Goal: Task Accomplishment & Management: Complete application form

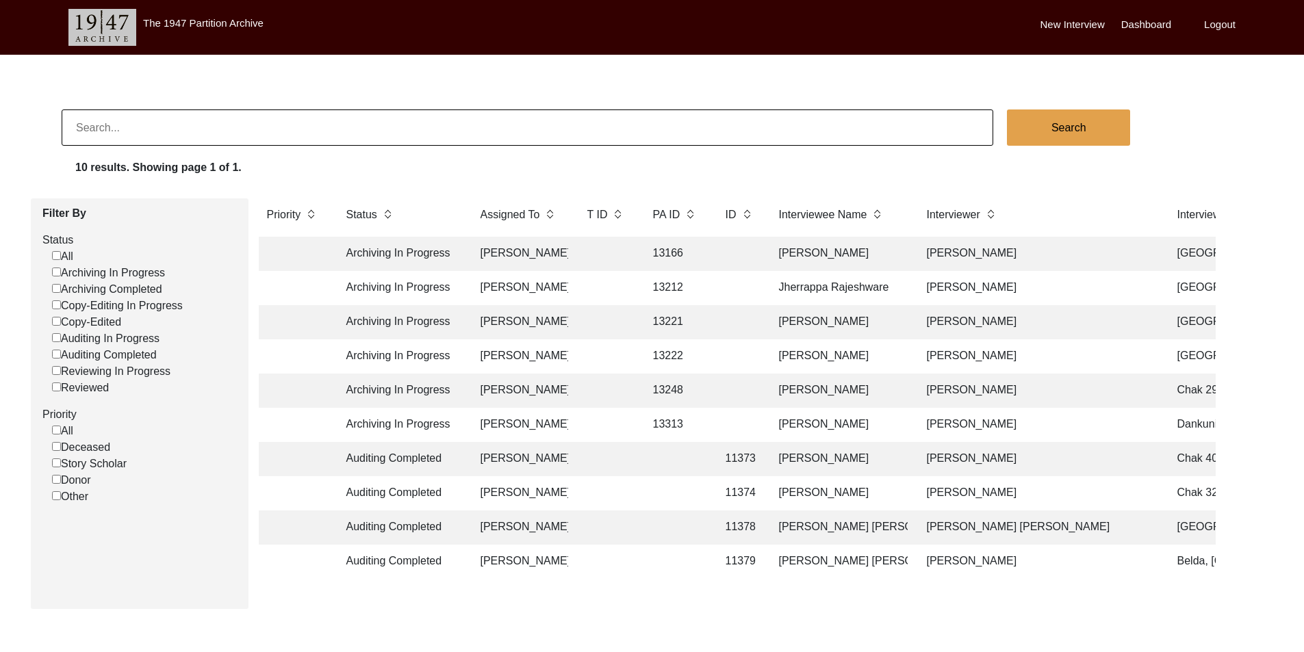
click at [452, 463] on td "Auditing Completed" at bounding box center [399, 459] width 123 height 34
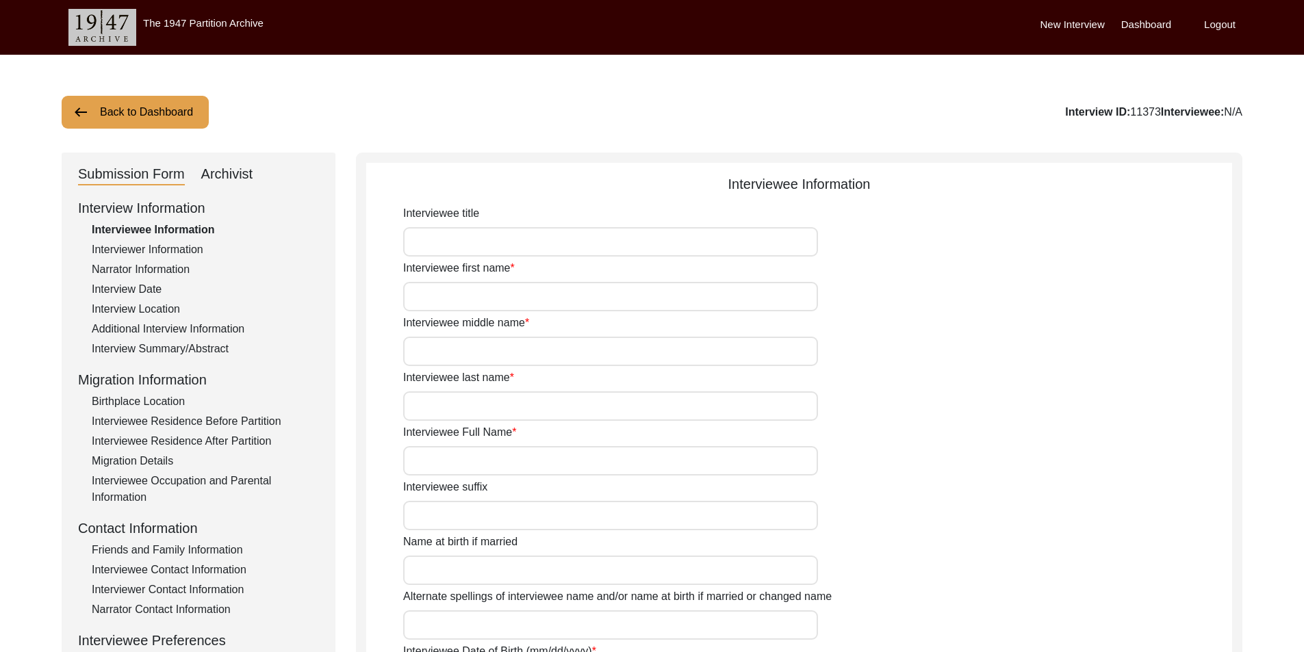
type input "Mr."
type input "Mukhtar"
type input "[PERSON_NAME]"
type input "Sindhu"
type input "[PERSON_NAME]"
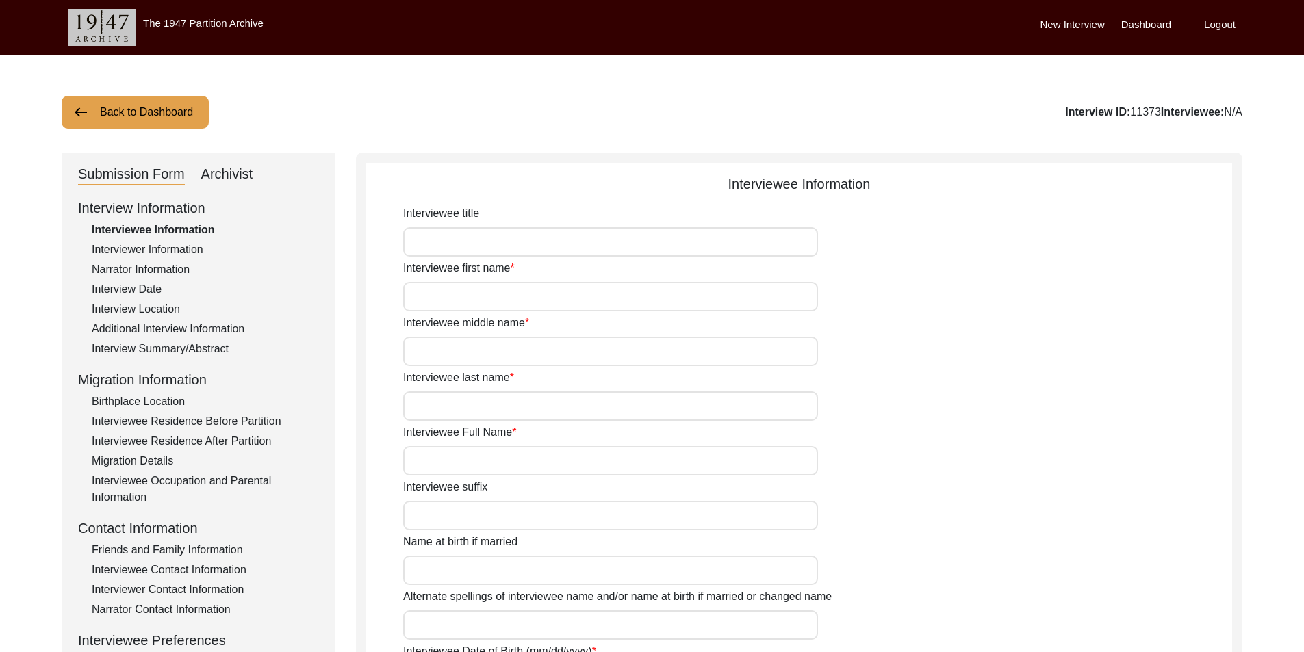
type input "N/A"
type input "[PERSON_NAME]"
type input "1935"
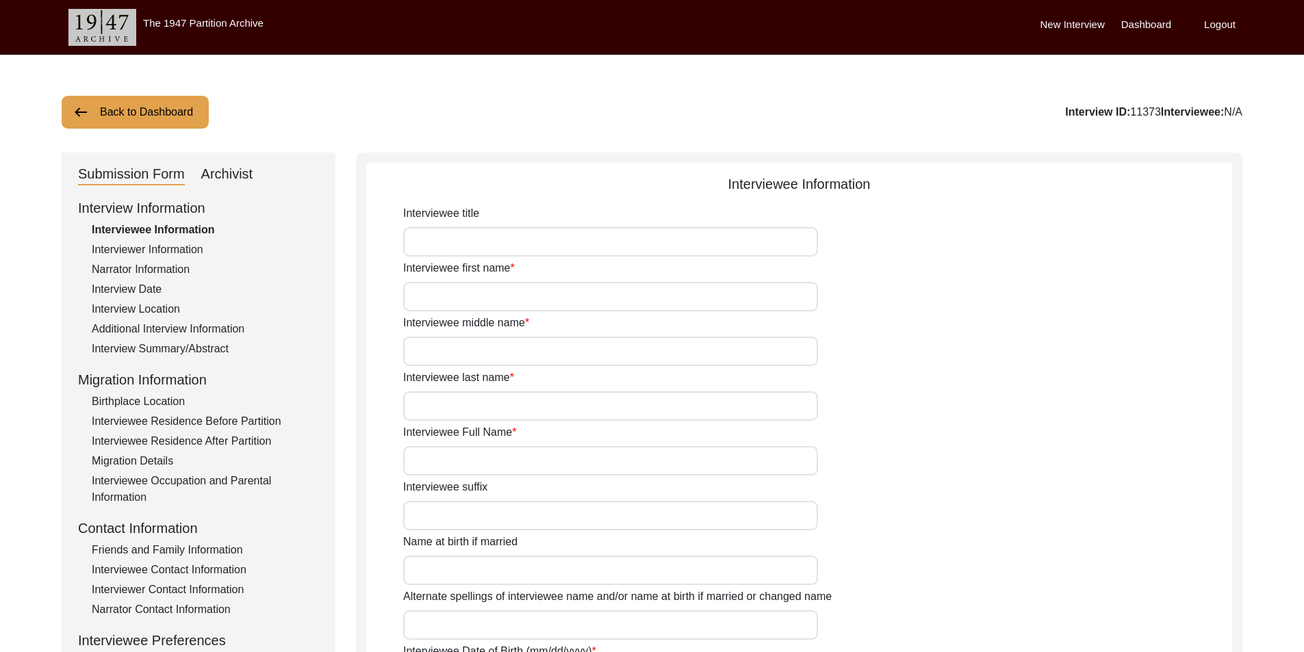
type input "89"
type input "[DEMOGRAPHIC_DATA]"
type input "N/A"
type textarea "N/A"
type input "Punjabi"
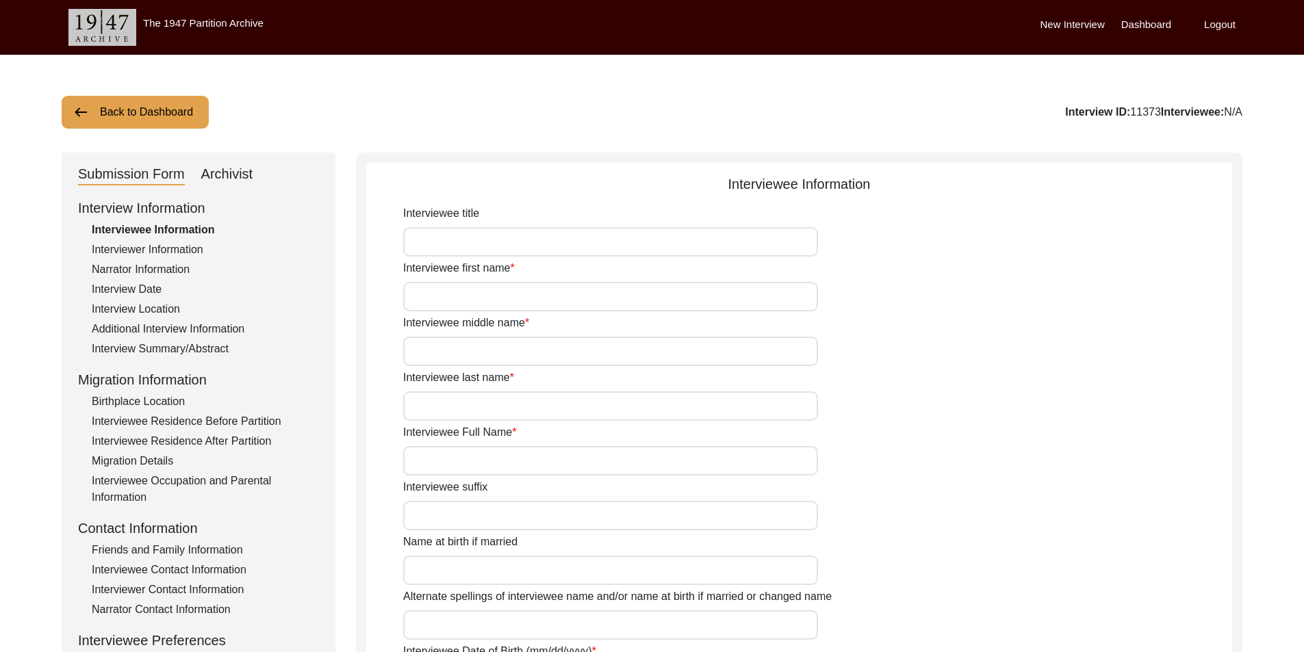
type input "Malwai"
type input "[DEMOGRAPHIC_DATA]"
type input "Jut (Sindhu)"
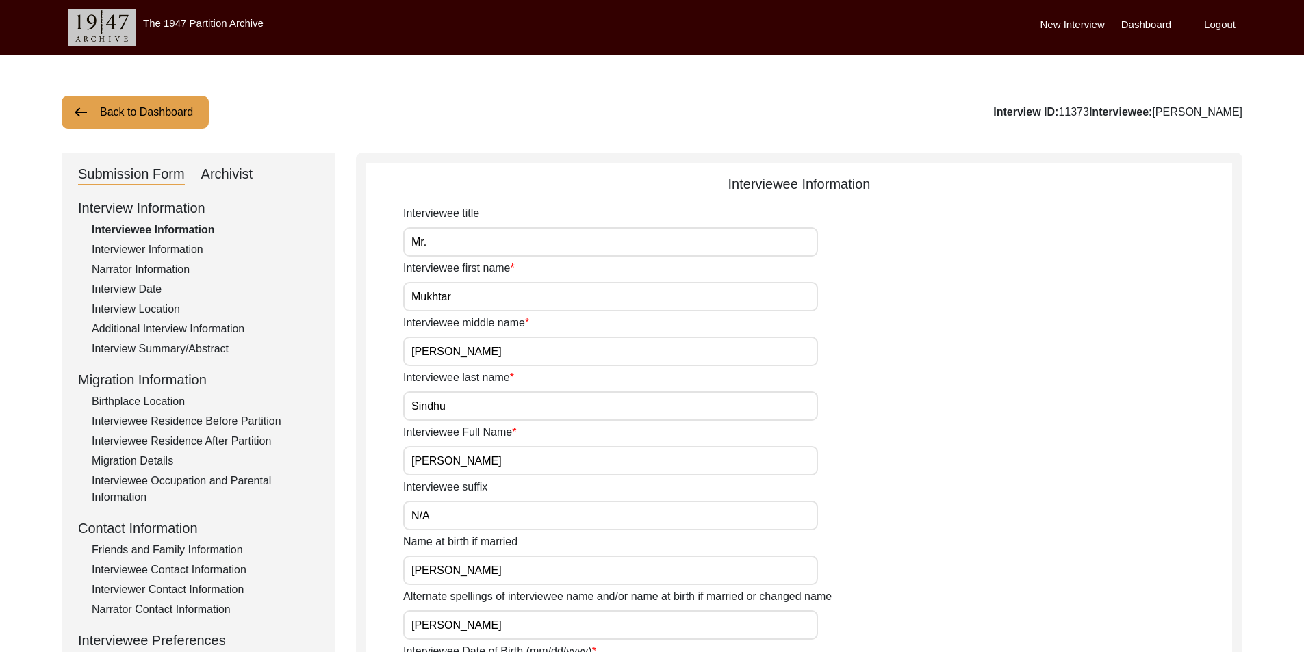
click at [229, 172] on div "Archivist" at bounding box center [227, 175] width 52 height 22
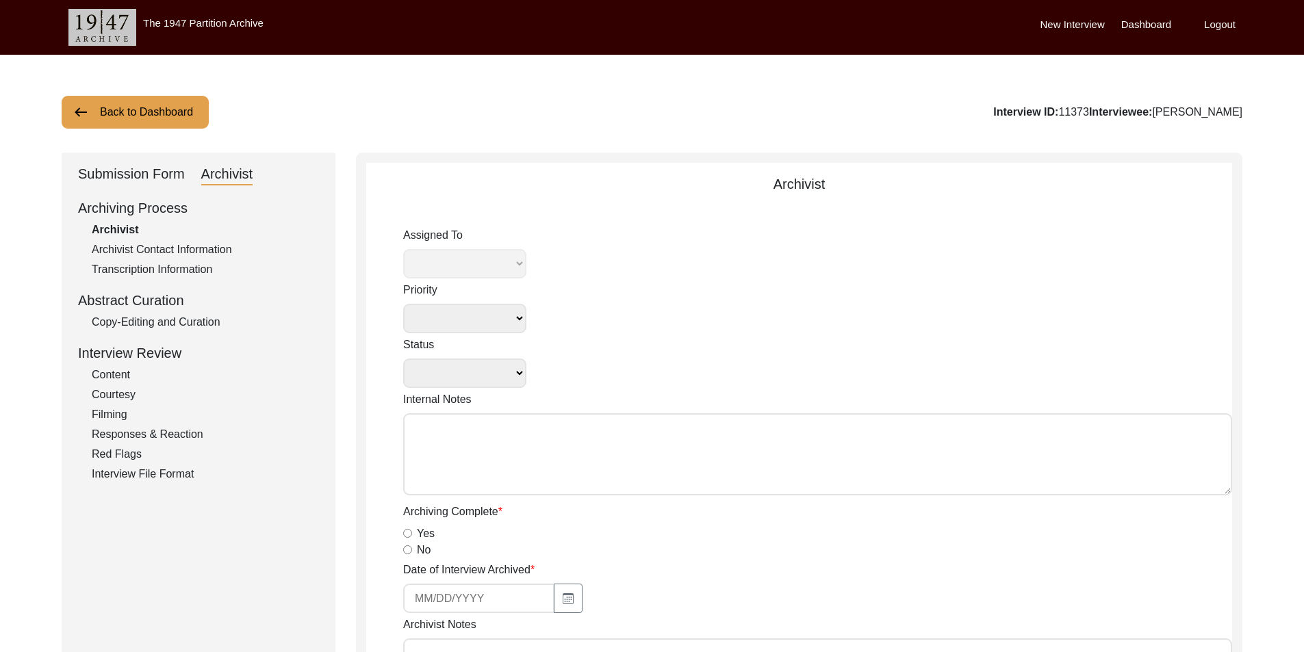
select select
select select "Auditing Completed"
type textarea "August 29, 2025 Victoria: Assigned to Brianna to audit. Due 09/07/2025. January…"
radio input "true"
type input "1/15/2025"
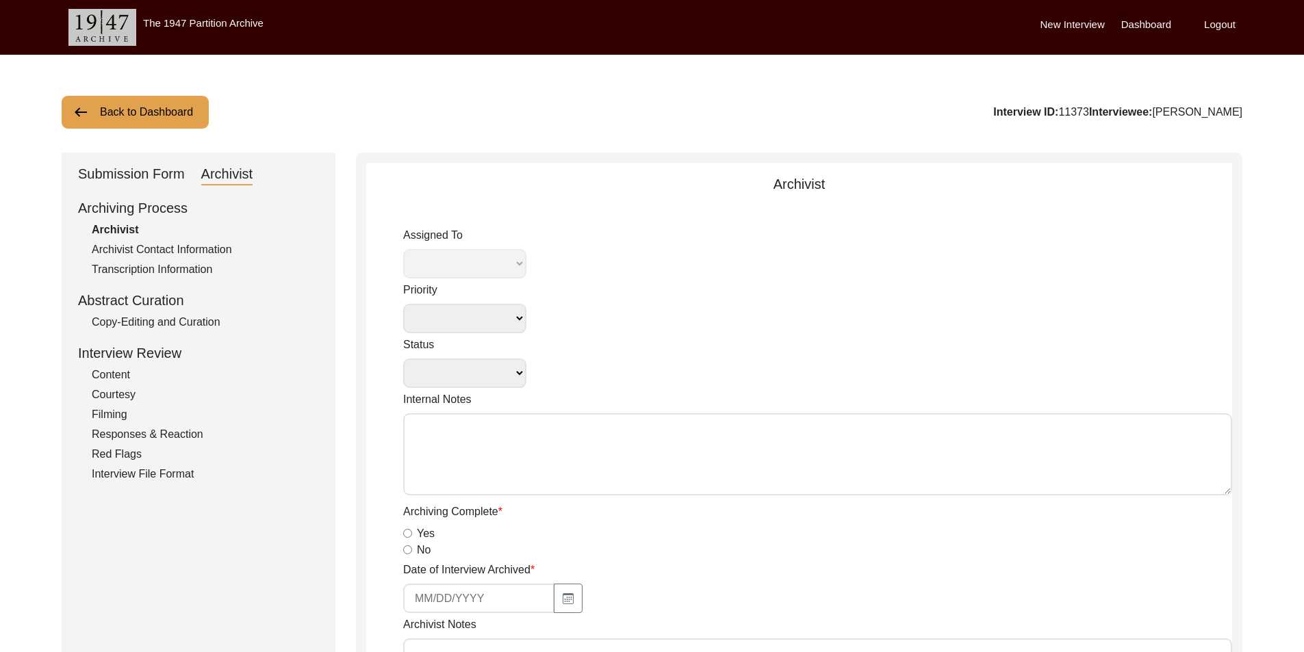
type textarea "January 15, 2025 Redaya: Interviewee Information Removed ‘Years’ from Age of in…"
type input "09/02/2025"
type input "N/A"
radio input "true"
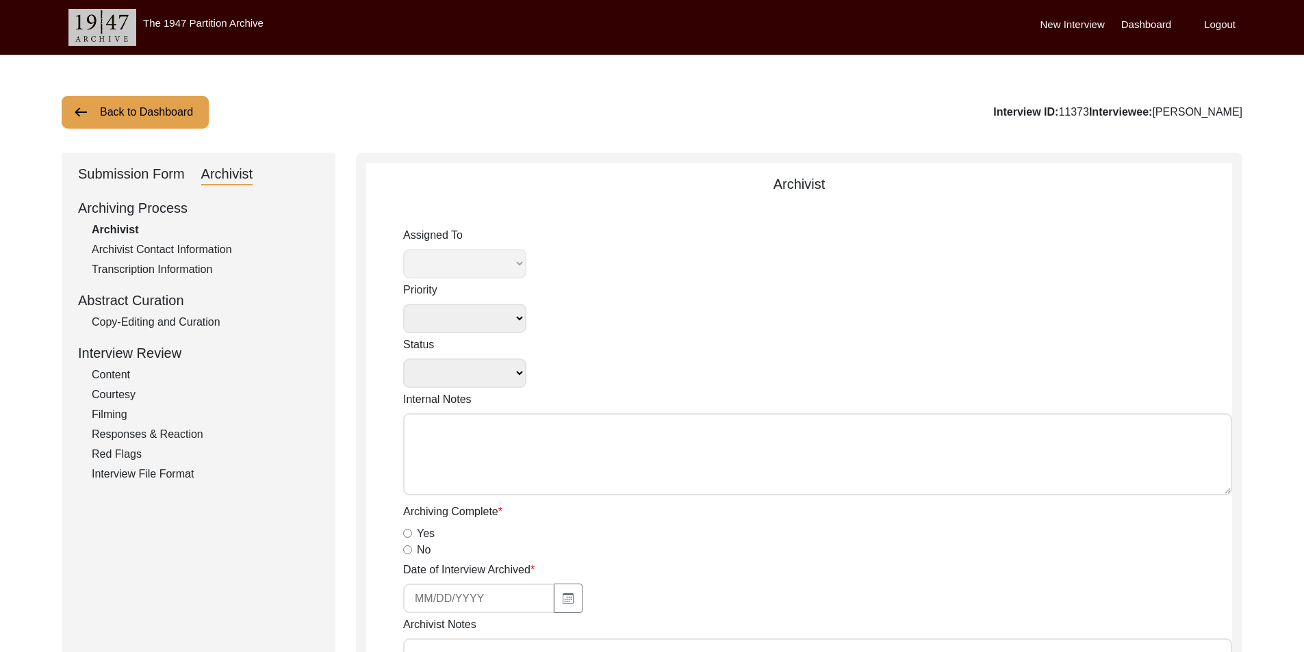
radio input "true"
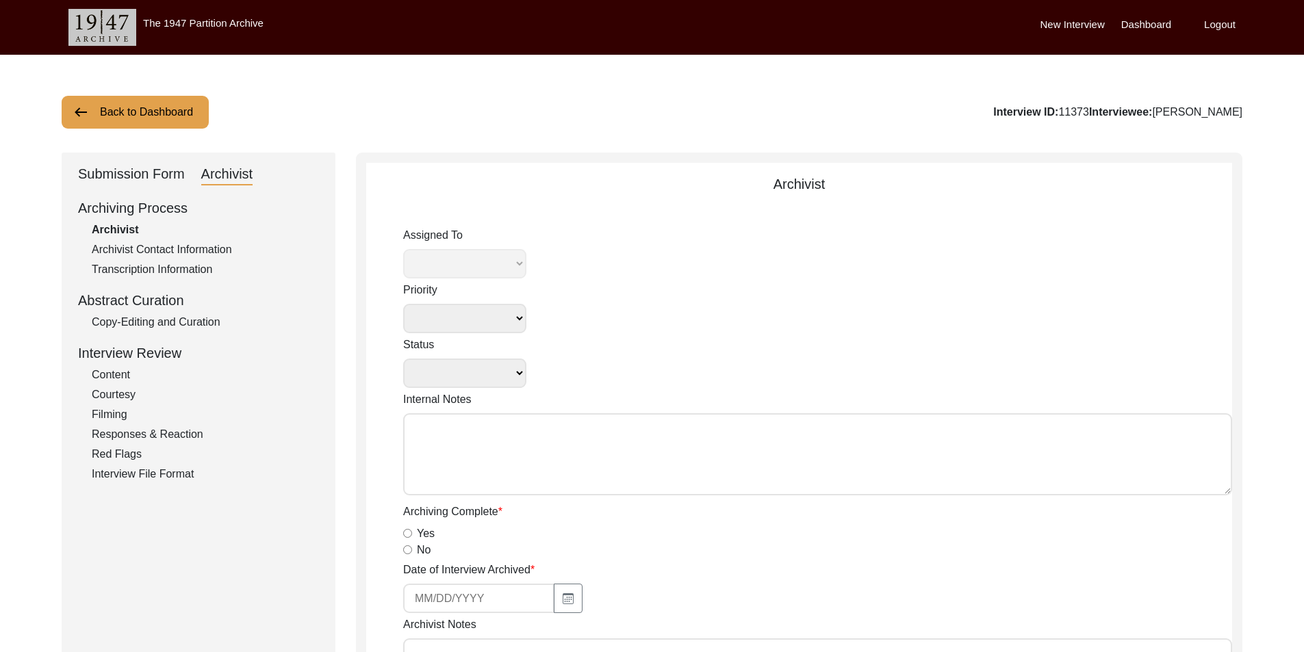
radio input "true"
type input "0:51:27"
radio input "true"
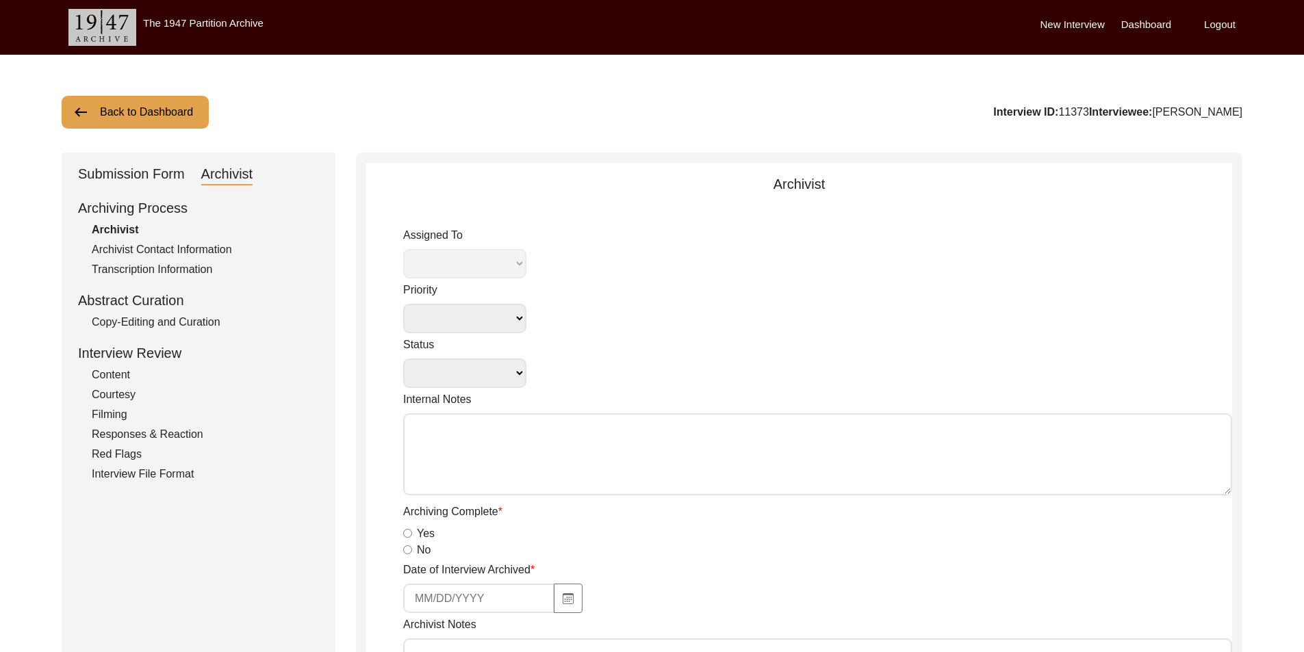
radio input "true"
type input "22"
radio input "true"
type textarea "B-roll length: 0:05:06"
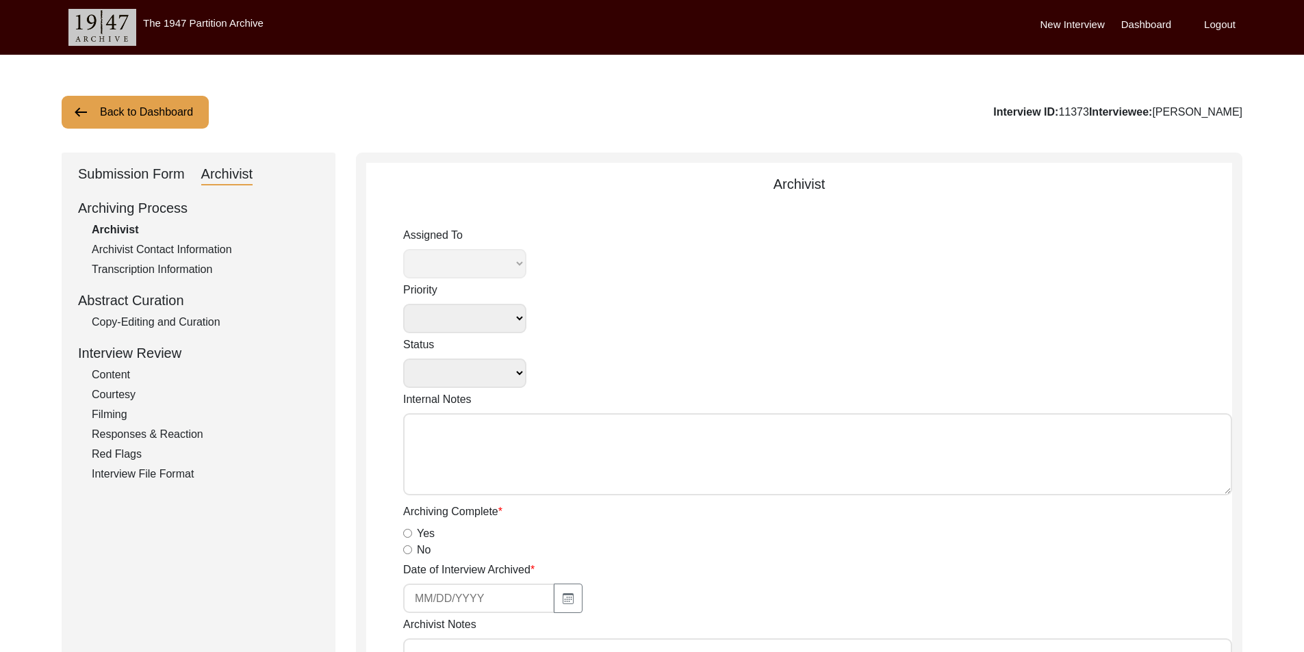
type input "MTS"
type input "7.21 GB"
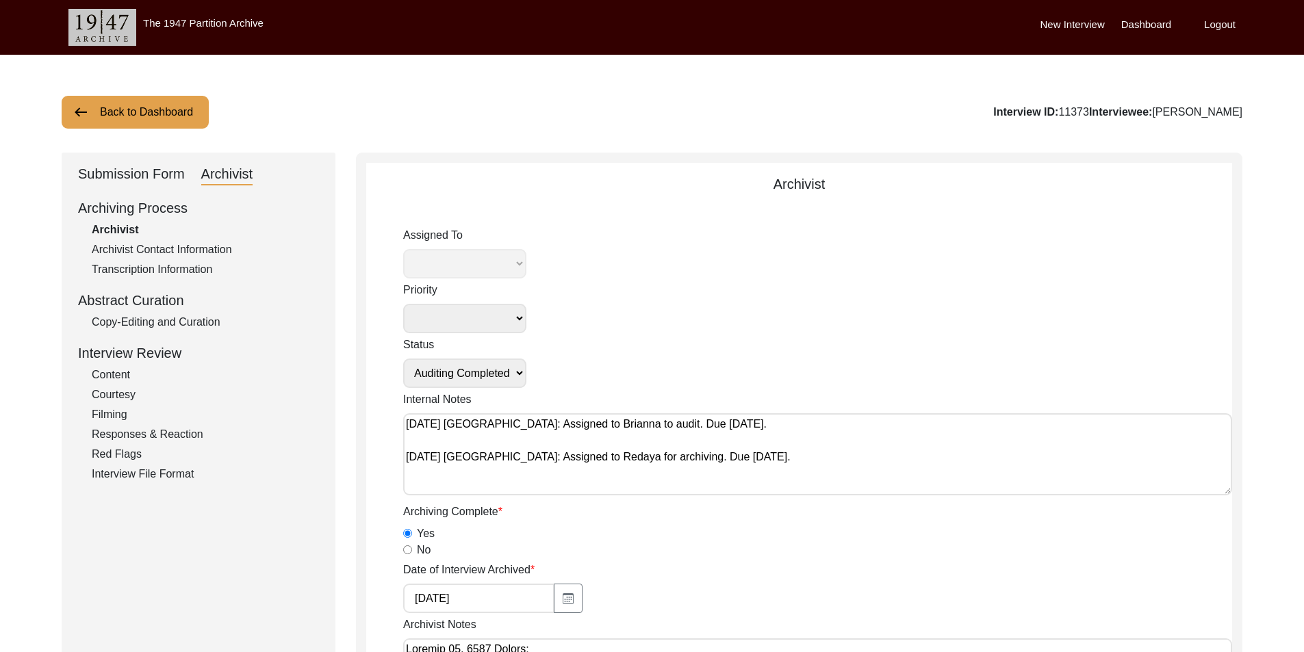
select select "442"
click at [211, 325] on div "Copy-Editing and Curation" at bounding box center [205, 322] width 227 height 16
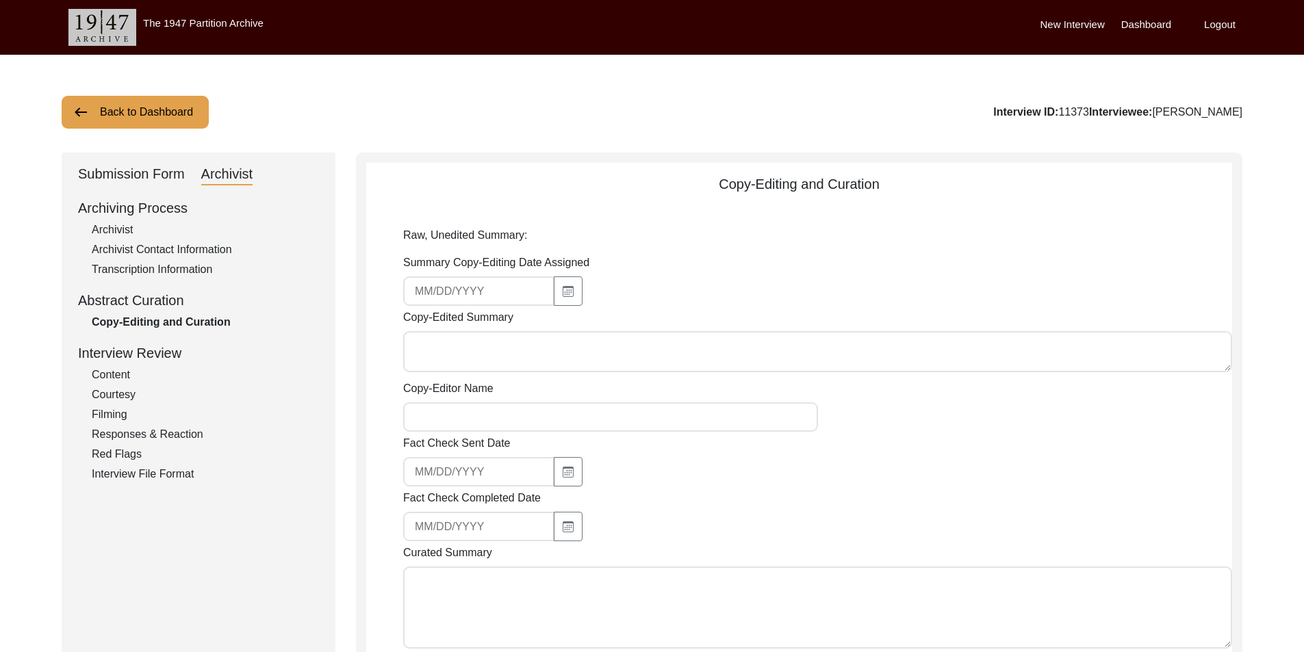
type textarea "Mr. Mukhtar Ahmed Jut (Sindhu), son of Rehmatullah was born in 1935 in the vill…"
type input "Redaya Red Fox"
type textarea "Mr. Mukhtar Ahmed Jut (Sindhu), son of Rehmatullah was born in 1935 in the vill…"
type textarea "September 3, 2025 Brianna: Audited. Added copy-editor's name and removed demons…"
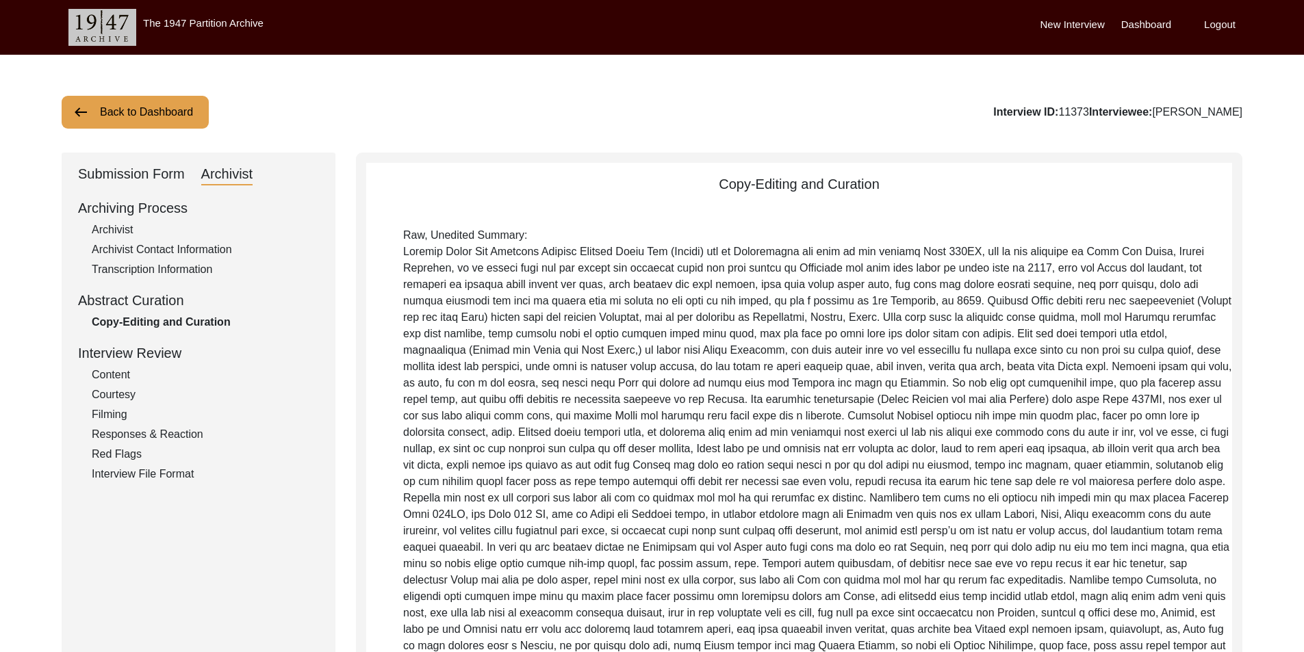
click at [183, 256] on div "Archivist Contact Information" at bounding box center [205, 250] width 227 height 16
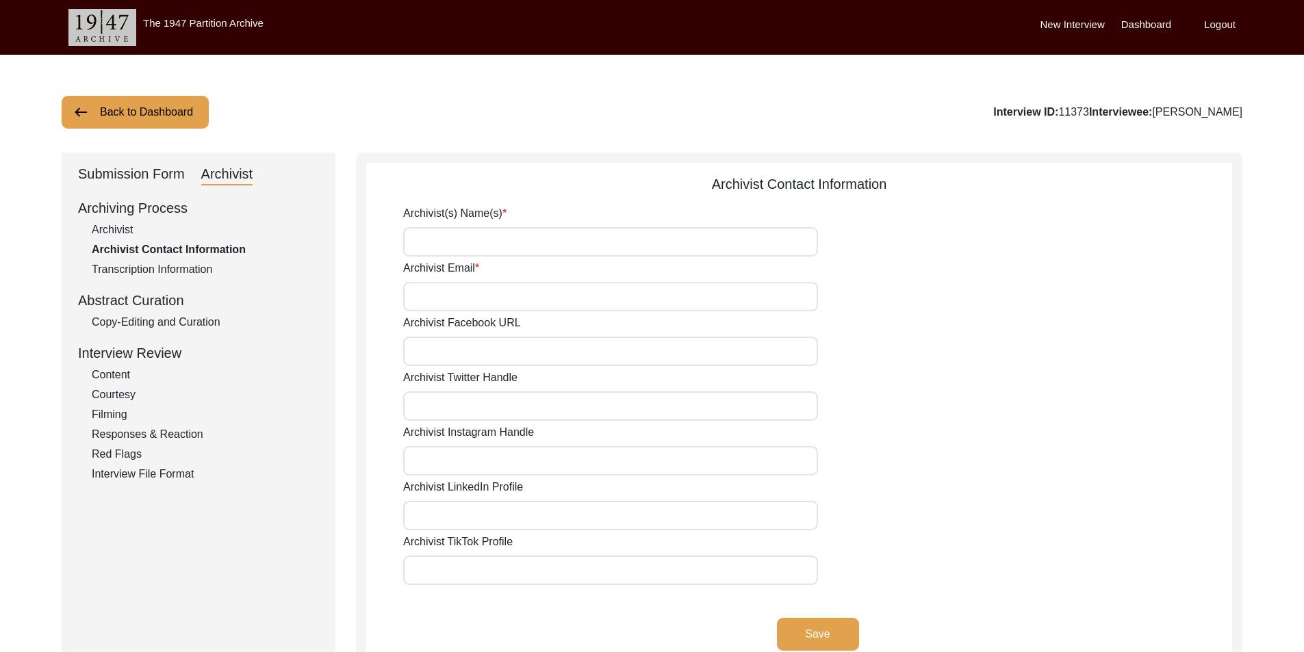
type input "Redaya Red Fox"
type input "redayaredfox@gmail.com"
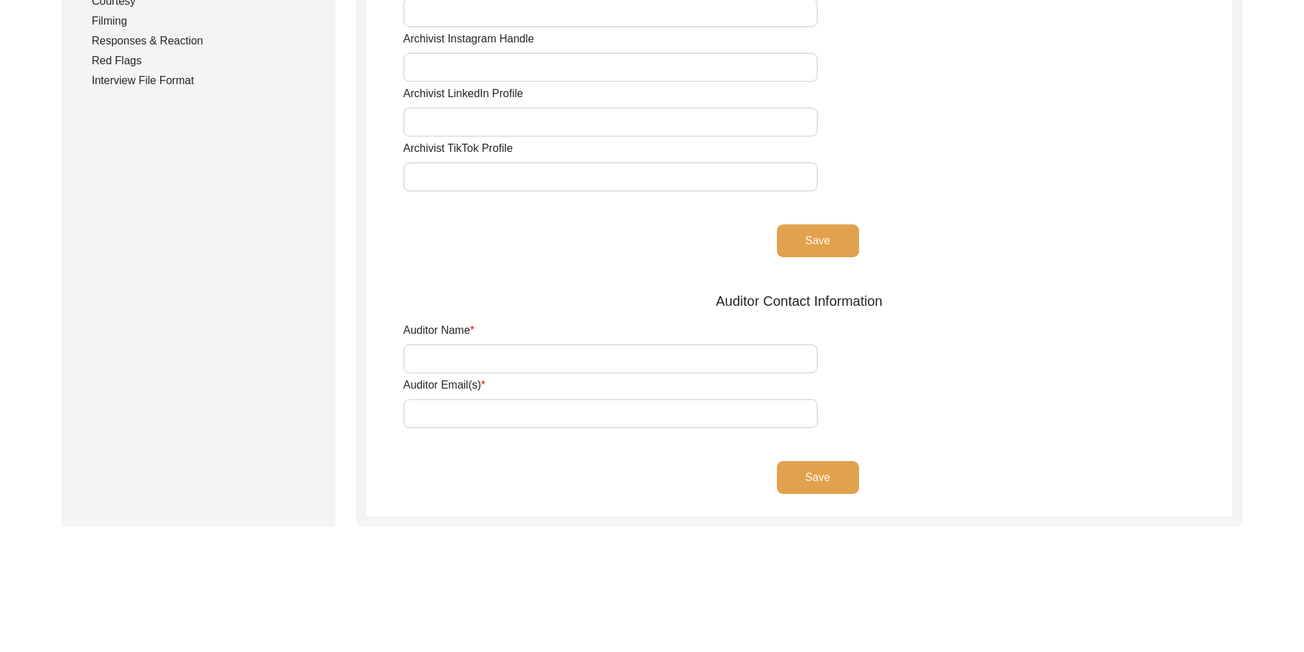
scroll to position [464, 0]
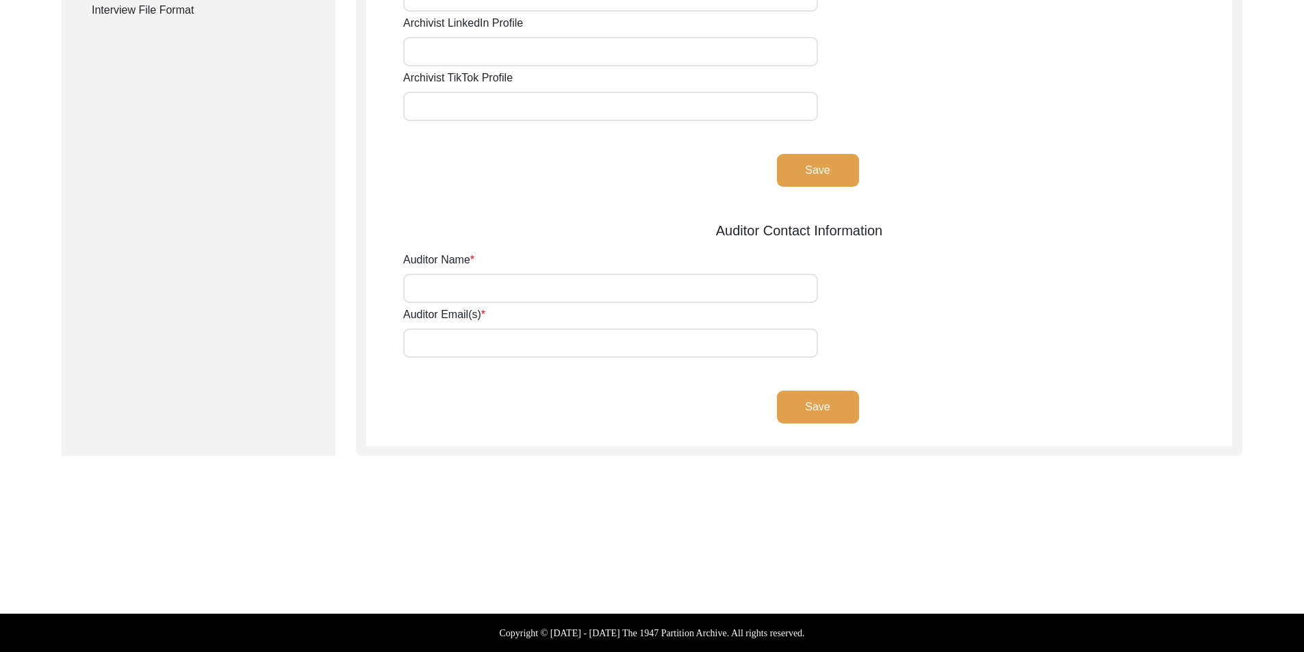
click at [424, 283] on input "Auditor Name" at bounding box center [610, 288] width 415 height 29
type input "[PERSON_NAME]"
drag, startPoint x: 467, startPoint y: 321, endPoint x: 478, endPoint y: 343, distance: 24.5
click at [478, 343] on input "Auditor Email(s)" at bounding box center [610, 343] width 415 height 29
type input "[EMAIL_ADDRESS][DOMAIN_NAME]"
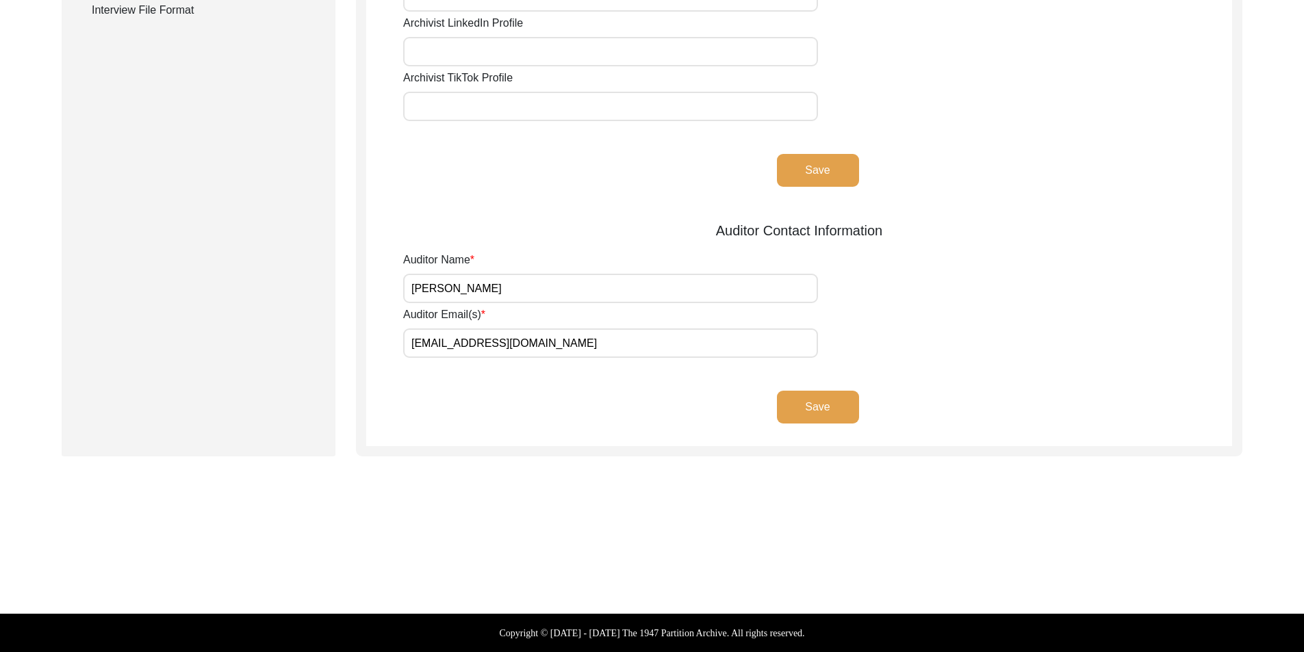
click at [817, 416] on button "Save" at bounding box center [818, 407] width 82 height 33
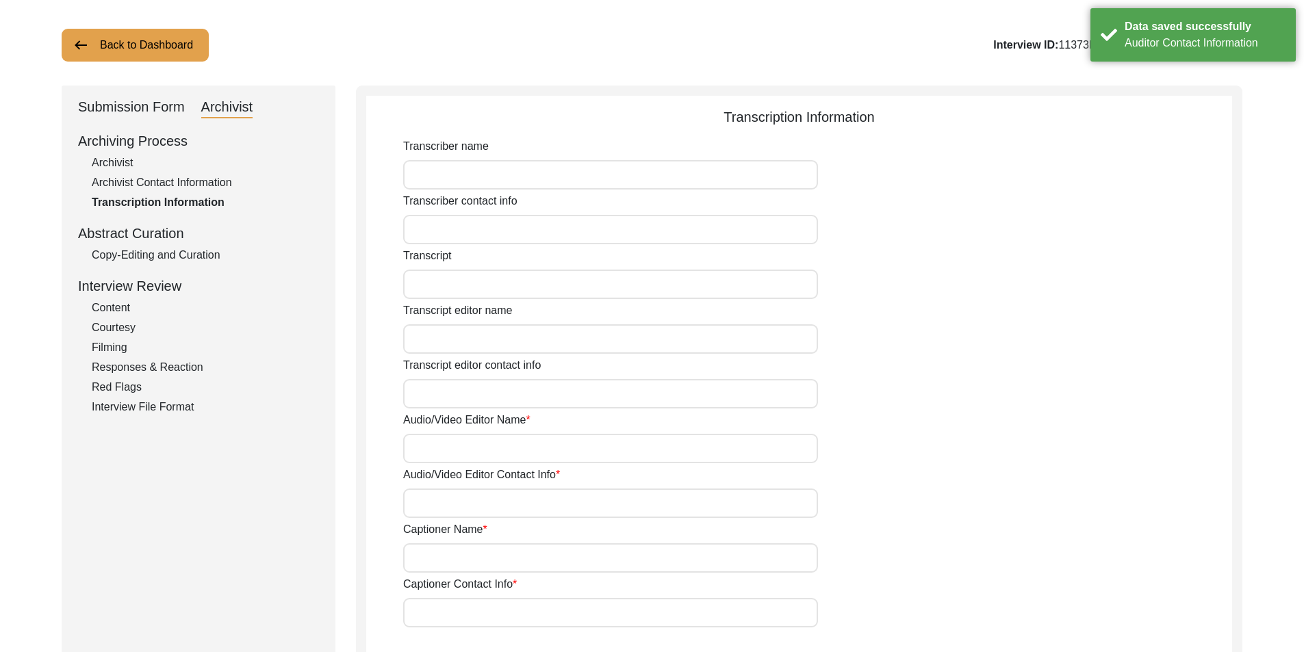
scroll to position [0, 0]
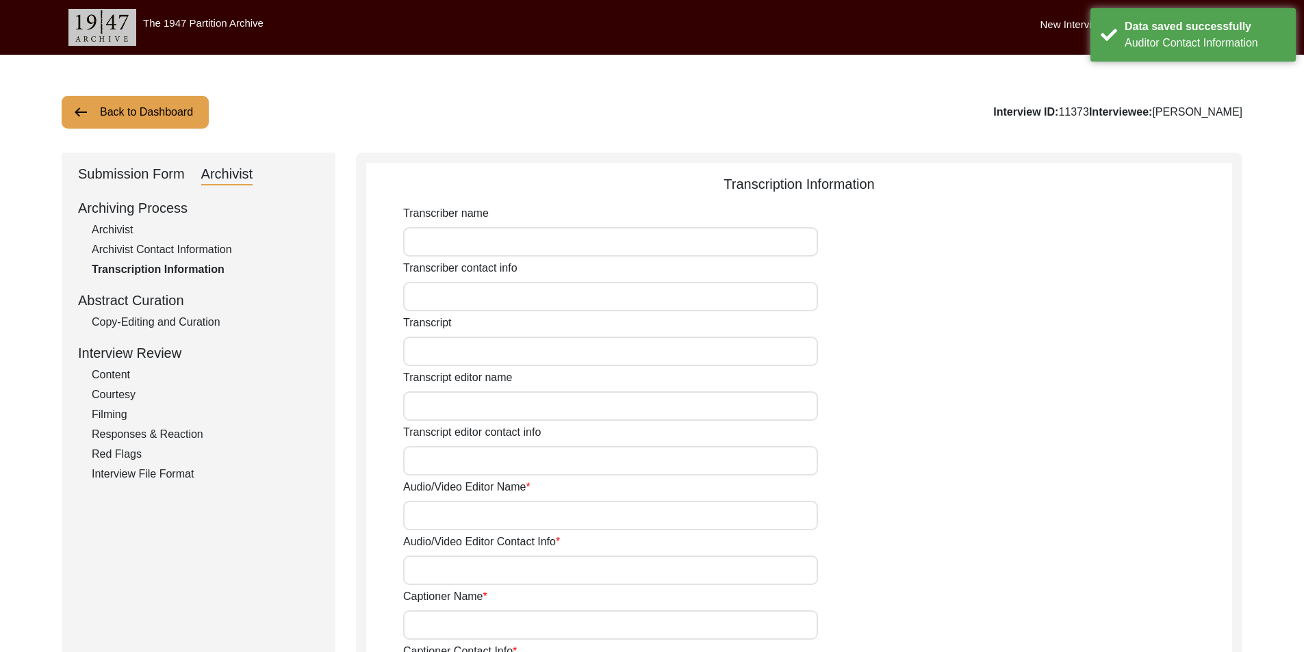
click at [155, 252] on div "Archivist Contact Information" at bounding box center [205, 250] width 227 height 16
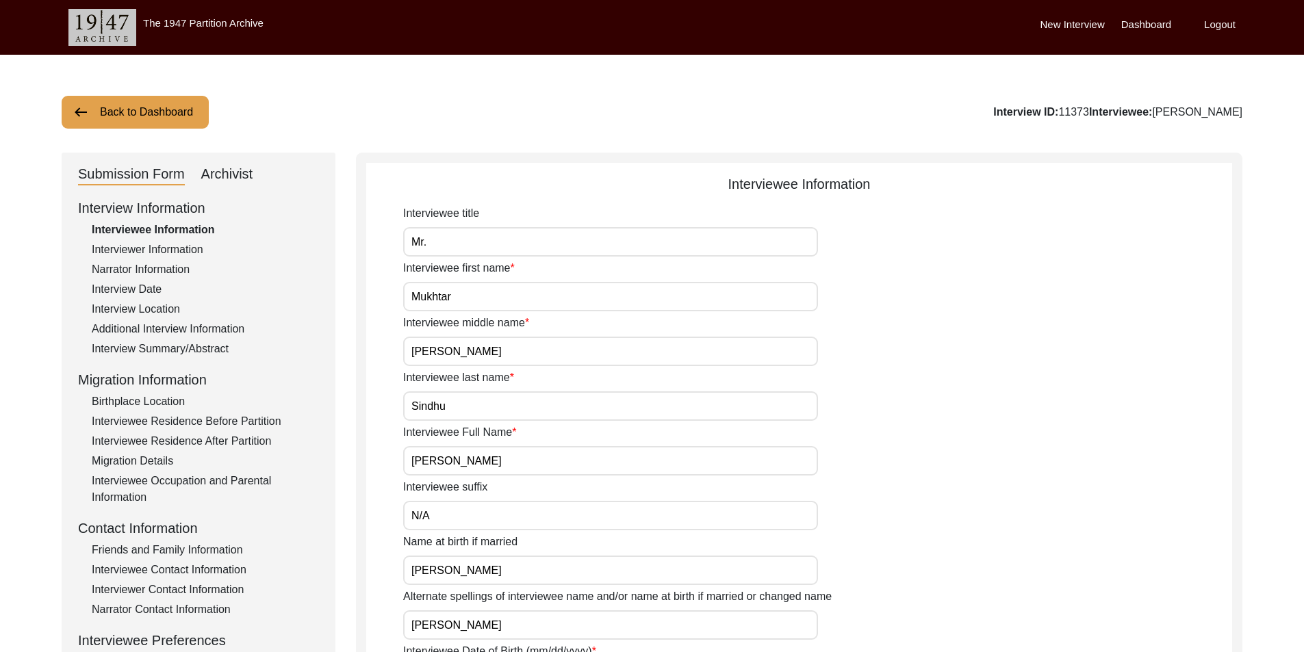
click at [133, 105] on button "Back to Dashboard" at bounding box center [135, 112] width 147 height 33
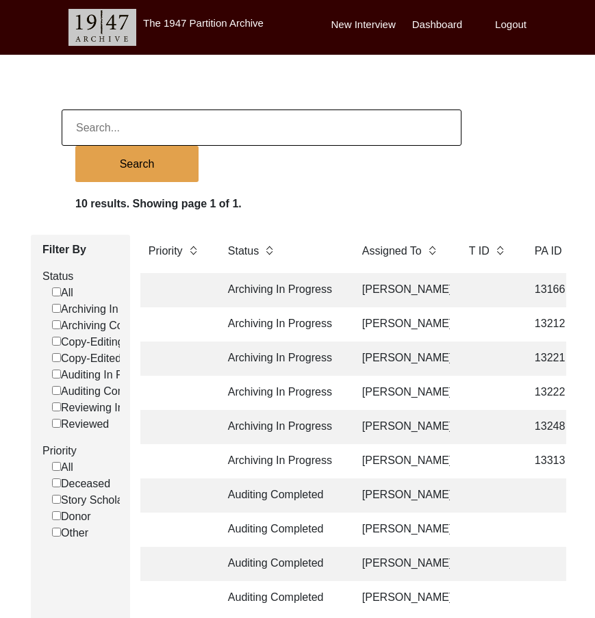
click at [293, 281] on td "Archiving In Progress" at bounding box center [281, 290] width 123 height 34
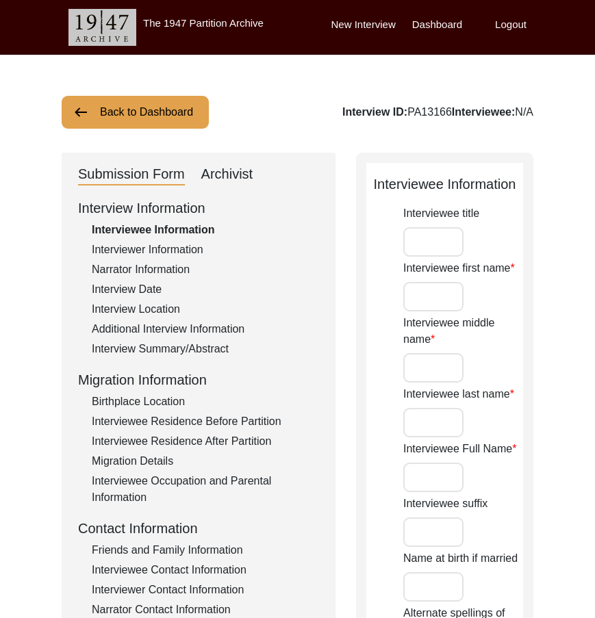
click at [293, 281] on div "Interview Date" at bounding box center [205, 289] width 227 height 16
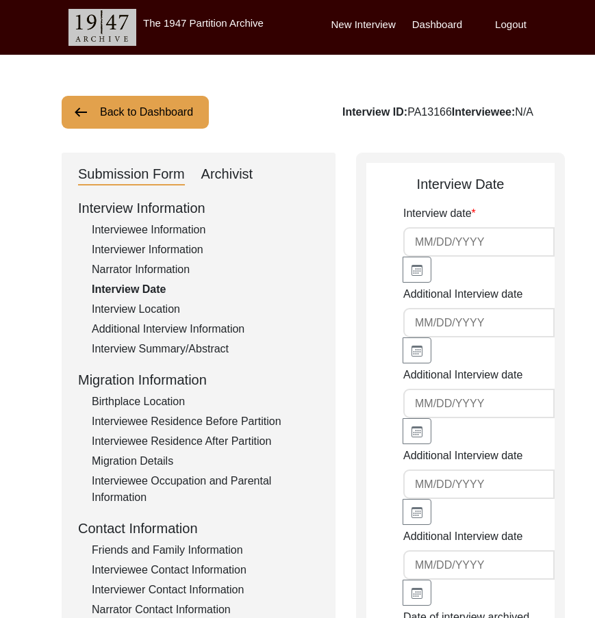
type input "[DATE]"
click at [232, 222] on div "Interviewee Information" at bounding box center [205, 230] width 227 height 16
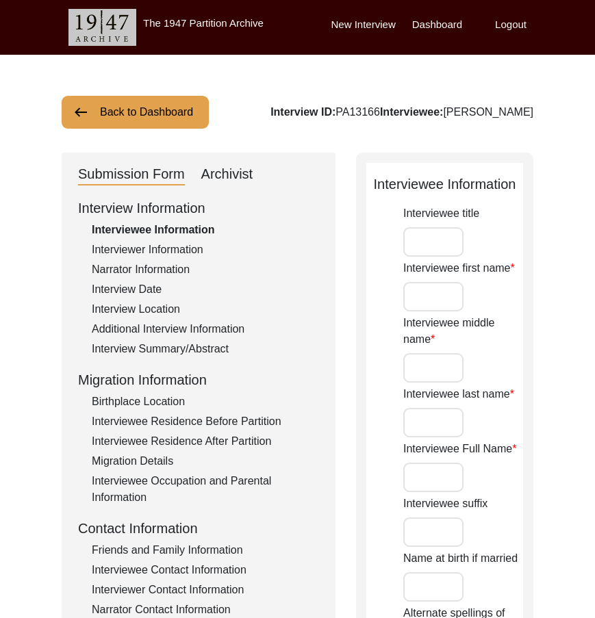
type input "Dr"
type input "Amitabh"
type input "[PERSON_NAME]/prefer not to use middle name"
type input "Dutta"
type input "[PERSON_NAME]"
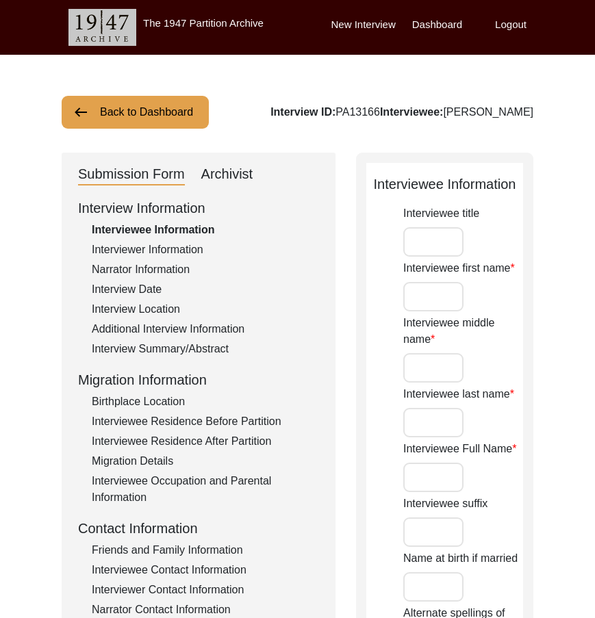
type input "[DATE]"
type input "79"
type input "[DEMOGRAPHIC_DATA]"
type input "Bengali"
type input "[DEMOGRAPHIC_DATA]"
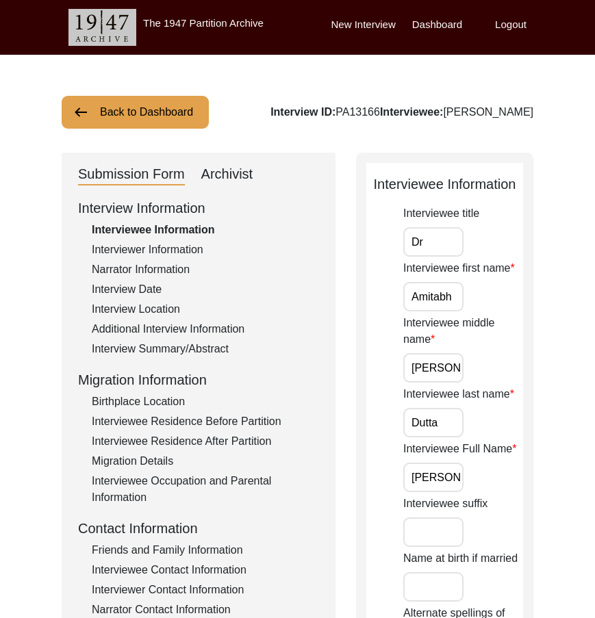
scroll to position [0, 174]
drag, startPoint x: 412, startPoint y: 367, endPoint x: 513, endPoint y: 368, distance: 101.3
click at [513, 368] on div "Interviewee middle name [PERSON_NAME]/prefer not to use middle name" at bounding box center [463, 349] width 120 height 68
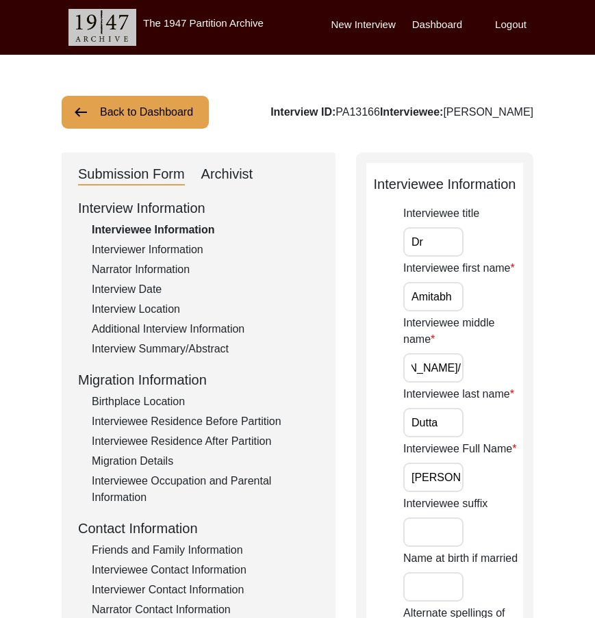
click at [455, 357] on input "[PERSON_NAME]/prefer not to use middle name" at bounding box center [433, 367] width 60 height 29
click at [449, 363] on input "[PERSON_NAME]/prefer not to use middle name" at bounding box center [433, 367] width 60 height 29
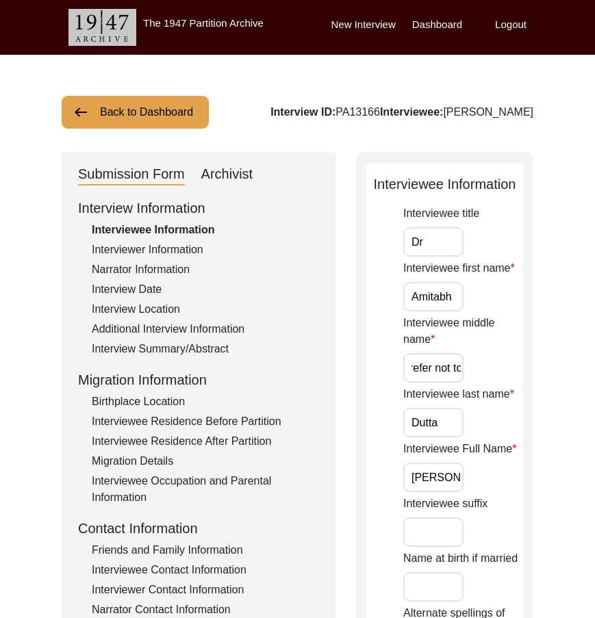
click at [449, 363] on input "[PERSON_NAME]/prefer not to use middle name" at bounding box center [433, 367] width 60 height 29
click at [446, 354] on input "[PERSON_NAME]/prefer not to use middle name" at bounding box center [433, 367] width 60 height 29
drag, startPoint x: 455, startPoint y: 368, endPoint x: 476, endPoint y: 372, distance: 21.6
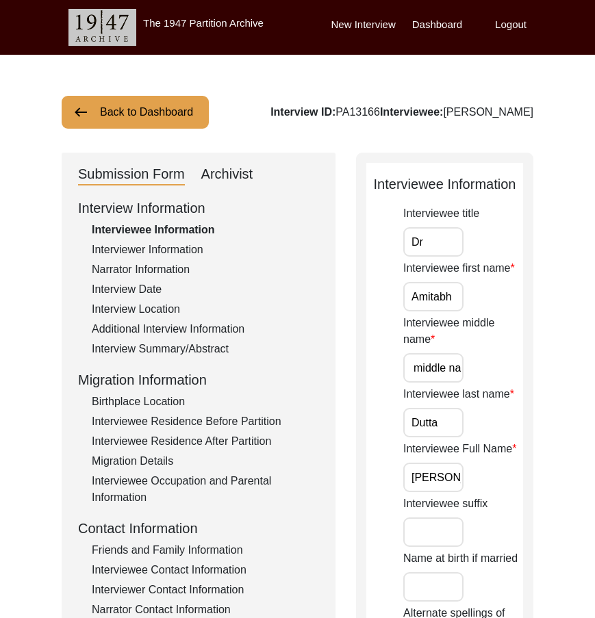
click at [476, 372] on div "Interviewee middle name [PERSON_NAME]/prefer not to use middle name" at bounding box center [463, 349] width 120 height 68
click at [434, 372] on input "[PERSON_NAME]/prefer not to use middle name" at bounding box center [433, 367] width 60 height 29
click at [448, 372] on input "[PERSON_NAME]/prefer not to use middle name" at bounding box center [433, 367] width 60 height 29
click at [425, 254] on input "Dr" at bounding box center [433, 241] width 60 height 29
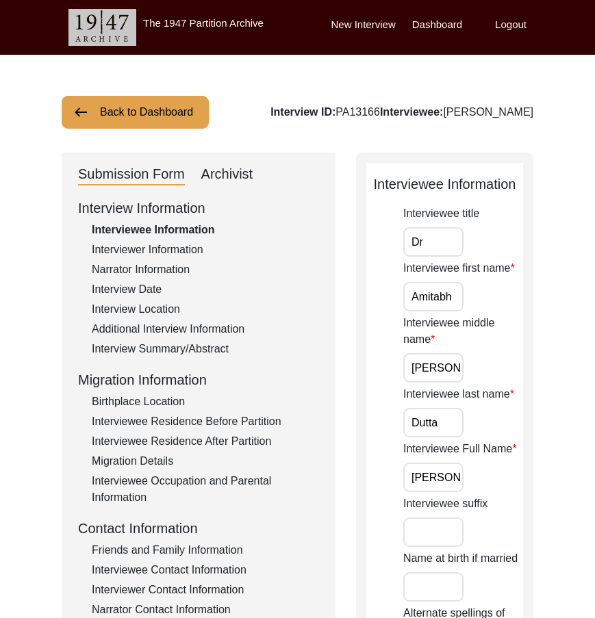
type input "Dr."
drag, startPoint x: 411, startPoint y: 300, endPoint x: 466, endPoint y: 301, distance: 54.8
click at [466, 301] on div "Interviewee first name [PERSON_NAME]" at bounding box center [463, 285] width 120 height 51
drag, startPoint x: 413, startPoint y: 369, endPoint x: 487, endPoint y: 369, distance: 74.6
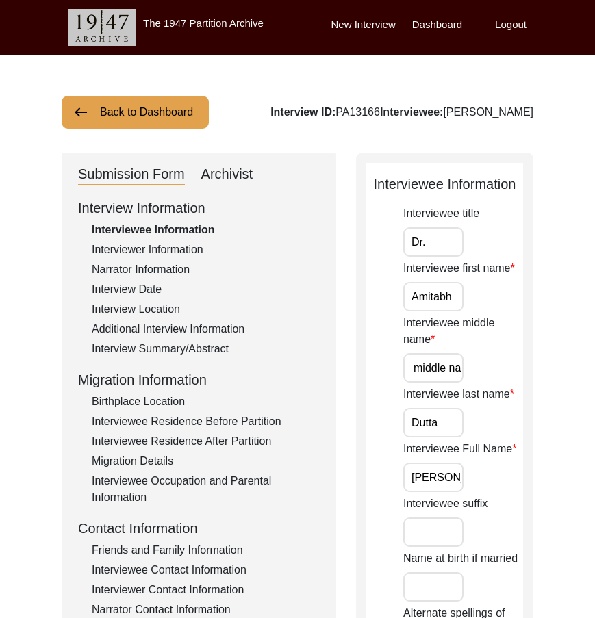
click at [487, 369] on div "Interviewee middle name [PERSON_NAME]/prefer not to use middle name" at bounding box center [463, 349] width 120 height 68
click at [433, 433] on input "Dutta" at bounding box center [433, 422] width 60 height 29
click at [446, 424] on input "Dutta" at bounding box center [433, 422] width 60 height 29
click at [450, 369] on input "[PERSON_NAME]/prefer not to use middle name" at bounding box center [433, 367] width 60 height 29
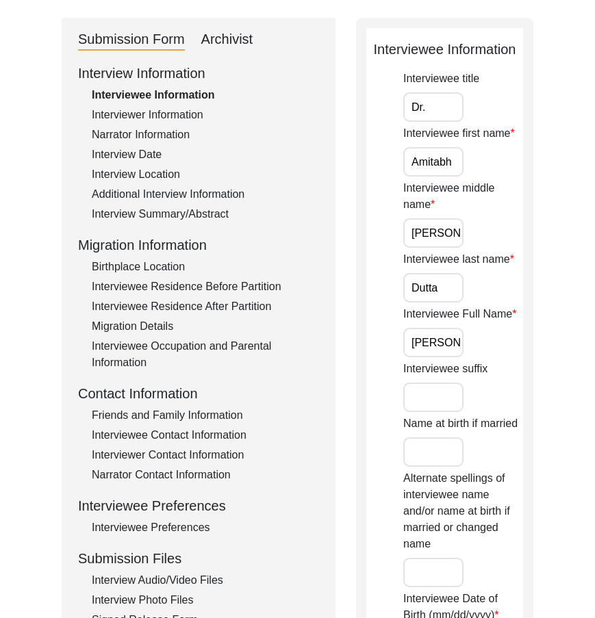
scroll to position [137, 0]
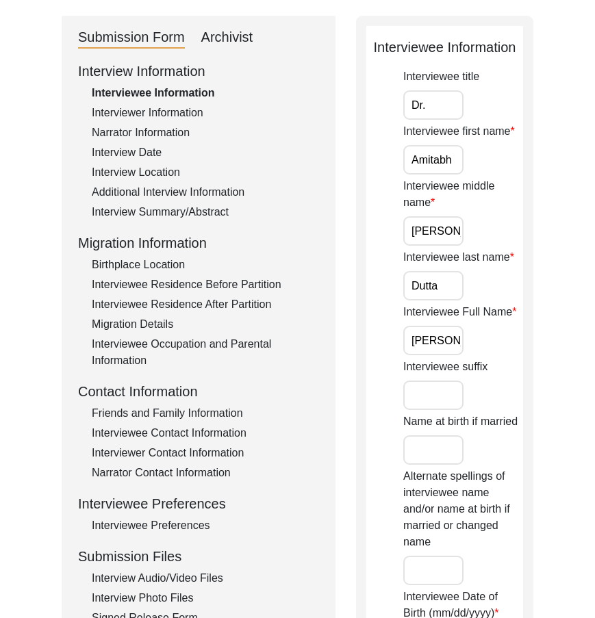
click at [429, 238] on input "[PERSON_NAME]" at bounding box center [433, 230] width 60 height 29
click at [429, 237] on input "[PERSON_NAME]" at bounding box center [433, 230] width 60 height 29
click at [411, 231] on input "[PERSON_NAME]" at bounding box center [433, 230] width 60 height 29
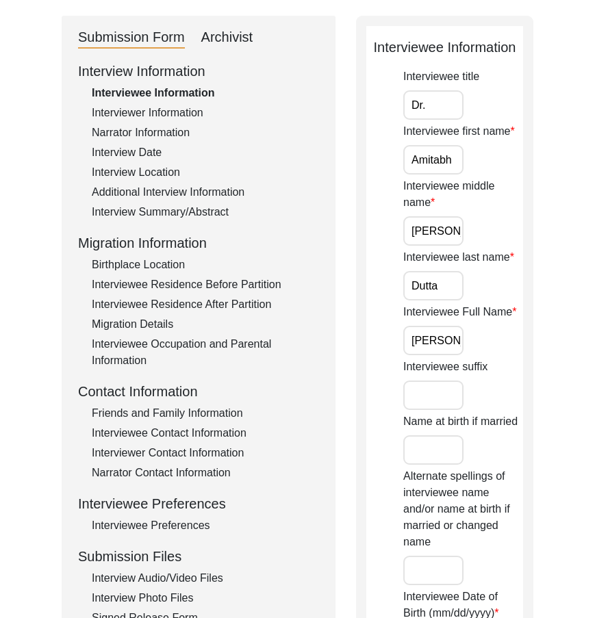
click at [411, 231] on input "[PERSON_NAME]" at bounding box center [433, 230] width 60 height 29
type input "N/A"
click at [518, 197] on label "Interviewee middle name" at bounding box center [463, 194] width 120 height 33
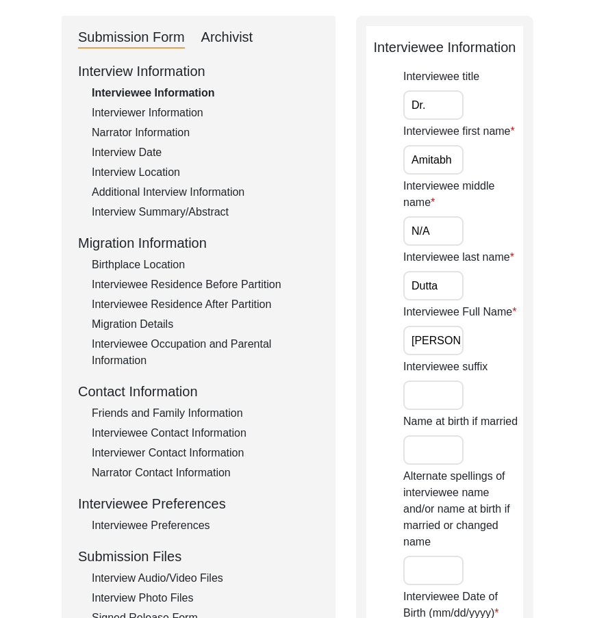
click at [463, 216] on input "N/A" at bounding box center [433, 230] width 60 height 29
click at [437, 288] on input "Dutta" at bounding box center [433, 285] width 60 height 29
drag, startPoint x: 412, startPoint y: 337, endPoint x: 527, endPoint y: 340, distance: 115.0
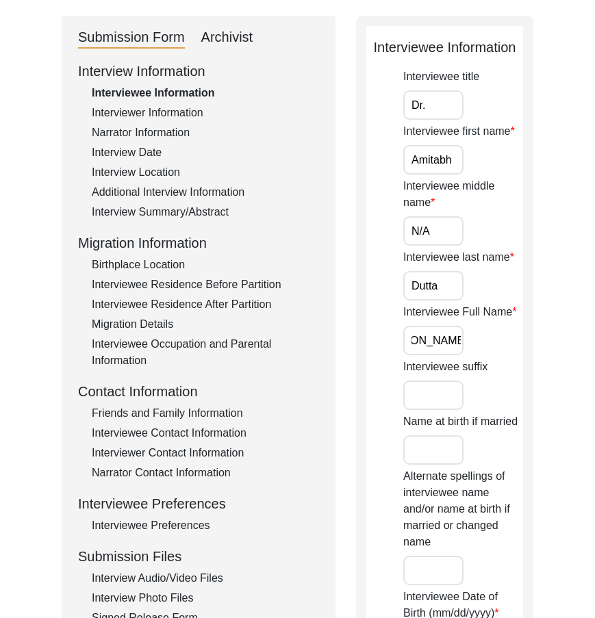
scroll to position [0, 0]
drag, startPoint x: 422, startPoint y: 341, endPoint x: 407, endPoint y: 342, distance: 15.8
click at [407, 342] on input "[PERSON_NAME]" at bounding box center [433, 340] width 60 height 29
click at [418, 340] on input "[PERSON_NAME]" at bounding box center [433, 340] width 60 height 29
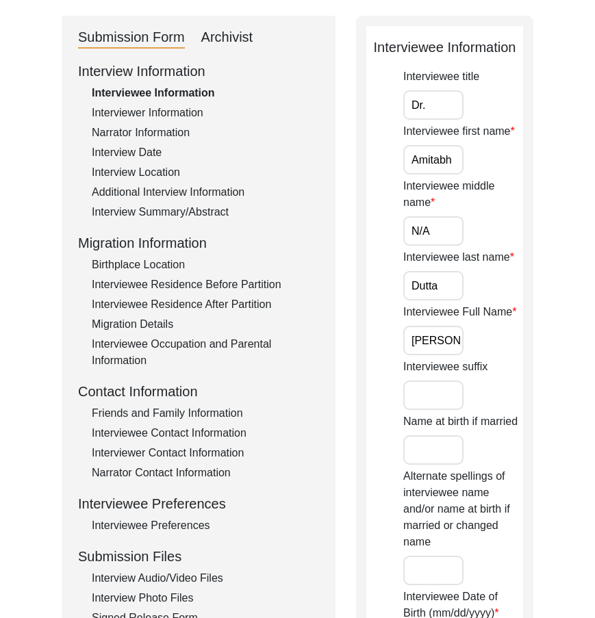
click at [416, 340] on input "[PERSON_NAME]" at bounding box center [433, 340] width 60 height 29
drag, startPoint x: 413, startPoint y: 338, endPoint x: 521, endPoint y: 340, distance: 108.2
click at [521, 340] on div "Interviewee Full Name [PERSON_NAME]" at bounding box center [463, 329] width 120 height 51
type input "[PERSON_NAME]"
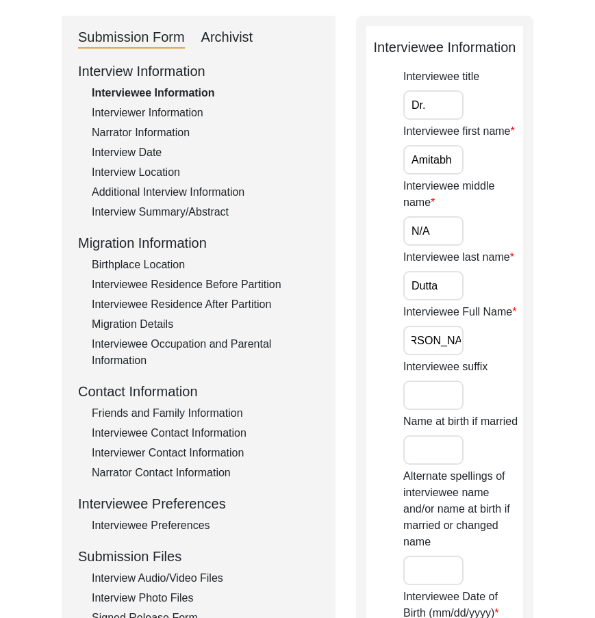
scroll to position [0, 0]
click at [521, 340] on div "Interviewee Full Name [PERSON_NAME]" at bounding box center [463, 329] width 120 height 51
click at [436, 340] on input "[PERSON_NAME]" at bounding box center [433, 340] width 60 height 29
drag, startPoint x: 518, startPoint y: 348, endPoint x: 510, endPoint y: 353, distance: 8.6
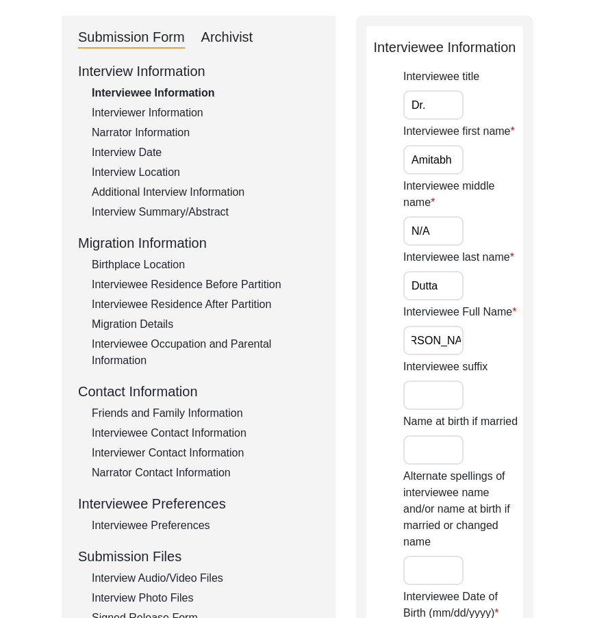
click at [518, 349] on div "Interviewee Full Name [PERSON_NAME]" at bounding box center [463, 329] width 120 height 51
click at [429, 395] on input "Interviewee suffix" at bounding box center [433, 395] width 60 height 29
click at [483, 376] on div "Interviewee suffix" at bounding box center [463, 384] width 120 height 51
click at [452, 433] on div "Name at birth if married" at bounding box center [463, 438] width 120 height 51
click at [450, 443] on input "Name at birth if married" at bounding box center [433, 449] width 60 height 29
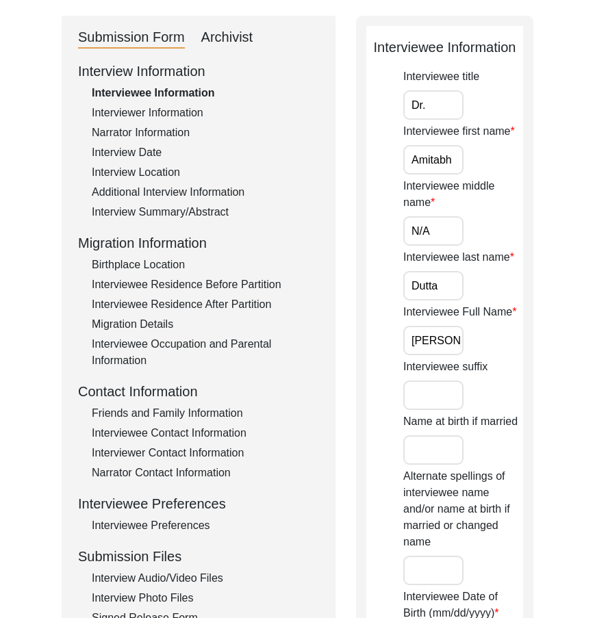
click at [494, 388] on div "Interviewee suffix" at bounding box center [463, 384] width 120 height 51
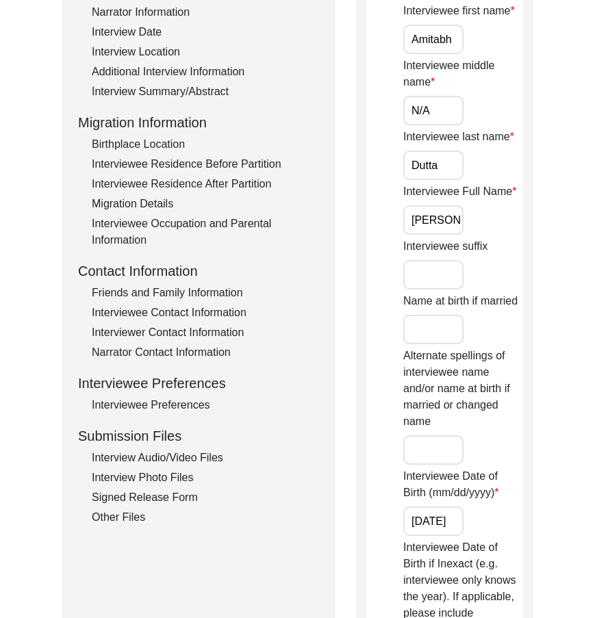
scroll to position [274, 0]
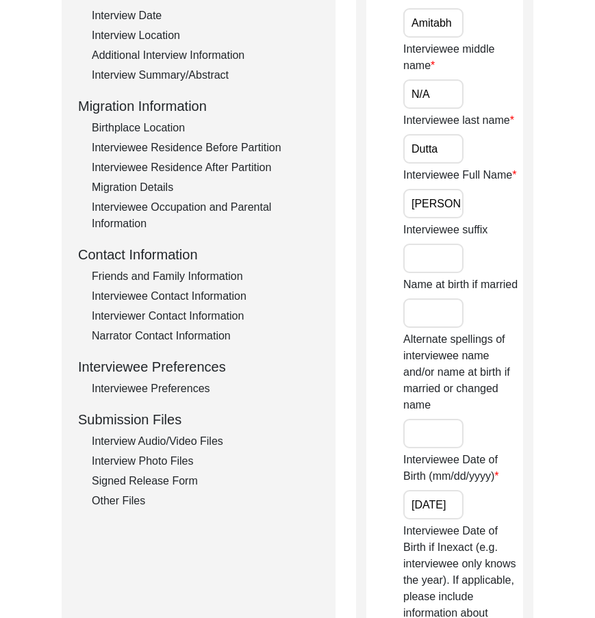
click at [444, 429] on input "Alternate spellings of interviewee name and/or name at birth if married or chan…" at bounding box center [433, 433] width 60 height 29
paste input "[PERSON_NAME] [PERSON_NAME]"
type input "[PERSON_NAME] [PERSON_NAME]"
click at [483, 408] on label "Alternate spellings of interviewee name and/or name at birth if married or chan…" at bounding box center [463, 372] width 120 height 82
click at [463, 419] on input "[PERSON_NAME] [PERSON_NAME]" at bounding box center [433, 433] width 60 height 29
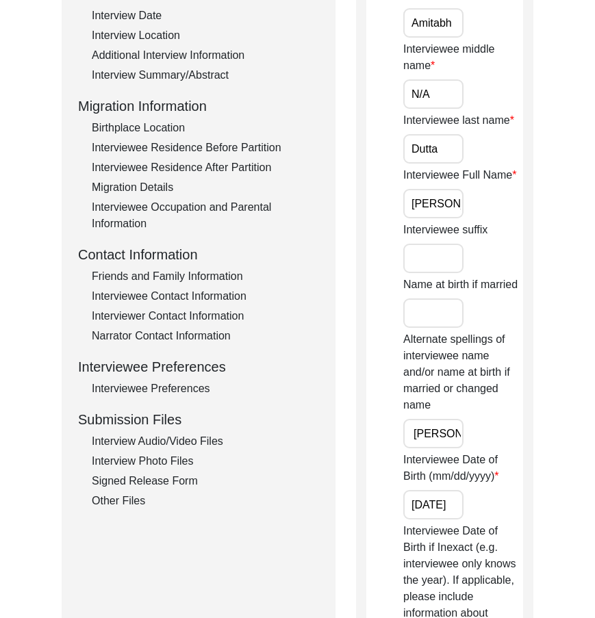
scroll to position [0, 0]
click at [509, 411] on label "Alternate spellings of interviewee name and/or name at birth if married or chan…" at bounding box center [463, 372] width 120 height 82
click at [463, 419] on input "[PERSON_NAME] [PERSON_NAME]" at bounding box center [433, 433] width 60 height 29
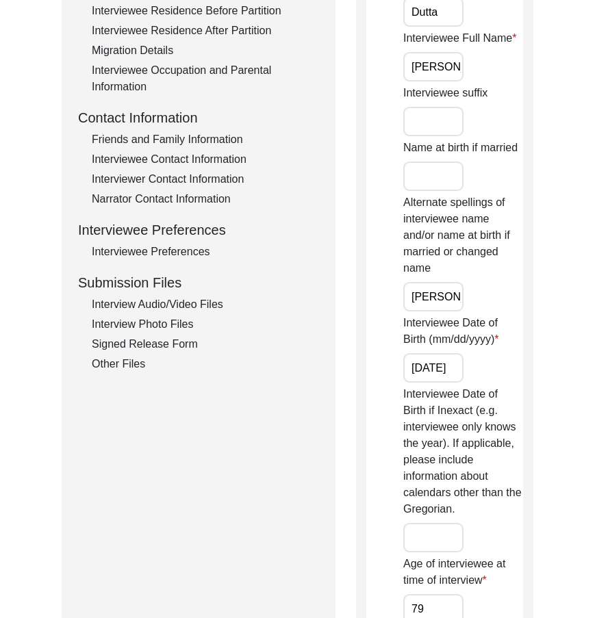
scroll to position [0, 5]
drag, startPoint x: 416, startPoint y: 370, endPoint x: 518, endPoint y: 370, distance: 102.0
click at [518, 370] on div "Interviewee Date of Birth (mm/dd/yyyy) [DEMOGRAPHIC_DATA]" at bounding box center [463, 349] width 120 height 68
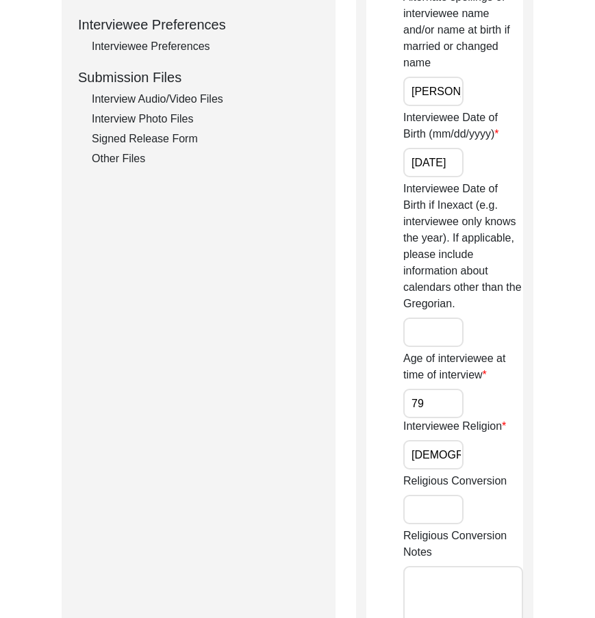
scroll to position [0, 0]
click at [426, 413] on input "79" at bounding box center [433, 403] width 60 height 29
click at [451, 442] on input "[DEMOGRAPHIC_DATA]" at bounding box center [433, 454] width 60 height 29
drag, startPoint x: 457, startPoint y: 450, endPoint x: 472, endPoint y: 454, distance: 15.6
click at [472, 454] on div "Interviewee Religion [DEMOGRAPHIC_DATA]" at bounding box center [463, 443] width 120 height 51
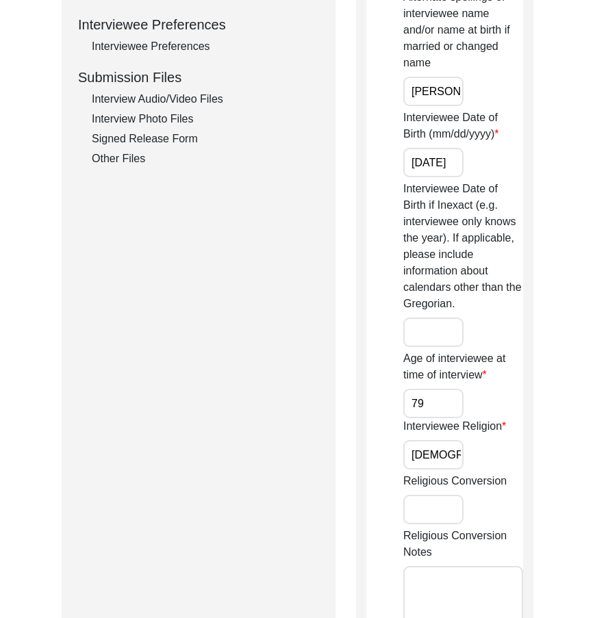
scroll to position [958, 0]
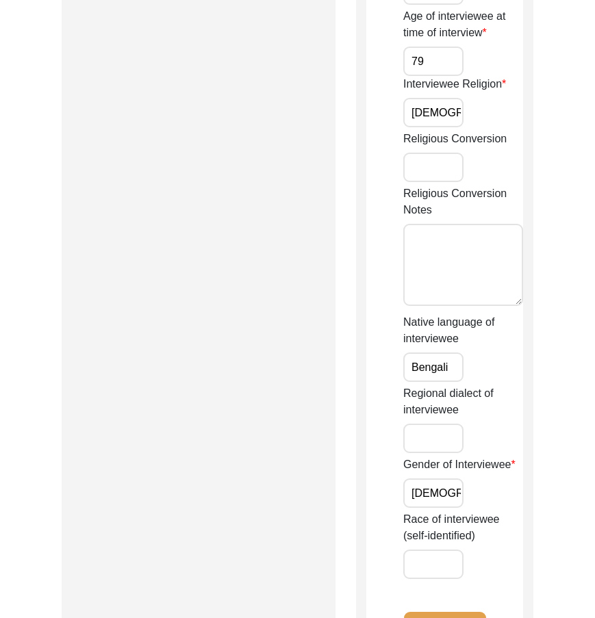
click at [460, 376] on input "Bengali" at bounding box center [433, 367] width 60 height 29
drag, startPoint x: 456, startPoint y: 477, endPoint x: 455, endPoint y: 485, distance: 7.7
click at [455, 485] on div "Gender of Interviewee [DEMOGRAPHIC_DATA]" at bounding box center [463, 482] width 120 height 51
click at [455, 485] on input "[DEMOGRAPHIC_DATA]" at bounding box center [433, 492] width 60 height 29
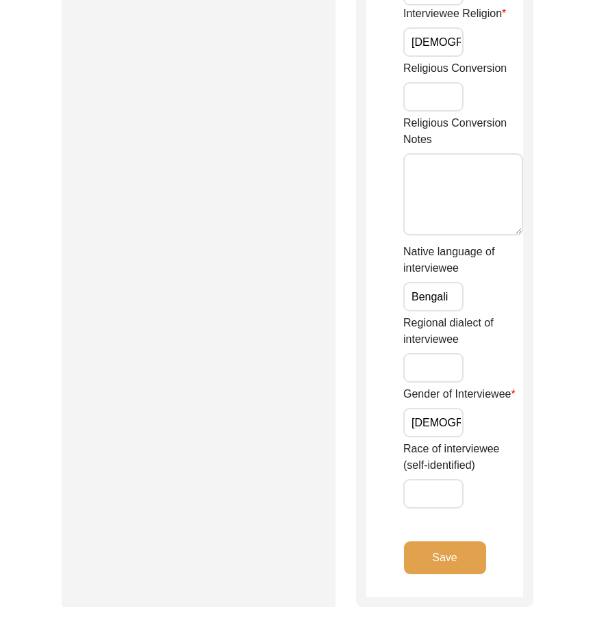
scroll to position [1095, 0]
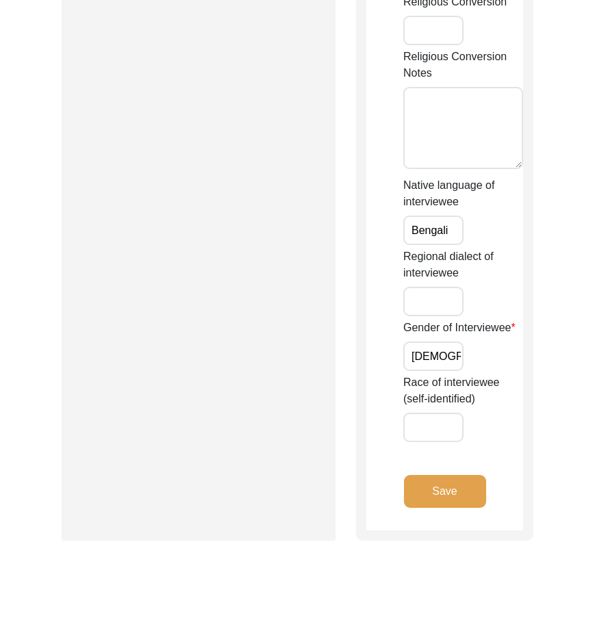
click at [463, 492] on button "Save" at bounding box center [445, 491] width 82 height 33
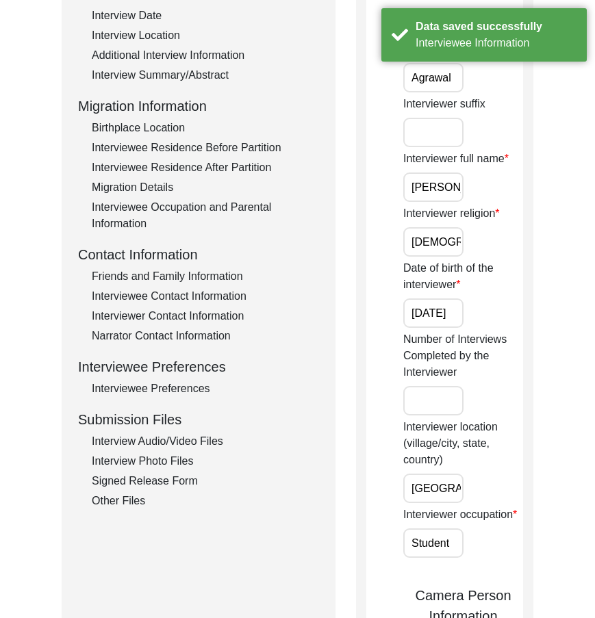
scroll to position [0, 0]
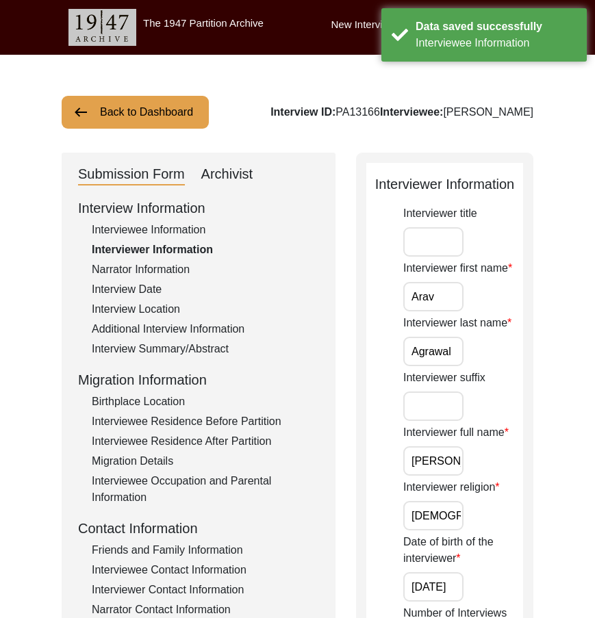
click at [470, 302] on div "Interviewer first name [PERSON_NAME]" at bounding box center [463, 285] width 120 height 51
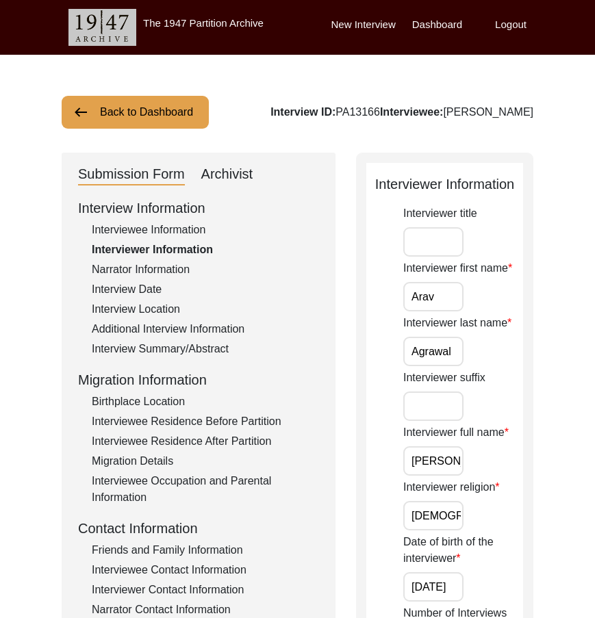
scroll to position [0, 15]
drag, startPoint x: 426, startPoint y: 455, endPoint x: 504, endPoint y: 462, distance: 78.3
click at [504, 462] on div "Interviewer full name [PERSON_NAME]" at bounding box center [463, 449] width 120 height 51
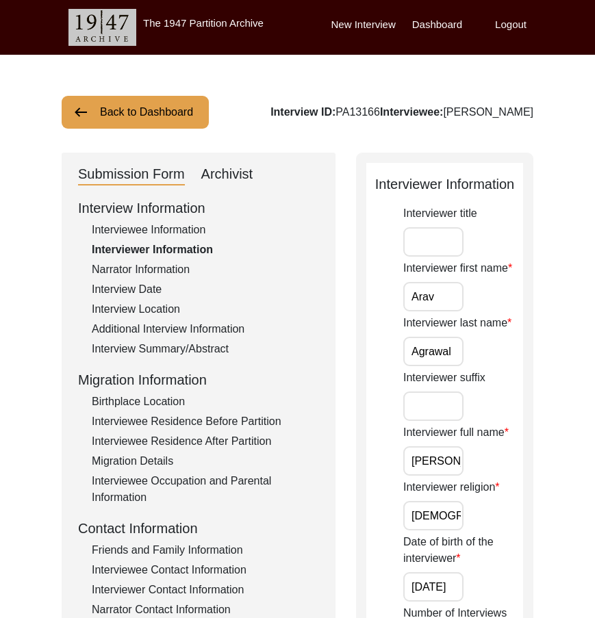
drag, startPoint x: 448, startPoint y: 517, endPoint x: 473, endPoint y: 514, distance: 24.8
click at [473, 514] on div "Interviewer religion [DEMOGRAPHIC_DATA]" at bounding box center [463, 504] width 120 height 51
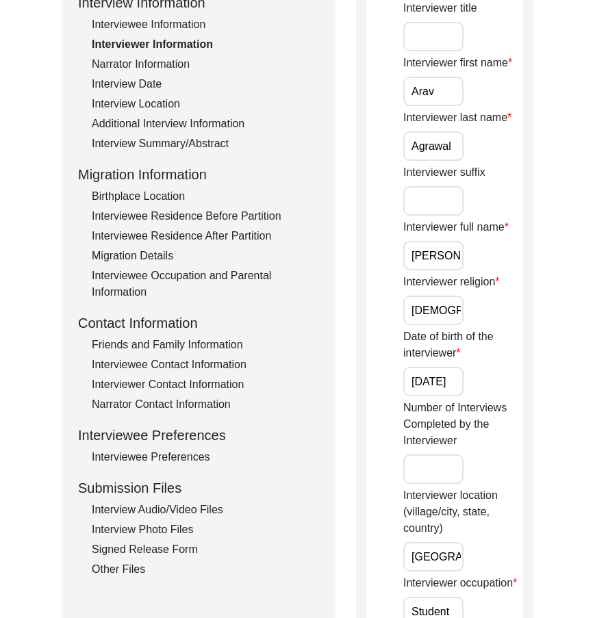
scroll to position [0, 46]
drag, startPoint x: 420, startPoint y: 369, endPoint x: 496, endPoint y: 377, distance: 75.7
click at [496, 377] on div "Date of birth of the interviewer [DATE]" at bounding box center [463, 363] width 120 height 68
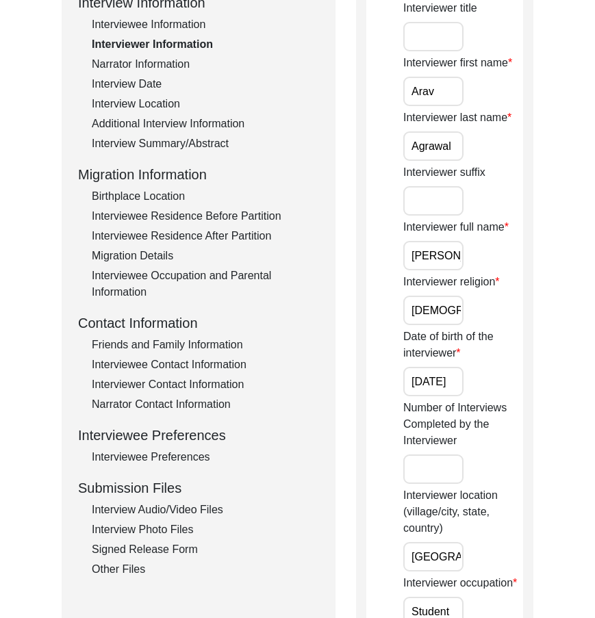
click at [450, 382] on input "[DATE]" at bounding box center [433, 381] width 60 height 29
click at [483, 385] on div "Date of birth of the interviewer [DATE]" at bounding box center [463, 363] width 120 height 68
click at [440, 383] on input "[DATE]" at bounding box center [433, 381] width 60 height 29
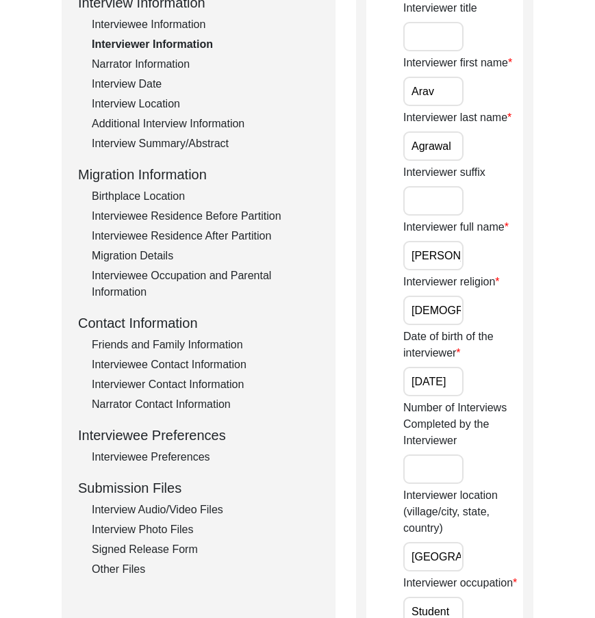
click at [440, 383] on input "[DATE]" at bounding box center [433, 381] width 60 height 29
type input "[DATE]"
click at [475, 404] on label "Number of Interviews Completed by the Interviewer" at bounding box center [463, 424] width 120 height 49
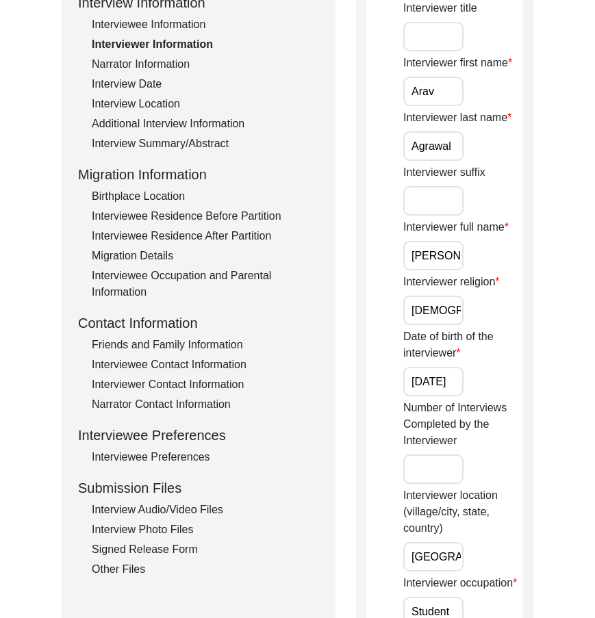
click at [463, 455] on input "Number of Interviews Completed by the Interviewer" at bounding box center [433, 469] width 60 height 29
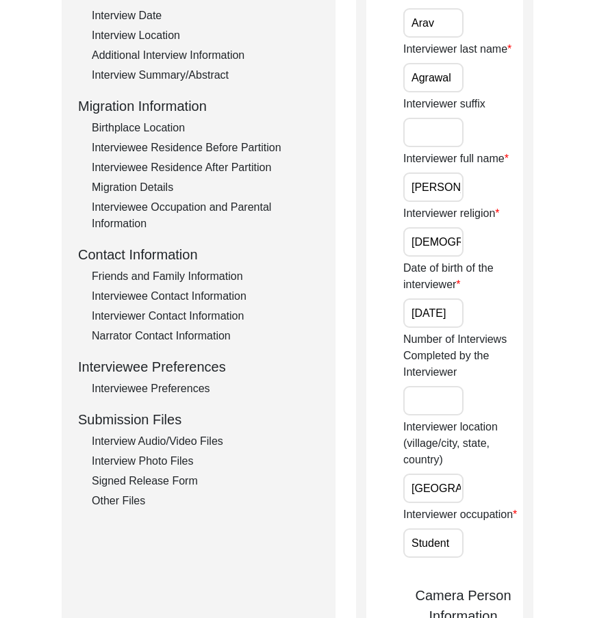
scroll to position [0, 74]
drag, startPoint x: 436, startPoint y: 481, endPoint x: 498, endPoint y: 486, distance: 61.8
click at [498, 486] on div "Interviewer location (village/city, state, country) [GEOGRAPHIC_DATA], [GEOGRAP…" at bounding box center [463, 461] width 120 height 84
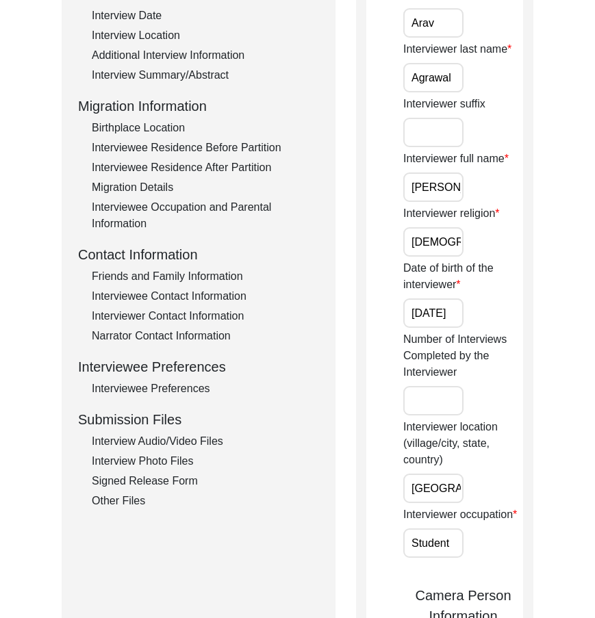
click at [443, 487] on input "[GEOGRAPHIC_DATA], [GEOGRAPHIC_DATA], [GEOGRAPHIC_DATA]" at bounding box center [433, 488] width 60 height 29
click at [474, 470] on div "Interviewer location (village/city, state, country) [GEOGRAPHIC_DATA], [GEOGRAP…" at bounding box center [463, 461] width 120 height 84
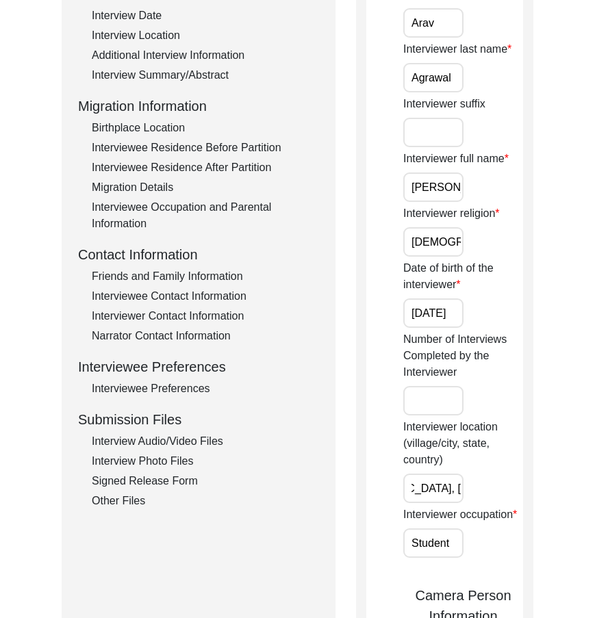
drag, startPoint x: 447, startPoint y: 482, endPoint x: 465, endPoint y: 485, distance: 18.0
click at [465, 485] on div "Interviewer location (village/city, state, country) [GEOGRAPHIC_DATA], [GEOGRAP…" at bounding box center [463, 461] width 120 height 84
click at [450, 487] on input "[GEOGRAPHIC_DATA], [GEOGRAPHIC_DATA], [GEOGRAPHIC_DATA]" at bounding box center [433, 488] width 60 height 29
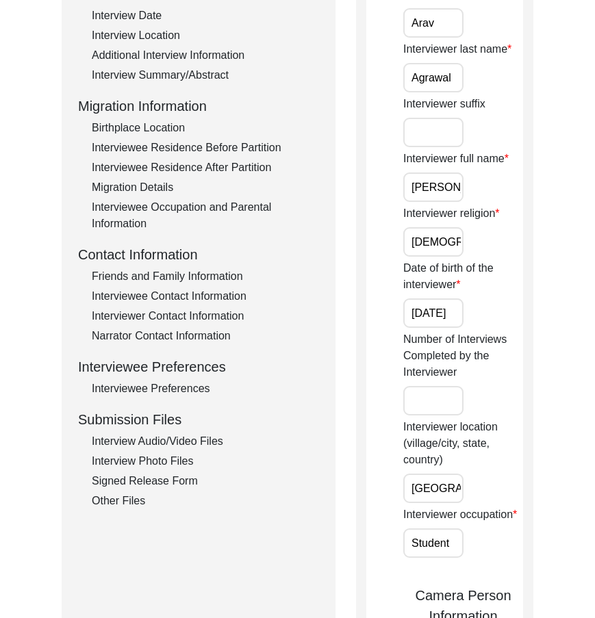
click at [451, 489] on input "[GEOGRAPHIC_DATA], [GEOGRAPHIC_DATA], [GEOGRAPHIC_DATA]" at bounding box center [433, 488] width 60 height 29
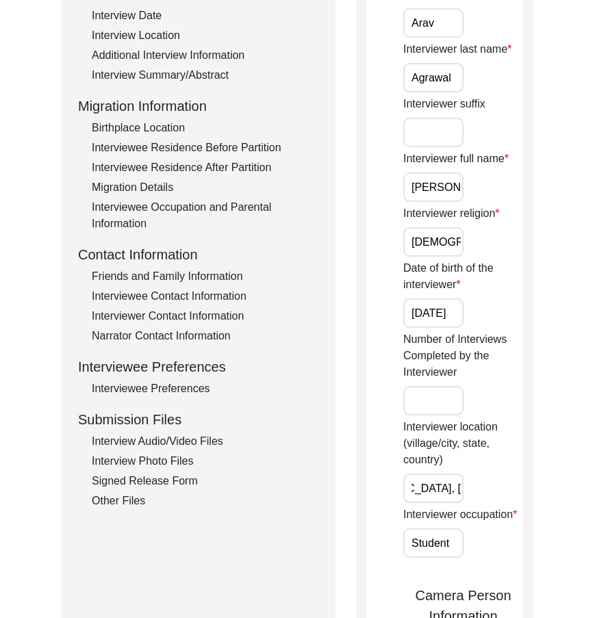
click at [479, 486] on div "Interviewer location (village/city, state, country) [GEOGRAPHIC_DATA], [GEOGRAP…" at bounding box center [463, 461] width 120 height 84
drag, startPoint x: 446, startPoint y: 485, endPoint x: 524, endPoint y: 496, distance: 78.1
drag, startPoint x: 524, startPoint y: 496, endPoint x: 515, endPoint y: 512, distance: 18.1
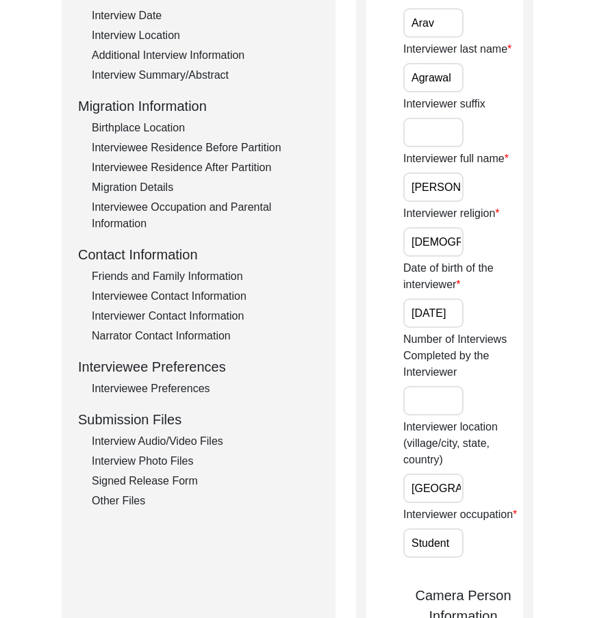
click at [455, 540] on input "Student" at bounding box center [433, 542] width 60 height 29
click at [502, 552] on div "Interviewer occupation Student" at bounding box center [463, 532] width 120 height 51
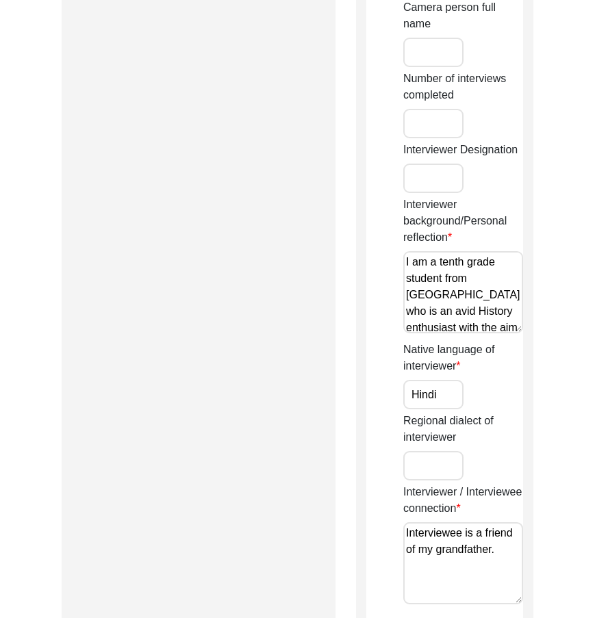
drag, startPoint x: 476, startPoint y: 324, endPoint x: 303, endPoint y: 228, distance: 198.3
click at [460, 398] on input "Hindi" at bounding box center [433, 394] width 60 height 29
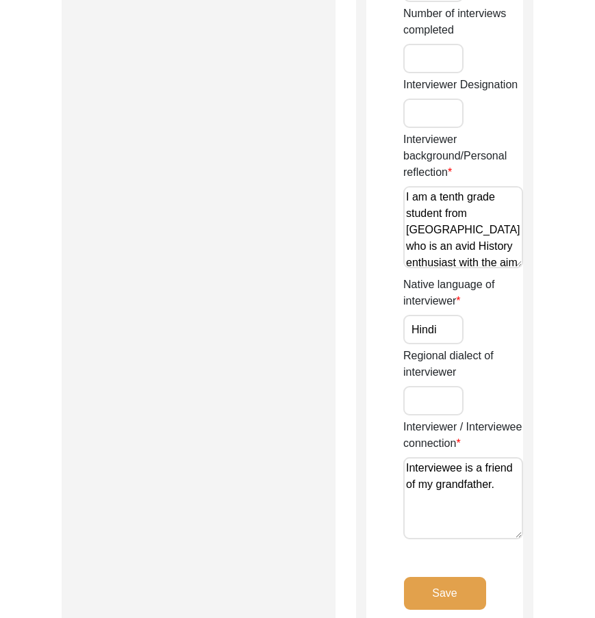
scroll to position [1301, 0]
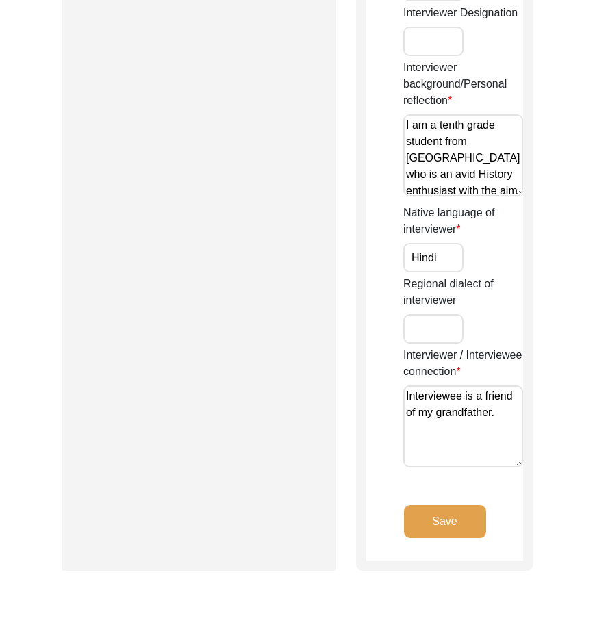
drag, startPoint x: 486, startPoint y: 439, endPoint x: 372, endPoint y: 387, distance: 125.3
click at [444, 524] on button "Save" at bounding box center [445, 521] width 82 height 33
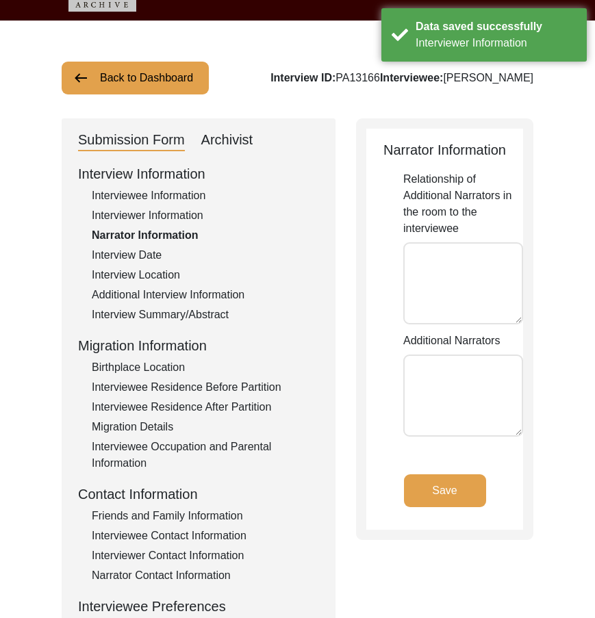
scroll to position [29, 0]
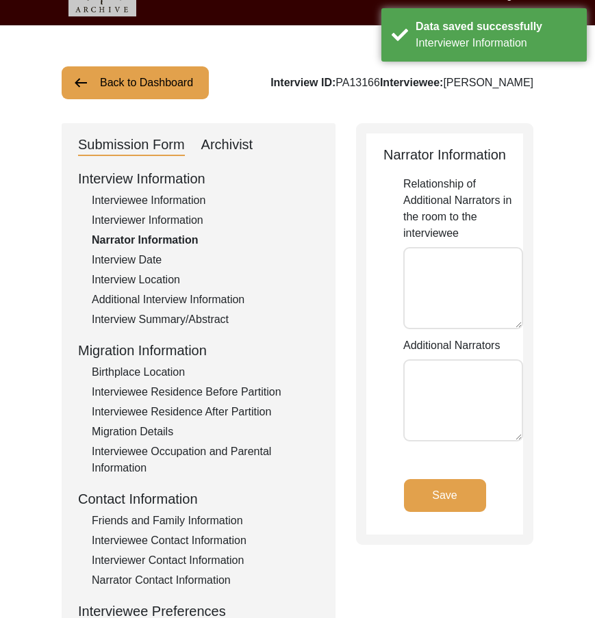
drag, startPoint x: 433, startPoint y: 304, endPoint x: 428, endPoint y: 350, distance: 46.1
click at [433, 304] on textarea "Relationship of Additional Narrators in the room to the interviewee" at bounding box center [463, 288] width 120 height 82
click at [426, 383] on textarea "Additional Narrators" at bounding box center [463, 400] width 120 height 82
click at [174, 248] on div "Narrator Information" at bounding box center [205, 240] width 227 height 16
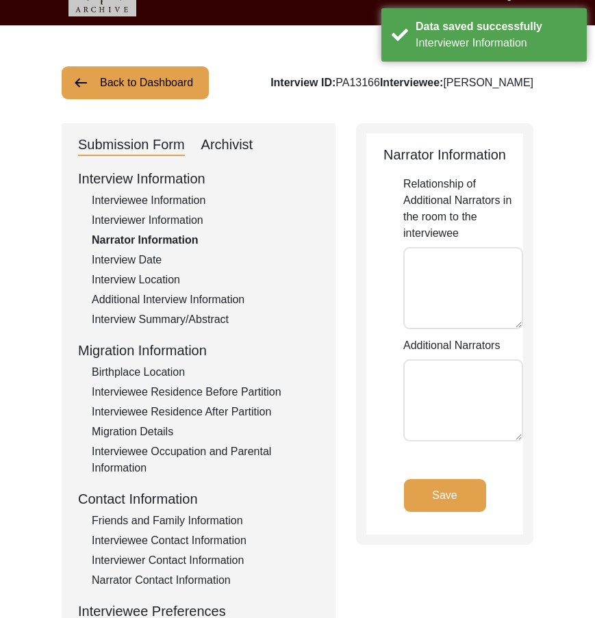
click at [168, 253] on div "Interview Date" at bounding box center [205, 260] width 227 height 16
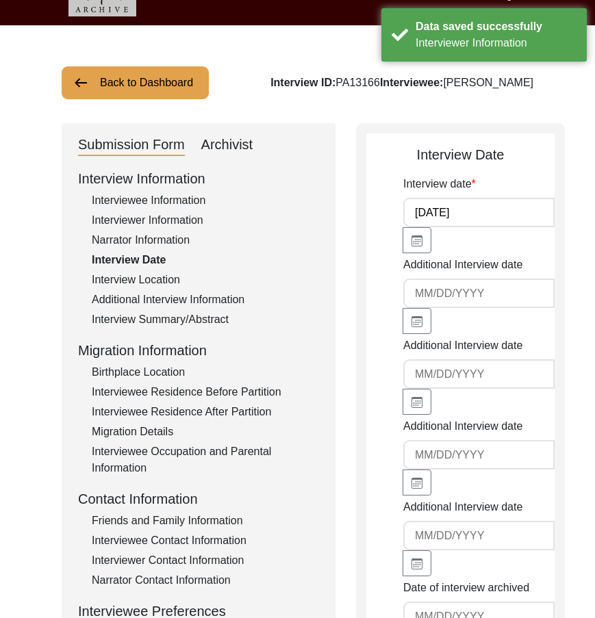
click at [459, 217] on input "[DATE]" at bounding box center [478, 212] width 151 height 29
click at [468, 220] on input "[DATE]" at bounding box center [478, 212] width 151 height 29
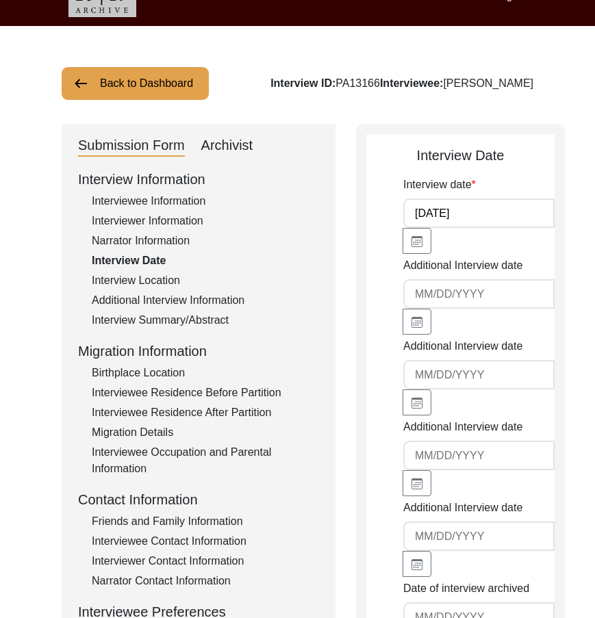
scroll to position [0, 0]
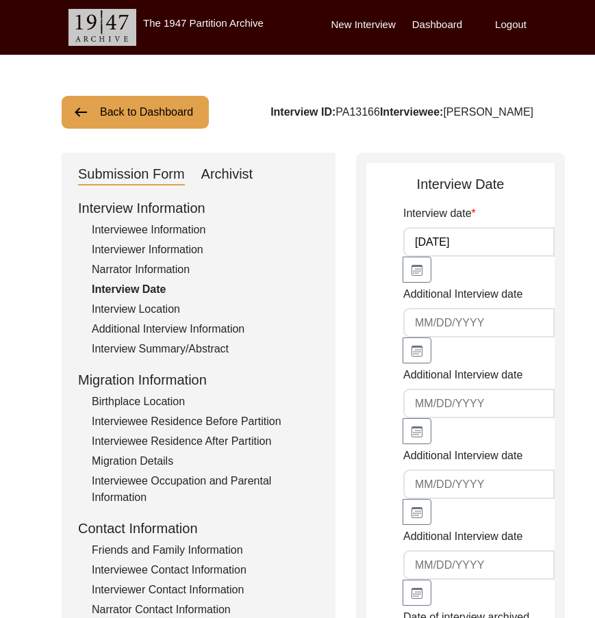
click at [147, 305] on div "Interview Location" at bounding box center [205, 309] width 227 height 16
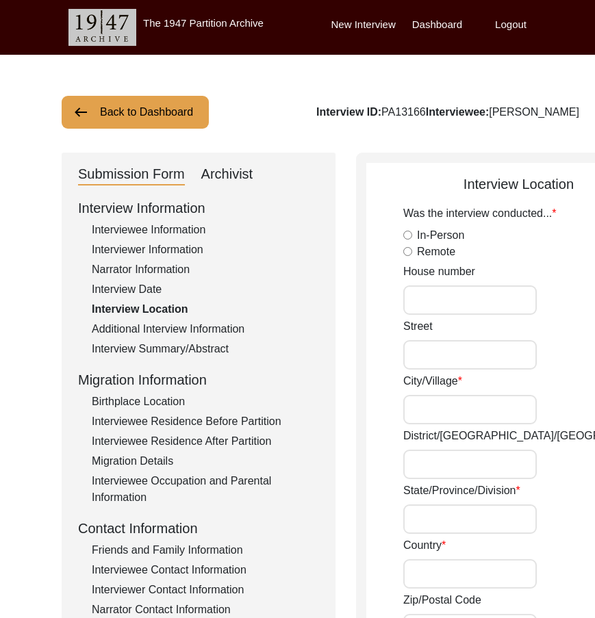
radio input "true"
type input "Bhilai"
type input "[GEOGRAPHIC_DATA]"
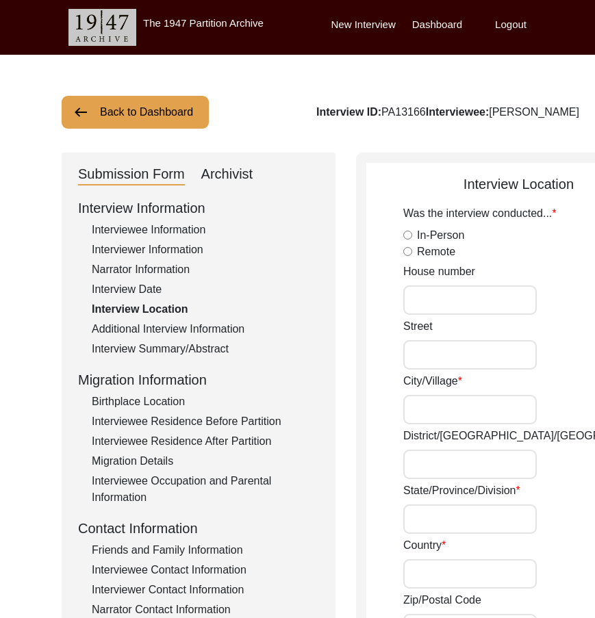
type input "Remote"
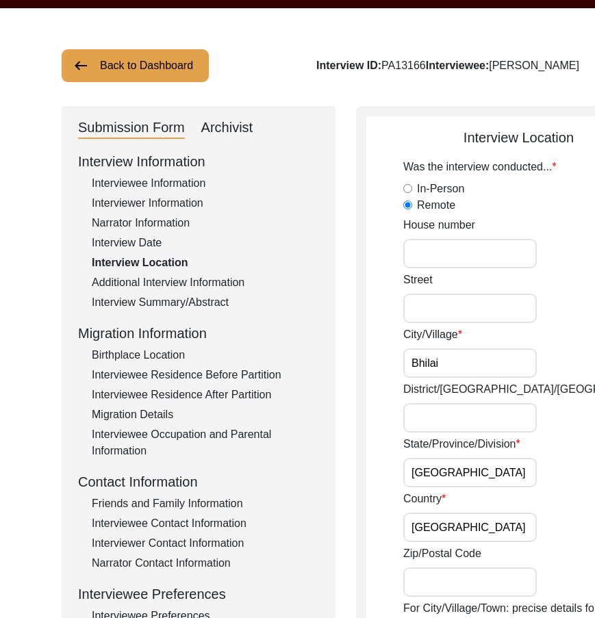
scroll to position [68, 0]
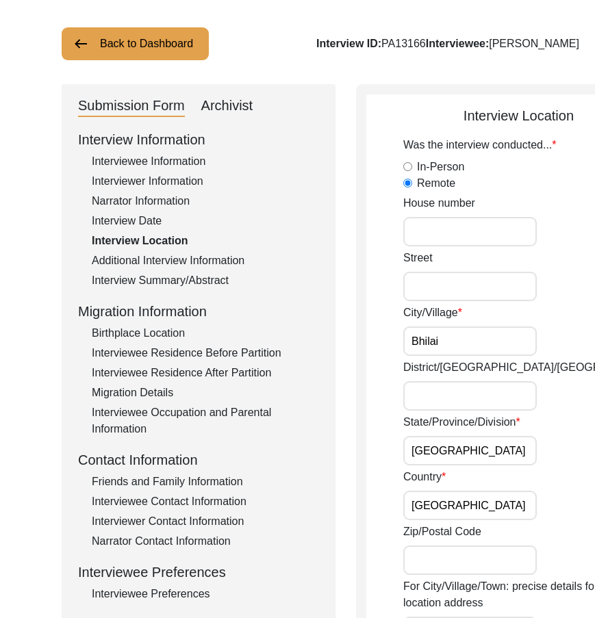
click at [450, 350] on input "Bhilai" at bounding box center [469, 341] width 133 height 29
click at [462, 356] on input "Bhilai" at bounding box center [469, 341] width 133 height 29
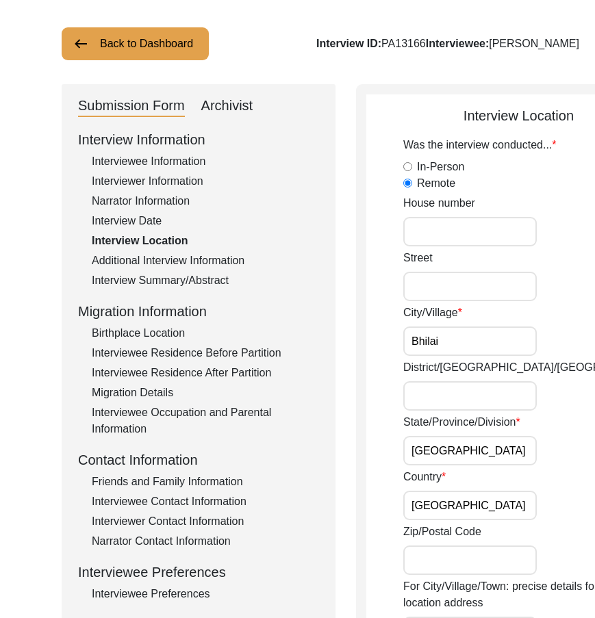
click at [133, 346] on div "Interviewee Residence Before Partition" at bounding box center [205, 353] width 227 height 16
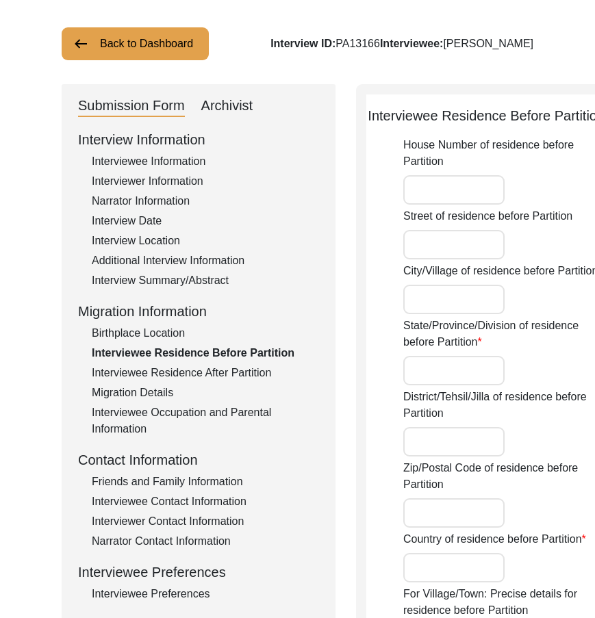
type input "Sadar"
type input "Undivided [GEOGRAPHIC_DATA]"
type input "[GEOGRAPHIC_DATA]"
type input "Migrated before partition"
type input "23.16917"
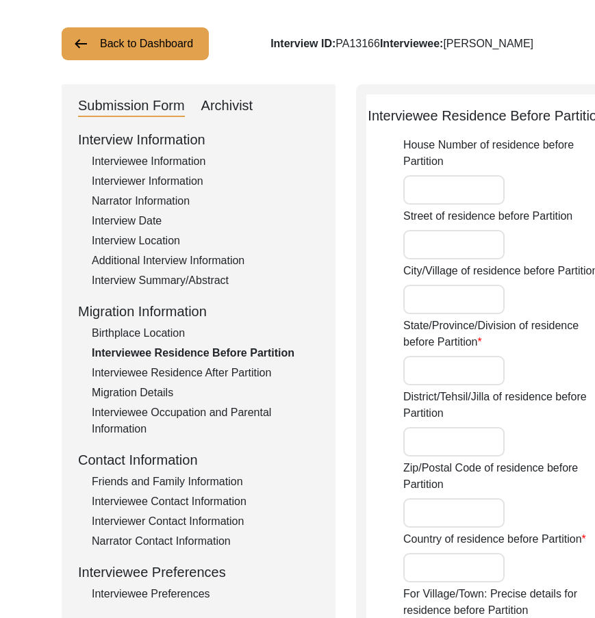
type input "79.93642"
click at [133, 374] on div "Interviewee Residence After Partition" at bounding box center [205, 373] width 227 height 16
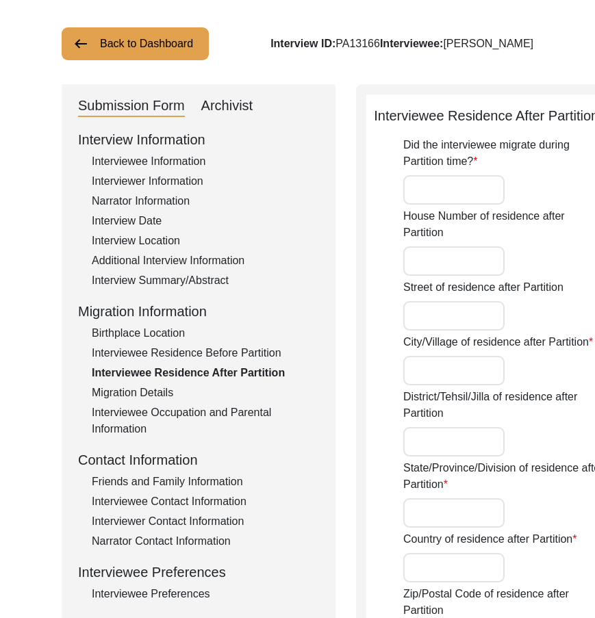
type input "No"
type input "Bhilai"
type input "Undivided [GEOGRAPHIC_DATA]"
type input "[GEOGRAPHIC_DATA]"
type input "None"
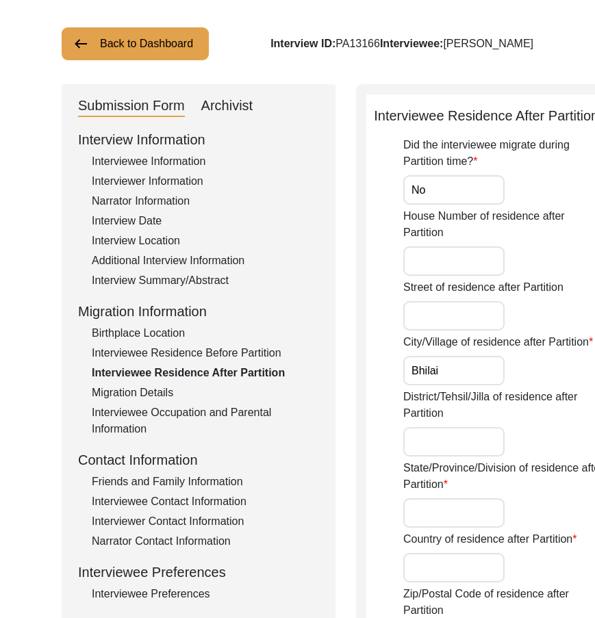
type input "None"
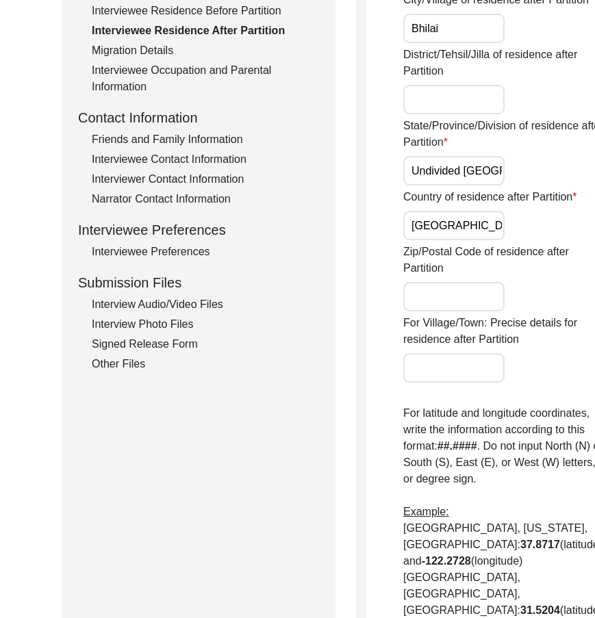
scroll to position [0, 86]
drag, startPoint x: 413, startPoint y: 263, endPoint x: 488, endPoint y: 267, distance: 75.4
click at [488, 186] on div "State/Province/Division of residence after Partition Undivided [GEOGRAPHIC_DATA]" at bounding box center [504, 152] width 203 height 68
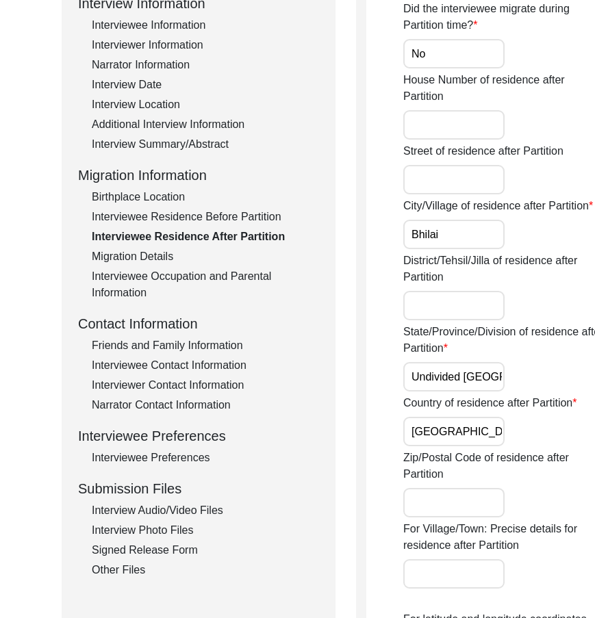
scroll to position [205, 0]
click at [139, 219] on div "Interviewee Residence Before Partition" at bounding box center [205, 216] width 227 height 16
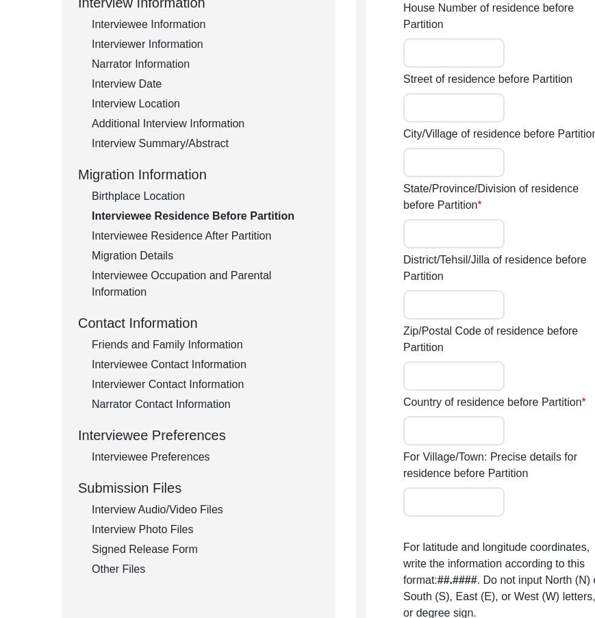
type input "Sadar"
type input "Undivided [GEOGRAPHIC_DATA]"
type input "[GEOGRAPHIC_DATA]"
type input "Migrated before partition"
type input "23.16917"
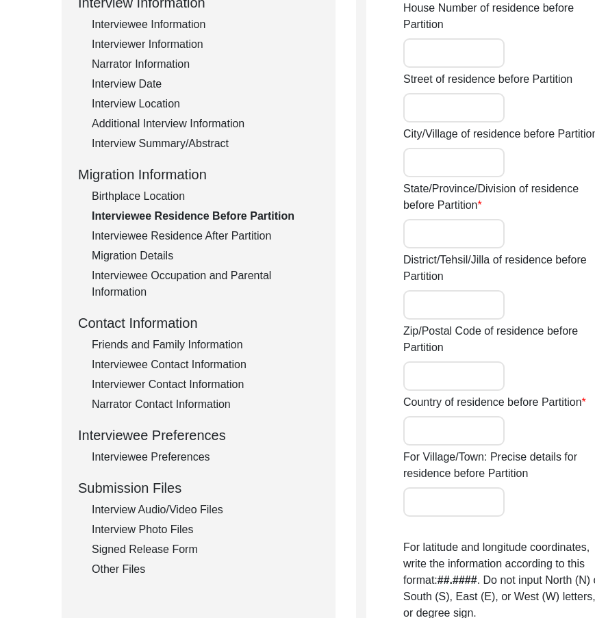
type input "79.93642"
drag, startPoint x: 452, startPoint y: 314, endPoint x: 490, endPoint y: 324, distance: 39.7
click at [490, 248] on div "State/Province/Division of residence before Partition Undivided [GEOGRAPHIC_DAT…" at bounding box center [504, 215] width 203 height 68
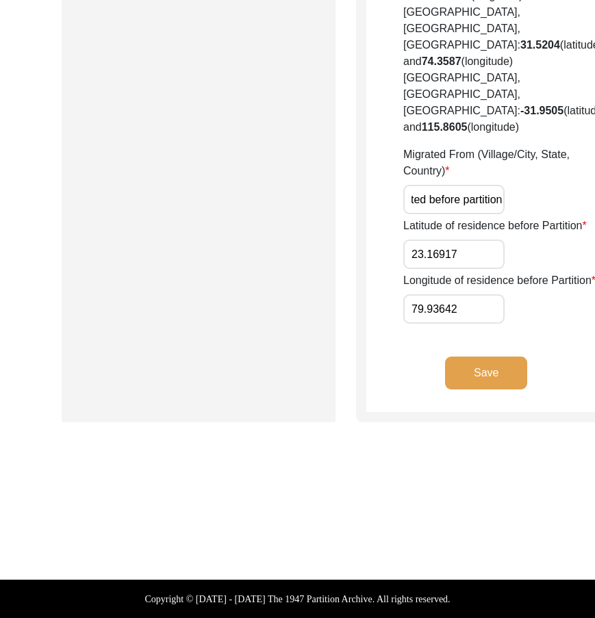
scroll to position [0, 69]
drag, startPoint x: 415, startPoint y: 327, endPoint x: 463, endPoint y: 329, distance: 48.6
click at [463, 214] on div "Migrated From (Village/City, State, Country) Migrated before partition" at bounding box center [504, 180] width 203 height 68
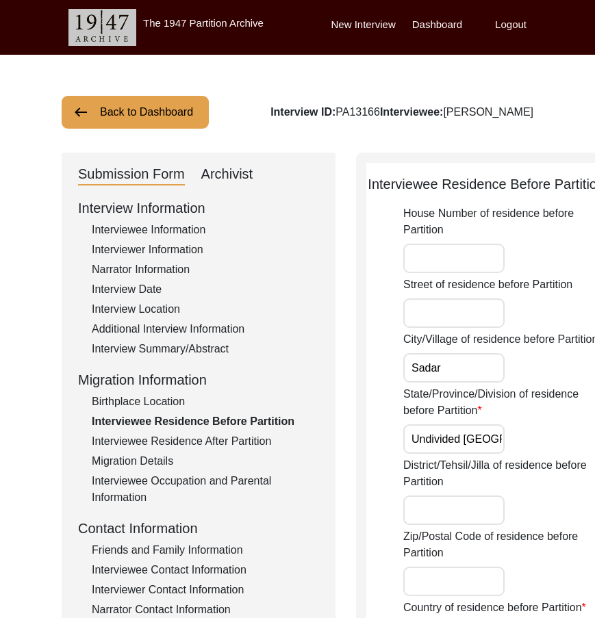
scroll to position [0, 0]
click at [137, 472] on div "Interview Information Interviewee Information Interviewer Information Narrator …" at bounding box center [198, 490] width 241 height 585
click at [138, 476] on div "Interviewee Occupation and Parental Information" at bounding box center [205, 489] width 227 height 33
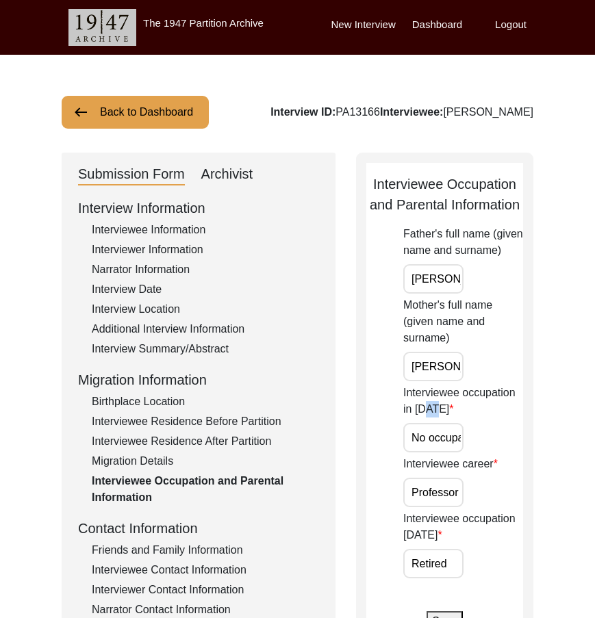
drag, startPoint x: 438, startPoint y: 420, endPoint x: 450, endPoint y: 424, distance: 13.2
click at [450, 423] on div "Interviewee occupation in [DATE] No occupation/was a child" at bounding box center [463, 419] width 120 height 68
drag, startPoint x: 443, startPoint y: 433, endPoint x: 488, endPoint y: 439, distance: 45.5
click at [488, 439] on div "Interviewee occupation in [DATE] No occupation/was a child" at bounding box center [463, 419] width 120 height 68
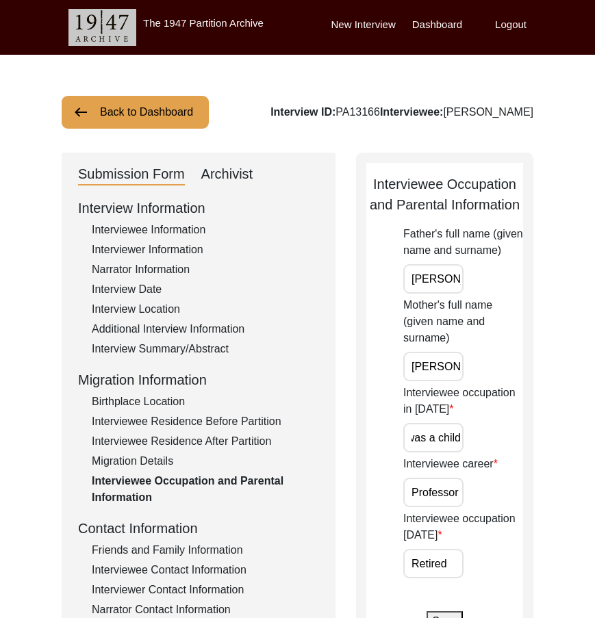
click at [488, 439] on div "Interviewee occupation in [DATE] No occupation/was a child" at bounding box center [463, 419] width 120 height 68
click at [457, 439] on input "No occupation/was a child" at bounding box center [433, 437] width 60 height 29
drag, startPoint x: 461, startPoint y: 498, endPoint x: 500, endPoint y: 498, distance: 39.0
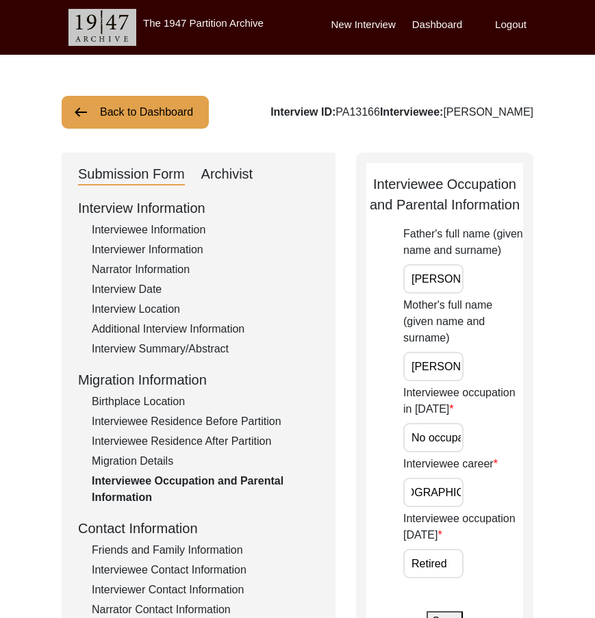
click at [500, 498] on div "Interviewee career Professor of Commerce at [GEOGRAPHIC_DATA]" at bounding box center [463, 481] width 120 height 51
click at [444, 509] on div "Father's full name (given name and surname) [PERSON_NAME] Mother's full name (g…" at bounding box center [463, 402] width 120 height 353
click at [469, 561] on div "Interviewee occupation [DATE] Retired" at bounding box center [463, 545] width 120 height 68
click at [455, 565] on input "Retired" at bounding box center [433, 563] width 60 height 29
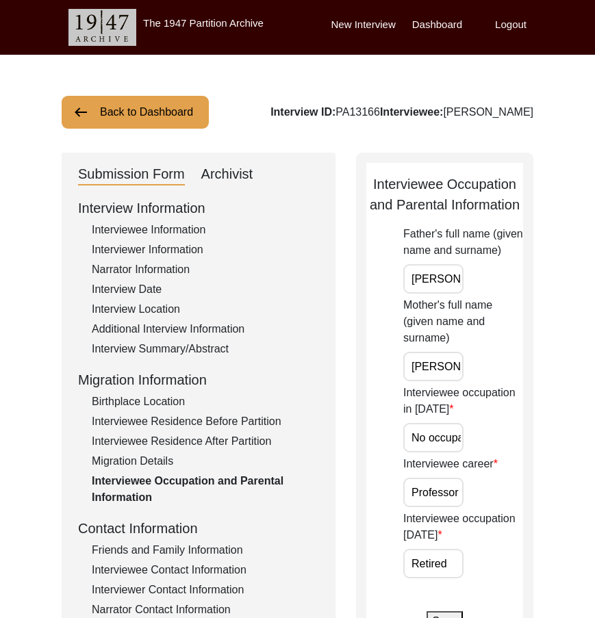
scroll to position [0, 54]
drag, startPoint x: 420, startPoint y: 283, endPoint x: 495, endPoint y: 285, distance: 75.3
click at [495, 285] on div "Father's full name (given name and surname) [PERSON_NAME]" at bounding box center [463, 260] width 120 height 68
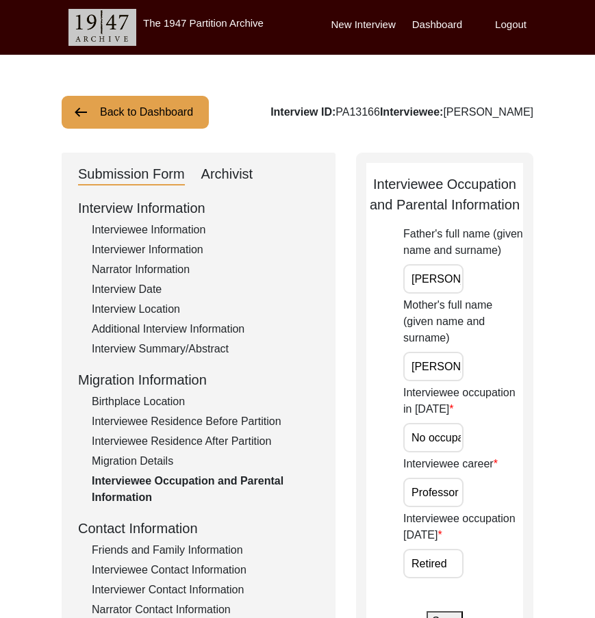
scroll to position [0, 54]
drag, startPoint x: 406, startPoint y: 280, endPoint x: 457, endPoint y: 357, distance: 92.3
click at [518, 291] on div "Father's full name (given name and surname) [PERSON_NAME]" at bounding box center [463, 260] width 120 height 68
drag, startPoint x: 410, startPoint y: 370, endPoint x: 530, endPoint y: 372, distance: 119.8
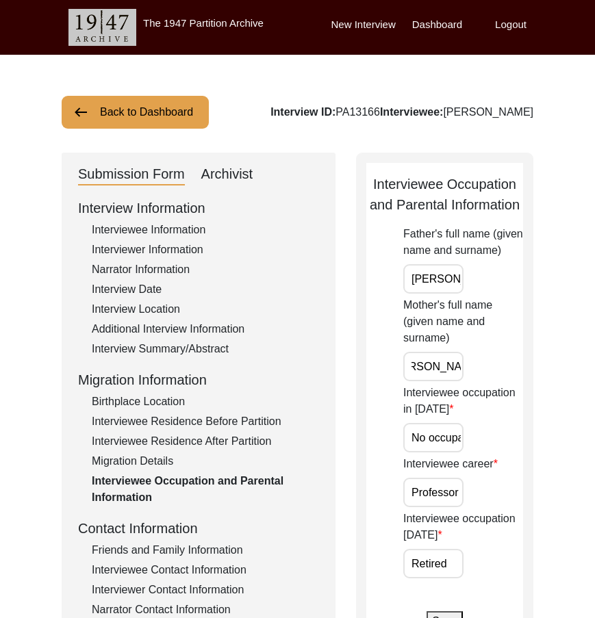
click at [530, 372] on div "Interviewee Occupation and Parental Information Father's full name (given name …" at bounding box center [444, 397] width 177 height 489
drag, startPoint x: 425, startPoint y: 440, endPoint x: 529, endPoint y: 444, distance: 104.1
click at [529, 444] on div "Interviewee Occupation and Parental Information Father's full name (given name …" at bounding box center [444, 397] width 177 height 489
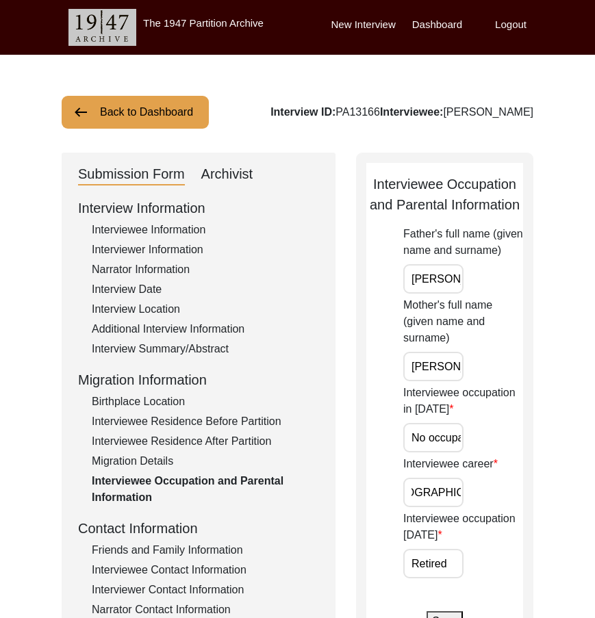
drag, startPoint x: 435, startPoint y: 502, endPoint x: 475, endPoint y: 504, distance: 39.8
click at [475, 504] on div "Interviewee career Professor of Commerce at [GEOGRAPHIC_DATA]" at bounding box center [463, 481] width 120 height 51
click at [433, 503] on input "Professor of Commerce at [GEOGRAPHIC_DATA]" at bounding box center [433, 492] width 60 height 29
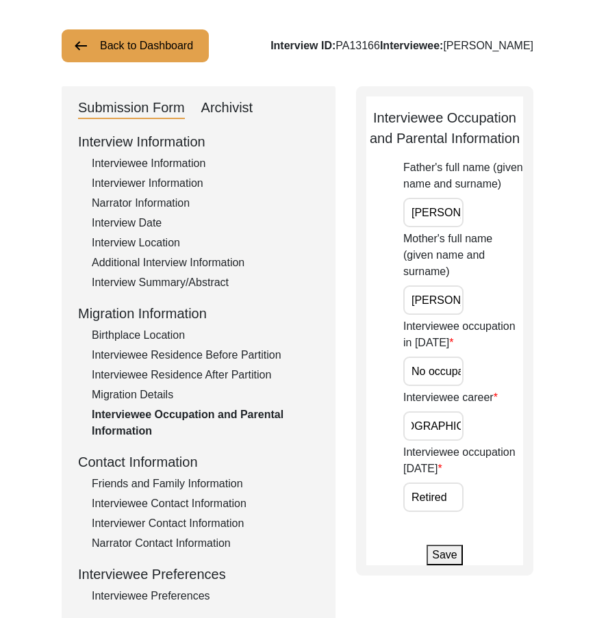
scroll to position [0, 0]
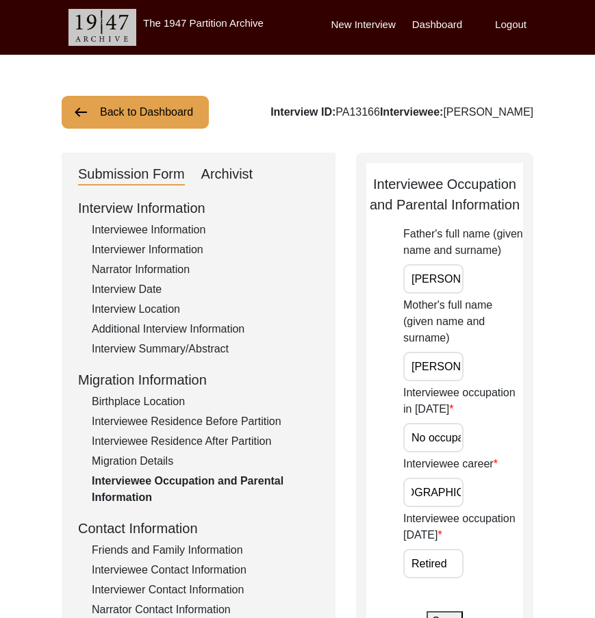
click at [263, 460] on div "Migration Details" at bounding box center [205, 461] width 227 height 16
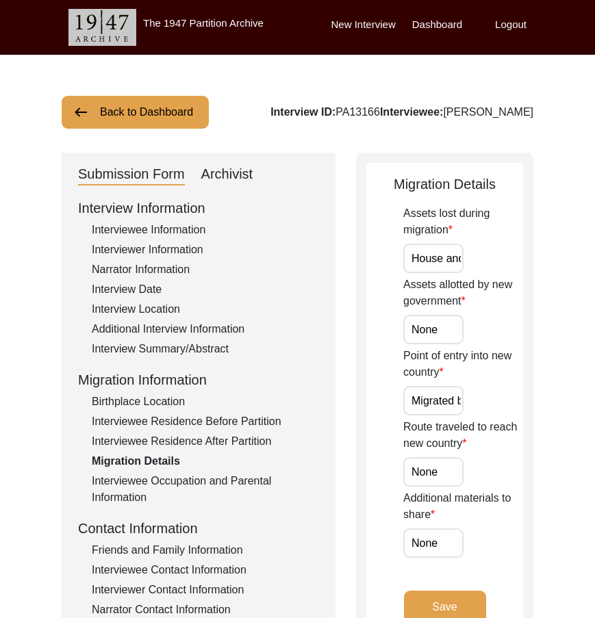
click at [149, 303] on div "Interview Location" at bounding box center [205, 309] width 227 height 16
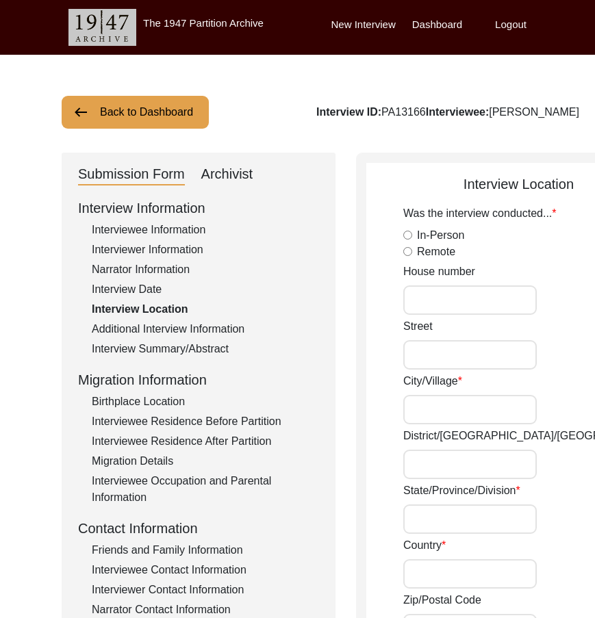
radio input "true"
type input "Bhilai"
type input "[GEOGRAPHIC_DATA]"
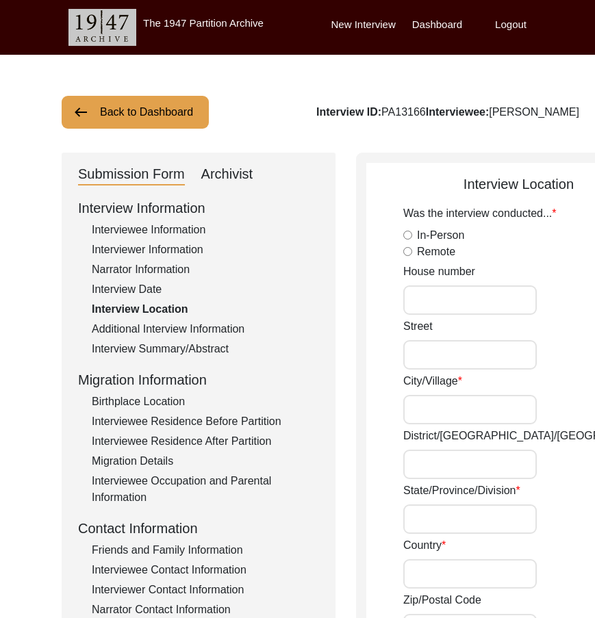
type input "Remote"
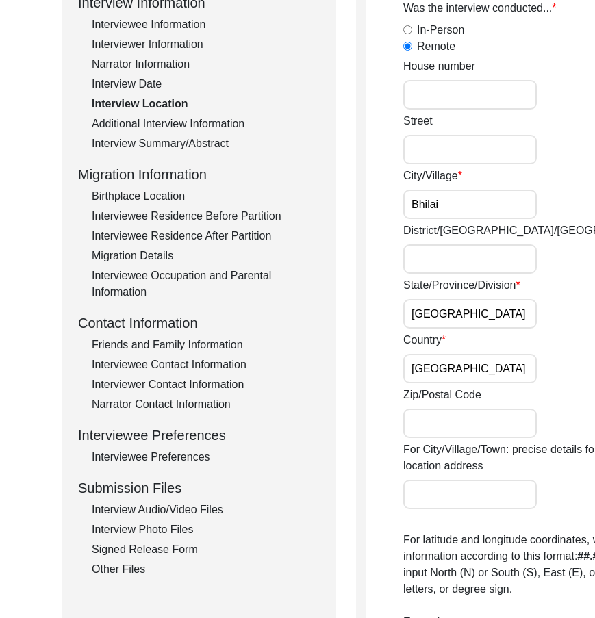
drag, startPoint x: 420, startPoint y: 333, endPoint x: 494, endPoint y: 344, distance: 74.1
click at [494, 329] on div "State/Province/Division [GEOGRAPHIC_DATA]" at bounding box center [537, 302] width 268 height 51
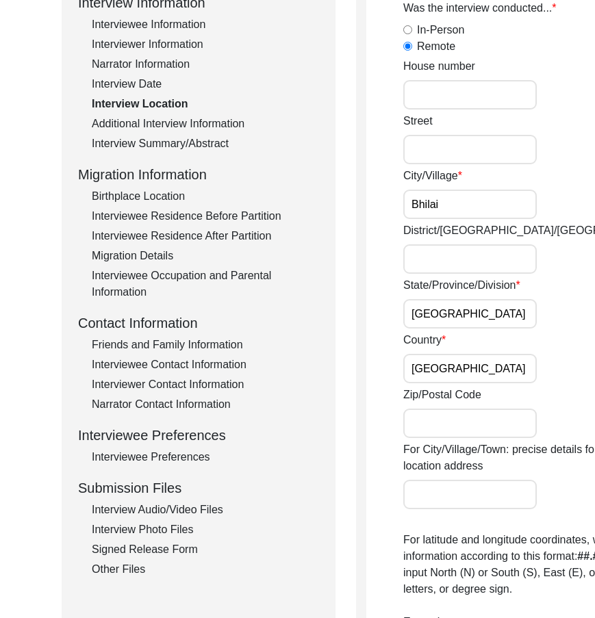
click at [435, 383] on input "[GEOGRAPHIC_DATA]" at bounding box center [469, 368] width 133 height 29
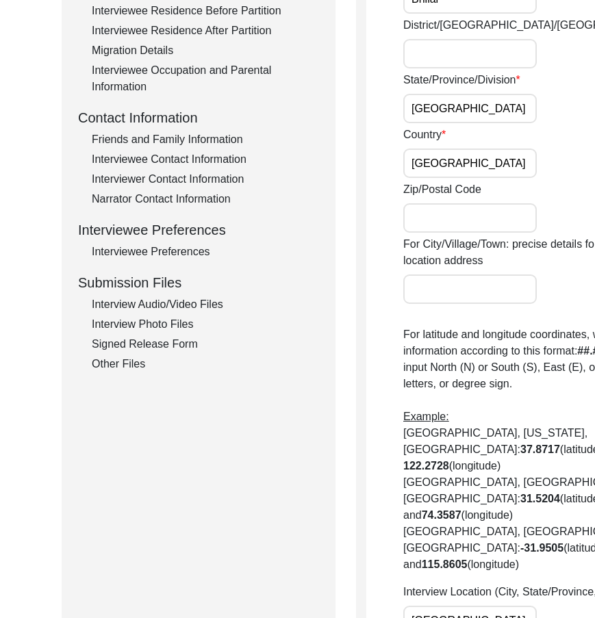
click at [149, 314] on div "Interview Information Interviewee Information Interviewer Information Narrator …" at bounding box center [198, 79] width 241 height 585
click at [151, 157] on div "Interviewee Contact Information" at bounding box center [205, 159] width 227 height 16
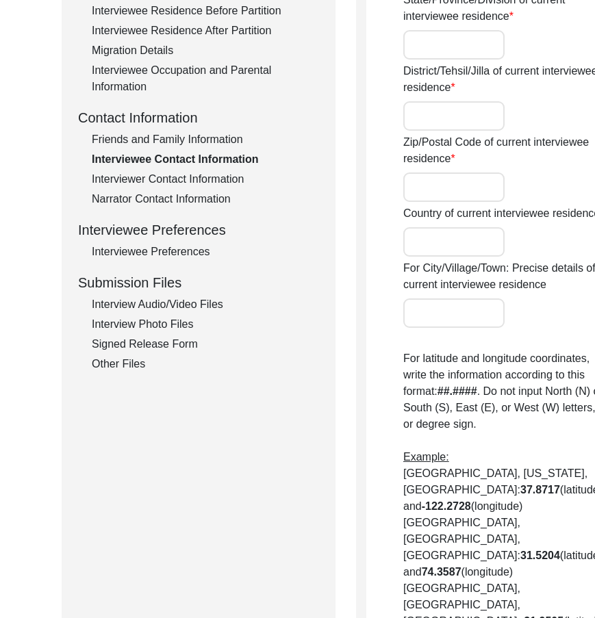
type input "8A"
type input "[STREET_ADDRESS]"
type input "Bhilai"
type input "[GEOGRAPHIC_DATA]"
type input "Durg"
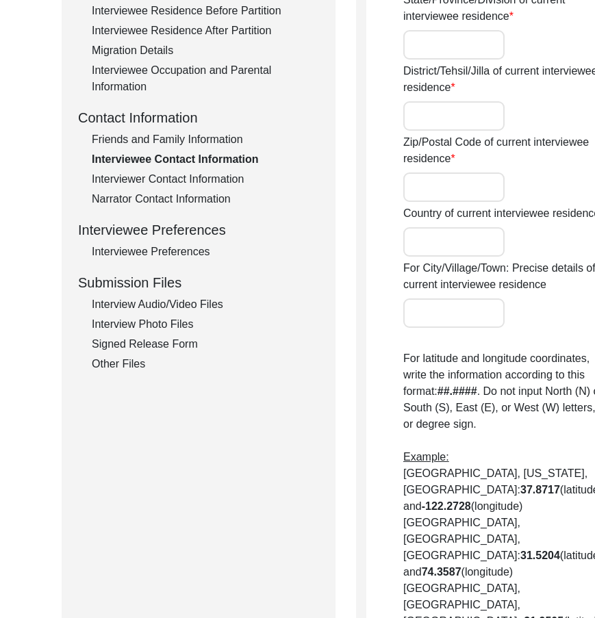
type input "490001"
type input "[GEOGRAPHIC_DATA]"
type input "[GEOGRAPHIC_DATA],[GEOGRAPHIC_DATA]"
type input "21.17733"
type input "81.35248"
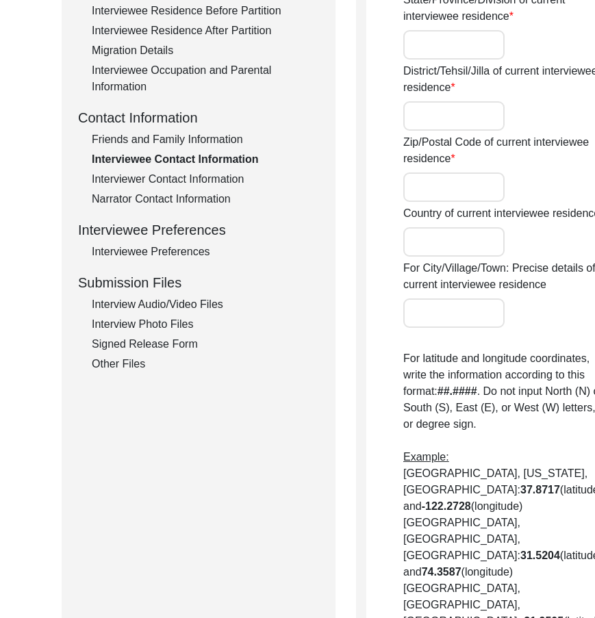
type input "9827178034"
type input "None"
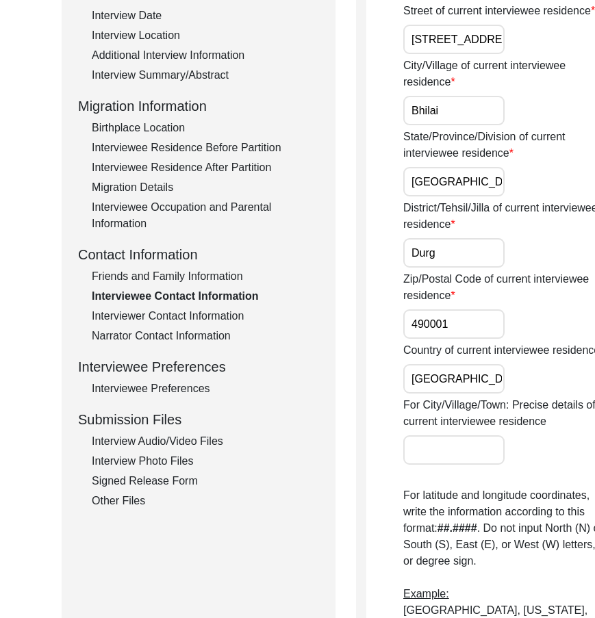
click at [445, 268] on input "Durg" at bounding box center [453, 252] width 101 height 29
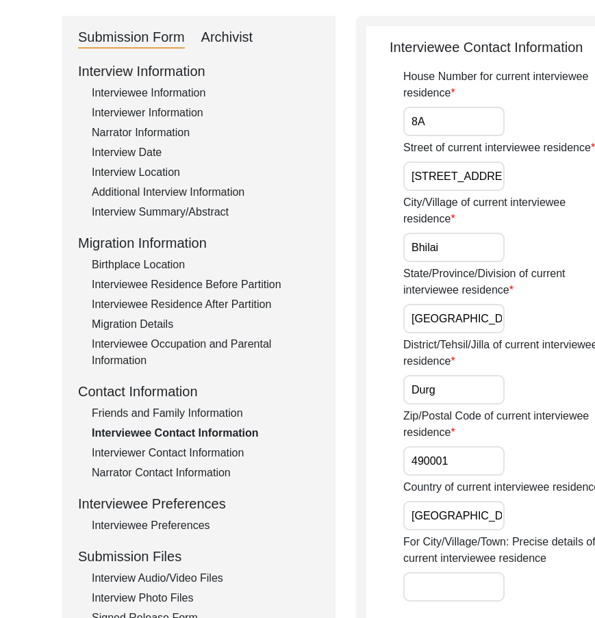
click at [120, 154] on div "Interview Date" at bounding box center [205, 152] width 227 height 16
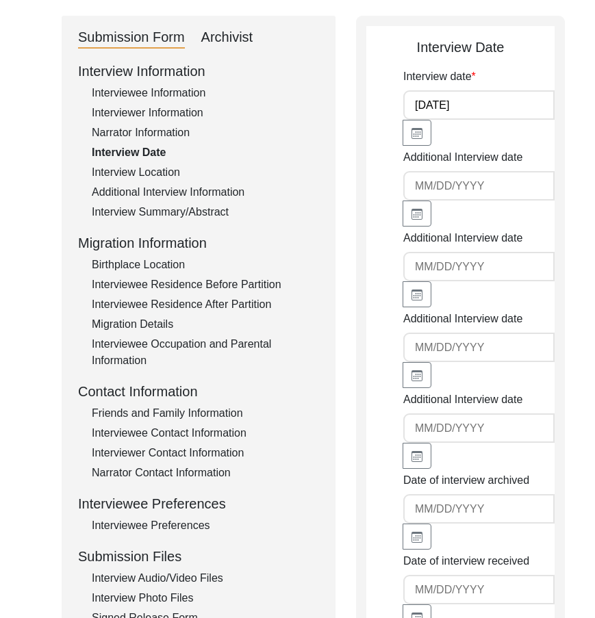
click at [127, 174] on div "Interview Location" at bounding box center [205, 172] width 227 height 16
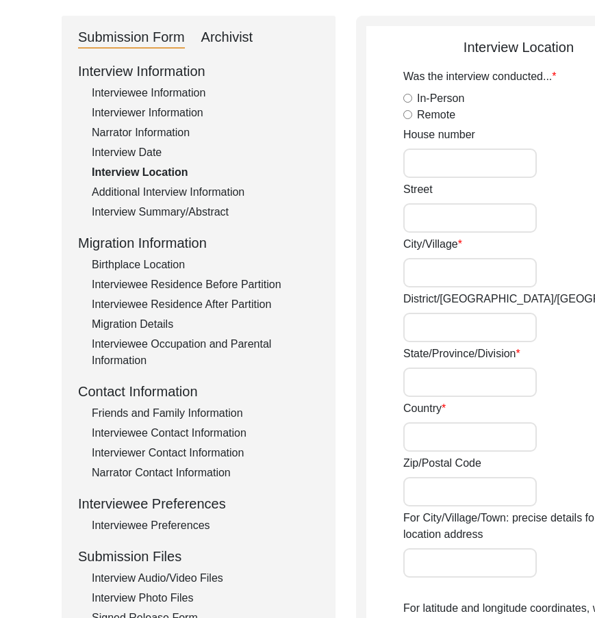
radio input "true"
type input "Bhilai"
type input "[GEOGRAPHIC_DATA]"
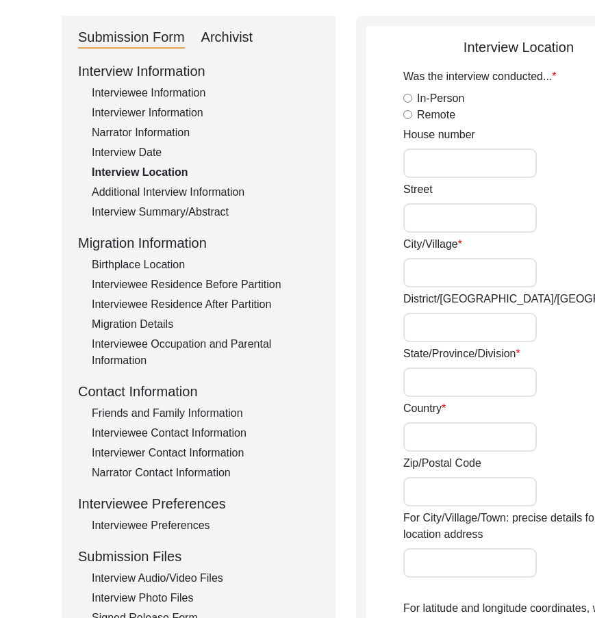
type input "Remote"
click at [433, 342] on input "District/[GEOGRAPHIC_DATA]/[GEOGRAPHIC_DATA]" at bounding box center [469, 327] width 133 height 29
type input "Durg"
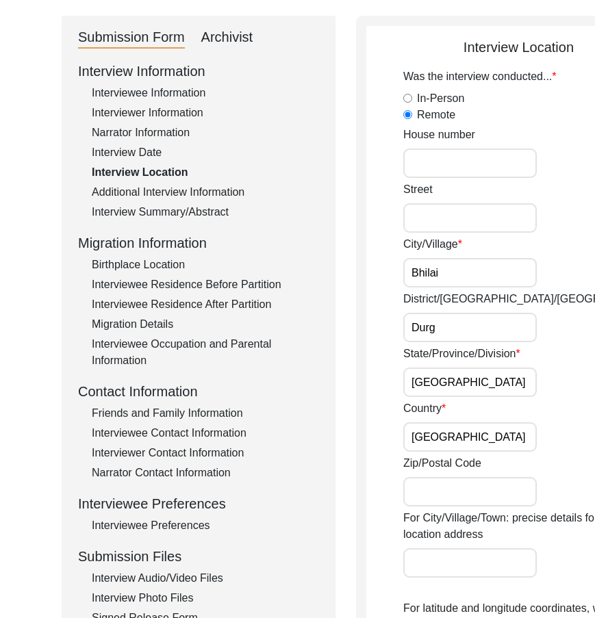
drag, startPoint x: 412, startPoint y: 396, endPoint x: 518, endPoint y: 400, distance: 105.5
click at [518, 397] on div "State/Province/Division [GEOGRAPHIC_DATA]" at bounding box center [537, 371] width 268 height 51
click at [479, 362] on label "State/Province/Division" at bounding box center [461, 354] width 117 height 16
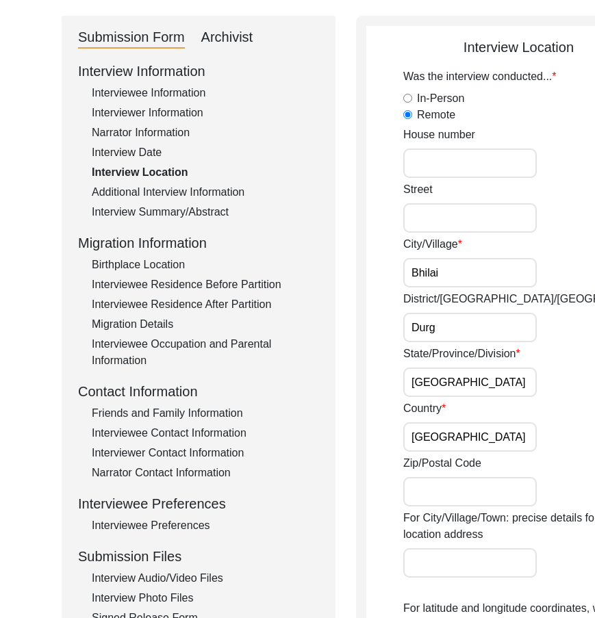
click at [479, 368] on input "[GEOGRAPHIC_DATA]" at bounding box center [469, 382] width 133 height 29
click at [458, 388] on input "[GEOGRAPHIC_DATA]" at bounding box center [469, 382] width 133 height 29
click at [454, 394] on input "[GEOGRAPHIC_DATA]" at bounding box center [469, 382] width 133 height 29
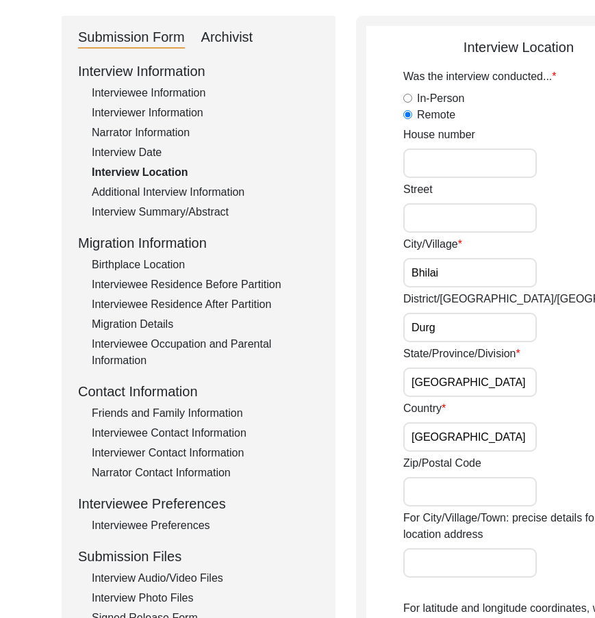
click at [481, 390] on div "State/Province/Division [GEOGRAPHIC_DATA]" at bounding box center [537, 371] width 268 height 51
click at [452, 385] on div "State/Province/Division [GEOGRAPHIC_DATA]" at bounding box center [537, 371] width 268 height 51
click at [450, 387] on input "[GEOGRAPHIC_DATA]" at bounding box center [469, 382] width 133 height 29
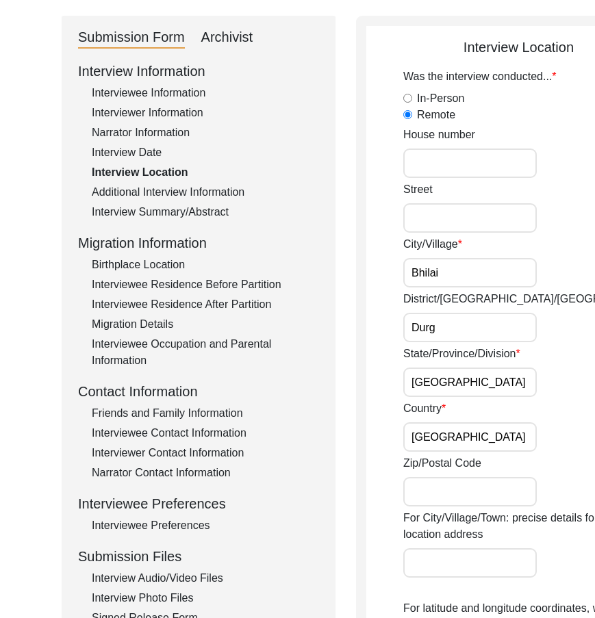
paste input "h"
type input "[GEOGRAPHIC_DATA]"
drag, startPoint x: 491, startPoint y: 383, endPoint x: 497, endPoint y: 387, distance: 7.0
click at [496, 387] on div "State/Province/Division [GEOGRAPHIC_DATA]" at bounding box center [537, 371] width 268 height 51
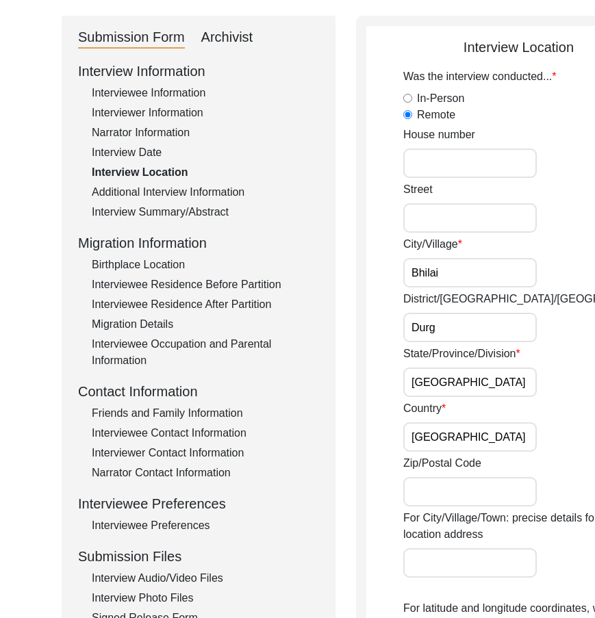
scroll to position [0, 0]
drag, startPoint x: 459, startPoint y: 464, endPoint x: 450, endPoint y: 465, distance: 8.3
click at [451, 452] on div "Country [GEOGRAPHIC_DATA]" at bounding box center [537, 425] width 268 height 51
click at [443, 452] on input "[GEOGRAPHIC_DATA]" at bounding box center [469, 436] width 133 height 29
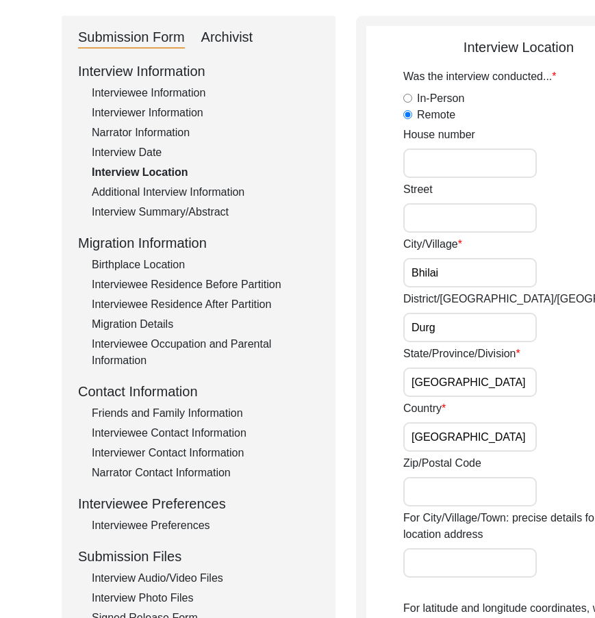
drag, startPoint x: 419, startPoint y: 400, endPoint x: 487, endPoint y: 400, distance: 68.5
click at [487, 397] on div "State/Province/Division [GEOGRAPHIC_DATA]" at bounding box center [537, 371] width 268 height 51
click at [416, 442] on input "[GEOGRAPHIC_DATA]" at bounding box center [469, 436] width 133 height 29
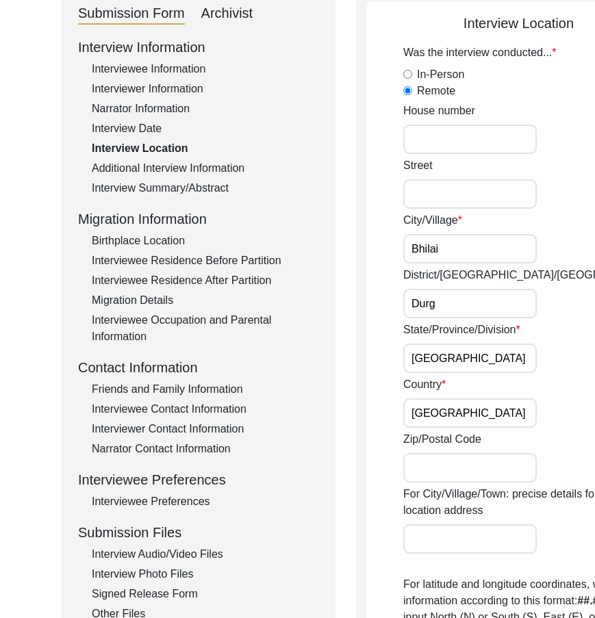
scroll to position [137, 0]
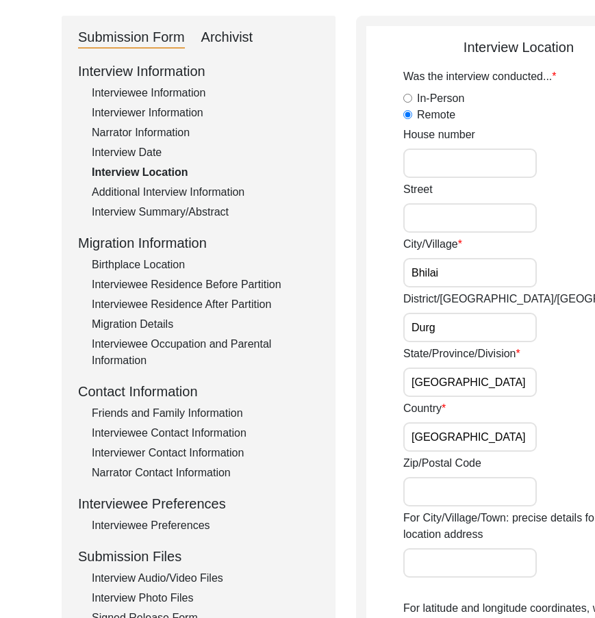
click at [452, 288] on input "Bhilai" at bounding box center [469, 272] width 133 height 29
click at [435, 342] on input "Durg" at bounding box center [469, 327] width 133 height 29
drag, startPoint x: 432, startPoint y: 400, endPoint x: 534, endPoint y: 432, distance: 106.9
click at [542, 424] on div "Back to Dashboard Interview ID: PA13166 Interviewee: [PERSON_NAME] Submission F…" at bounding box center [297, 569] width 595 height 1302
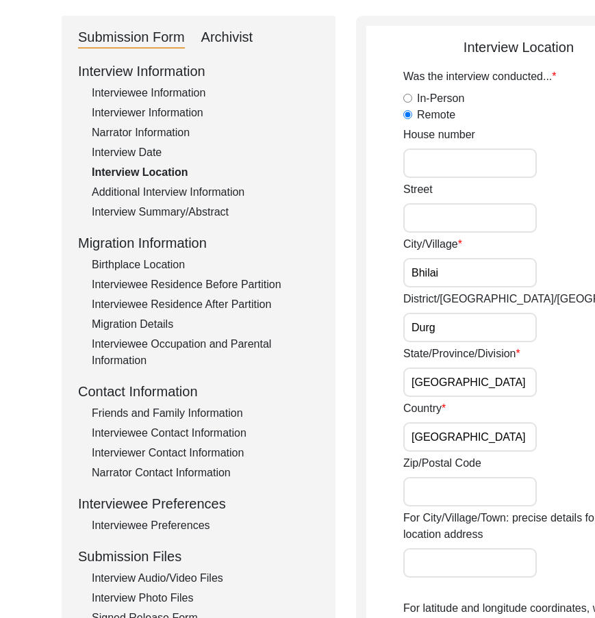
scroll to position [0, 0]
click at [452, 452] on input "[GEOGRAPHIC_DATA]" at bounding box center [469, 436] width 133 height 29
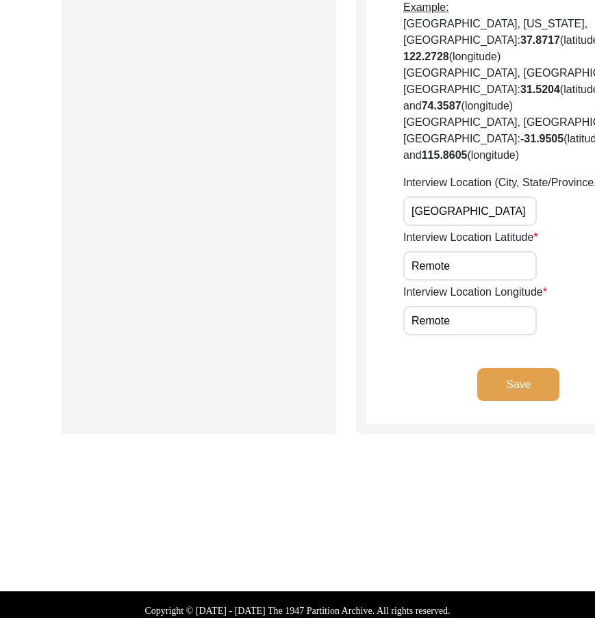
scroll to position [821, 0]
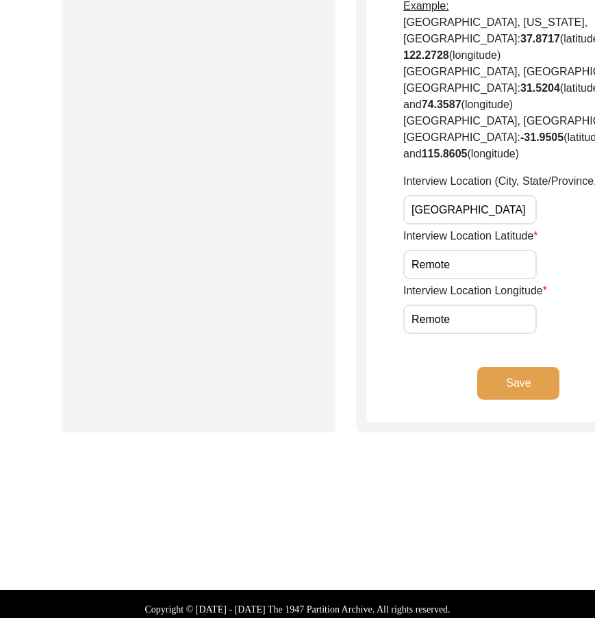
click at [433, 225] on input "[GEOGRAPHIC_DATA]" at bounding box center [469, 209] width 133 height 29
paste input "Bhilai, [GEOGRAPHIC_DATA], [GEOGRAPHIC_DATA],"
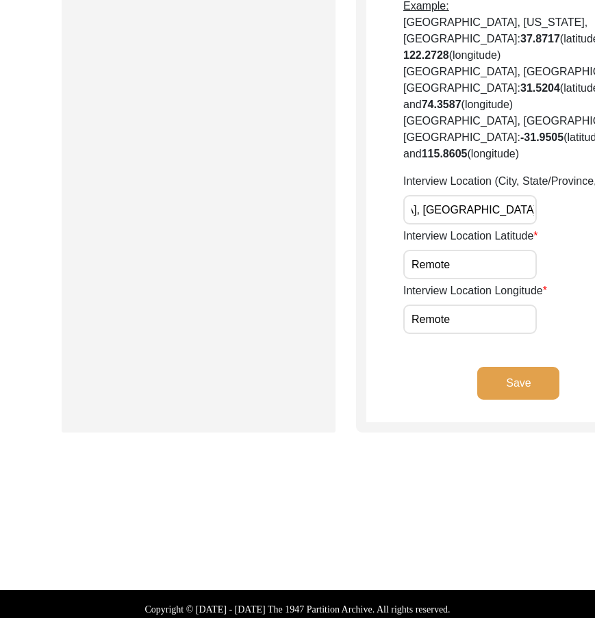
type input "Bhilai, [GEOGRAPHIC_DATA], [GEOGRAPHIC_DATA], [GEOGRAPHIC_DATA]"
drag, startPoint x: 411, startPoint y: 409, endPoint x: 437, endPoint y: 410, distance: 26.7
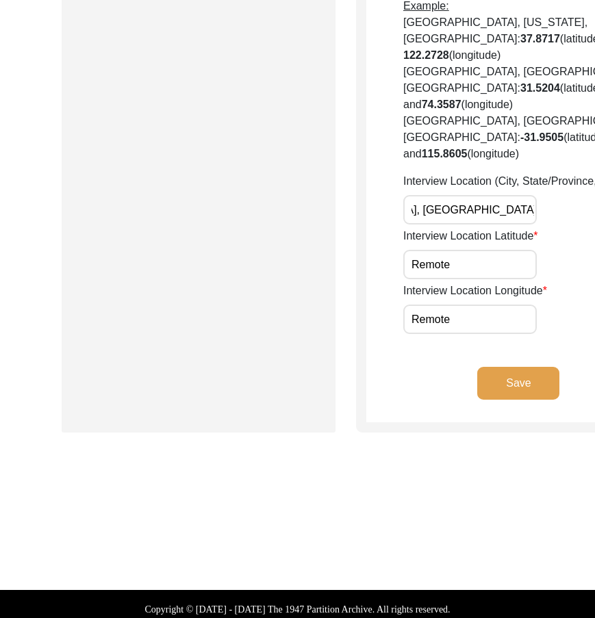
click at [437, 225] on input "Bhilai, [GEOGRAPHIC_DATA], [GEOGRAPHIC_DATA], [GEOGRAPHIC_DATA]" at bounding box center [469, 209] width 133 height 29
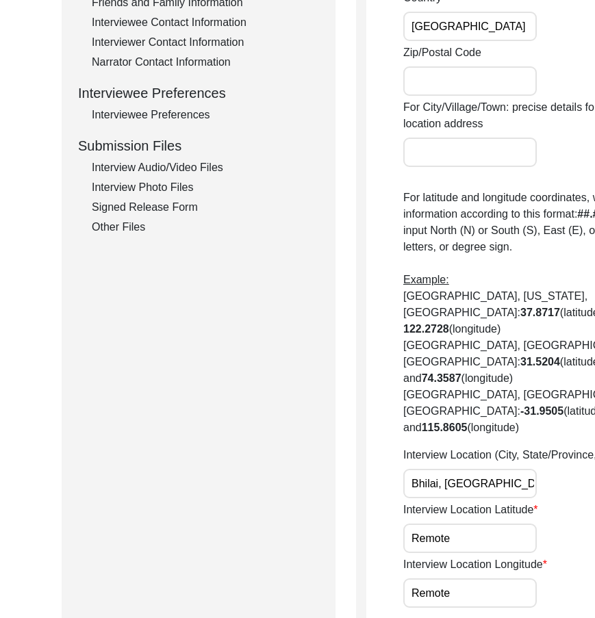
scroll to position [890, 0]
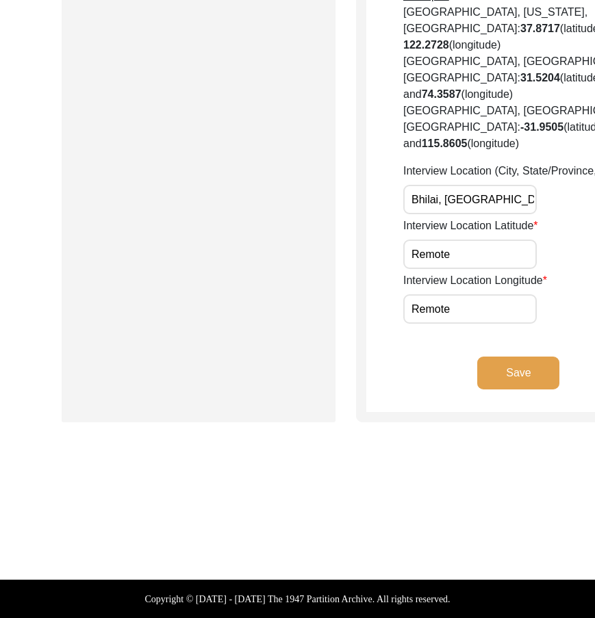
click at [447, 269] on input "Remote" at bounding box center [469, 254] width 133 height 29
paste input "21.1942"
type input "21.1942"
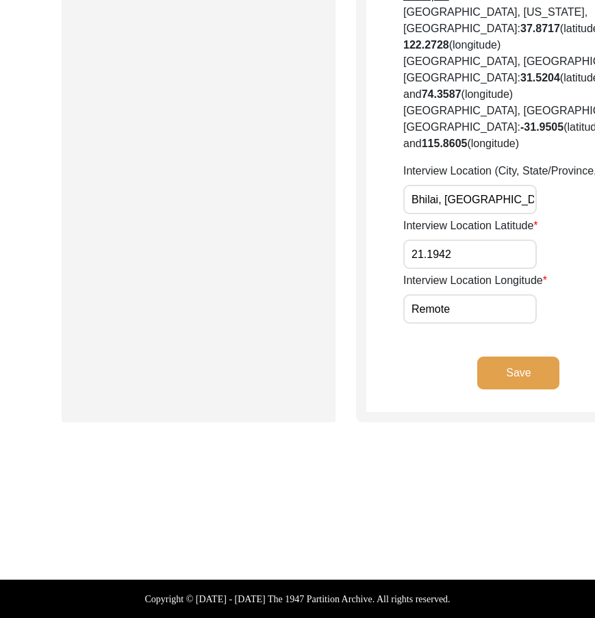
drag, startPoint x: 489, startPoint y: 389, endPoint x: 496, endPoint y: 388, distance: 7.0
click at [490, 269] on div "Interview Location Latitude 21.1942" at bounding box center [537, 243] width 268 height 51
click at [457, 324] on input "Remote" at bounding box center [469, 308] width 133 height 29
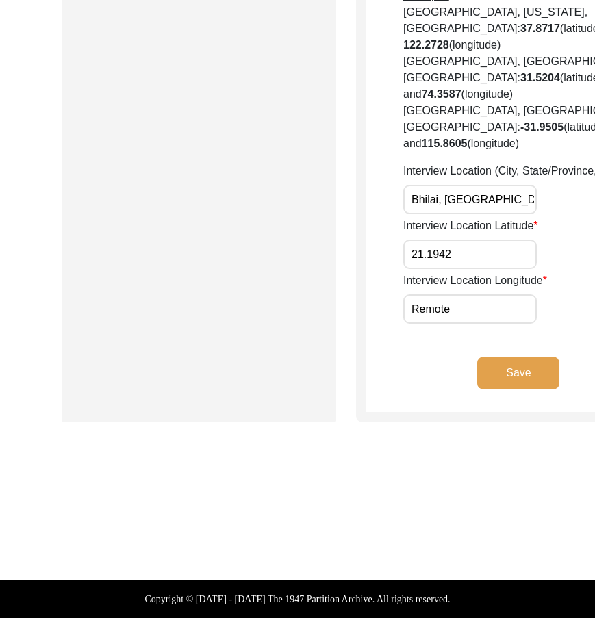
paste input "81.3510"
type input "81.3510"
click at [489, 324] on div "Interview Location Longitude 81.3510" at bounding box center [537, 297] width 268 height 51
click at [453, 269] on input "21.1942" at bounding box center [469, 254] width 133 height 29
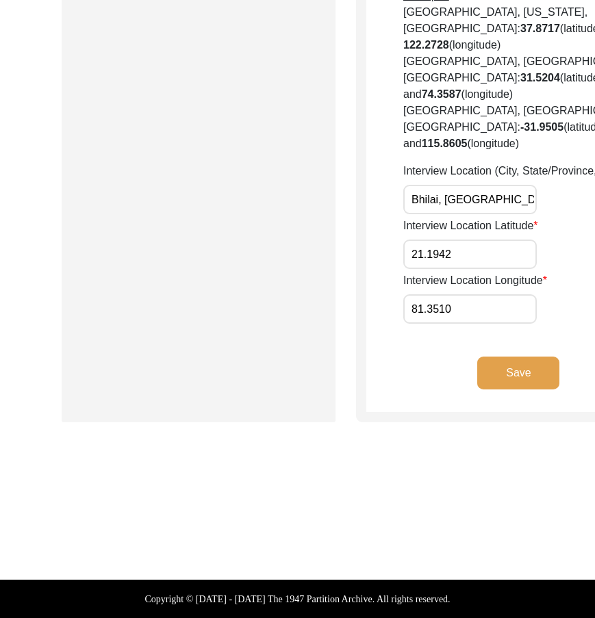
click at [453, 269] on input "21.1942" at bounding box center [469, 254] width 133 height 29
click at [452, 324] on input "81.3510" at bounding box center [469, 308] width 133 height 29
click at [477, 389] on button "Save" at bounding box center [518, 373] width 82 height 33
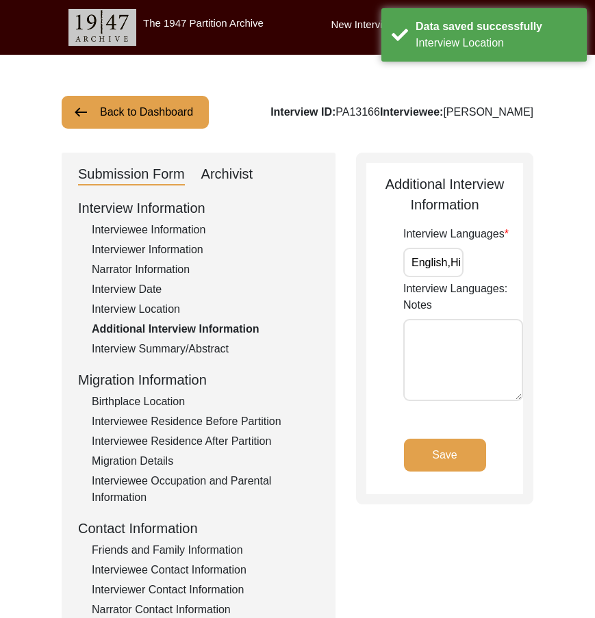
scroll to position [0, 14]
drag, startPoint x: 432, startPoint y: 262, endPoint x: 474, endPoint y: 260, distance: 42.5
click at [474, 260] on div "Interview Languages English,Hindi" at bounding box center [463, 251] width 120 height 51
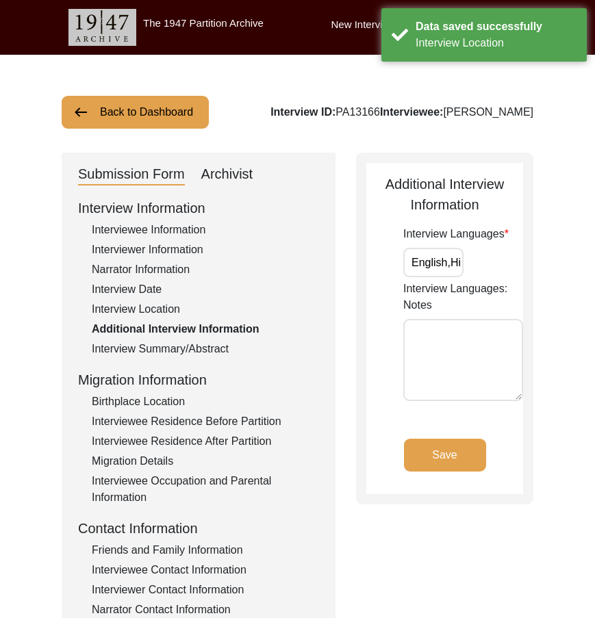
click at [450, 264] on input "English,Hindi" at bounding box center [433, 262] width 60 height 29
drag, startPoint x: 407, startPoint y: 265, endPoint x: 534, endPoint y: 269, distance: 126.7
click at [550, 271] on div "Back to Dashboard Interview ID: PA13166 Interviewee: [PERSON_NAME] Submission F…" at bounding box center [297, 476] width 595 height 842
type input "English, Hindi"
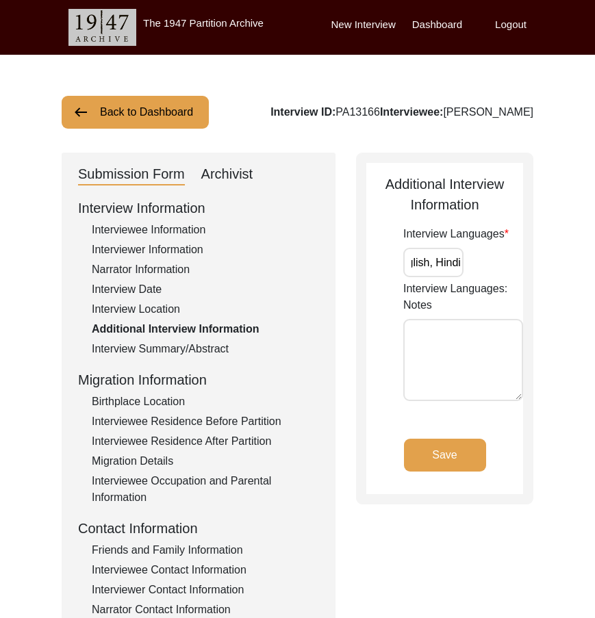
drag, startPoint x: 515, startPoint y: 265, endPoint x: 512, endPoint y: 271, distance: 7.0
click at [515, 266] on div "Interview Languages English, Hindi" at bounding box center [463, 251] width 120 height 51
click at [452, 462] on button "Save" at bounding box center [445, 455] width 82 height 33
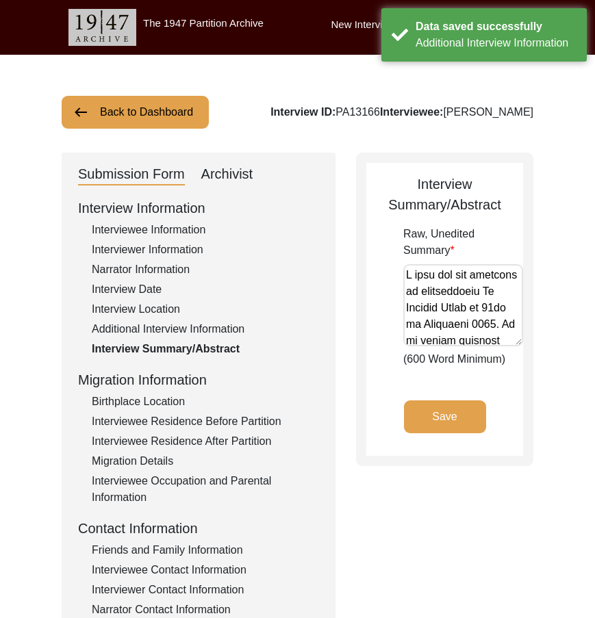
click at [140, 402] on div "Birthplace Location" at bounding box center [205, 402] width 227 height 16
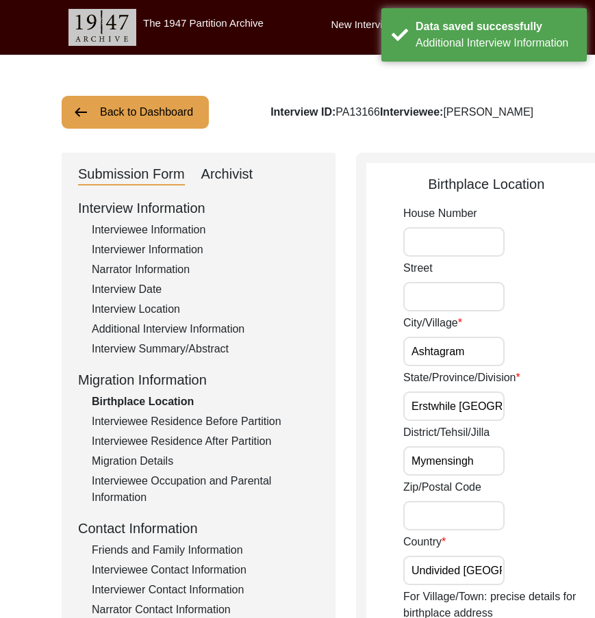
drag, startPoint x: 407, startPoint y: 350, endPoint x: 491, endPoint y: 350, distance: 84.2
click at [491, 350] on div "City/[GEOGRAPHIC_DATA]" at bounding box center [504, 340] width 203 height 51
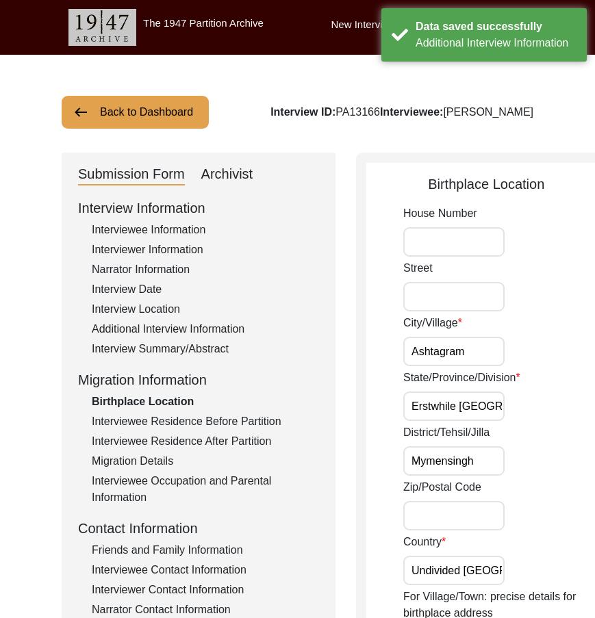
click at [491, 350] on div "City/[GEOGRAPHIC_DATA]" at bounding box center [504, 340] width 203 height 51
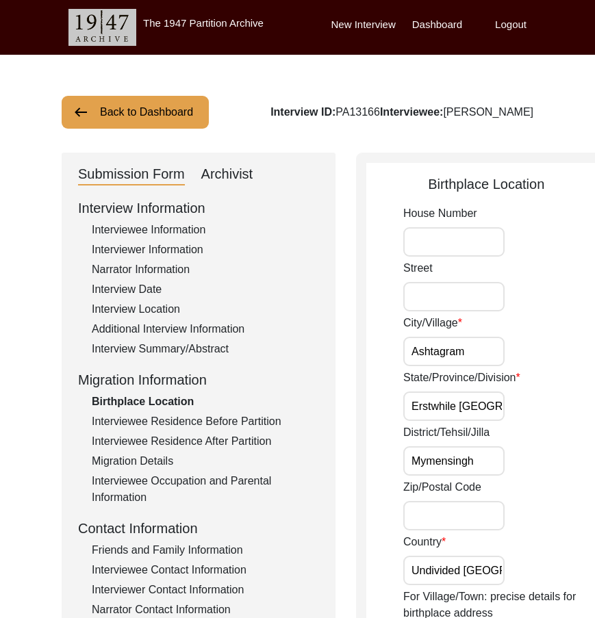
scroll to position [0, 58]
drag, startPoint x: 432, startPoint y: 405, endPoint x: 491, endPoint y: 409, distance: 59.0
click at [491, 409] on div "State/Province/Division Erstwhile [GEOGRAPHIC_DATA]" at bounding box center [504, 395] width 203 height 51
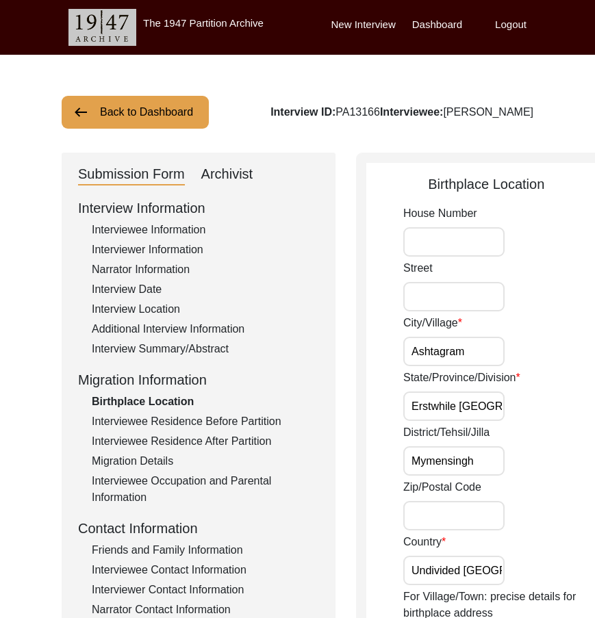
click at [444, 408] on input "Erstwhile [GEOGRAPHIC_DATA]" at bounding box center [453, 406] width 101 height 29
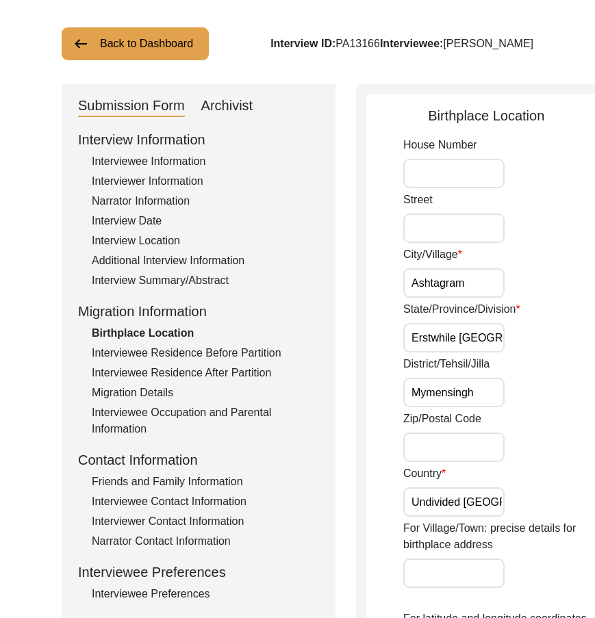
scroll to position [0, 13]
drag, startPoint x: 413, startPoint y: 389, endPoint x: 494, endPoint y: 401, distance: 80.9
click at [494, 401] on div "District/Tehsil/[PERSON_NAME]" at bounding box center [504, 381] width 203 height 51
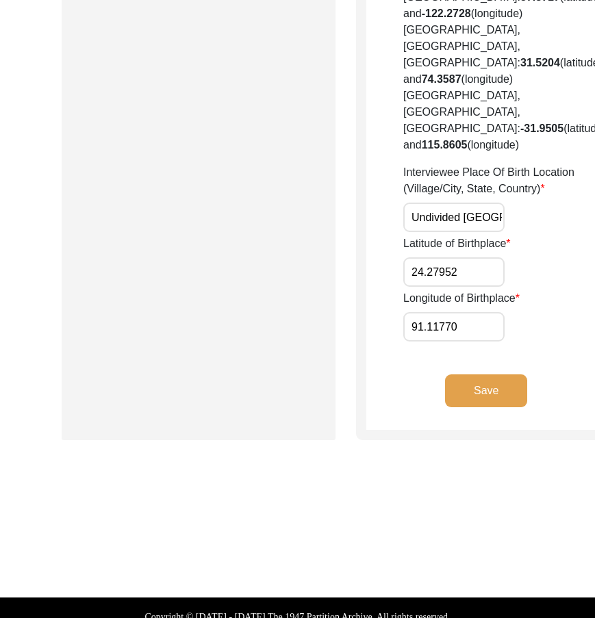
scroll to position [0, 26]
drag, startPoint x: 419, startPoint y: 336, endPoint x: 476, endPoint y: 337, distance: 57.5
click at [476, 232] on div "Interviewee Place Of Birth Location (Village/City, State, Country) Undivided [G…" at bounding box center [504, 198] width 203 height 68
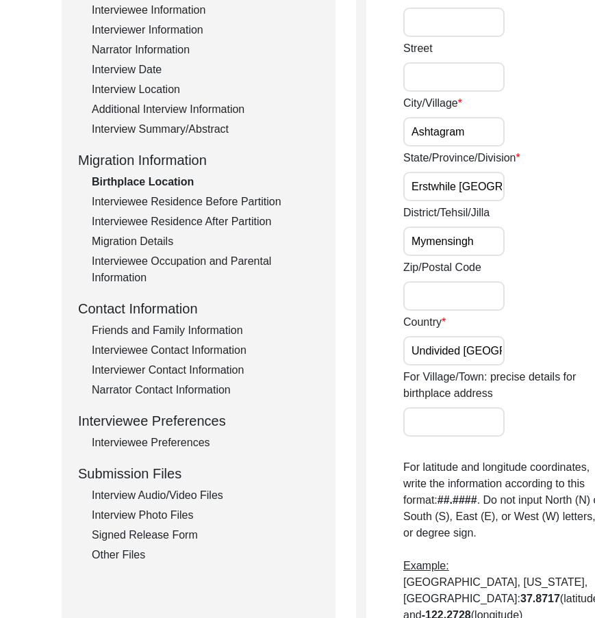
scroll to position [64, 0]
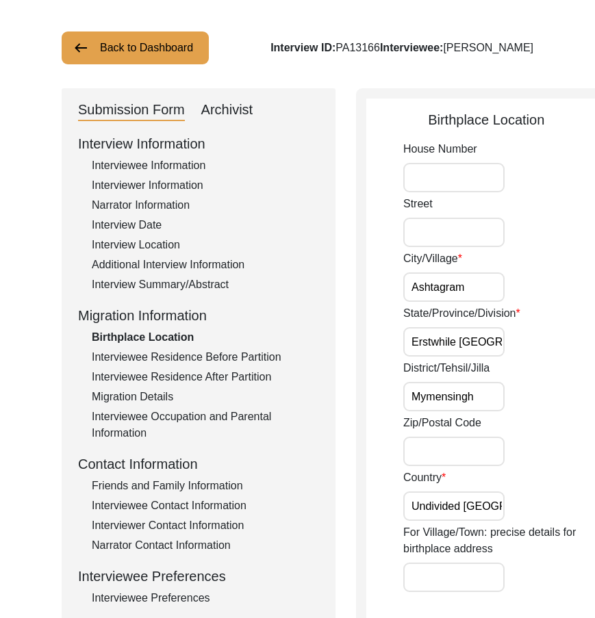
click at [433, 282] on input "Ashtagram" at bounding box center [453, 286] width 101 height 29
click at [491, 283] on div "City/[GEOGRAPHIC_DATA]" at bounding box center [504, 276] width 203 height 51
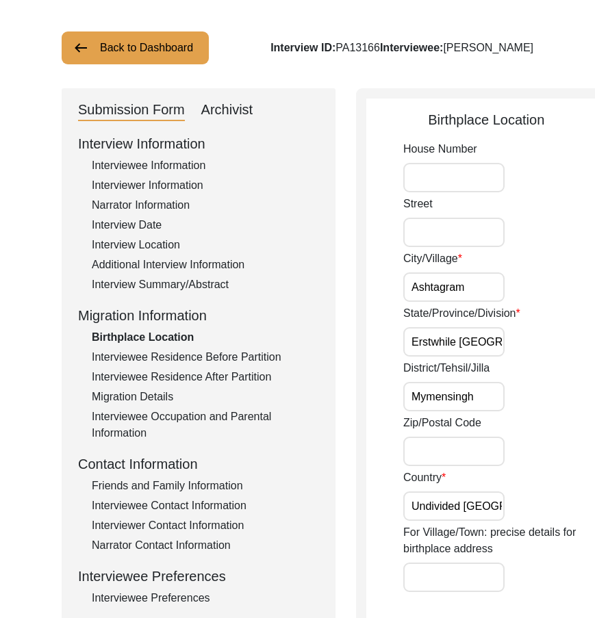
drag, startPoint x: 419, startPoint y: 285, endPoint x: 496, endPoint y: 281, distance: 77.5
click at [496, 281] on div "City/[GEOGRAPHIC_DATA]" at bounding box center [504, 276] width 203 height 51
drag, startPoint x: 496, startPoint y: 281, endPoint x: 448, endPoint y: 329, distance: 68.7
click at [497, 281] on div "City/[GEOGRAPHIC_DATA]" at bounding box center [504, 276] width 203 height 51
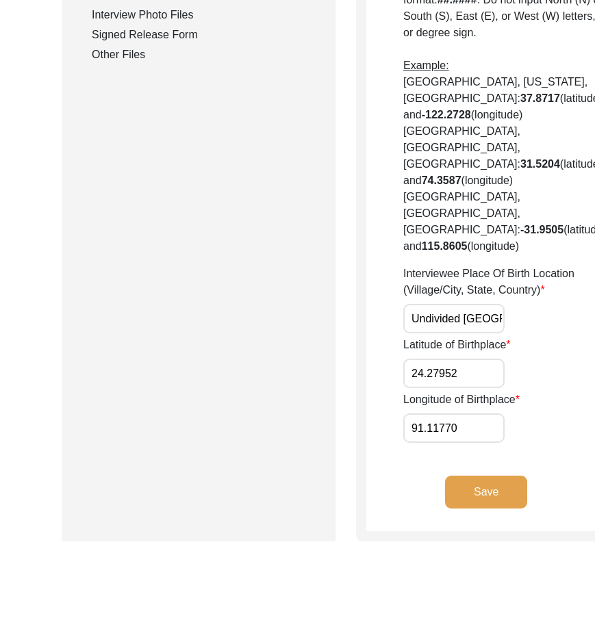
scroll to position [749, 0]
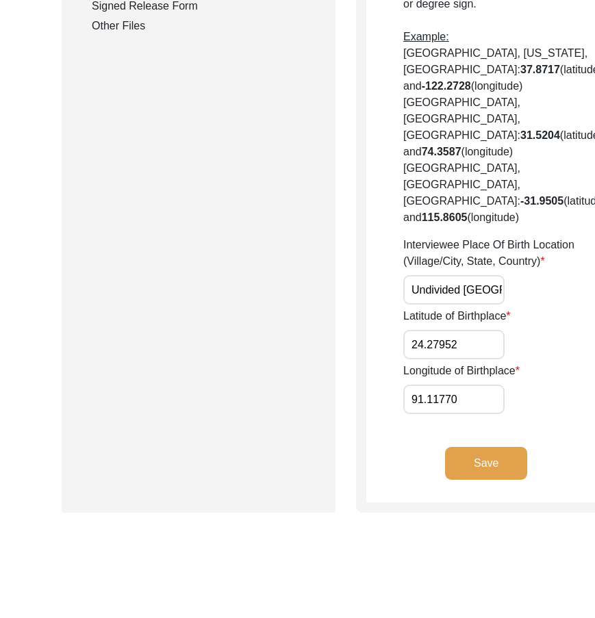
click at [427, 359] on input "24.27952" at bounding box center [453, 344] width 101 height 29
click at [511, 305] on div "Interviewee Place Of Birth Location (Village/City, State, Country) Undivided [G…" at bounding box center [504, 271] width 203 height 68
click at [421, 414] on input "91.11770" at bounding box center [453, 399] width 101 height 29
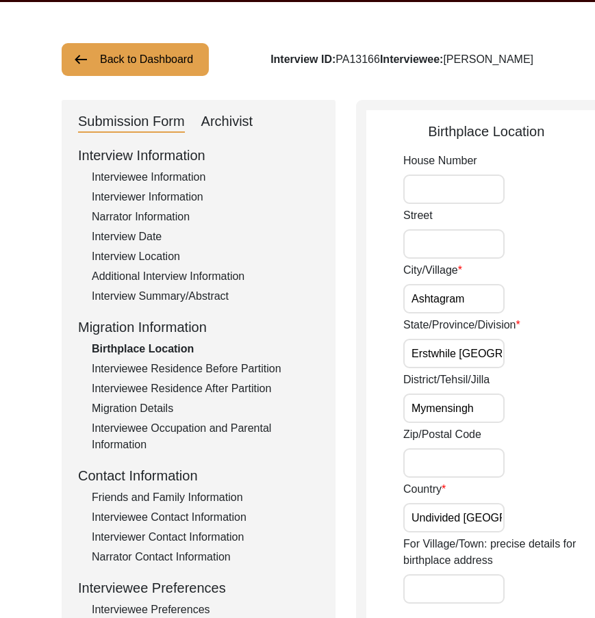
scroll to position [0, 0]
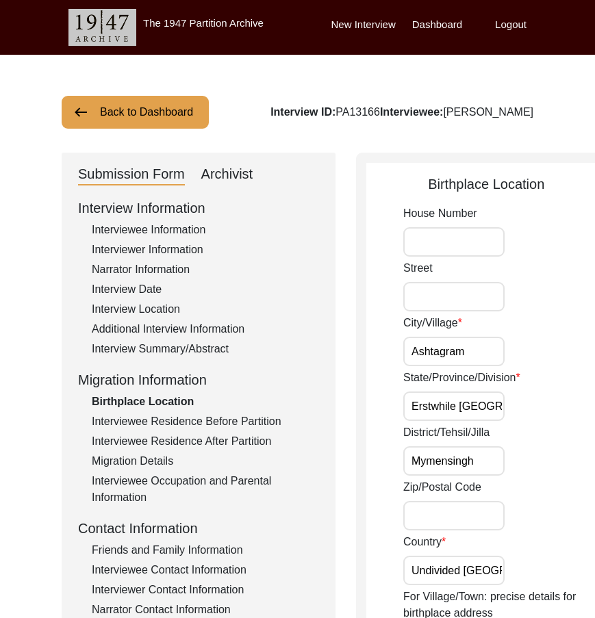
click at [420, 355] on input "Ashtagram" at bounding box center [453, 351] width 101 height 29
paste input "us"
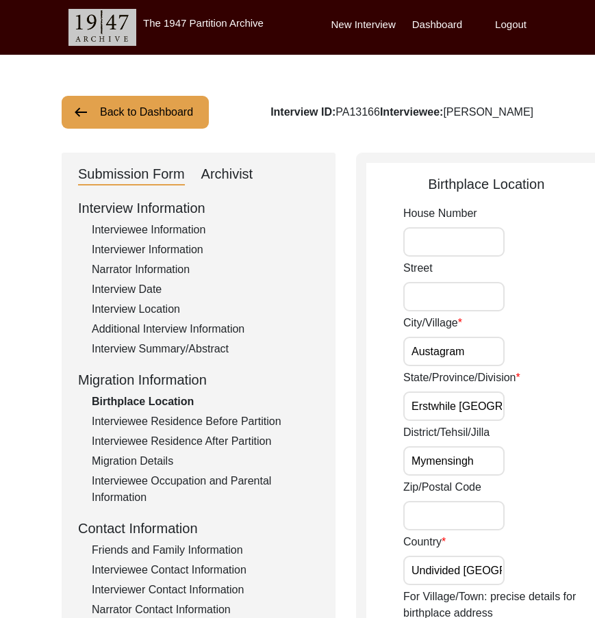
type input "Austagram"
click at [503, 353] on div "City/Village Austagram" at bounding box center [504, 340] width 203 height 51
drag, startPoint x: 410, startPoint y: 349, endPoint x: 484, endPoint y: 350, distance: 73.9
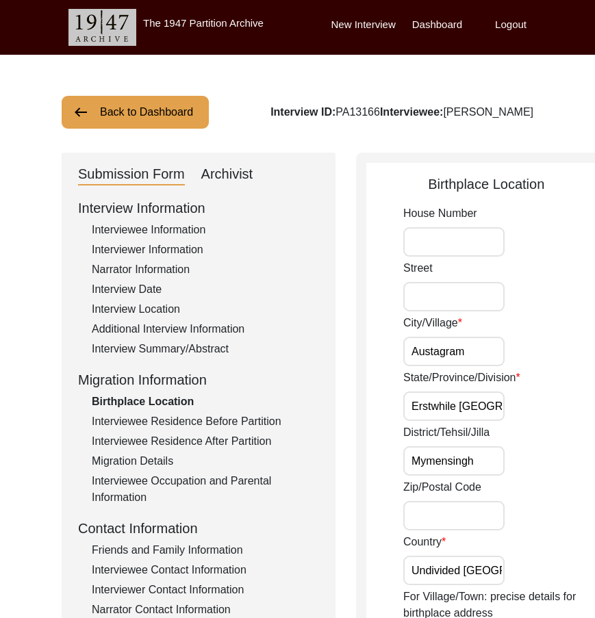
click at [484, 350] on div "City/Village Austagram" at bounding box center [504, 340] width 203 height 51
drag, startPoint x: 411, startPoint y: 409, endPoint x: 506, endPoint y: 409, distance: 95.2
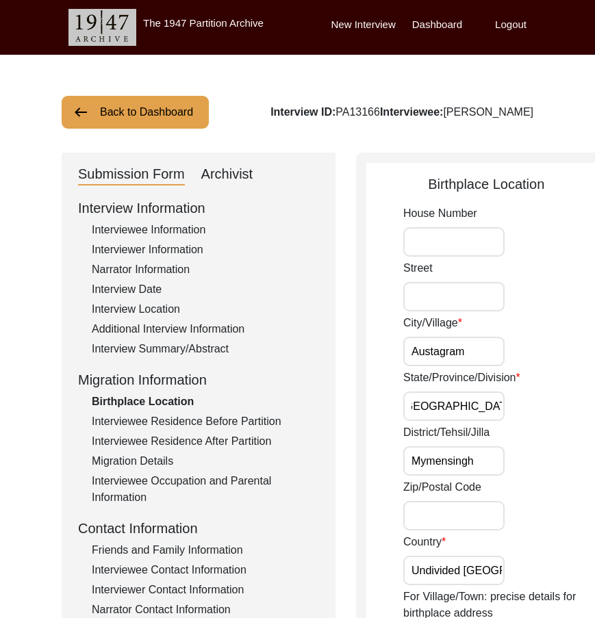
click at [506, 409] on div "State/Province/Division Erstwhile [GEOGRAPHIC_DATA]" at bounding box center [504, 395] width 203 height 51
click at [445, 394] on input "Erstwhile [GEOGRAPHIC_DATA]" at bounding box center [453, 406] width 101 height 29
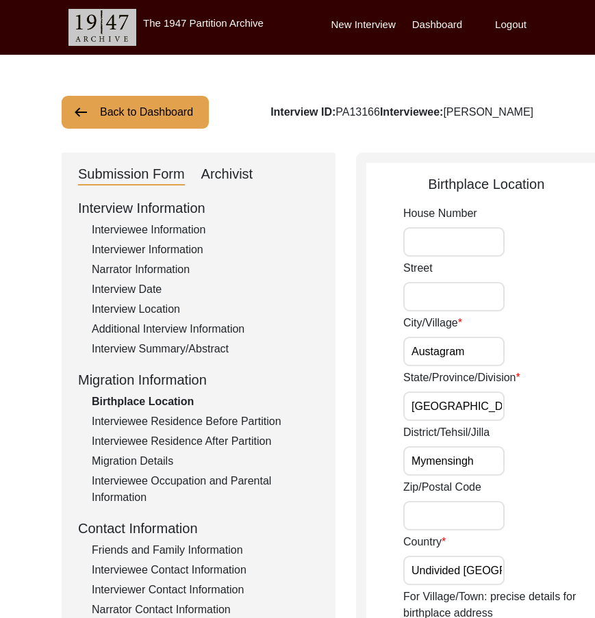
type input "Dhaka Division"
drag, startPoint x: 414, startPoint y: 459, endPoint x: 481, endPoint y: 459, distance: 67.1
click at [481, 459] on div "District/Tehsil/[PERSON_NAME]" at bounding box center [504, 449] width 203 height 51
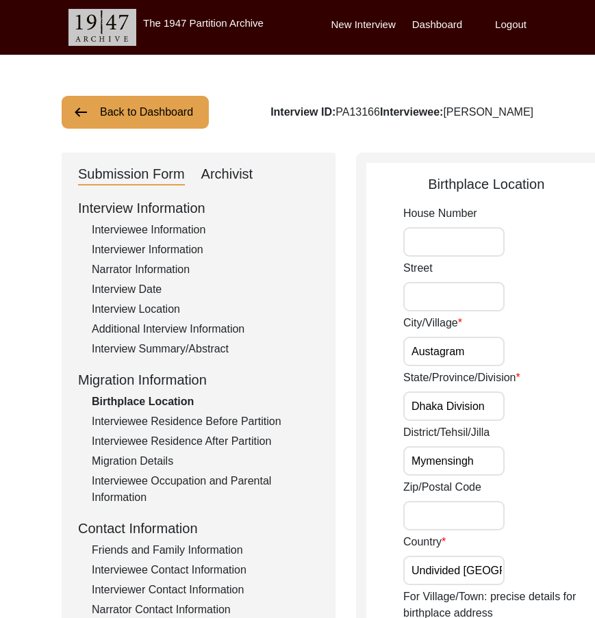
click at [481, 459] on div "District/Tehsil/[PERSON_NAME]" at bounding box center [504, 449] width 203 height 51
drag, startPoint x: 405, startPoint y: 463, endPoint x: 507, endPoint y: 463, distance: 101.3
click at [507, 463] on div "District/Tehsil/[PERSON_NAME]" at bounding box center [504, 449] width 203 height 51
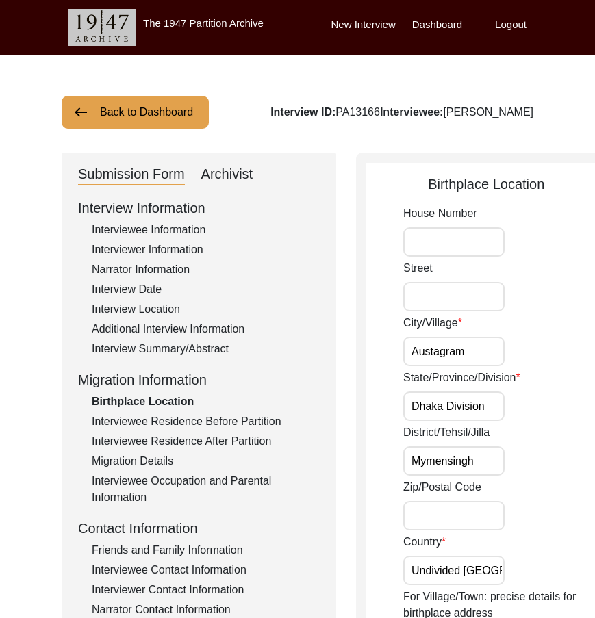
click at [507, 463] on div "District/Tehsil/[PERSON_NAME]" at bounding box center [504, 449] width 203 height 51
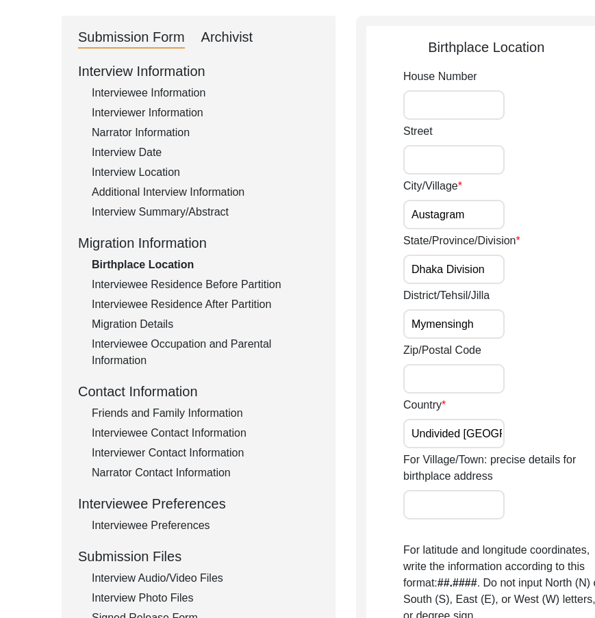
click at [428, 379] on input "Zip/Postal Code" at bounding box center [453, 378] width 101 height 29
click at [409, 435] on input "Undivided [GEOGRAPHIC_DATA]/Now part of [GEOGRAPHIC_DATA]" at bounding box center [453, 433] width 101 height 29
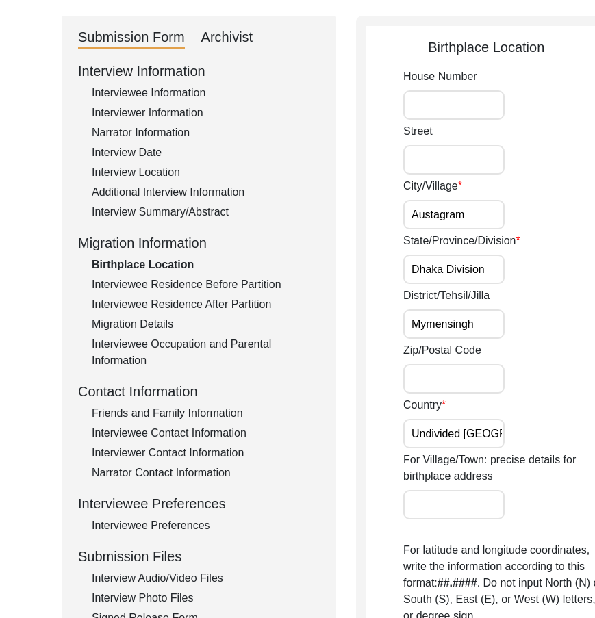
click at [465, 411] on div "Country Undivided [GEOGRAPHIC_DATA]/Now part of [GEOGRAPHIC_DATA]" at bounding box center [504, 422] width 203 height 51
click at [442, 421] on input "Undivided [GEOGRAPHIC_DATA]/Now part of [GEOGRAPHIC_DATA]" at bounding box center [453, 433] width 101 height 29
type input "[GEOGRAPHIC_DATA]"
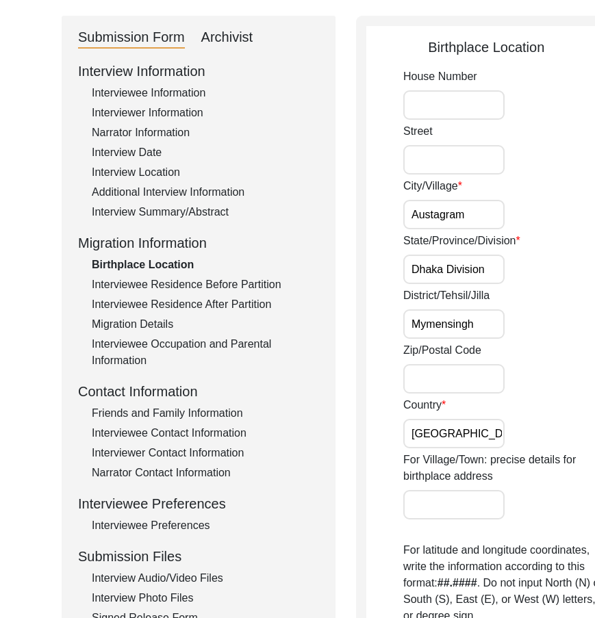
click at [492, 429] on div "Country [GEOGRAPHIC_DATA]" at bounding box center [504, 422] width 203 height 51
click at [428, 449] on div "House [GEOGRAPHIC_DATA]/Village Austagram State/Province/Division [GEOGRAPHIC_D…" at bounding box center [504, 547] width 203 height 958
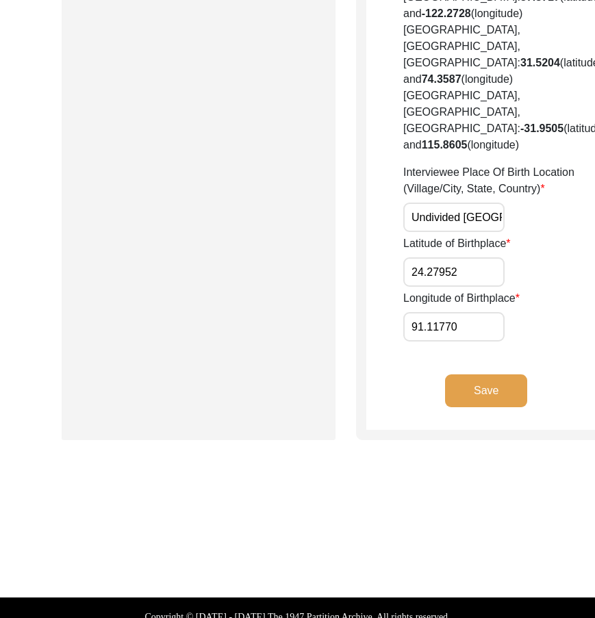
scroll to position [0, 26]
drag, startPoint x: 408, startPoint y: 331, endPoint x: 504, endPoint y: 331, distance: 95.8
click at [504, 232] on div "Interviewee Place Of Birth Location (Village/City, State, Country) Undivided [G…" at bounding box center [504, 198] width 203 height 68
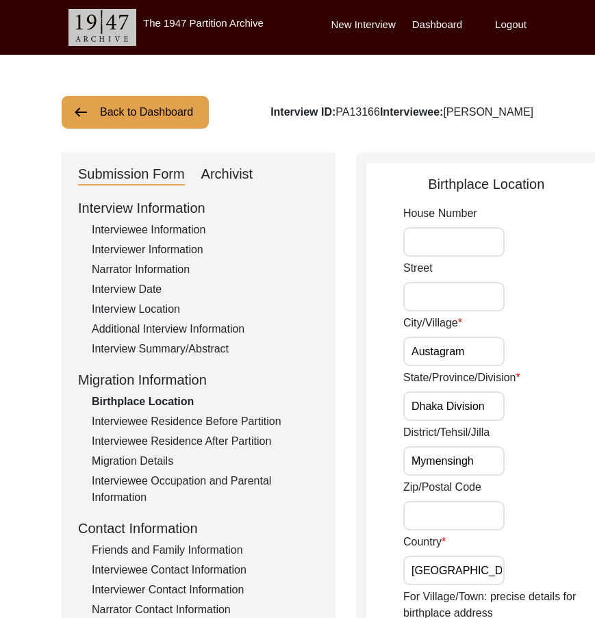
click at [423, 470] on input "Mymensingh" at bounding box center [453, 460] width 101 height 29
click at [427, 470] on input "Mymensingh" at bounding box center [453, 460] width 101 height 29
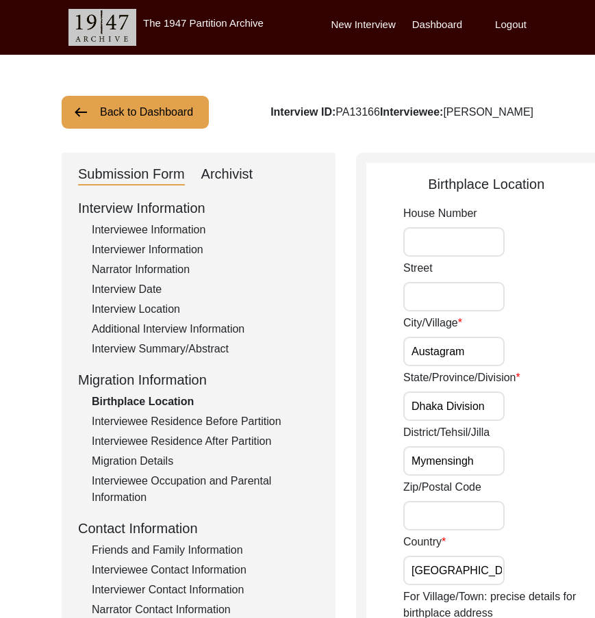
click at [427, 470] on input "Mymensingh" at bounding box center [453, 460] width 101 height 29
click at [414, 458] on input "Mymensingh" at bounding box center [453, 460] width 101 height 29
paste input "Kishoreganj"
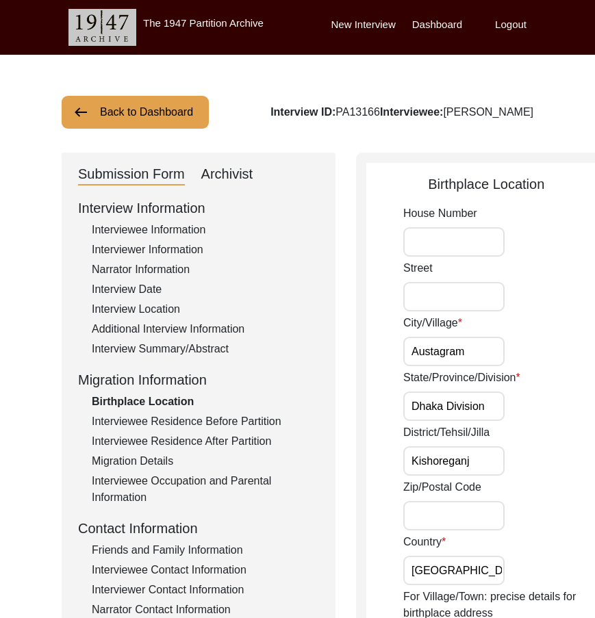
scroll to position [0, 9]
type input "Kishoreganj"
click at [490, 457] on div "District/Tehsil/[PERSON_NAME]" at bounding box center [504, 449] width 203 height 51
click at [460, 460] on input "Kishoreganj" at bounding box center [453, 460] width 101 height 29
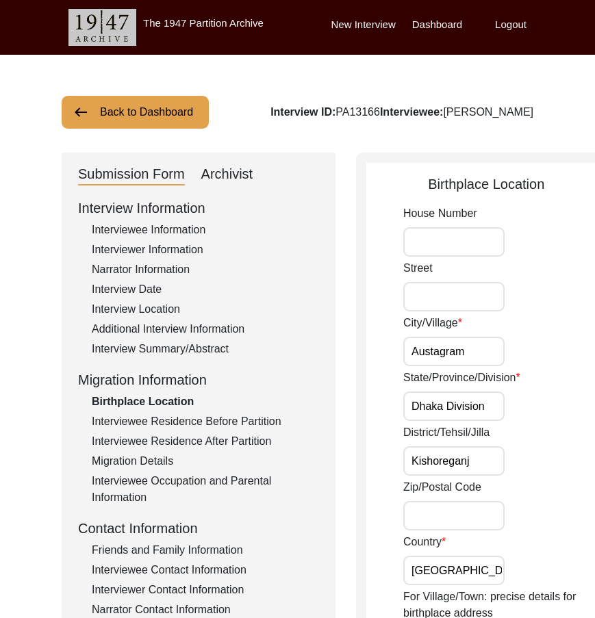
click at [460, 460] on input "Kishoreganj" at bounding box center [453, 460] width 101 height 29
click at [459, 460] on input "Kishoreganj" at bounding box center [453, 460] width 101 height 29
click at [503, 468] on div "District/Tehsil/[PERSON_NAME]" at bounding box center [504, 449] width 203 height 51
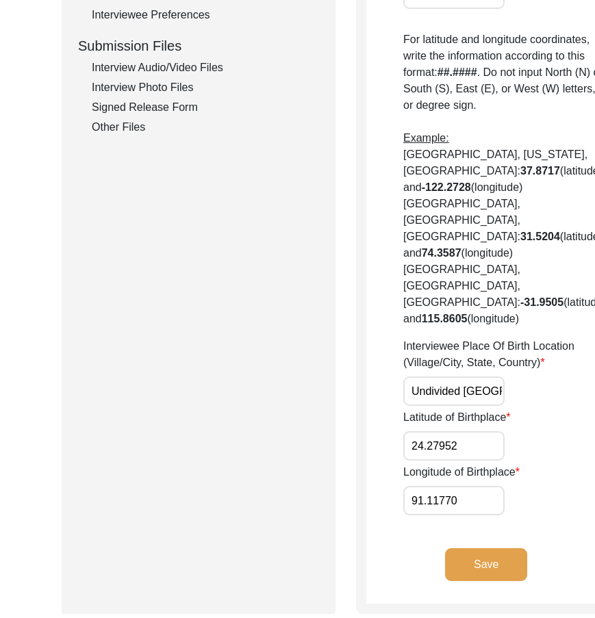
scroll to position [685, 0]
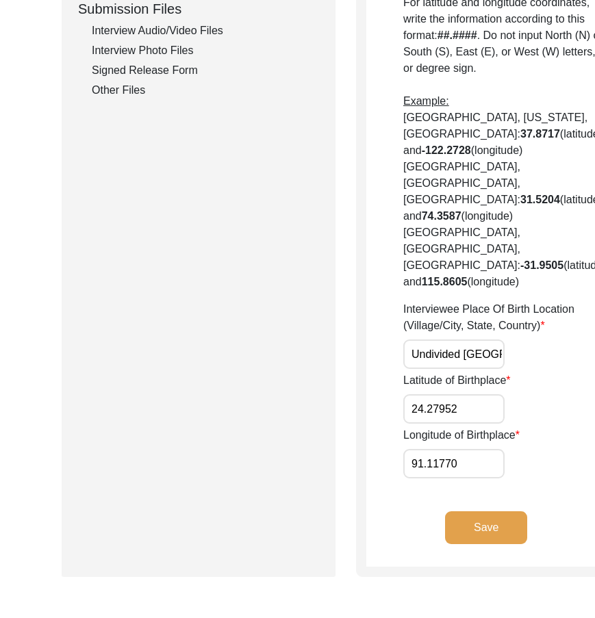
click at [426, 369] on input "Undivided [GEOGRAPHIC_DATA]" at bounding box center [453, 354] width 101 height 29
paste input "Austagram, Dhaka Division, [GEOGRAPHIC_DATA]"
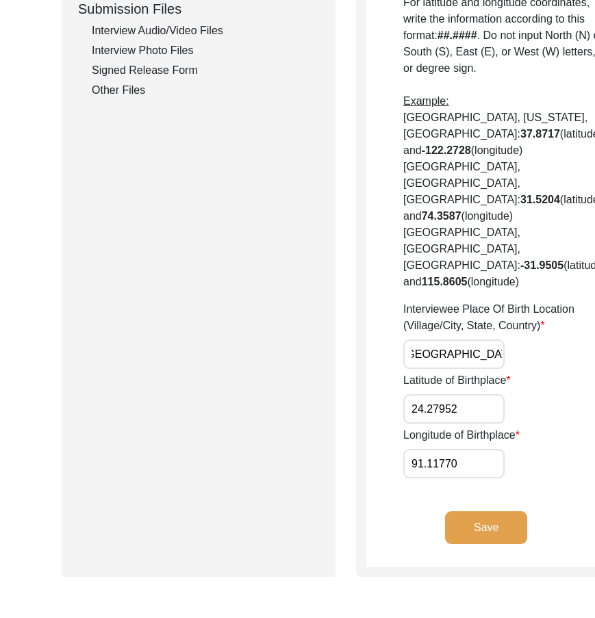
type input "Austagram, Dhaka Division, [GEOGRAPHIC_DATA]"
click at [489, 369] on div "Interviewee Place Of Birth Location (Village/City, State, Country) Austagram, […" at bounding box center [504, 335] width 203 height 68
drag, startPoint x: 438, startPoint y: 472, endPoint x: 504, endPoint y: 480, distance: 66.9
click at [504, 369] on div "Interviewee Place Of Birth Location (Village/City, State, Country) Austagram, […" at bounding box center [504, 335] width 203 height 68
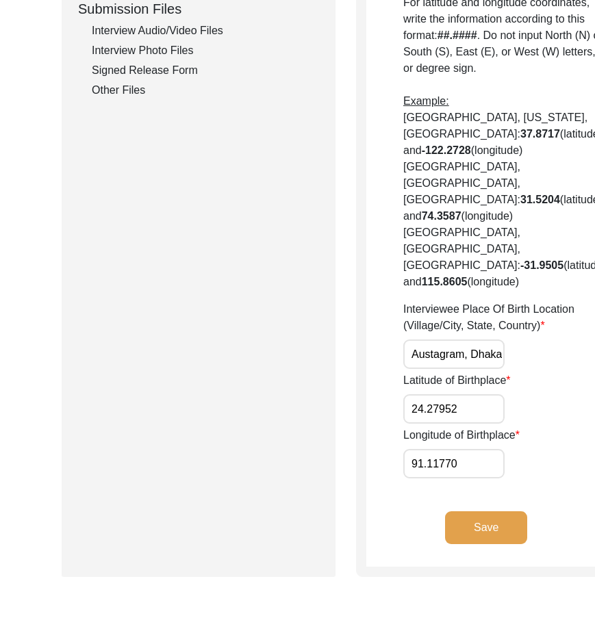
scroll to position [753, 0]
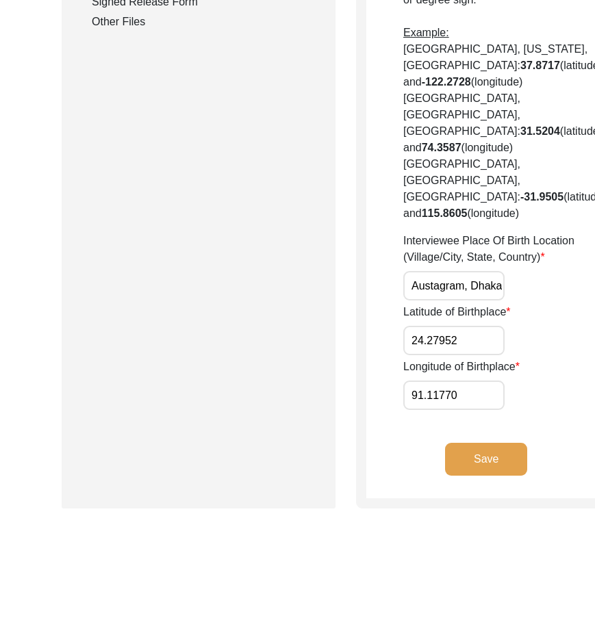
click at [429, 301] on input "Austagram, Dhaka Division, [GEOGRAPHIC_DATA]" at bounding box center [453, 285] width 101 height 29
click at [491, 301] on div "Interviewee Place Of Birth Location (Village/City, State, Country) Austagram, […" at bounding box center [504, 267] width 203 height 68
click at [465, 355] on div "Latitude of Birthplace 24.27952" at bounding box center [504, 329] width 203 height 51
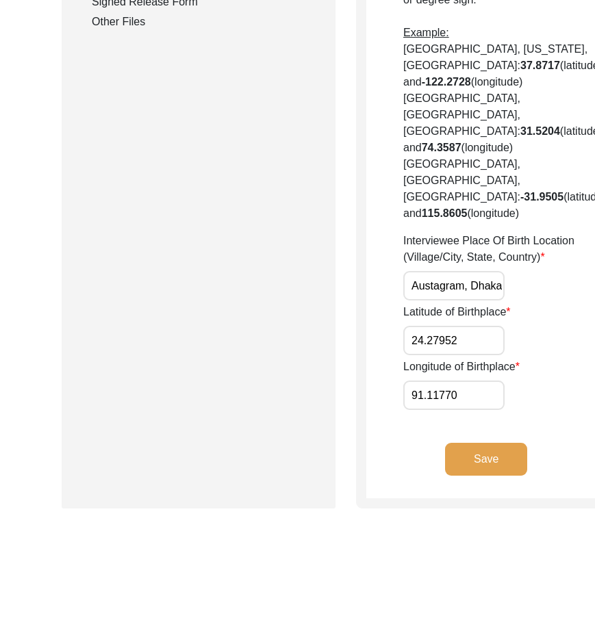
click at [458, 355] on input "24.27952" at bounding box center [453, 340] width 101 height 29
click at [458, 355] on input "24.2795" at bounding box center [453, 340] width 101 height 29
drag, startPoint x: 458, startPoint y: 458, endPoint x: 424, endPoint y: 458, distance: 33.5
click at [424, 355] on input "24.2795" at bounding box center [453, 340] width 101 height 29
type input "24.2795"
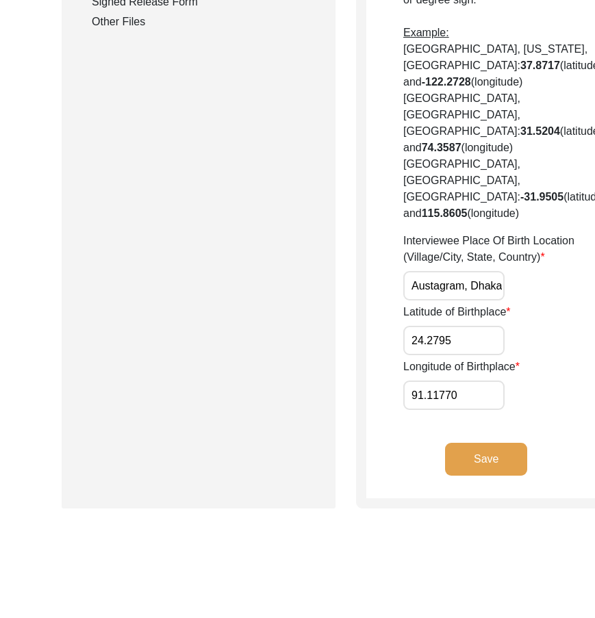
click at [491, 355] on div "Latitude of Birthplace 24.2795" at bounding box center [504, 329] width 203 height 51
click at [413, 410] on input "91.11770" at bounding box center [453, 395] width 101 height 29
click at [496, 410] on div "Longitude of Birthplace 91.11770" at bounding box center [504, 384] width 203 height 51
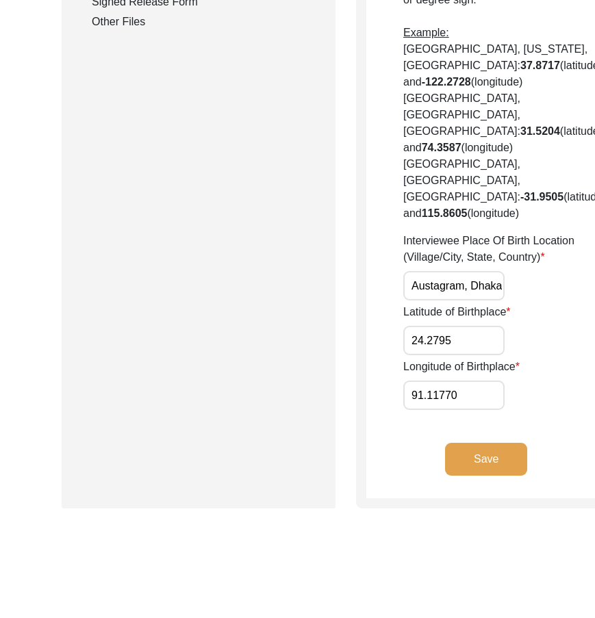
click at [406, 410] on input "91.11770" at bounding box center [453, 395] width 101 height 29
paste input "85"
type input "91.1185"
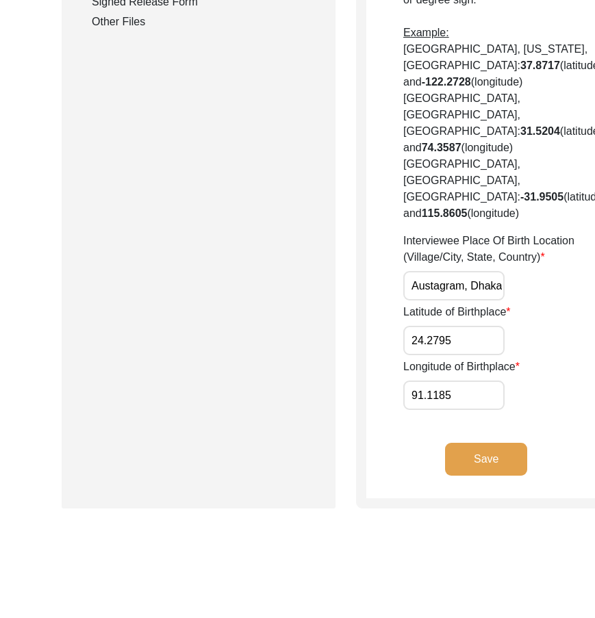
click at [475, 410] on div "Longitude of Birthplace 91.1185" at bounding box center [504, 384] width 203 height 51
click at [436, 410] on input "91.1185" at bounding box center [453, 395] width 101 height 29
click at [491, 410] on div "Longitude of Birthplace 91.1185" at bounding box center [504, 384] width 203 height 51
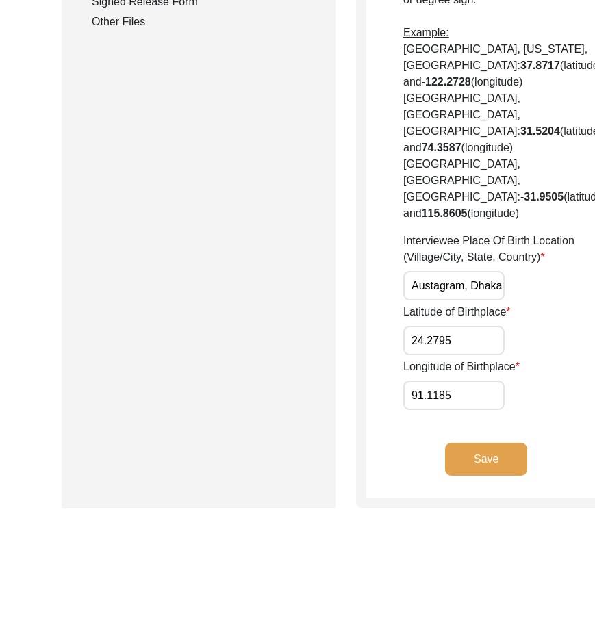
drag, startPoint x: 418, startPoint y: 405, endPoint x: 496, endPoint y: 401, distance: 78.8
click at [496, 301] on div "Interviewee Place Of Birth Location (Village/City, State, Country) Austagram, […" at bounding box center [504, 267] width 203 height 68
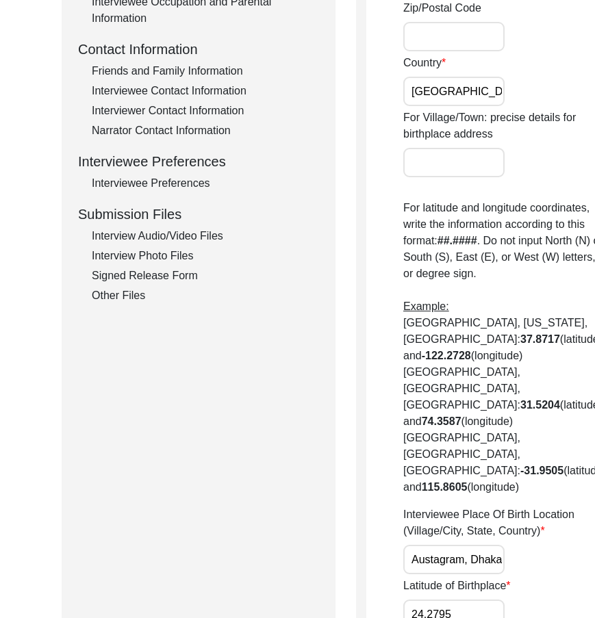
scroll to position [954, 0]
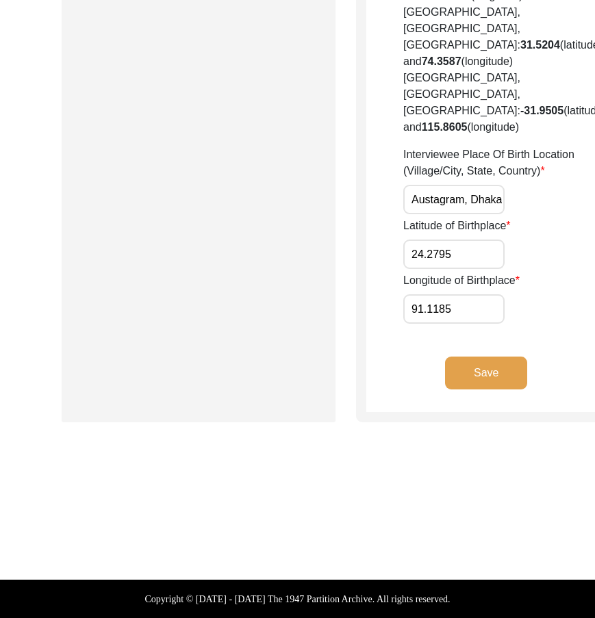
click at [462, 381] on button "Save" at bounding box center [486, 373] width 82 height 33
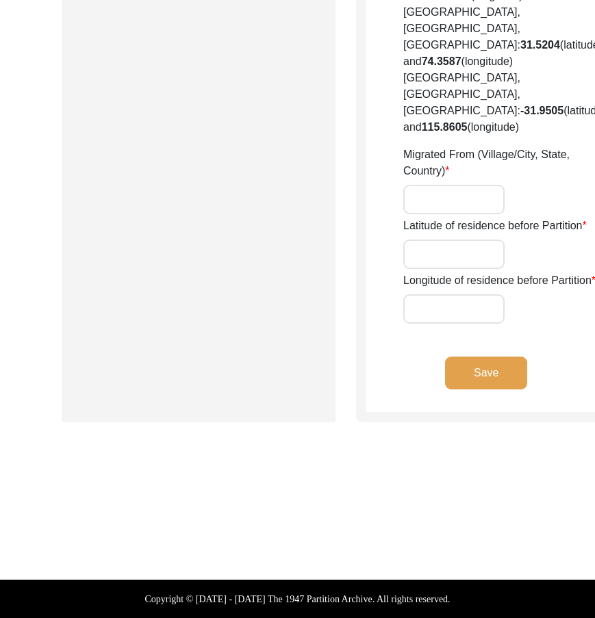
type input "Sadar"
type input "Undivided [GEOGRAPHIC_DATA]"
type input "[GEOGRAPHIC_DATA]"
type input "Migrated before partition"
type input "23.16917"
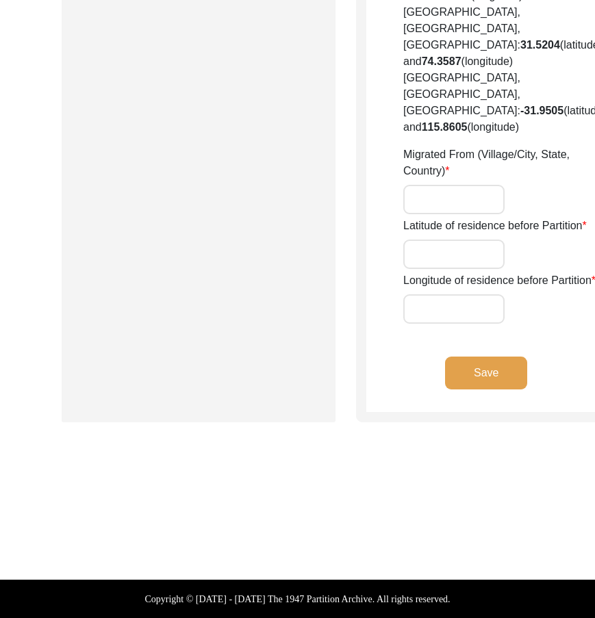
type input "79.93642"
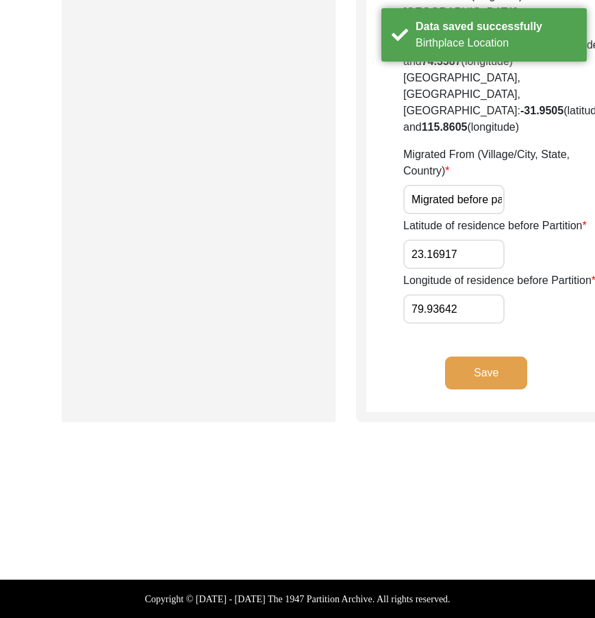
scroll to position [0, 69]
drag, startPoint x: 448, startPoint y: 400, endPoint x: 503, endPoint y: 405, distance: 55.0
click at [503, 214] on div "Migrated From (Village/City, State, Country) Migrated before partition" at bounding box center [504, 180] width 203 height 68
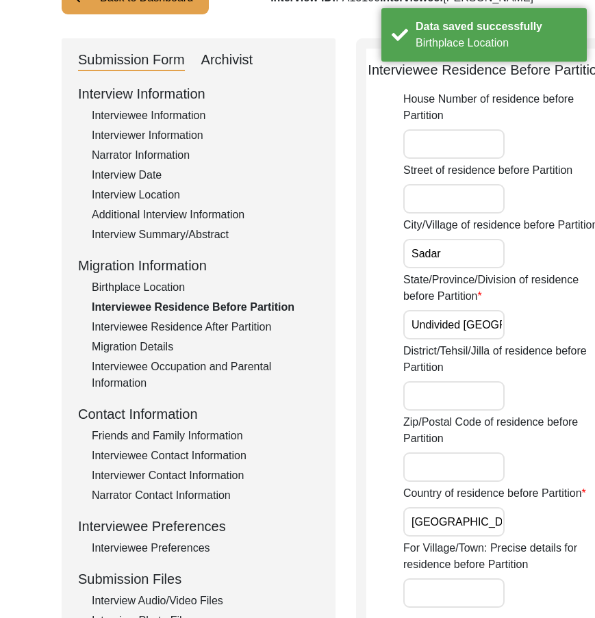
scroll to position [64, 0]
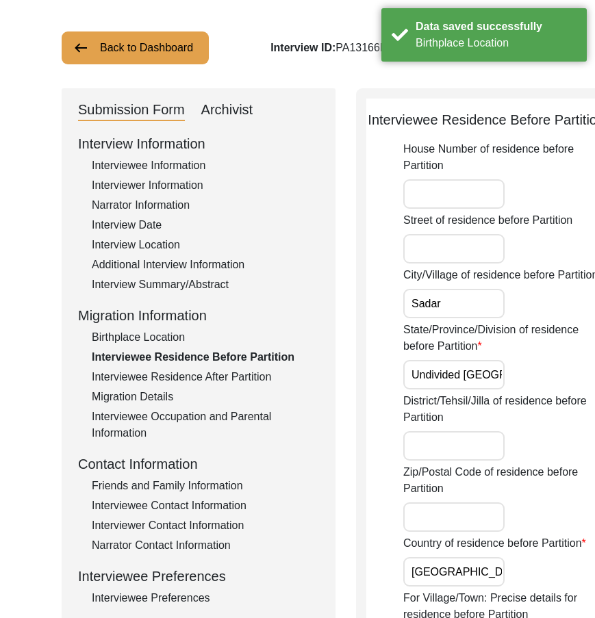
click at [446, 318] on input "Sadar" at bounding box center [453, 303] width 101 height 29
click at [494, 318] on div "City/Village of residence before Partition Sadar" at bounding box center [504, 292] width 203 height 51
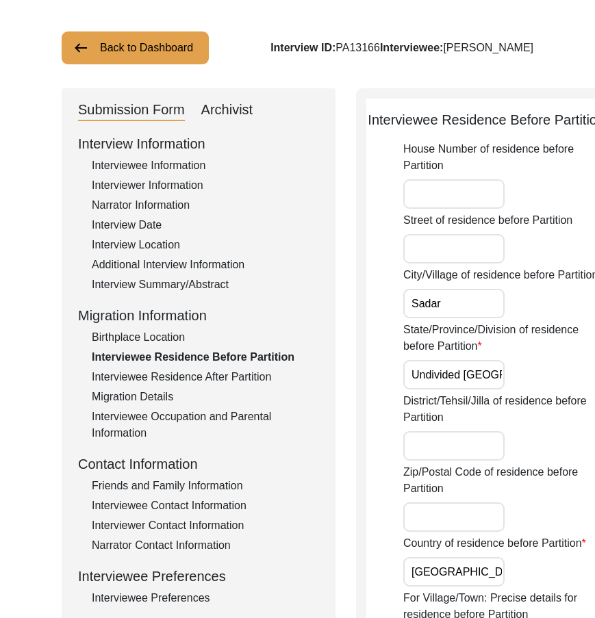
click at [521, 389] on div "State/Province/Division of residence before Partition Undivided [GEOGRAPHIC_DAT…" at bounding box center [504, 356] width 203 height 68
drag, startPoint x: 465, startPoint y: 448, endPoint x: 543, endPoint y: 448, distance: 77.4
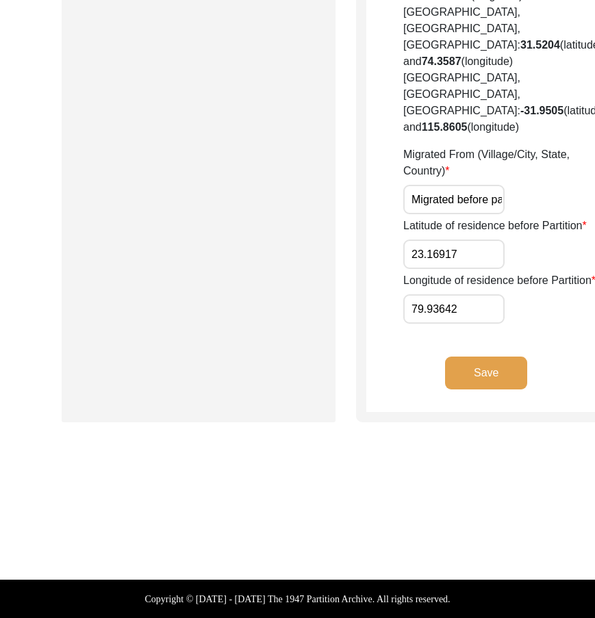
scroll to position [1023, 0]
click at [425, 269] on input "23.16917" at bounding box center [453, 254] width 101 height 29
click at [477, 269] on div "Latitude of residence before Partition 23.16917" at bounding box center [504, 243] width 203 height 51
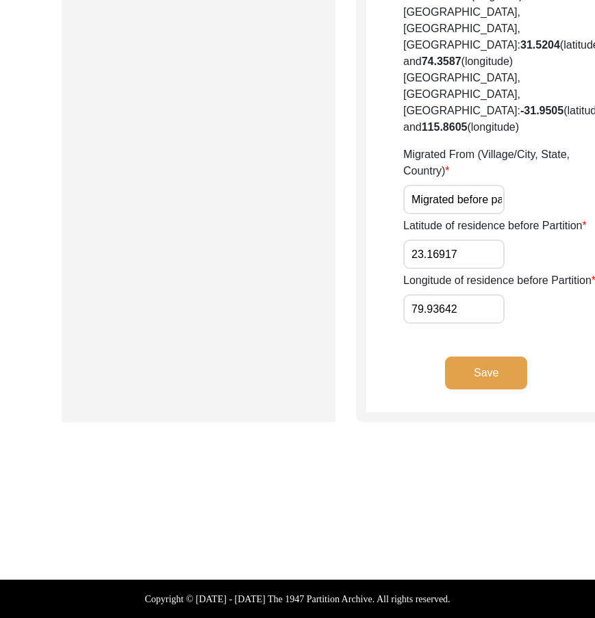
click at [457, 324] on input "79.93642" at bounding box center [453, 308] width 101 height 29
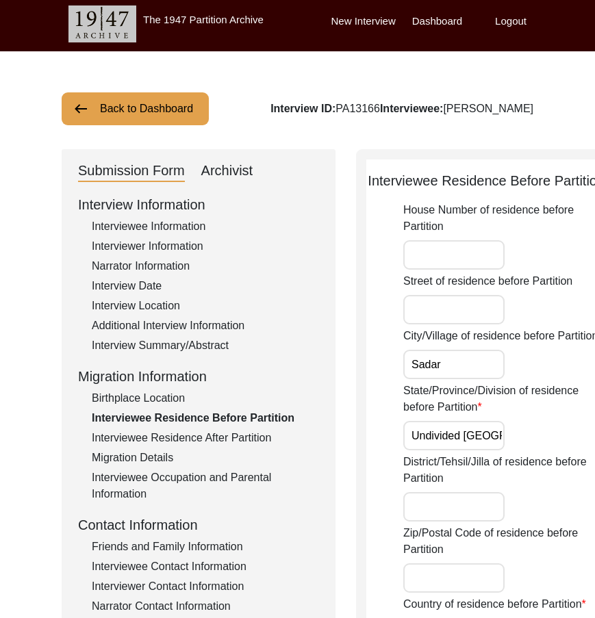
scroll to position [0, 0]
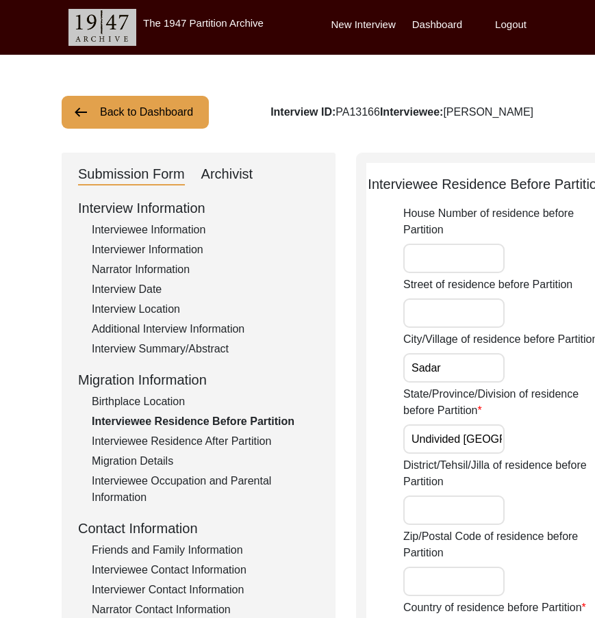
click at [418, 273] on input "House Number of residence before Partition" at bounding box center [453, 258] width 101 height 29
click at [470, 273] on div "House Number of residence before Partition" at bounding box center [504, 239] width 203 height 68
click at [453, 383] on input "Sadar" at bounding box center [453, 367] width 101 height 29
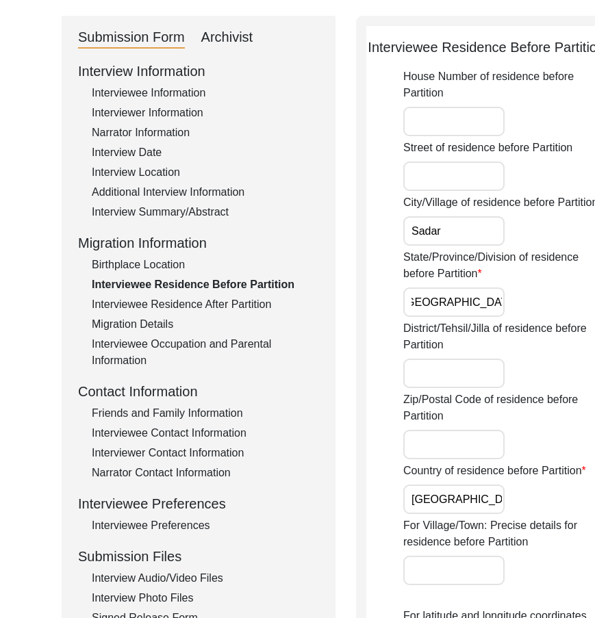
scroll to position [0, 86]
drag, startPoint x: 421, startPoint y: 375, endPoint x: 485, endPoint y: 385, distance: 65.2
click at [485, 317] on div "State/Province/Division of residence before Partition Undivided [GEOGRAPHIC_DAT…" at bounding box center [504, 283] width 203 height 68
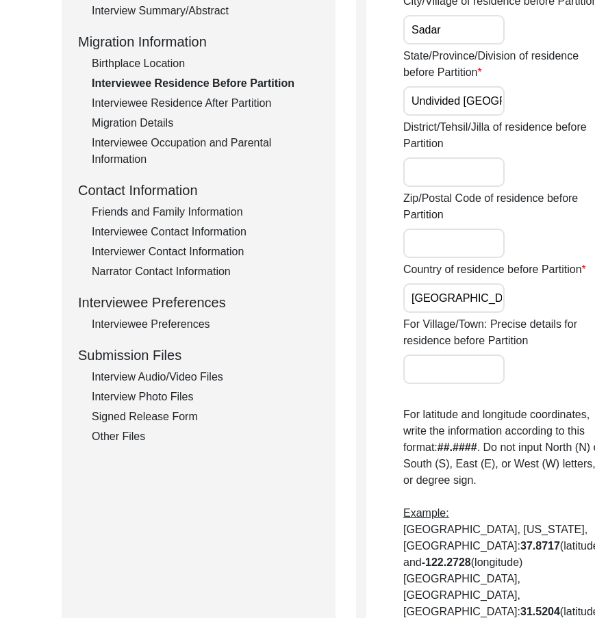
scroll to position [342, 0]
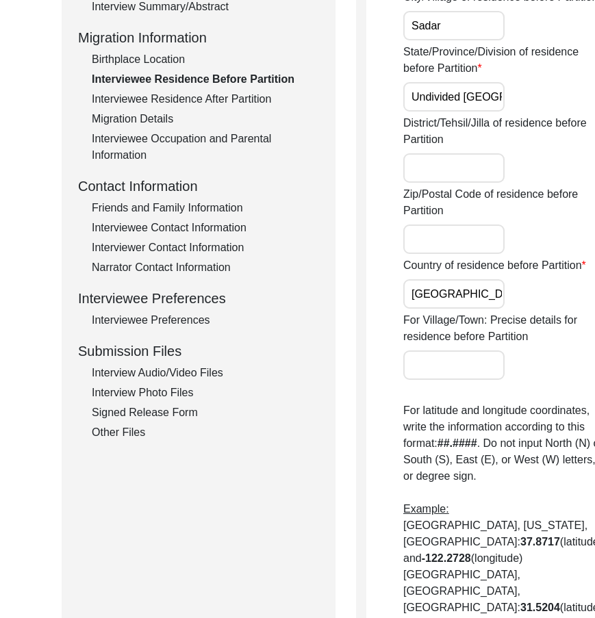
click at [440, 40] on input "Sadar" at bounding box center [453, 25] width 101 height 29
click at [439, 40] on input "Sadar" at bounding box center [453, 25] width 101 height 29
paste input "Jabalpu"
type input "[GEOGRAPHIC_DATA]"
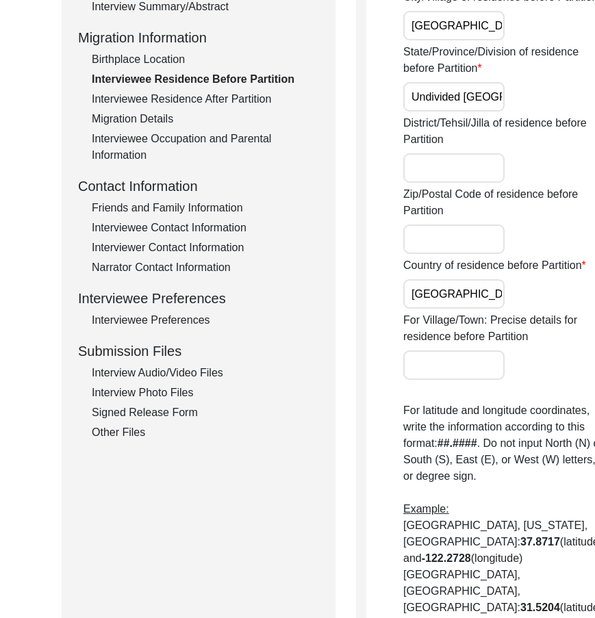
click at [481, 77] on label "State/Province/Division of residence before Partition" at bounding box center [504, 60] width 203 height 33
click at [481, 112] on input "Undivided [GEOGRAPHIC_DATA]" at bounding box center [453, 96] width 101 height 29
click at [516, 198] on div "House Number of residence before Partition Street of residence before Partition…" at bounding box center [504, 374] width 203 height 1023
click at [461, 40] on input "[GEOGRAPHIC_DATA]" at bounding box center [453, 25] width 101 height 29
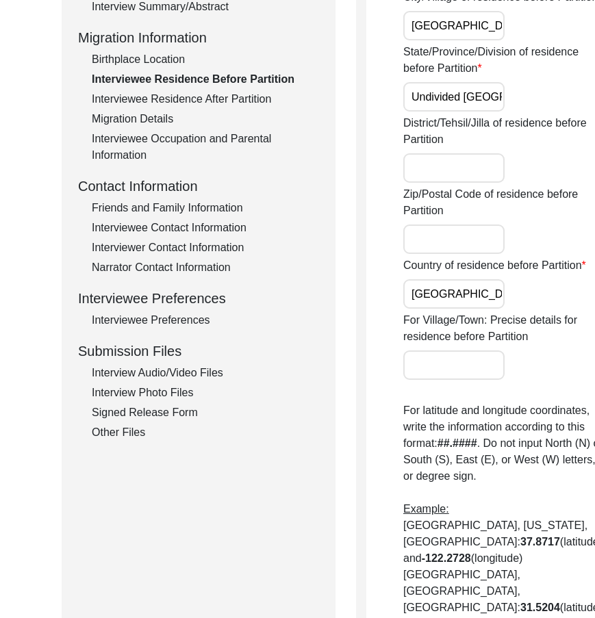
click at [461, 40] on input "[GEOGRAPHIC_DATA]" at bounding box center [453, 25] width 101 height 29
click at [425, 112] on input "Undivided [GEOGRAPHIC_DATA]" at bounding box center [453, 96] width 101 height 29
click at [424, 112] on input "Undivided [GEOGRAPHIC_DATA]" at bounding box center [453, 96] width 101 height 29
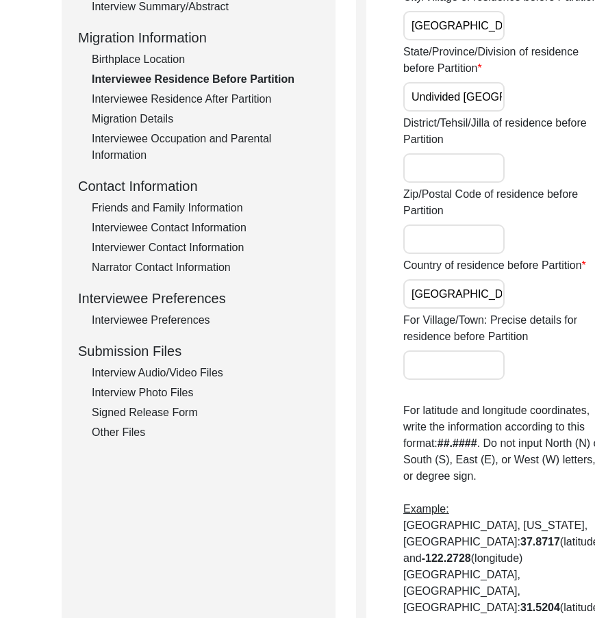
paste input "text"
click at [424, 112] on input "[GEOGRAPHIC_DATA]" at bounding box center [453, 96] width 101 height 29
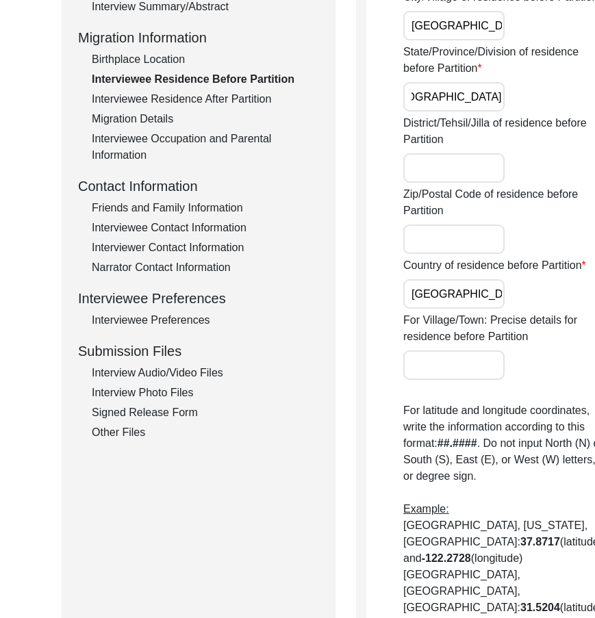
type input "[GEOGRAPHIC_DATA]"
drag, startPoint x: 480, startPoint y: 181, endPoint x: 517, endPoint y: 164, distance: 40.7
click at [481, 112] on div "State/Province/Division of residence before Partition [GEOGRAPHIC_DATA]" at bounding box center [504, 78] width 203 height 68
click at [424, 183] on input "District/Tehsil/Jilla of residence before Partition" at bounding box center [453, 167] width 101 height 29
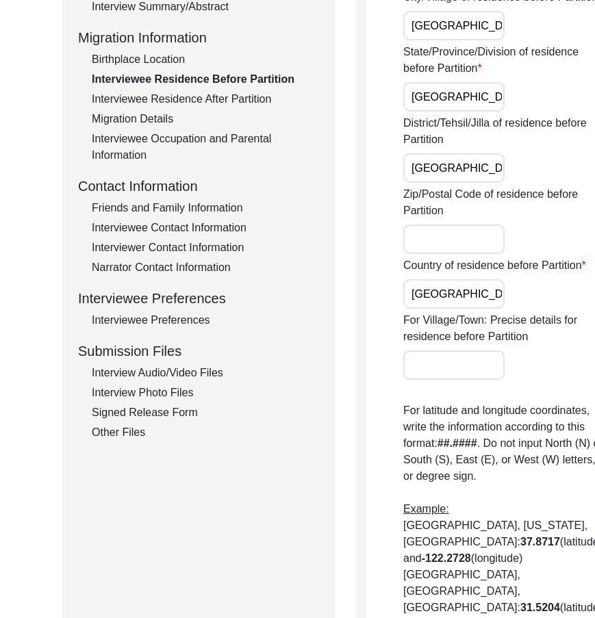
type input "[GEOGRAPHIC_DATA]"
click at [445, 309] on input "[GEOGRAPHIC_DATA]" at bounding box center [453, 293] width 101 height 29
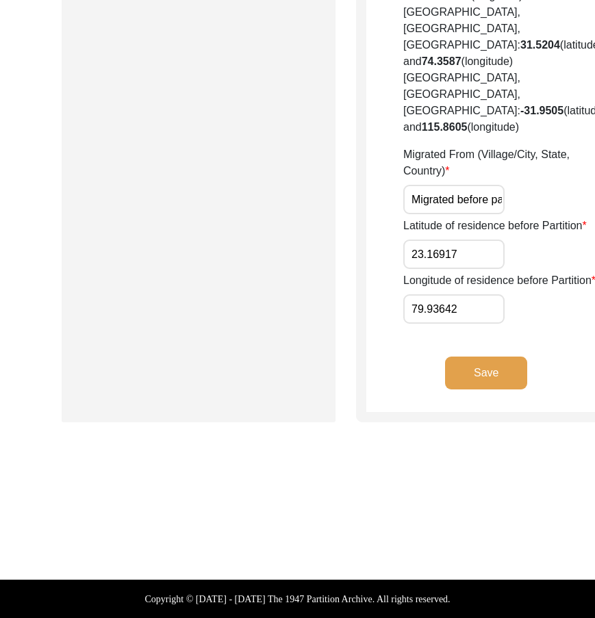
scroll to position [0, 69]
drag, startPoint x: 410, startPoint y: 324, endPoint x: 537, endPoint y: 328, distance: 127.4
click at [439, 214] on input "Migrated before partition" at bounding box center [453, 199] width 101 height 29
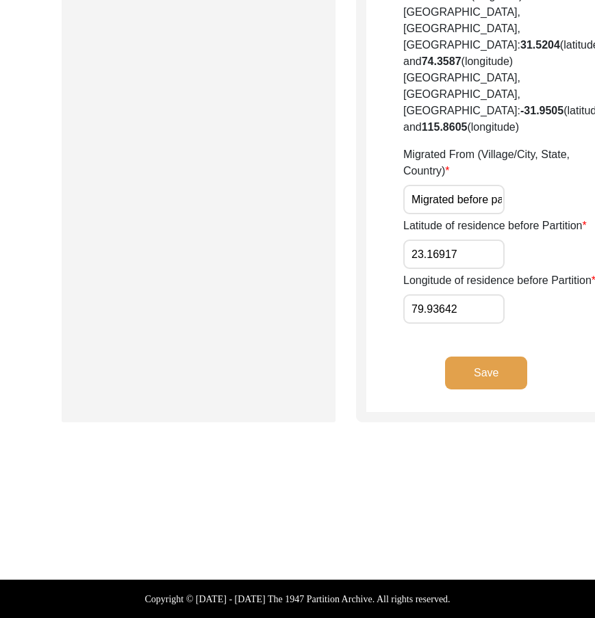
click at [439, 214] on input "Migrated before partition" at bounding box center [453, 199] width 101 height 29
paste input "[GEOGRAPHIC_DATA], [GEOGRAPHIC_DATA], [GEOGRAPHIC_DATA]"
click at [439, 214] on input "[GEOGRAPHIC_DATA], [GEOGRAPHIC_DATA], [GEOGRAPHIC_DATA]" at bounding box center [453, 199] width 101 height 29
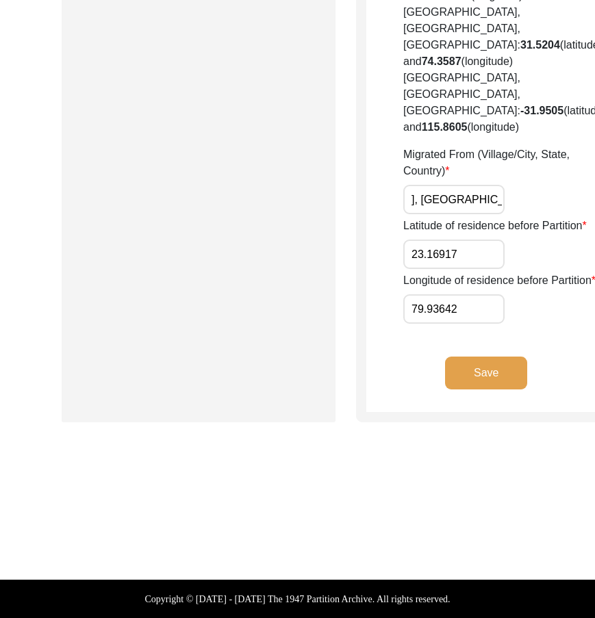
click at [439, 214] on input "[GEOGRAPHIC_DATA], [GEOGRAPHIC_DATA], [GEOGRAPHIC_DATA]" at bounding box center [453, 199] width 101 height 29
type input "[GEOGRAPHIC_DATA], [GEOGRAPHIC_DATA], [GEOGRAPHIC_DATA]"
click at [498, 214] on div "Migrated From (Village/City, State, Country) [GEOGRAPHIC_DATA], [GEOGRAPHIC_DAT…" at bounding box center [504, 180] width 203 height 68
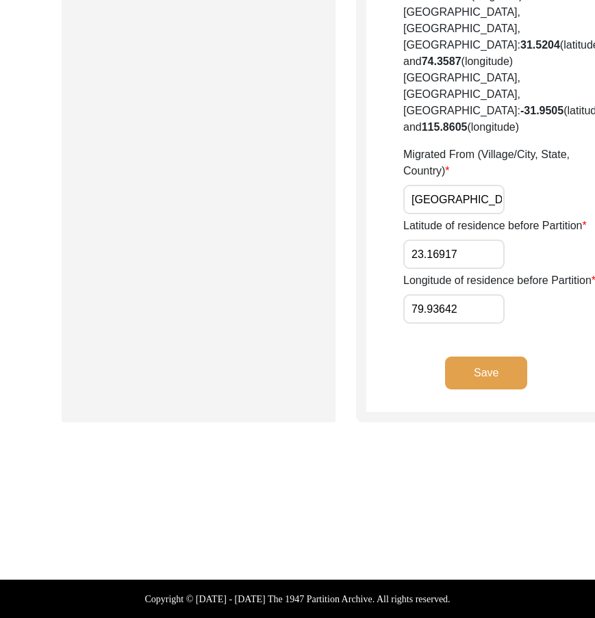
click at [455, 269] on input "23.16917" at bounding box center [453, 254] width 101 height 29
click at [407, 324] on input "79.93642" at bounding box center [453, 308] width 101 height 29
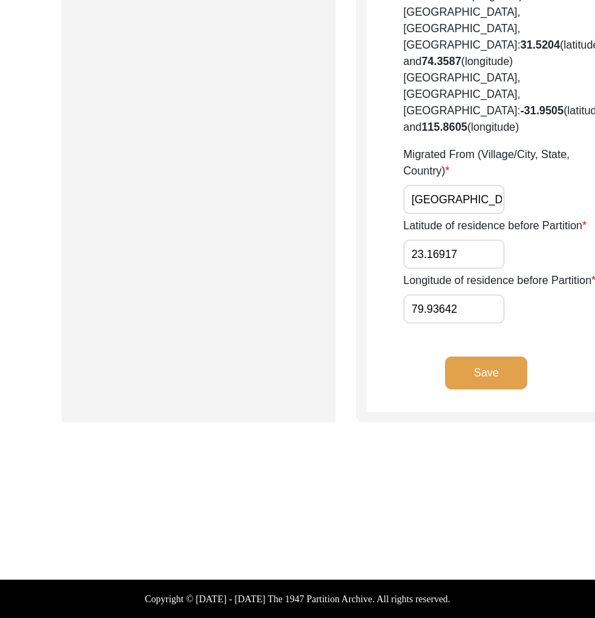
click at [407, 324] on input "79.93642" at bounding box center [453, 308] width 101 height 29
click at [520, 324] on div "Longitude of residence before Partition 79.93642" at bounding box center [504, 297] width 203 height 51
click at [458, 269] on input "23.16917" at bounding box center [453, 254] width 101 height 29
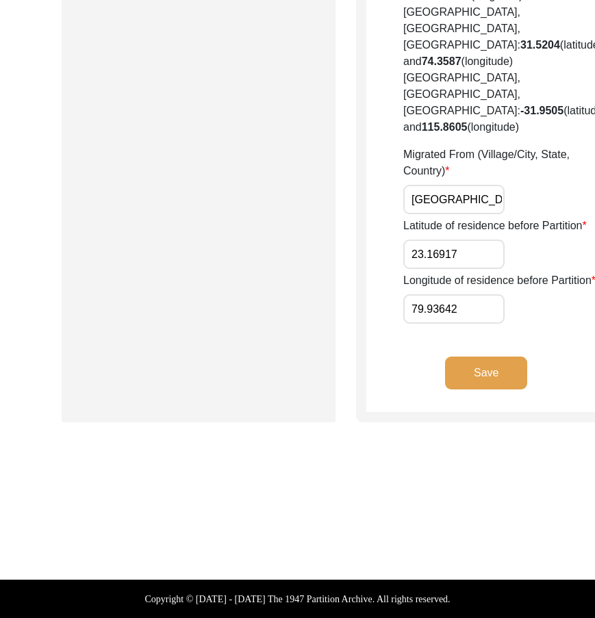
click at [458, 269] on input "23.16917" at bounding box center [453, 254] width 101 height 29
paste input "814"
type input "23.1814"
drag, startPoint x: 491, startPoint y: 399, endPoint x: 597, endPoint y: 424, distance: 108.9
click at [491, 269] on div "Latitude of residence before Partition 23.1814" at bounding box center [504, 243] width 203 height 51
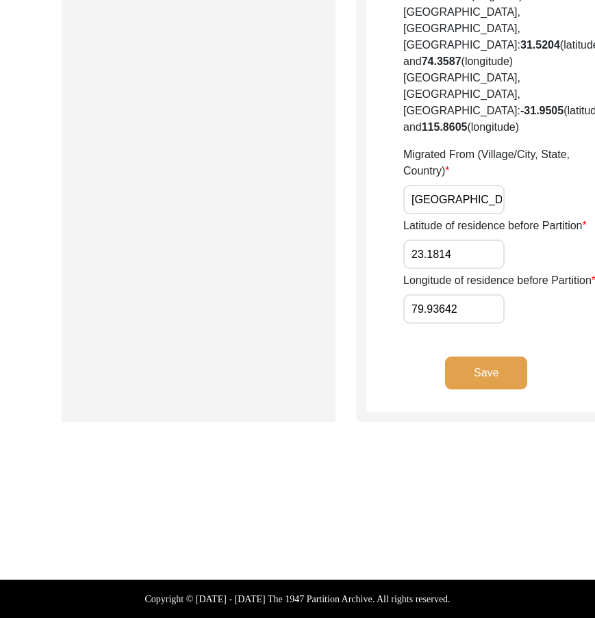
click at [453, 324] on input "79.93642" at bounding box center [453, 308] width 101 height 29
paste input "864"
type input "79.9864"
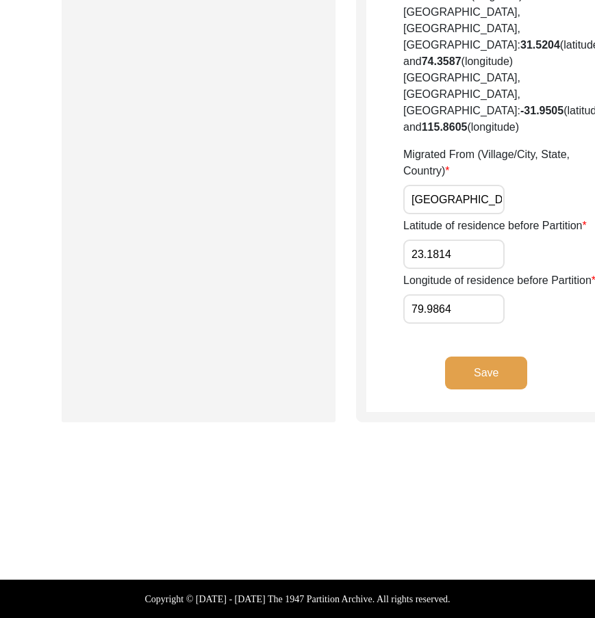
click at [493, 324] on div "Longitude of residence before Partition 79.9864" at bounding box center [504, 297] width 203 height 51
click at [427, 269] on input "23.1814" at bounding box center [453, 254] width 101 height 29
click at [424, 324] on input "79.9864" at bounding box center [453, 308] width 101 height 29
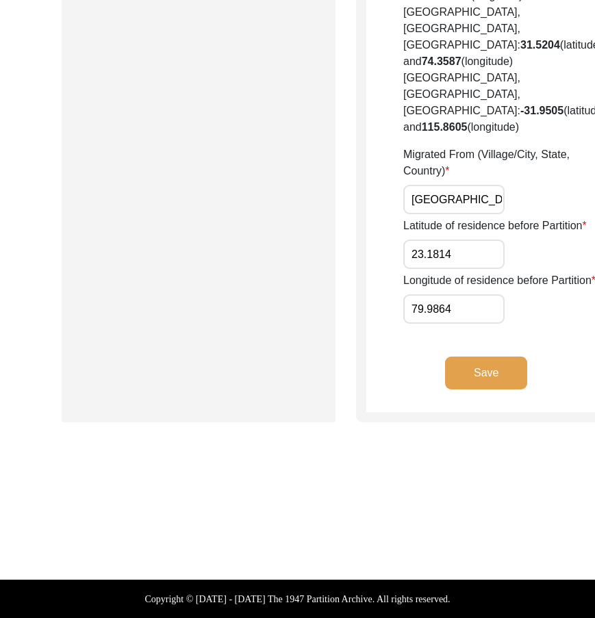
click at [424, 324] on input "79.9864" at bounding box center [453, 308] width 101 height 29
click at [445, 389] on button "Save" at bounding box center [486, 373] width 82 height 33
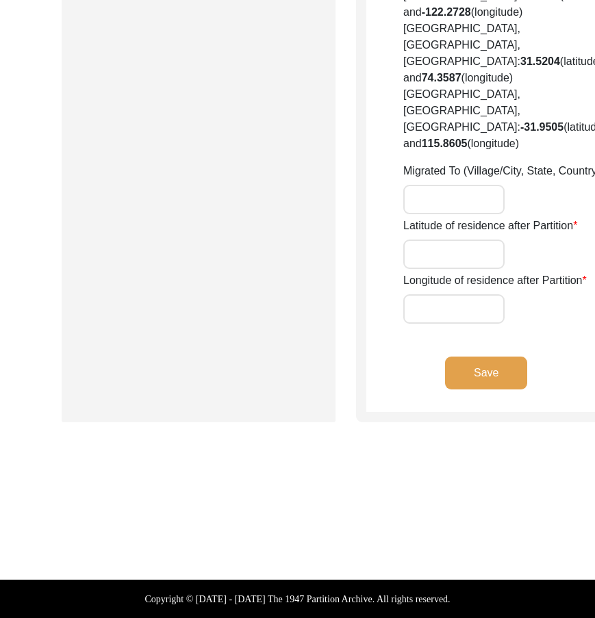
type input "No"
type input "Bhilai"
type input "Undivided [GEOGRAPHIC_DATA]"
type input "[GEOGRAPHIC_DATA]"
type input "None"
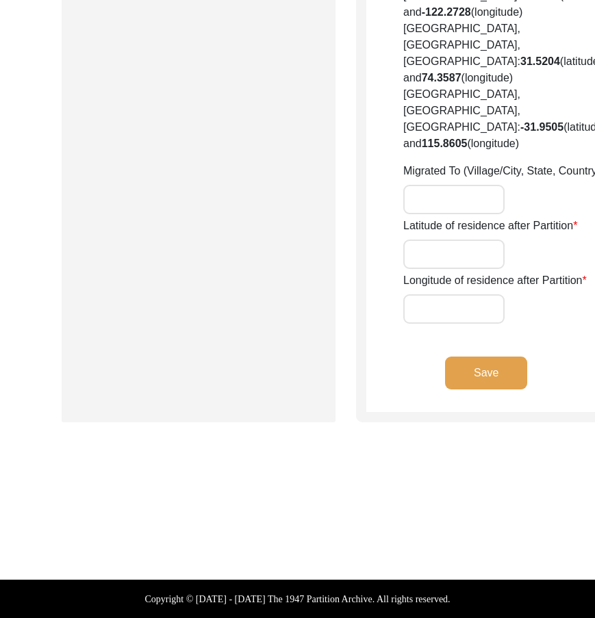
type input "None"
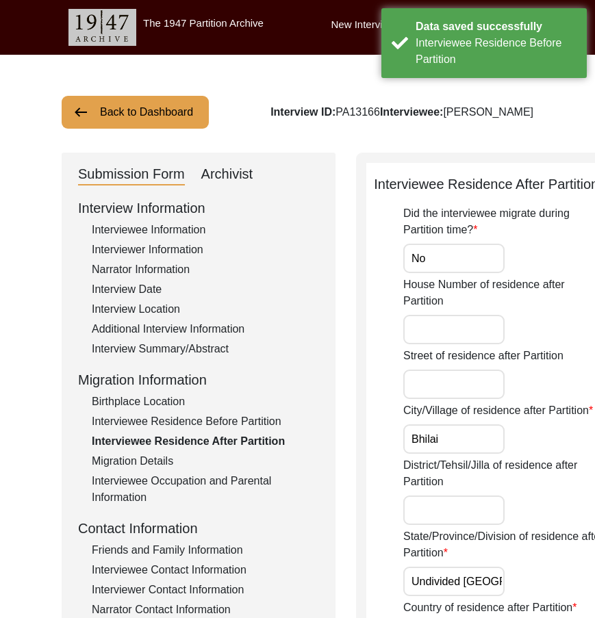
click at [442, 273] on input "No" at bounding box center [453, 258] width 101 height 29
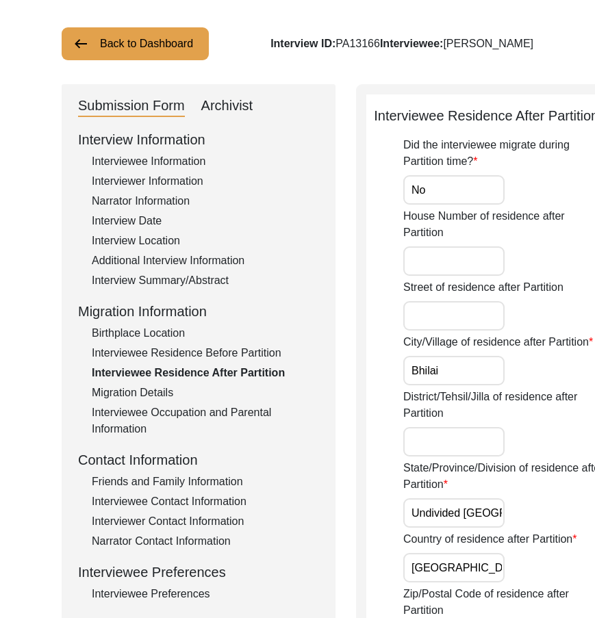
click at [456, 385] on input "Bhilai" at bounding box center [453, 370] width 101 height 29
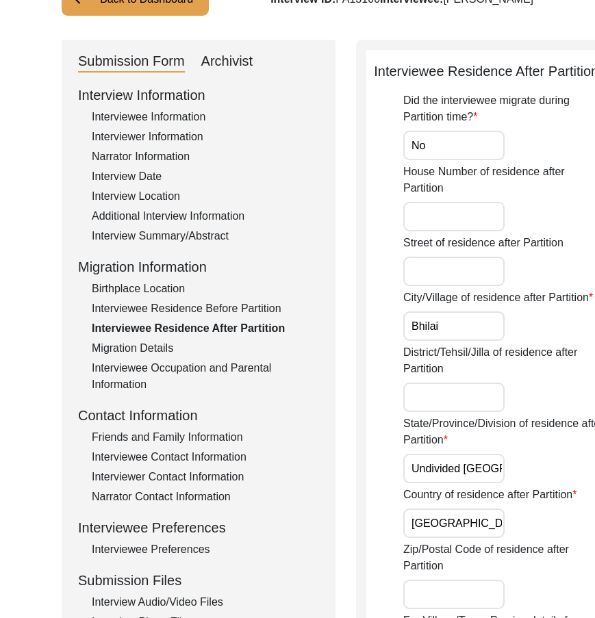
scroll to position [137, 0]
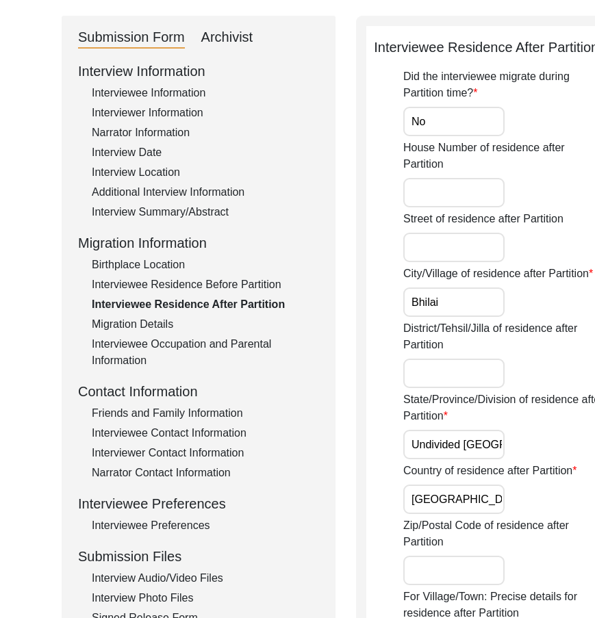
click at [452, 388] on input "District/Tehsil/Jilla of residence after Partition" at bounding box center [453, 373] width 101 height 29
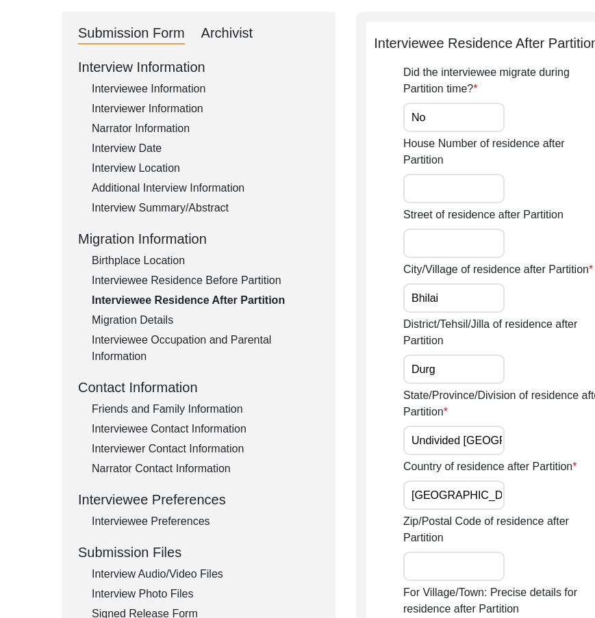
scroll to position [205, 0]
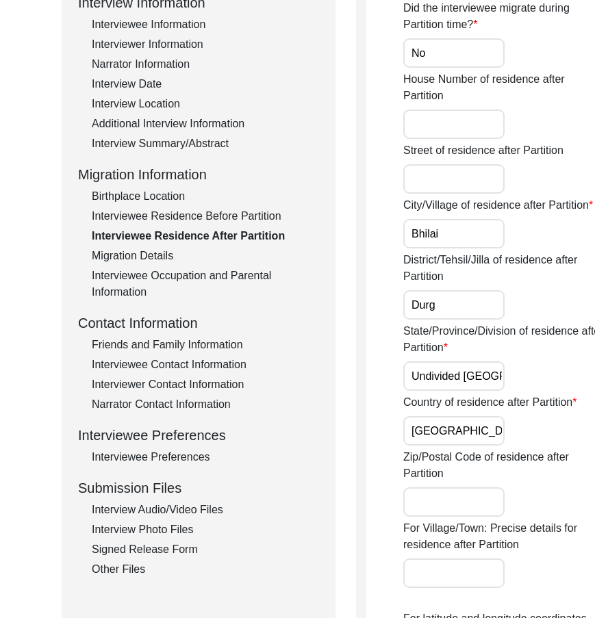
type input "Durg"
drag, startPoint x: 408, startPoint y: 457, endPoint x: 557, endPoint y: 458, distance: 149.2
click at [557, 458] on div "Back to Dashboard Interview ID: PA13166 Interviewee: [PERSON_NAME] Submission F…" at bounding box center [297, 564] width 595 height 1430
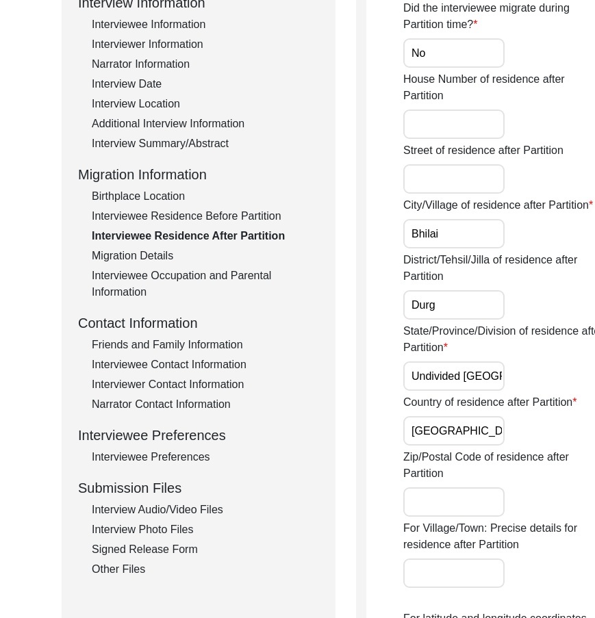
click at [447, 391] on input "Undivided [GEOGRAPHIC_DATA]" at bounding box center [453, 375] width 101 height 29
paste input "Chhattisgar"
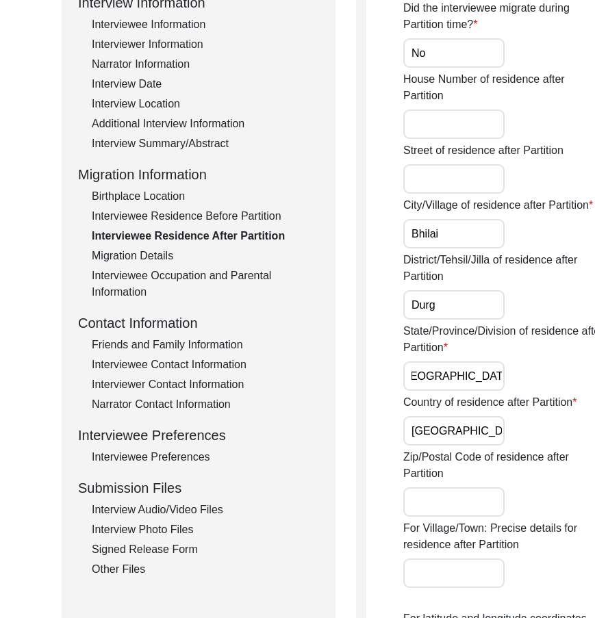
type input "[GEOGRAPHIC_DATA]"
click at [489, 391] on div "State/Province/Division of residence after Partition [GEOGRAPHIC_DATA]" at bounding box center [504, 357] width 203 height 68
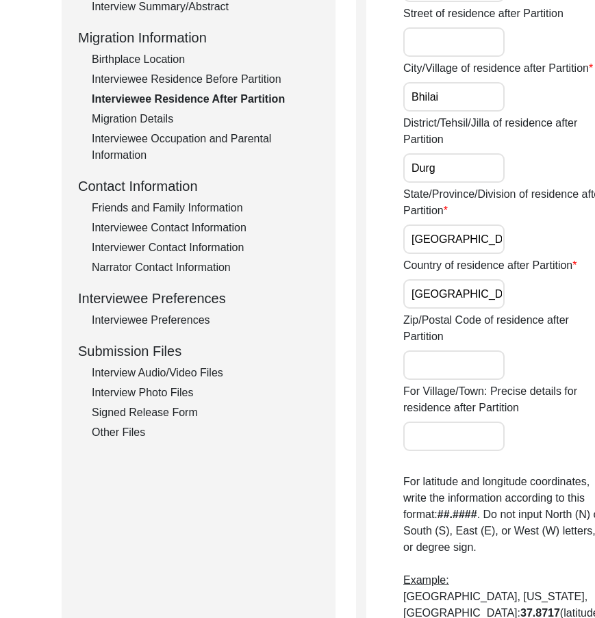
click at [447, 309] on input "[GEOGRAPHIC_DATA]" at bounding box center [453, 293] width 101 height 29
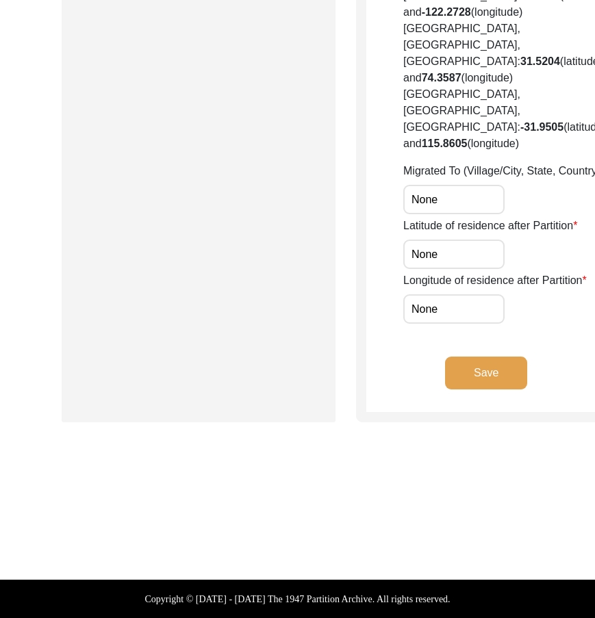
scroll to position [1027, 0]
click at [436, 214] on input "None" at bounding box center [453, 199] width 101 height 29
type input "Did Not Migrate"
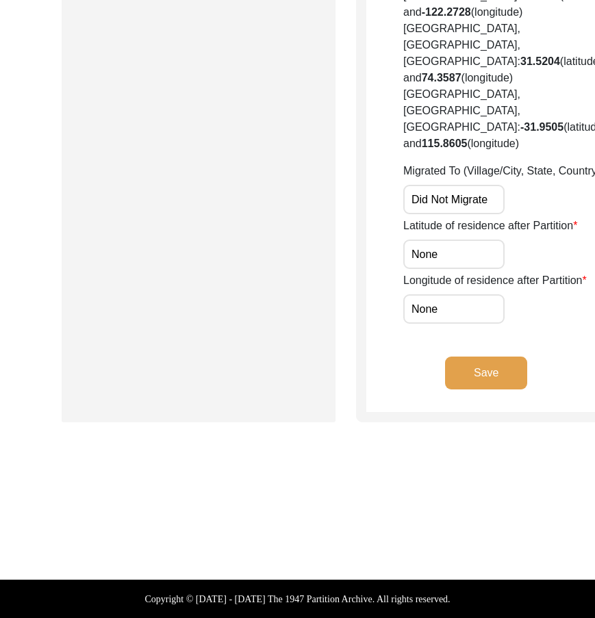
click at [438, 269] on input "None" at bounding box center [453, 254] width 101 height 29
paste input "/A"
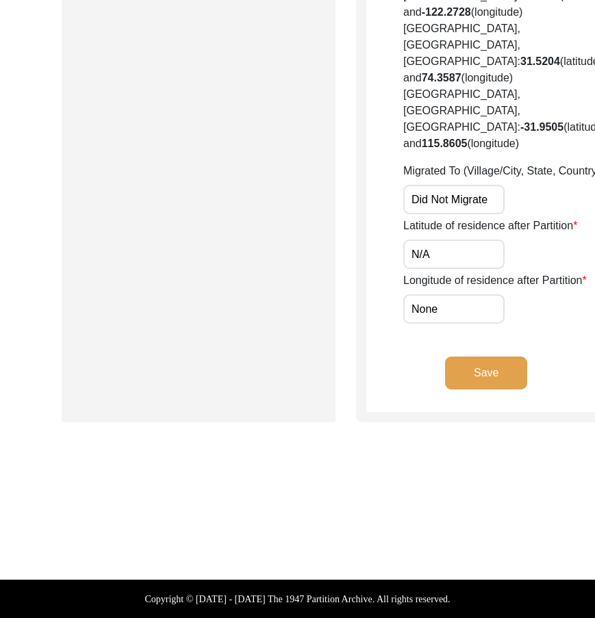
type input "N/A"
click at [437, 324] on div "Longitude of residence after Partition None" at bounding box center [504, 297] width 203 height 51
drag, startPoint x: 437, startPoint y: 475, endPoint x: 438, endPoint y: 491, distance: 15.8
click at [437, 324] on div "Longitude of residence after Partition None" at bounding box center [504, 297] width 203 height 51
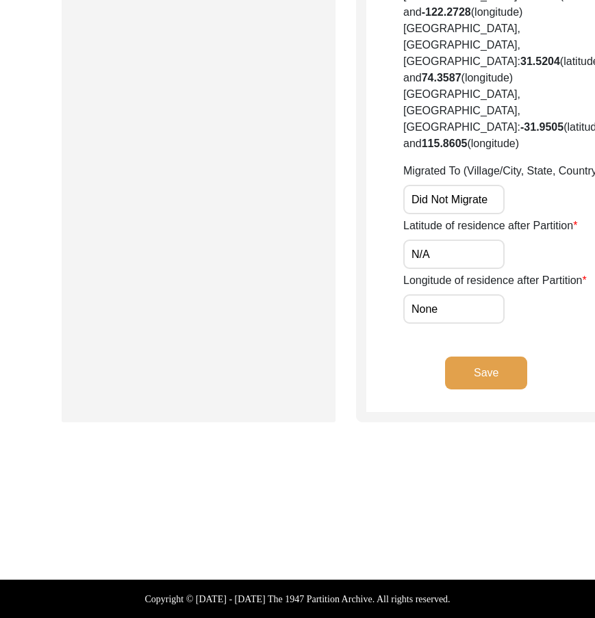
click at [438, 324] on input "None" at bounding box center [453, 308] width 101 height 29
paste input "/A"
type input "N/A"
click at [483, 324] on div "Longitude of residence after Partition N/A" at bounding box center [504, 297] width 203 height 51
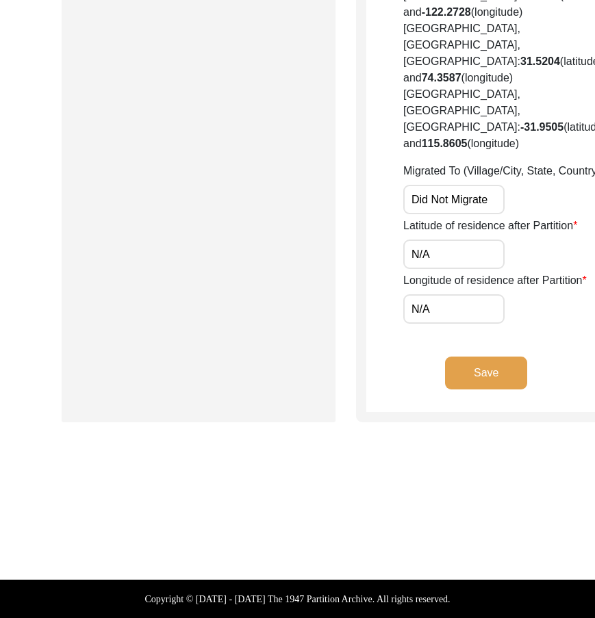
click at [461, 389] on button "Save" at bounding box center [486, 373] width 82 height 33
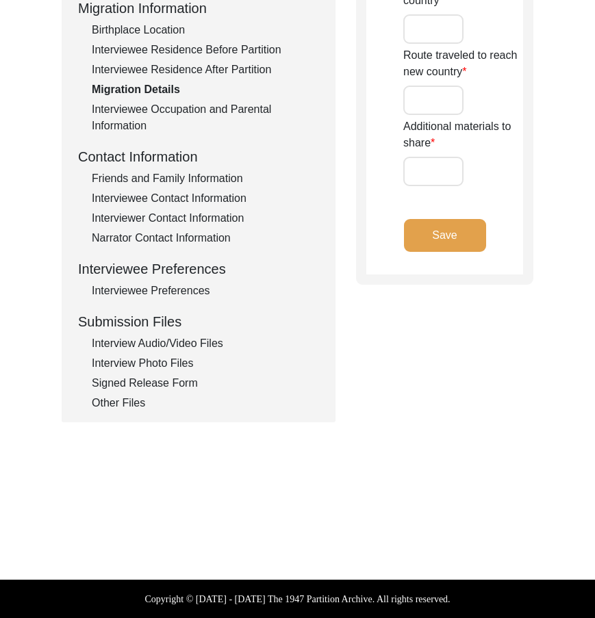
type input "House and land left back in [GEOGRAPHIC_DATA] though migrated before Partition"
type input "None"
type input "Migrated before partition"
type input "None"
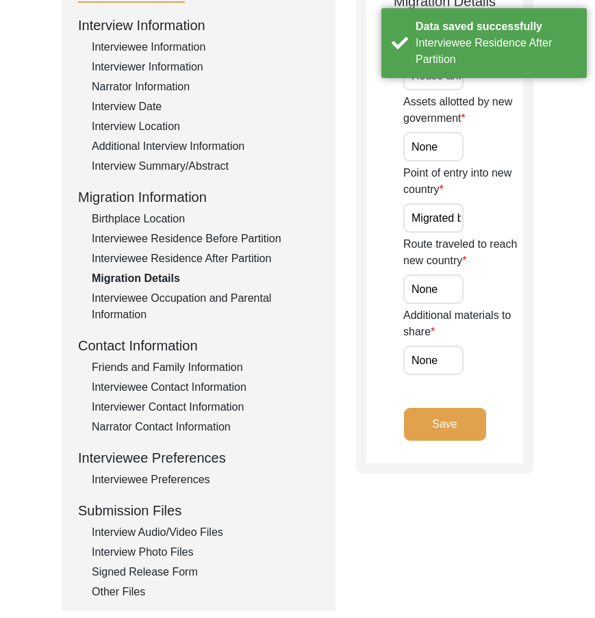
scroll to position [0, 0]
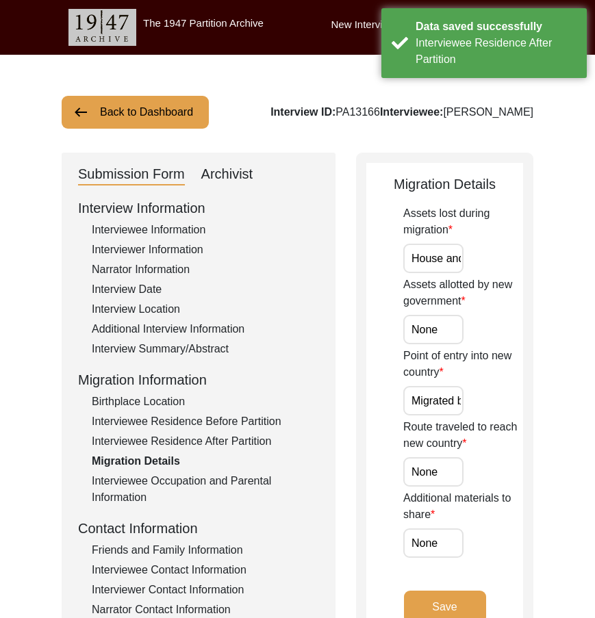
drag, startPoint x: 402, startPoint y: 261, endPoint x: 411, endPoint y: 261, distance: 9.6
click at [411, 261] on app-migration-details "Migration Details Assets lost during migration House and land left back in [GEO…" at bounding box center [444, 410] width 157 height 472
drag, startPoint x: 411, startPoint y: 261, endPoint x: 502, endPoint y: 262, distance: 91.1
click at [502, 262] on div "Assets lost during migration House and land left back in [GEOGRAPHIC_DATA] thou…" at bounding box center [463, 239] width 120 height 68
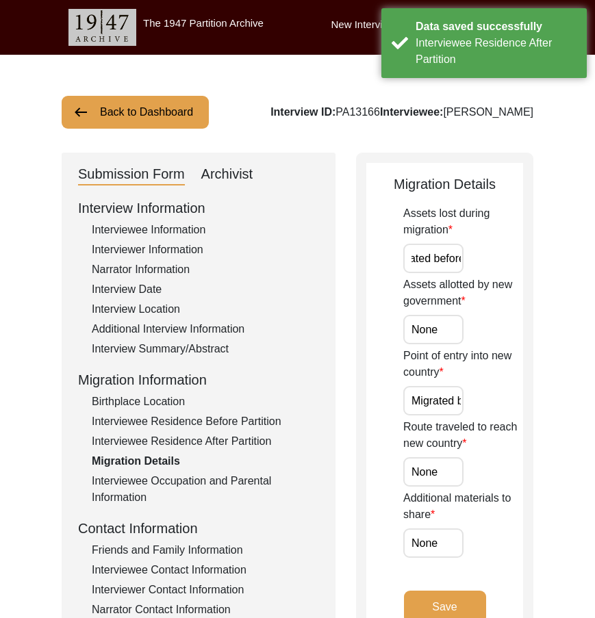
click at [443, 262] on input "House and land left back in [GEOGRAPHIC_DATA] though migrated before Partition" at bounding box center [433, 258] width 60 height 29
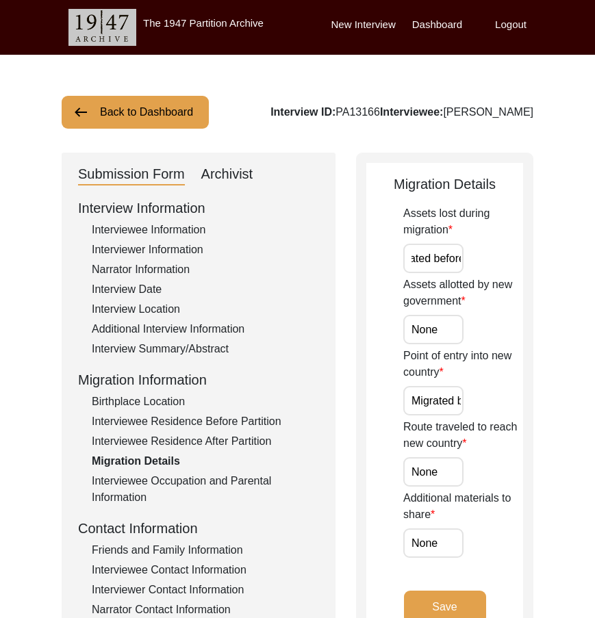
scroll to position [0, 0]
click at [445, 327] on input "None" at bounding box center [433, 329] width 60 height 29
drag, startPoint x: 413, startPoint y: 405, endPoint x: 509, endPoint y: 416, distance: 96.5
click at [509, 416] on div "Assets lost during migration House and land left back in [GEOGRAPHIC_DATA] thou…" at bounding box center [463, 381] width 120 height 353
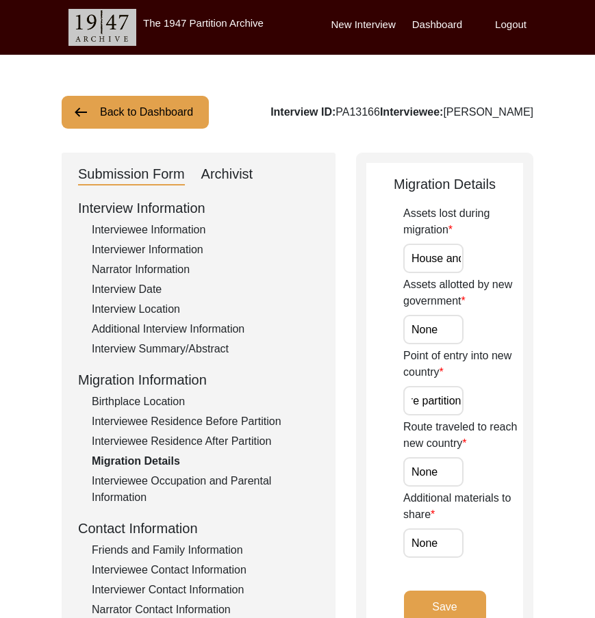
scroll to position [0, 0]
click at [450, 478] on input "None" at bounding box center [433, 471] width 60 height 29
drag, startPoint x: 439, startPoint y: 402, endPoint x: 461, endPoint y: 405, distance: 22.8
click at [461, 405] on input "Migrated before partition" at bounding box center [433, 400] width 60 height 29
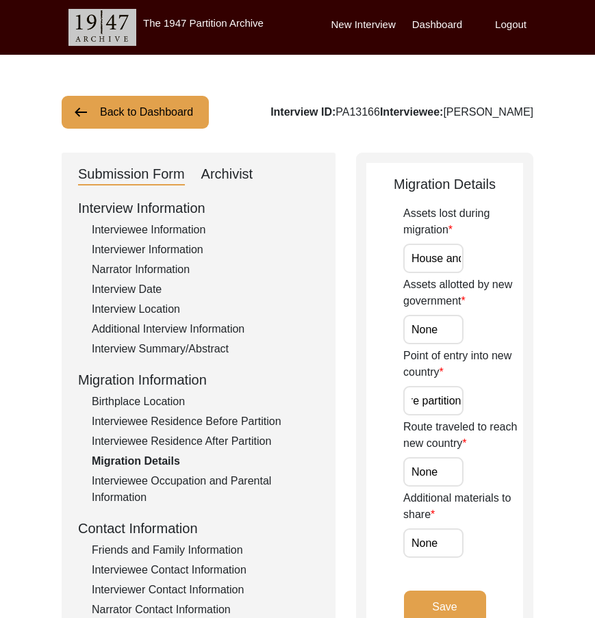
click at [422, 400] on input "Migrated before partition" at bounding box center [433, 400] width 60 height 29
click at [434, 401] on input "Migrated before partition" at bounding box center [433, 400] width 60 height 29
click at [430, 400] on input "Migrated before partition" at bounding box center [433, 400] width 60 height 29
click at [430, 400] on input "Migrated before Partition" at bounding box center [433, 400] width 60 height 29
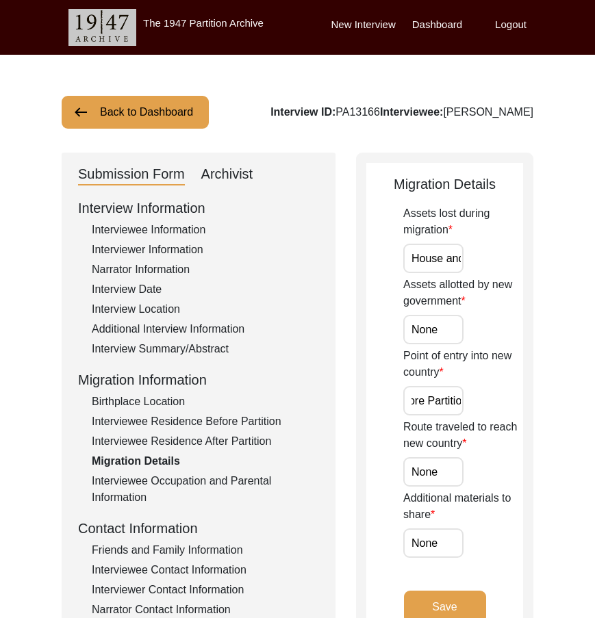
scroll to position [0, 71]
drag, startPoint x: 416, startPoint y: 399, endPoint x: 508, endPoint y: 403, distance: 92.5
click at [508, 403] on div "Point of entry into new country Migrated before Partition" at bounding box center [463, 382] width 120 height 68
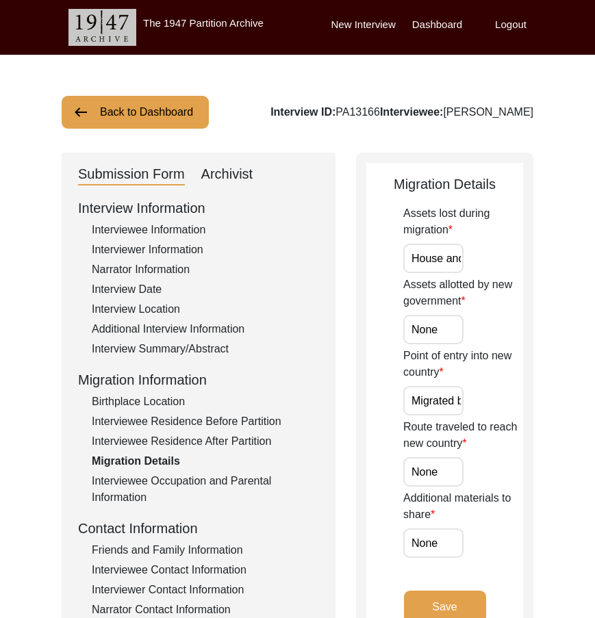
scroll to position [0, 71]
drag, startPoint x: 409, startPoint y: 404, endPoint x: 518, endPoint y: 404, distance: 108.2
click at [518, 404] on div "Point of entry into new country Migrated before Partition" at bounding box center [463, 382] width 120 height 68
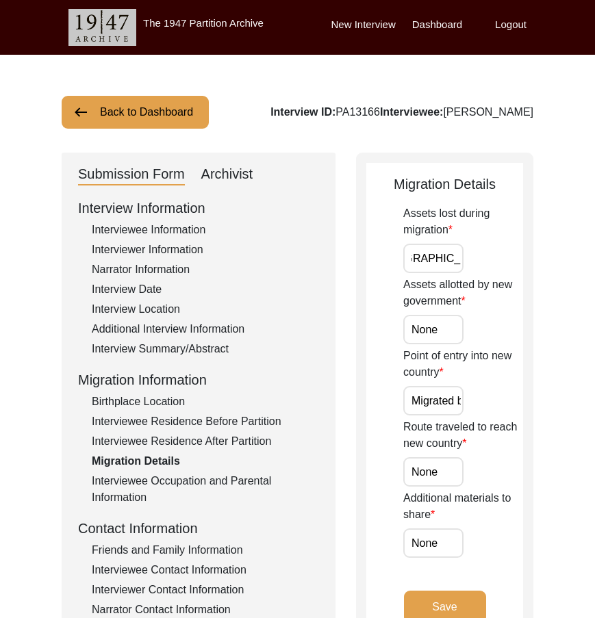
scroll to position [0, 312]
drag, startPoint x: 418, startPoint y: 247, endPoint x: 503, endPoint y: 253, distance: 85.1
click at [503, 253] on div "Assets lost during migration House and land left back in [GEOGRAPHIC_DATA] thou…" at bounding box center [463, 239] width 120 height 68
click at [448, 329] on input "None" at bounding box center [433, 329] width 60 height 29
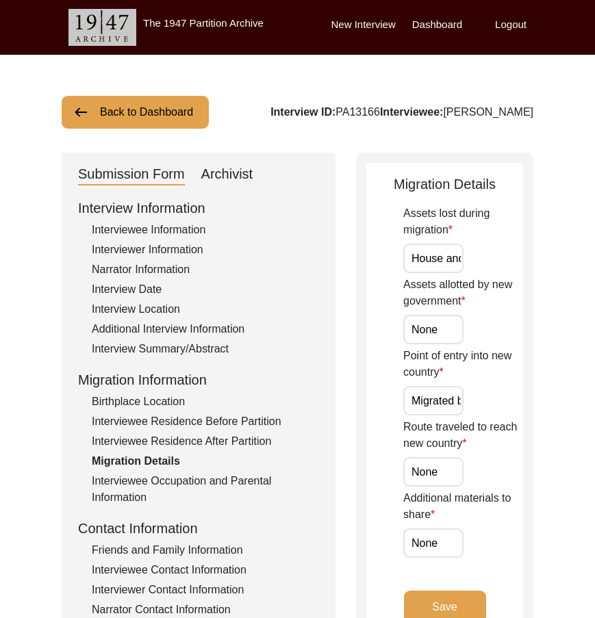
click at [435, 408] on input "Migrated before Partition" at bounding box center [433, 400] width 60 height 29
click at [434, 408] on input "Migrated before Partition" at bounding box center [433, 400] width 60 height 29
click at [439, 405] on input "Migrated before Partition" at bounding box center [433, 400] width 60 height 29
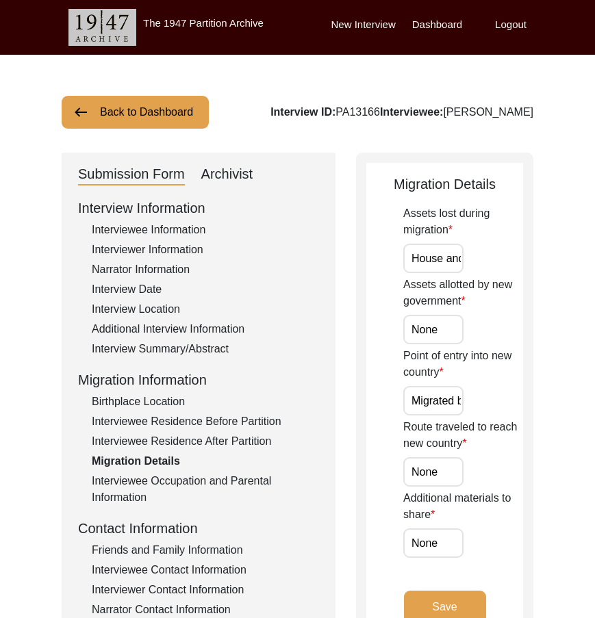
click at [439, 405] on input "Migrated before Partition" at bounding box center [433, 400] width 60 height 29
paste input "N/A"
type input "N/A"
drag, startPoint x: 479, startPoint y: 404, endPoint x: 474, endPoint y: 390, distance: 14.5
click at [479, 403] on div "Point of entry into new country N/A" at bounding box center [463, 382] width 120 height 68
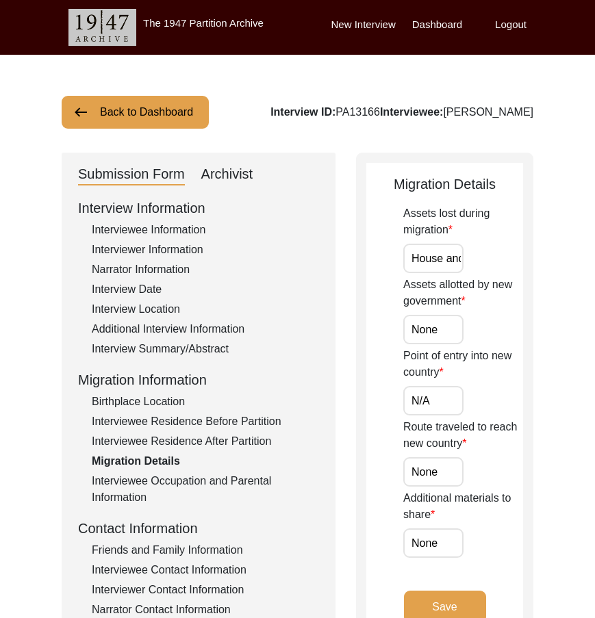
click at [445, 342] on input "None" at bounding box center [433, 329] width 60 height 29
paste input "/A"
type input "N/A"
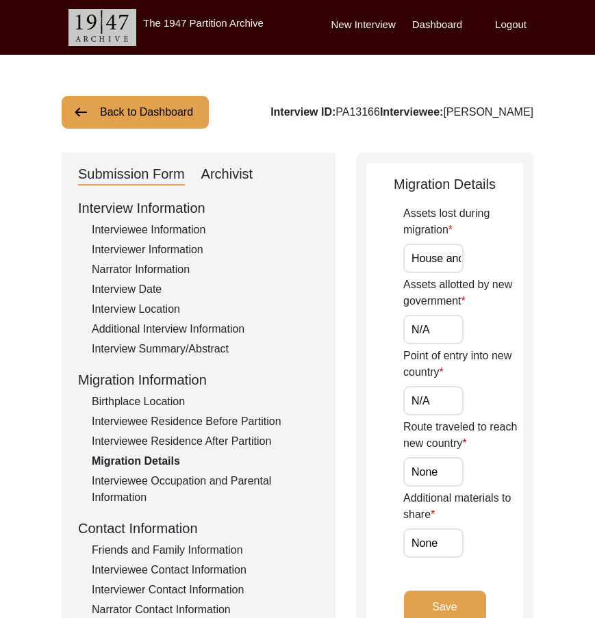
click at [444, 481] on input "None" at bounding box center [433, 471] width 60 height 29
paste input "/A"
type input "N/A"
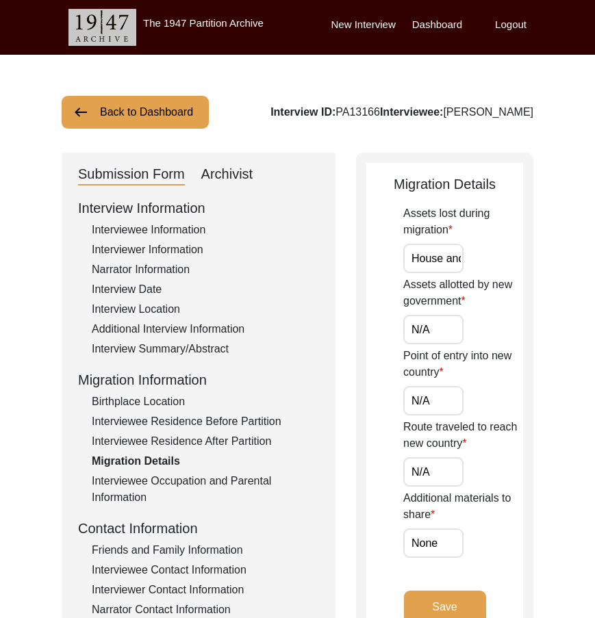
click at [451, 528] on div "Additional materials to share None" at bounding box center [463, 524] width 120 height 68
click at [450, 528] on input "None" at bounding box center [433, 542] width 60 height 29
paste input "/A"
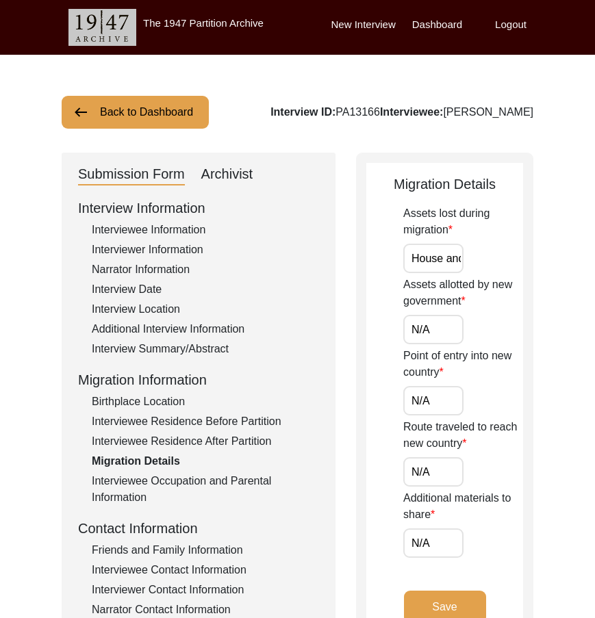
type input "N/A"
click at [471, 527] on div "Additional materials to share N/A" at bounding box center [463, 524] width 120 height 68
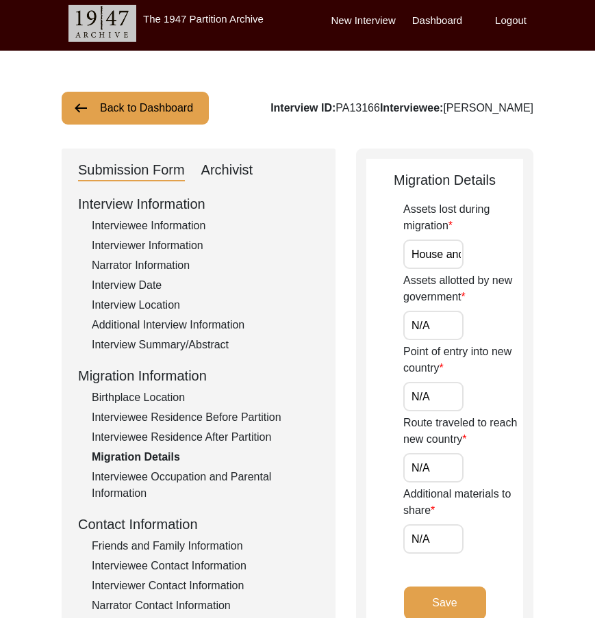
scroll to position [137, 0]
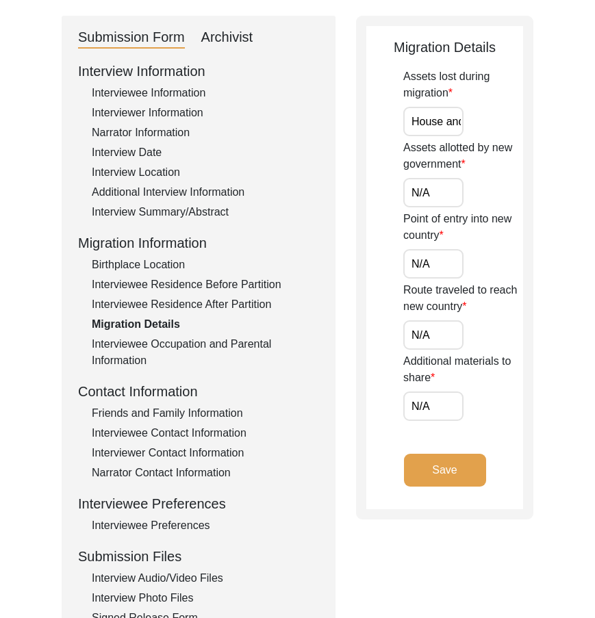
click at [471, 478] on button "Save" at bounding box center [445, 470] width 82 height 33
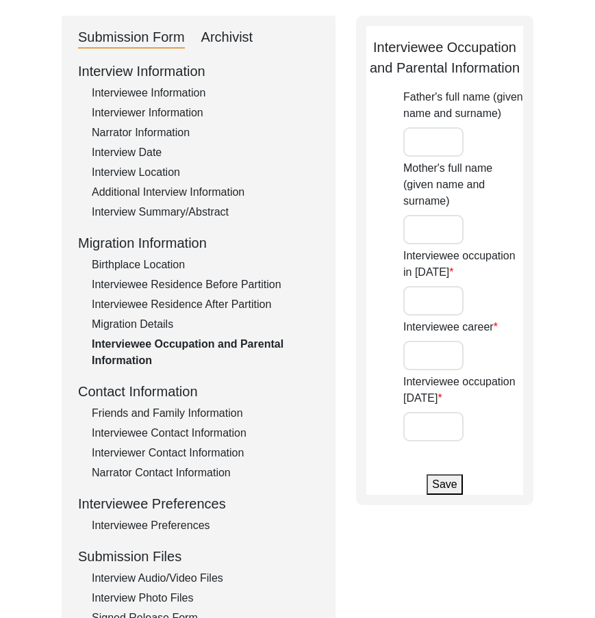
type input "[PERSON_NAME]"
type input "No occupation/was a child"
type input "Professor of Commerce at [GEOGRAPHIC_DATA]"
type input "Retired"
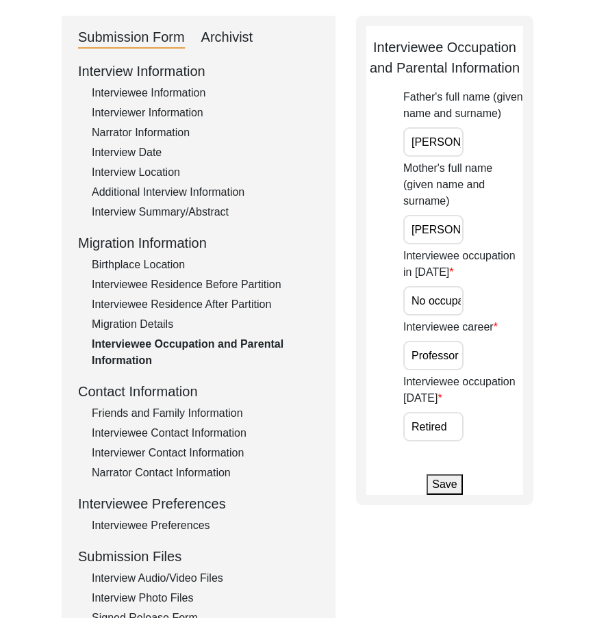
click at [435, 290] on input "No occupation/was a child" at bounding box center [433, 300] width 60 height 29
click at [439, 309] on input "No occupation/was a child" at bounding box center [433, 300] width 60 height 29
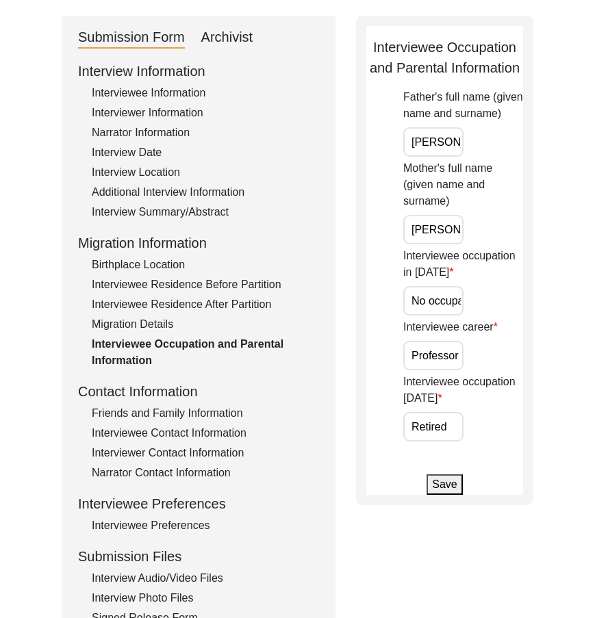
click at [439, 309] on input "No occupation/was a child" at bounding box center [433, 300] width 60 height 29
paste input "/A"
type input "N/A"
click at [479, 309] on div "Interviewee occupation in [DATE] N/A" at bounding box center [463, 282] width 120 height 68
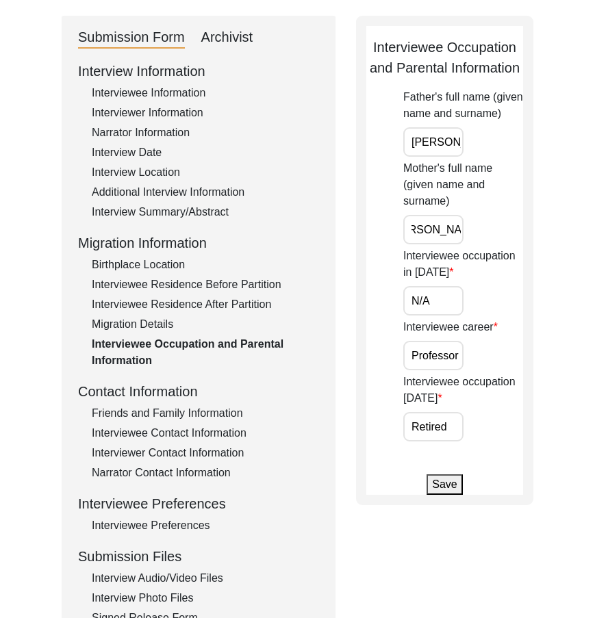
drag, startPoint x: 422, startPoint y: 229, endPoint x: 525, endPoint y: 233, distance: 102.8
click at [525, 233] on div "Interviewee Occupation and Parental Information Father's full name (given name …" at bounding box center [444, 260] width 177 height 489
drag, startPoint x: 522, startPoint y: 231, endPoint x: 437, endPoint y: 166, distance: 106.9
click at [520, 229] on div "Interviewee Occupation and Parental Information Father's full name (given name …" at bounding box center [444, 260] width 177 height 489
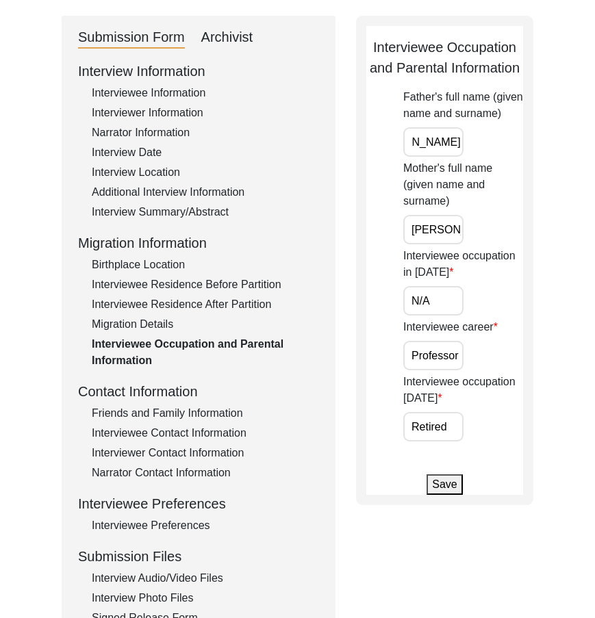
drag, startPoint x: 418, startPoint y: 145, endPoint x: 483, endPoint y: 268, distance: 139.0
click at [522, 149] on div "Father's full name (given name and surname) [PERSON_NAME]" at bounding box center [463, 123] width 120 height 68
click at [459, 307] on input "N/A" at bounding box center [433, 300] width 60 height 29
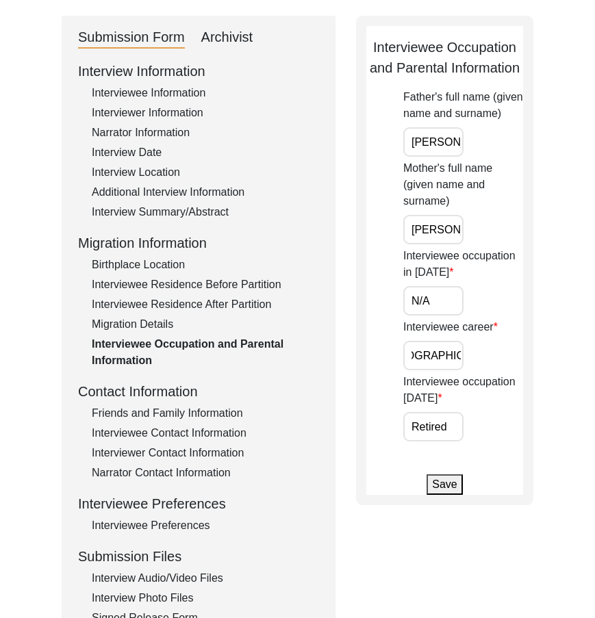
drag, startPoint x: 408, startPoint y: 361, endPoint x: 527, endPoint y: 375, distance: 119.9
click at [527, 375] on div "Interviewee Occupation and Parental Information Father's full name (given name …" at bounding box center [444, 260] width 177 height 489
click at [437, 372] on div "Father's full name (given name and surname) [PERSON_NAME] Mother's full name (g…" at bounding box center [463, 265] width 120 height 353
click at [433, 360] on input "Professor of Commerce at [GEOGRAPHIC_DATA]" at bounding box center [433, 355] width 60 height 29
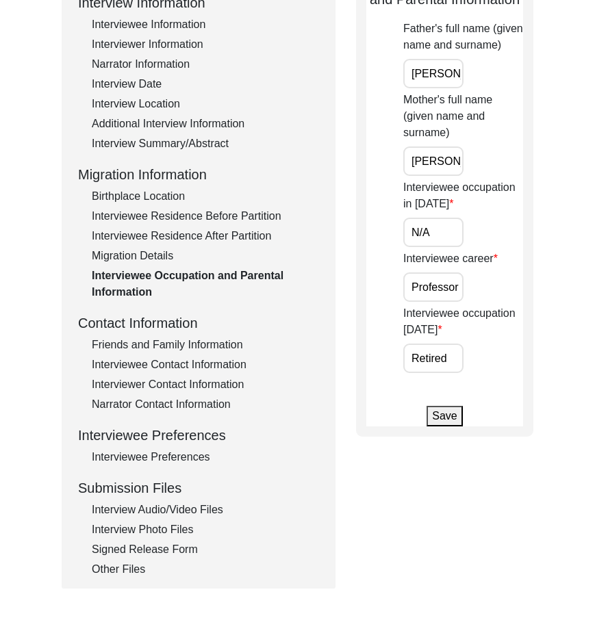
click at [464, 357] on div "Interviewee occupation [DATE] Retired" at bounding box center [463, 339] width 120 height 68
drag, startPoint x: 450, startPoint y: 358, endPoint x: 440, endPoint y: 358, distance: 9.6
click at [440, 358] on input "Retired" at bounding box center [433, 358] width 60 height 29
click at [353, 377] on div "Submission Form Archivist Interview Information Interviewee Information Intervi…" at bounding box center [298, 267] width 472 height 641
click at [237, 337] on div "Friends and Family Information" at bounding box center [205, 345] width 227 height 16
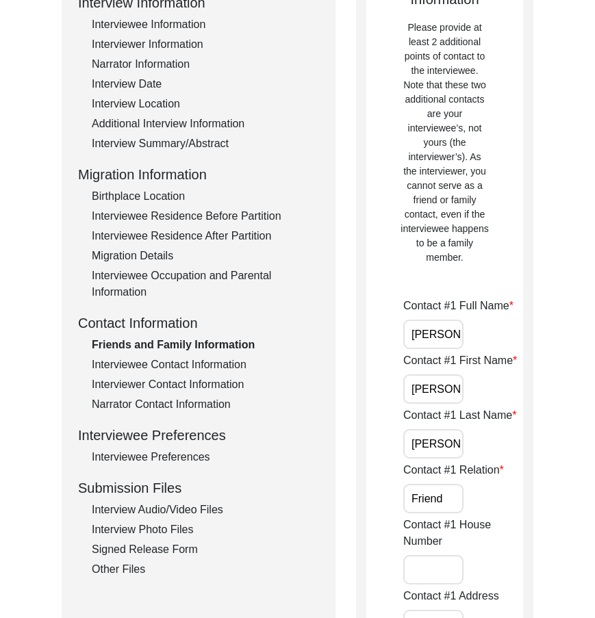
click at [182, 270] on div "Interviewee Occupation and Parental Information" at bounding box center [205, 284] width 227 height 33
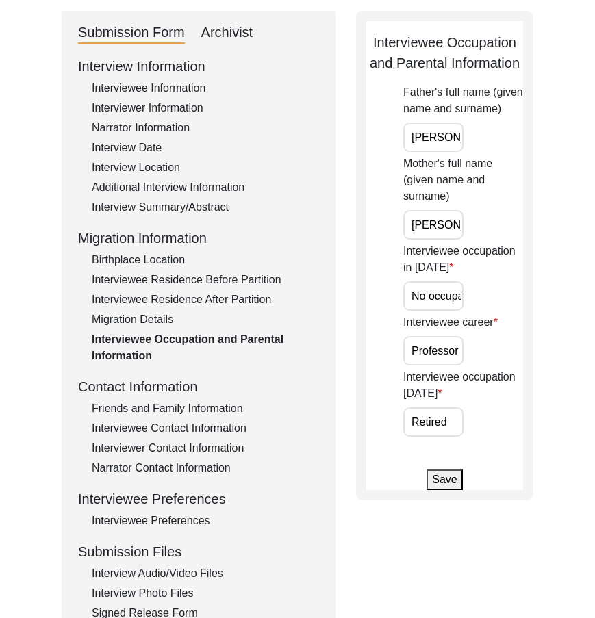
scroll to position [68, 0]
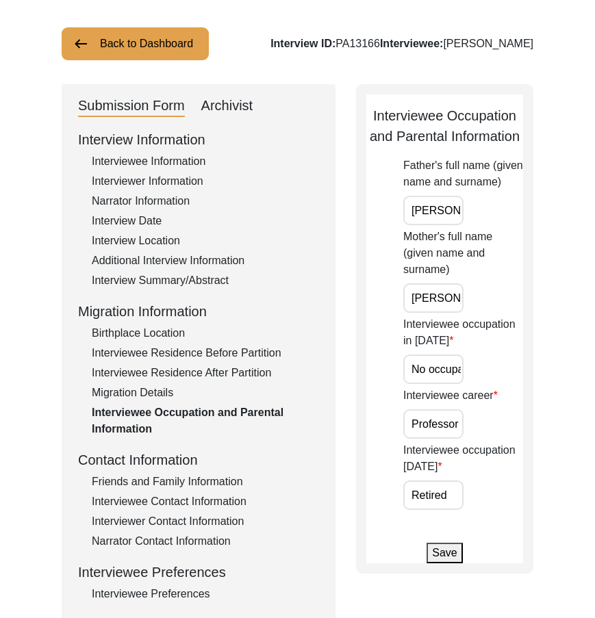
click at [442, 381] on input "No occupation/was a child" at bounding box center [433, 369] width 60 height 29
click at [441, 377] on input "No occupation/was a child" at bounding box center [433, 369] width 60 height 29
paste input "N/A"
click at [439, 372] on input "No ocN/Aupation/was a child" at bounding box center [433, 369] width 60 height 29
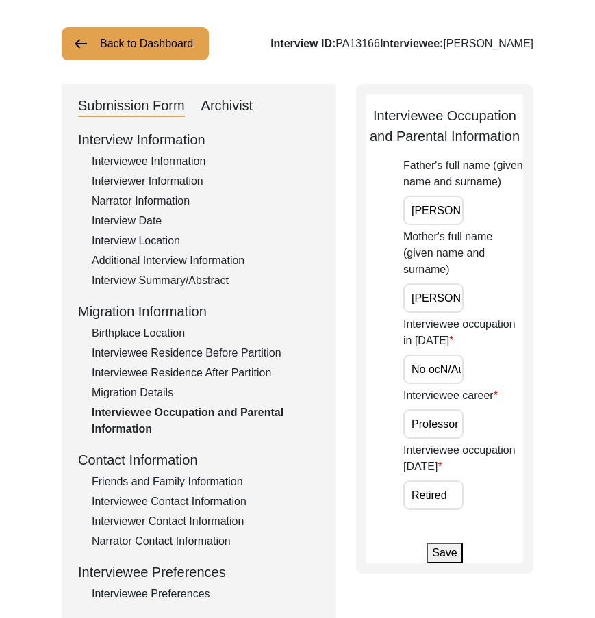
click at [439, 372] on input "No ocN/Aupation/was a child" at bounding box center [433, 369] width 60 height 29
paste input "/A"
type input "N/A"
click at [505, 372] on div "Interviewee occupation in [DATE] N/A" at bounding box center [463, 350] width 120 height 68
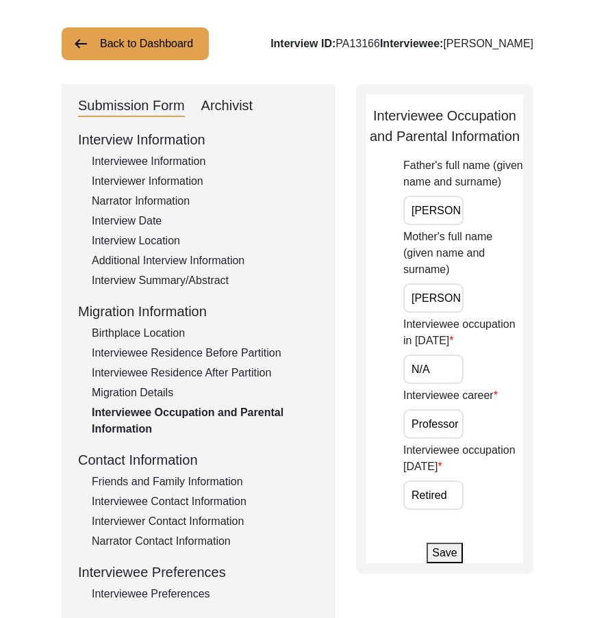
click at [454, 545] on button "Save" at bounding box center [444, 553] width 36 height 21
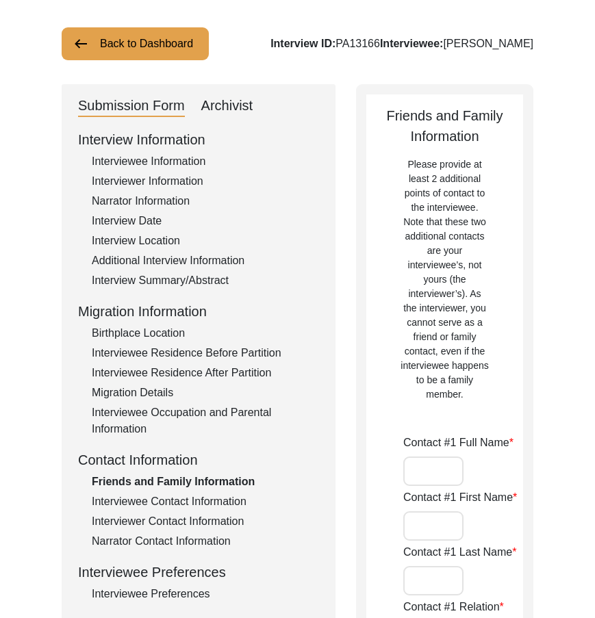
type input "[PERSON_NAME]"
type input "Friend"
type input "[GEOGRAPHIC_DATA]"
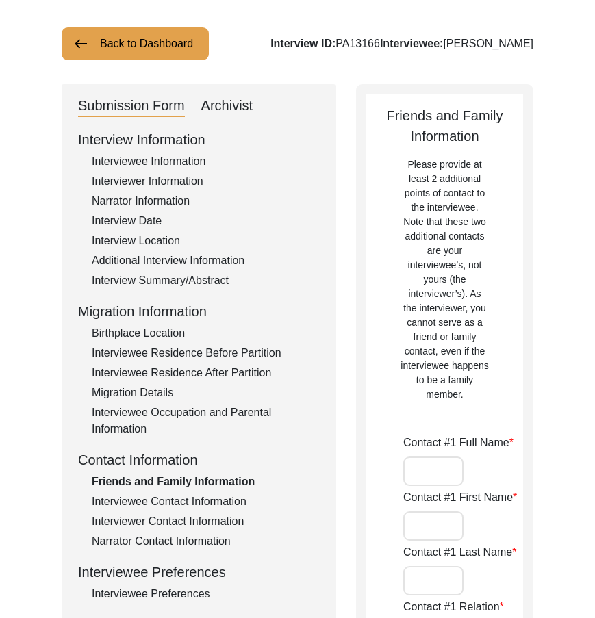
type input "[PHONE_NUMBER]"
type input "No email"
type input "Dr [PERSON_NAME]"
type input "Preeti"
type input "[PERSON_NAME]"
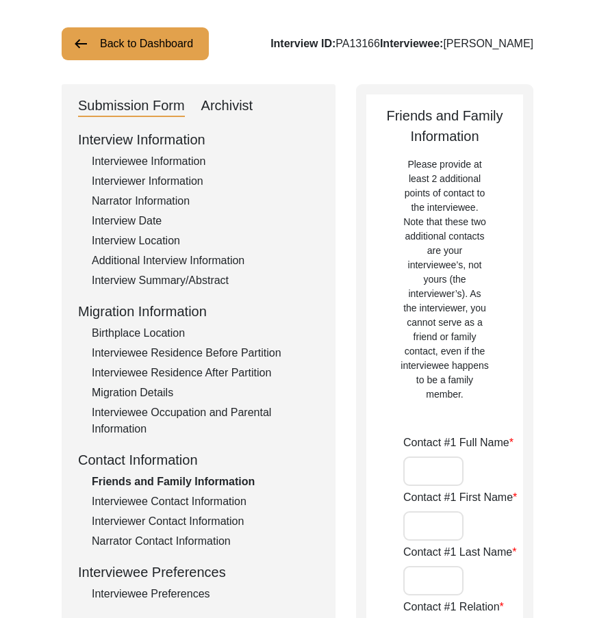
type input "Friend"
type input "[GEOGRAPHIC_DATA]"
type input "[PHONE_NUMBER]"
type input "No email"
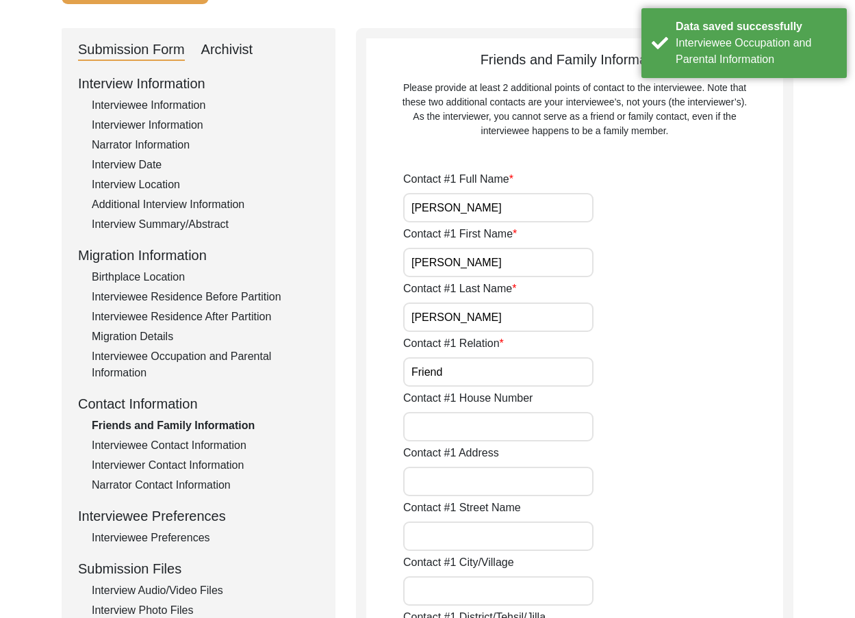
scroll to position [0, 0]
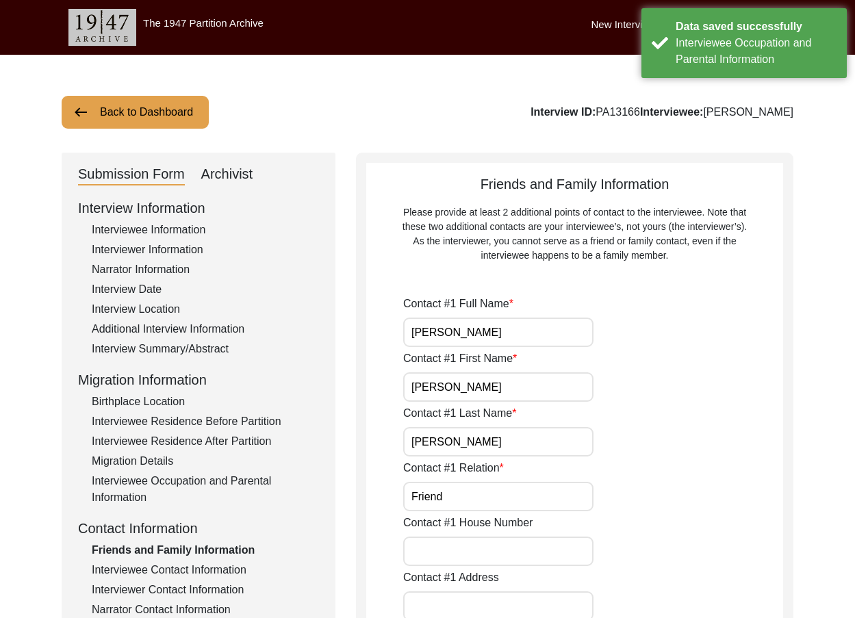
click at [422, 326] on input "[PERSON_NAME]" at bounding box center [498, 332] width 190 height 29
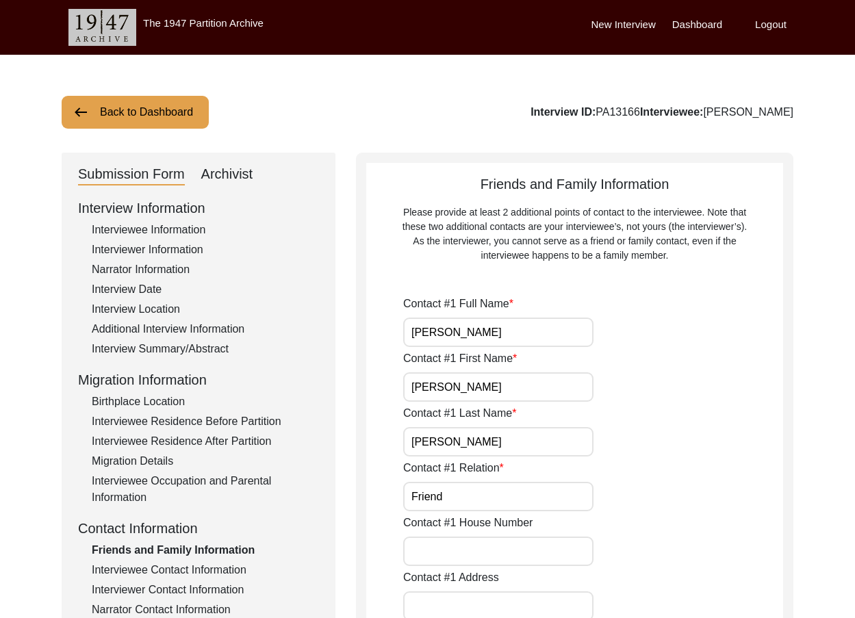
drag, startPoint x: 522, startPoint y: 327, endPoint x: 375, endPoint y: 327, distance: 146.5
click at [489, 383] on input "[PERSON_NAME]" at bounding box center [498, 386] width 190 height 29
click at [493, 447] on input "[PERSON_NAME]" at bounding box center [498, 441] width 190 height 29
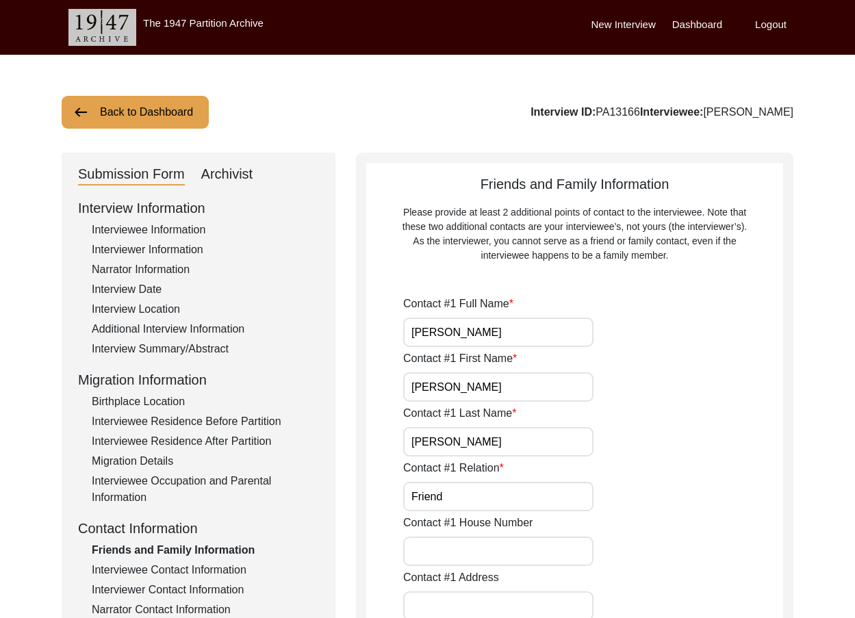
click at [490, 498] on input "Friend" at bounding box center [498, 496] width 190 height 29
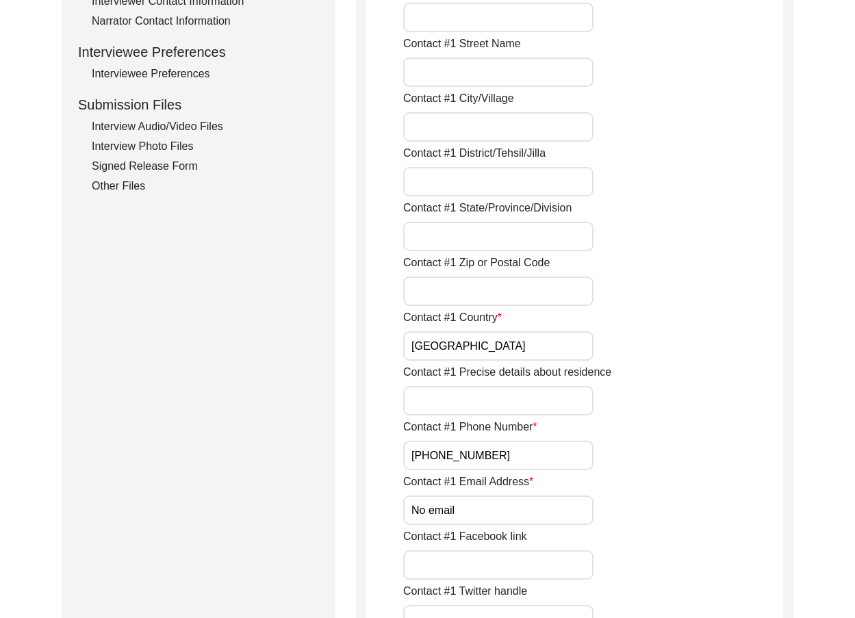
scroll to position [616, 0]
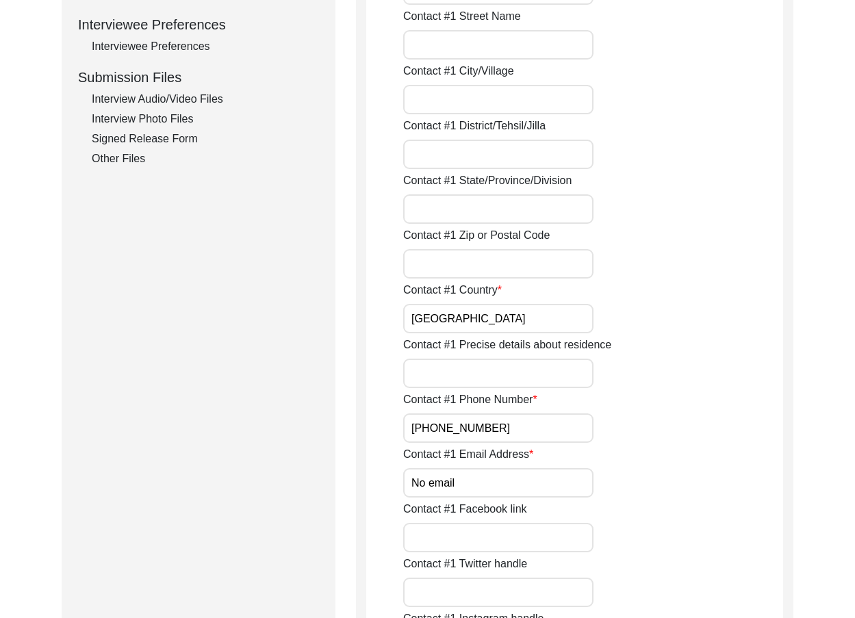
click at [445, 322] on input "[GEOGRAPHIC_DATA]" at bounding box center [498, 318] width 190 height 29
drag, startPoint x: 525, startPoint y: 418, endPoint x: 357, endPoint y: 424, distance: 167.8
click at [494, 482] on input "No email" at bounding box center [498, 482] width 190 height 29
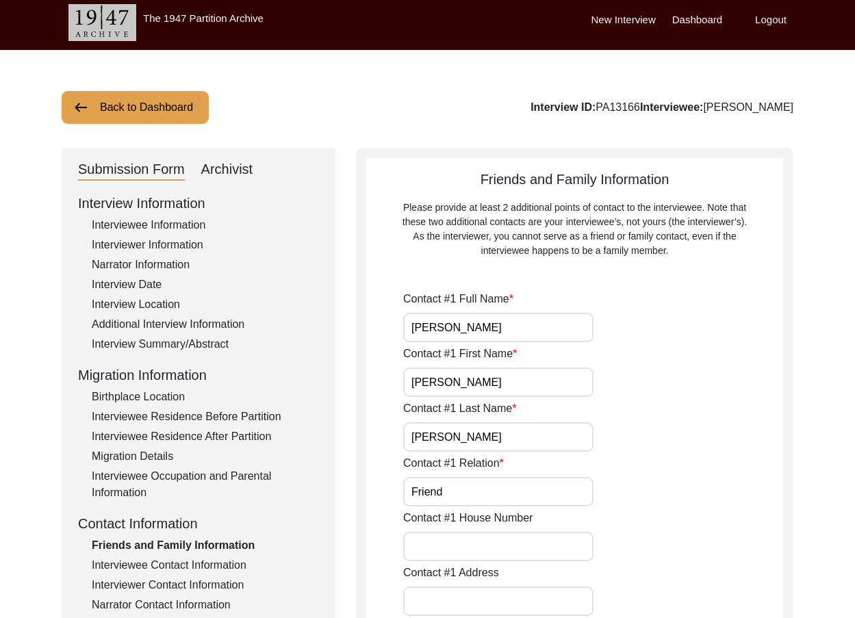
scroll to position [0, 0]
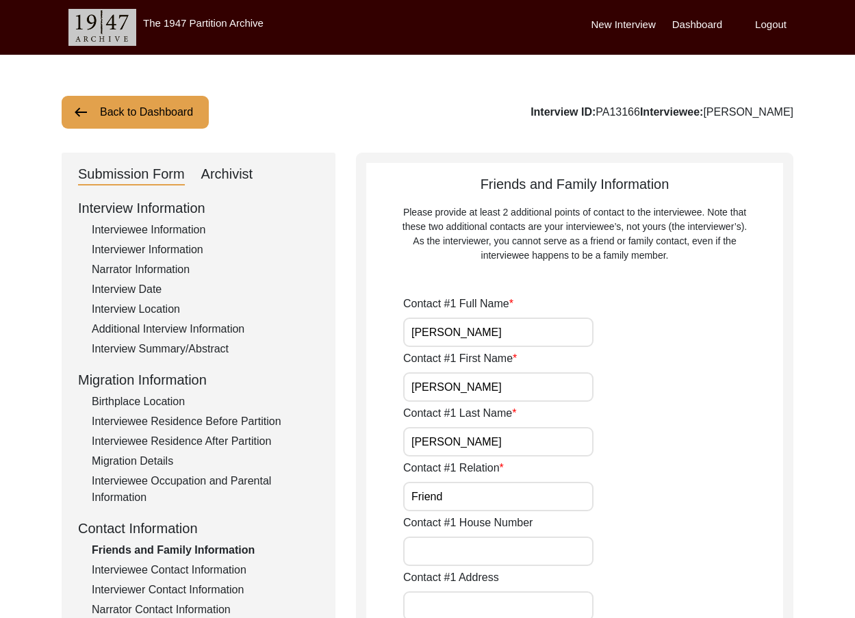
drag, startPoint x: 430, startPoint y: 329, endPoint x: 402, endPoint y: 333, distance: 28.3
click at [486, 333] on input "[PERSON_NAME]" at bounding box center [498, 332] width 190 height 29
type input "[PERSON_NAME]"
click at [496, 378] on input "[PERSON_NAME]" at bounding box center [498, 386] width 190 height 29
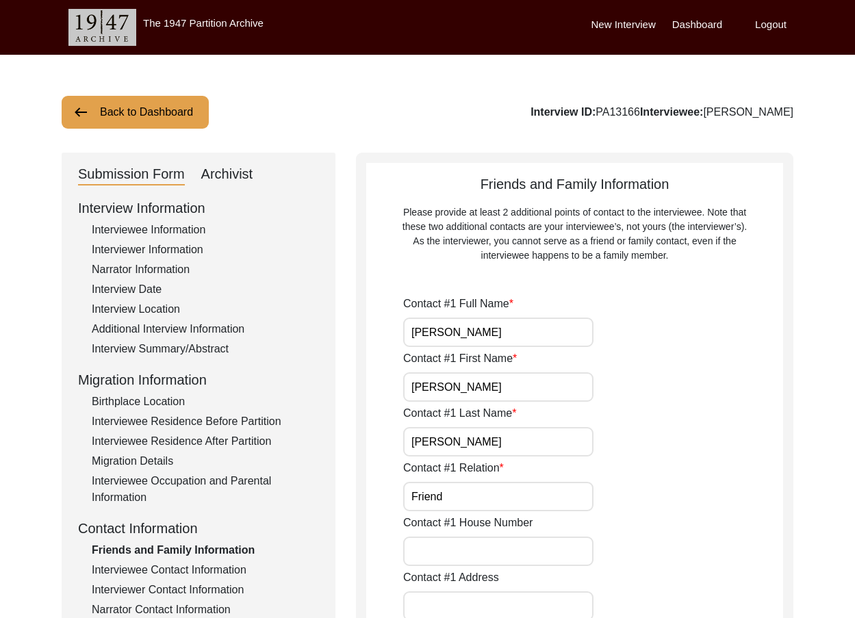
click at [498, 433] on input "[PERSON_NAME]" at bounding box center [498, 441] width 190 height 29
click at [518, 485] on div "Contact #1 Relation Friend" at bounding box center [593, 485] width 380 height 51
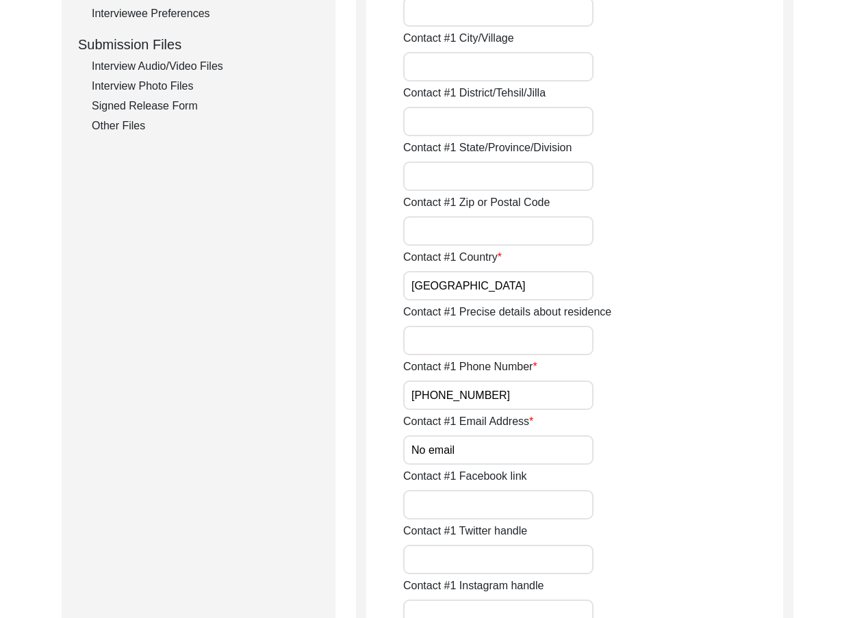
scroll to position [753, 0]
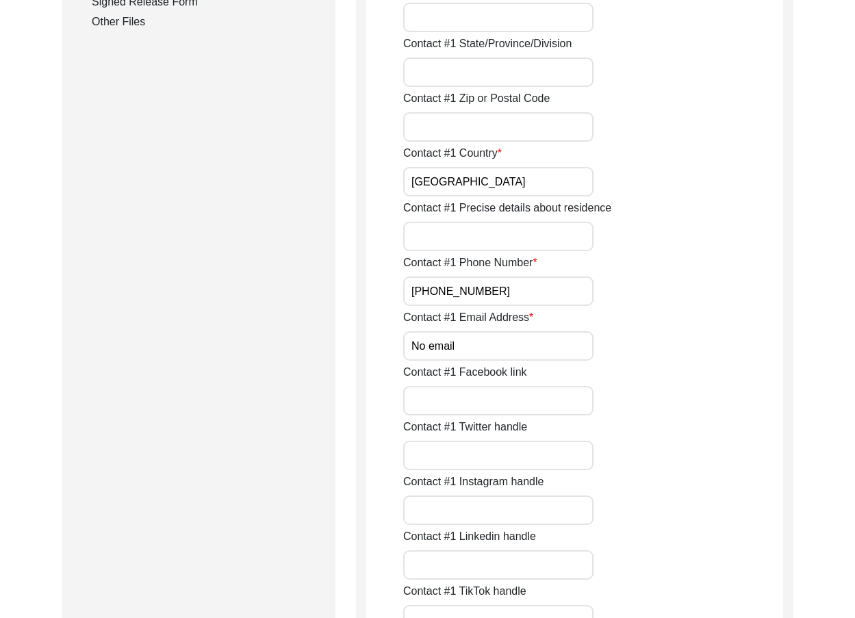
click at [459, 354] on input "No email" at bounding box center [498, 345] width 190 height 29
click at [459, 355] on input "No email" at bounding box center [498, 345] width 190 height 29
paste input "/A"
type input "N/A"
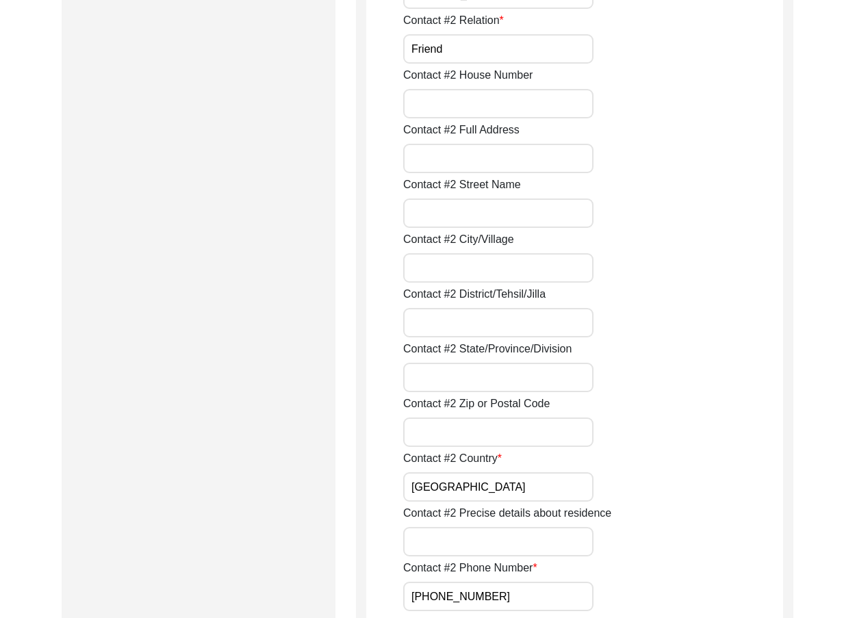
scroll to position [1301, 0]
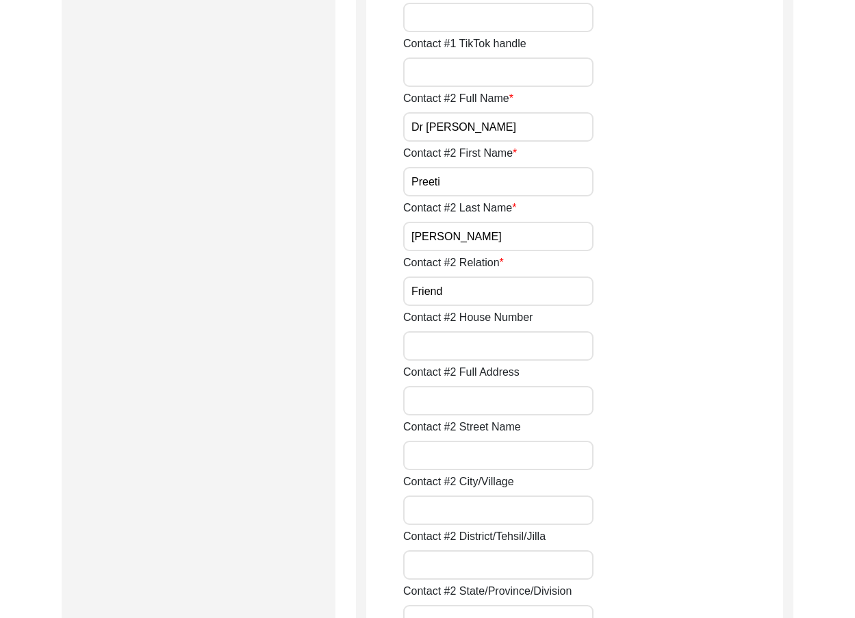
drag, startPoint x: 424, startPoint y: 130, endPoint x: 379, endPoint y: 130, distance: 44.5
type input "Preeti [PERSON_NAME]"
click at [522, 112] on div "Contact #2 Full Name [PERSON_NAME]" at bounding box center [593, 115] width 380 height 51
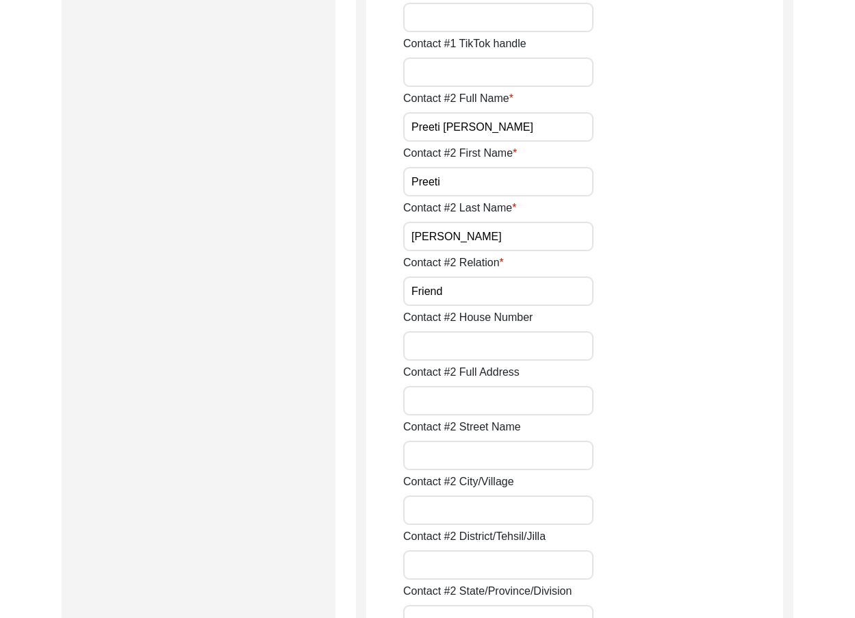
click at [522, 120] on input "Preeti [PERSON_NAME]" at bounding box center [498, 126] width 190 height 29
click at [509, 193] on input "Preeti" at bounding box center [498, 181] width 190 height 29
click at [506, 235] on input "[PERSON_NAME]" at bounding box center [498, 236] width 190 height 29
drag, startPoint x: 522, startPoint y: 283, endPoint x: 370, endPoint y: 279, distance: 152.7
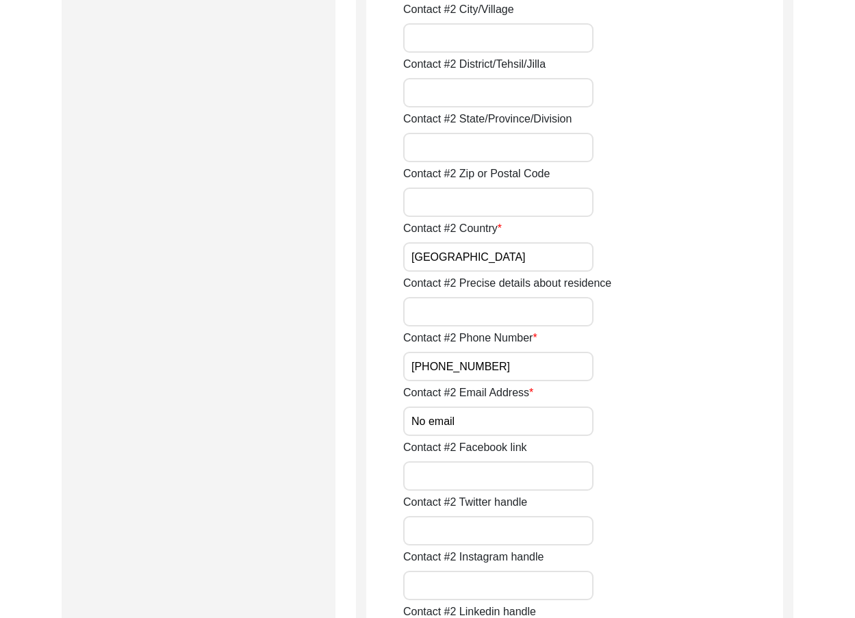
scroll to position [1780, 0]
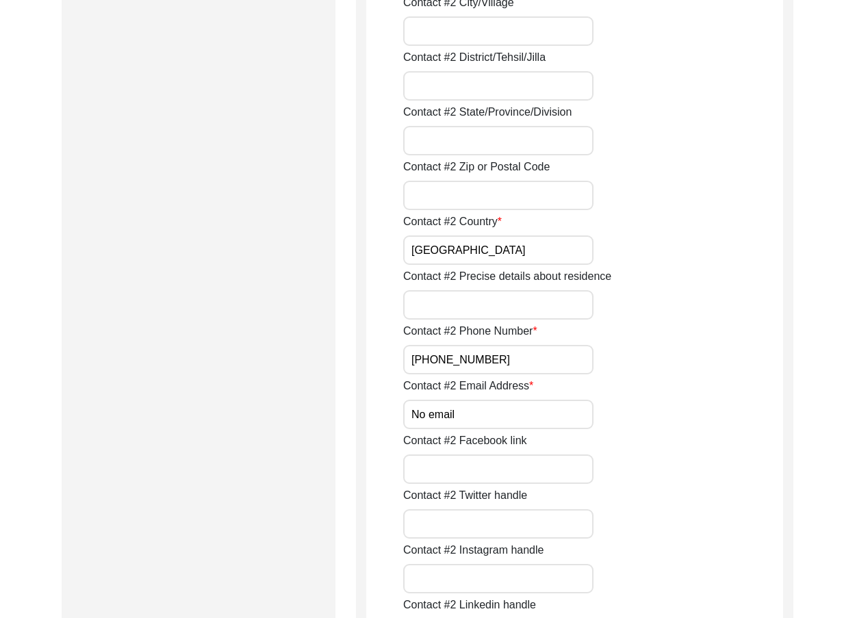
click at [461, 261] on input "[GEOGRAPHIC_DATA]" at bounding box center [498, 249] width 190 height 29
drag, startPoint x: 504, startPoint y: 348, endPoint x: 392, endPoint y: 372, distance: 114.1
drag, startPoint x: 459, startPoint y: 411, endPoint x: 370, endPoint y: 395, distance: 91.0
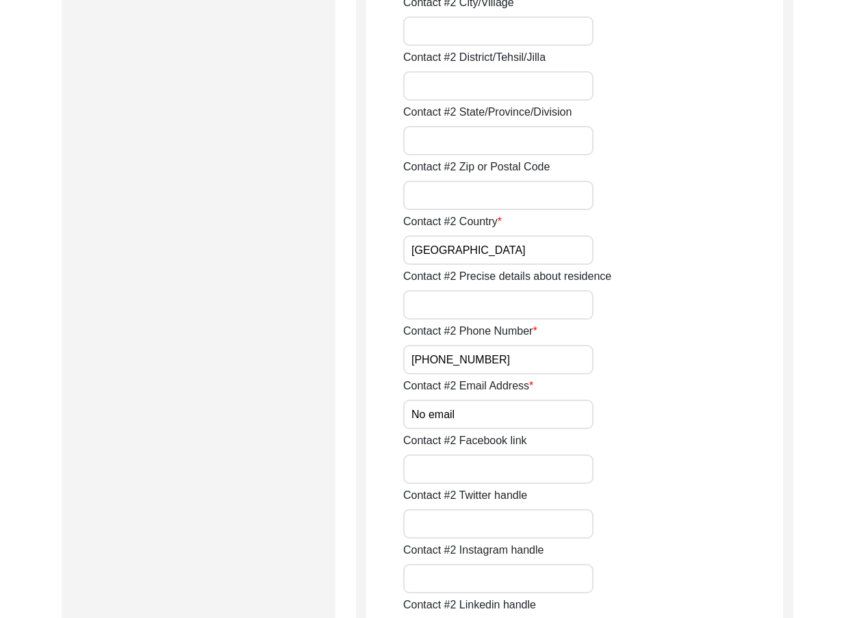
paste input "/A"
type input "N/A"
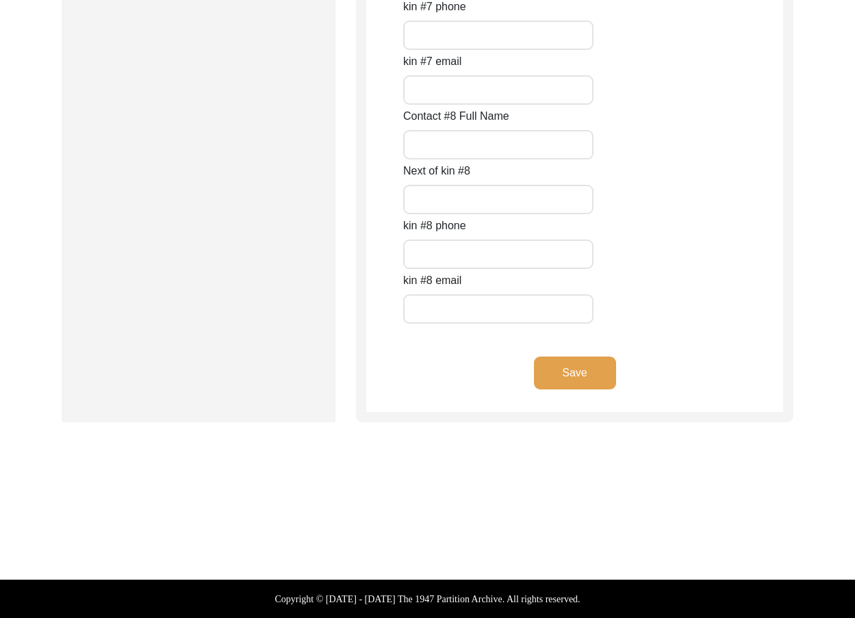
click at [570, 386] on button "Save" at bounding box center [575, 373] width 82 height 33
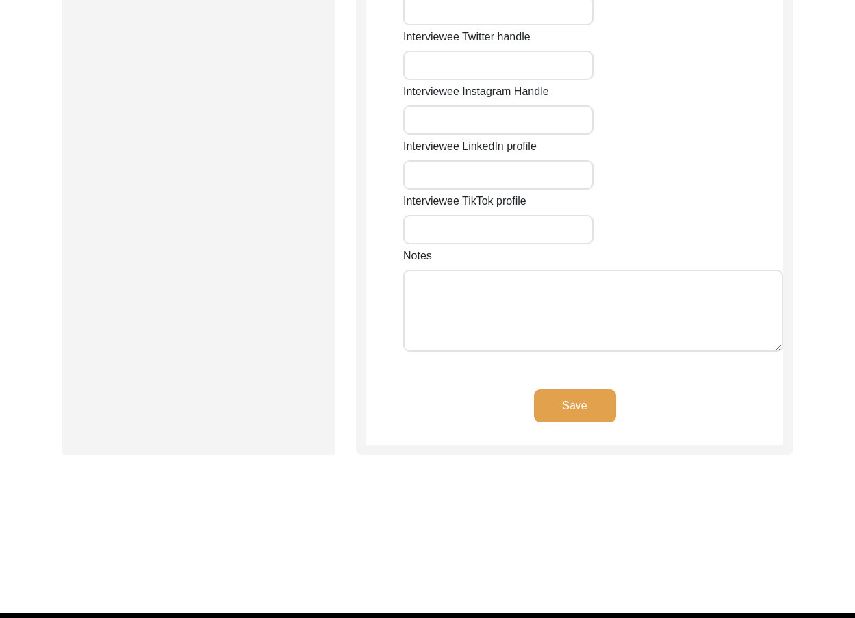
type input "8A"
type input "[STREET_ADDRESS]"
type input "Bhilai"
type input "[GEOGRAPHIC_DATA]"
type input "Durg"
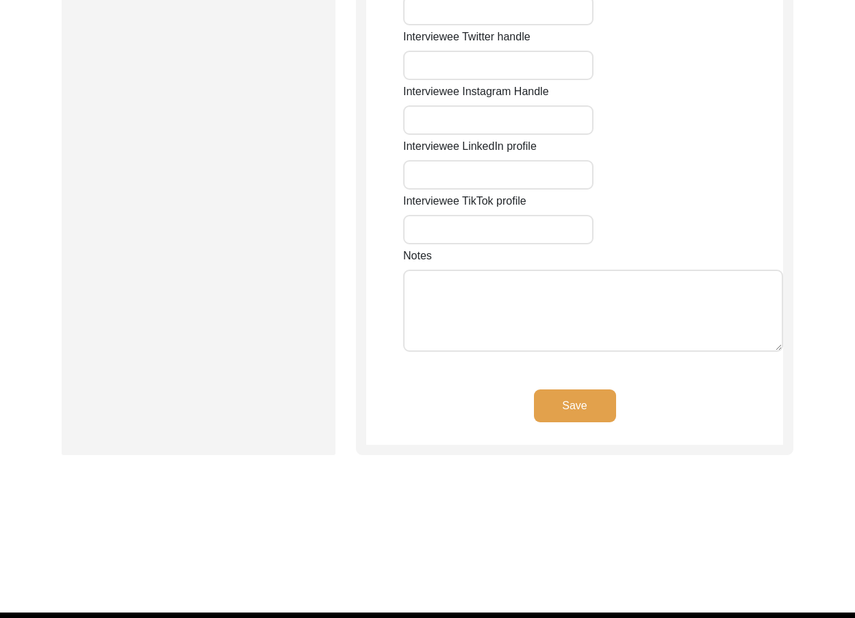
type input "490001"
type input "[GEOGRAPHIC_DATA]"
type input "[GEOGRAPHIC_DATA],[GEOGRAPHIC_DATA]"
type input "21.17733"
type input "81.35248"
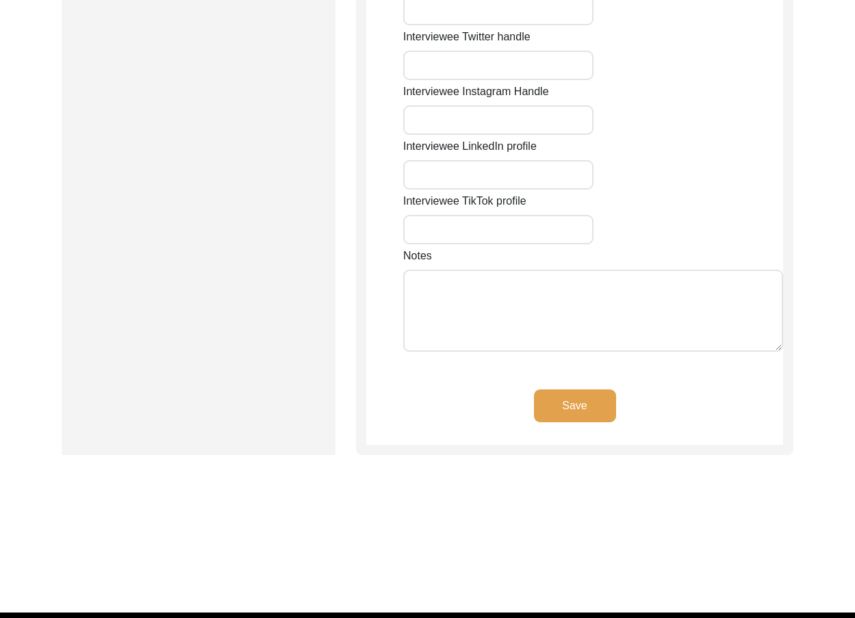
type input "9827178034"
type input "None"
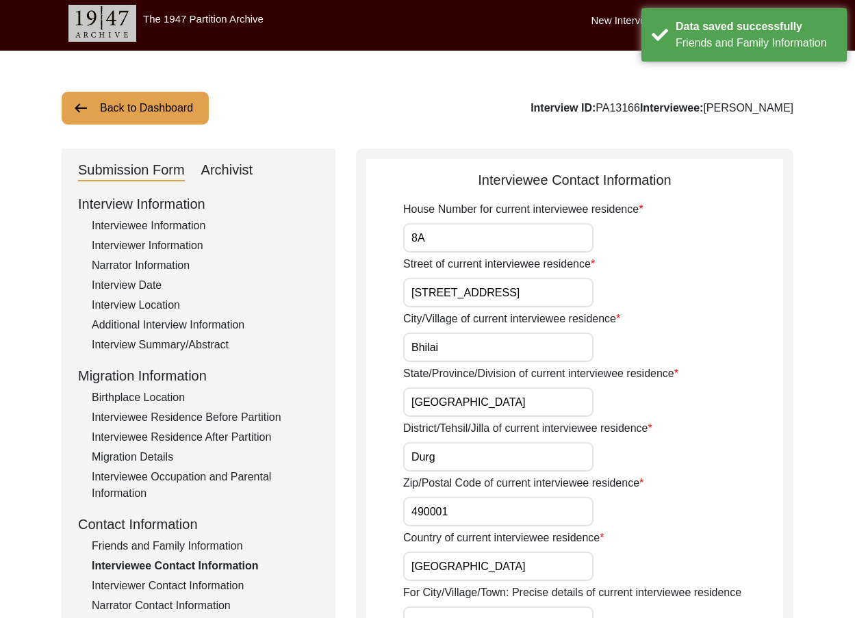
scroll to position [0, 0]
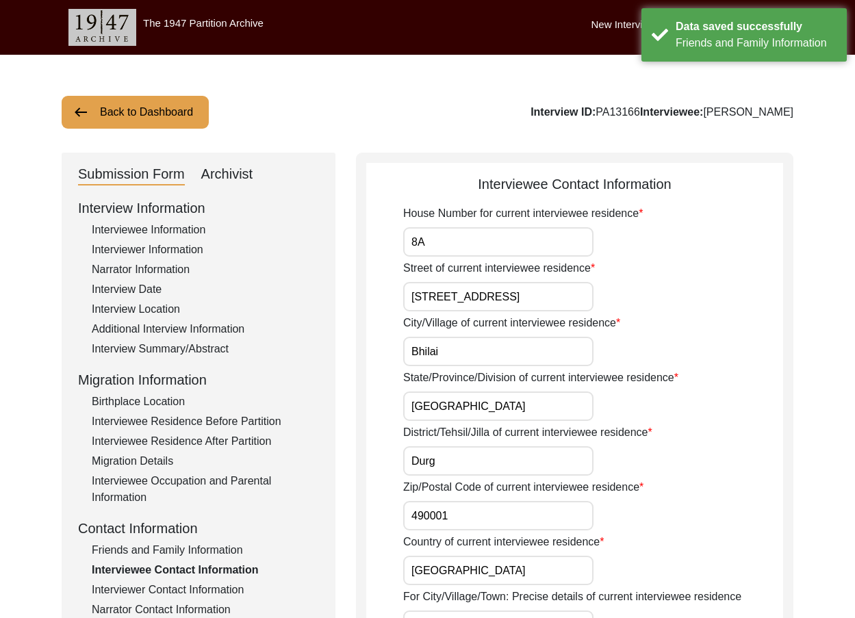
click at [434, 242] on input "8A" at bounding box center [498, 241] width 190 height 29
click at [532, 308] on input "[STREET_ADDRESS]" at bounding box center [498, 296] width 190 height 29
click at [526, 353] on input "Bhilai" at bounding box center [498, 351] width 190 height 29
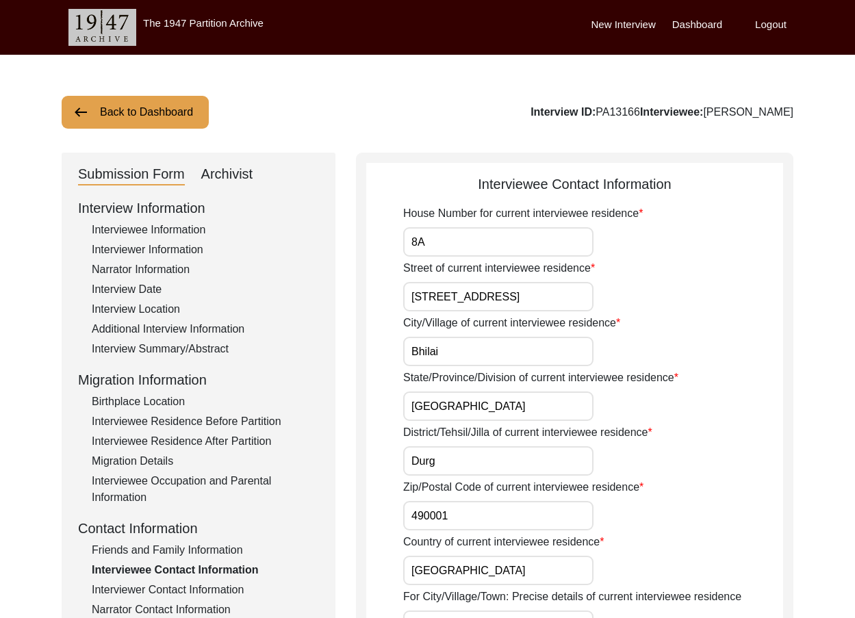
click at [513, 398] on input "[GEOGRAPHIC_DATA]" at bounding box center [498, 406] width 190 height 29
click at [508, 407] on input "[GEOGRAPHIC_DATA]" at bounding box center [498, 406] width 190 height 29
click at [507, 407] on input "[GEOGRAPHIC_DATA]" at bounding box center [498, 406] width 190 height 29
paste input "h"
type input "[GEOGRAPHIC_DATA]"
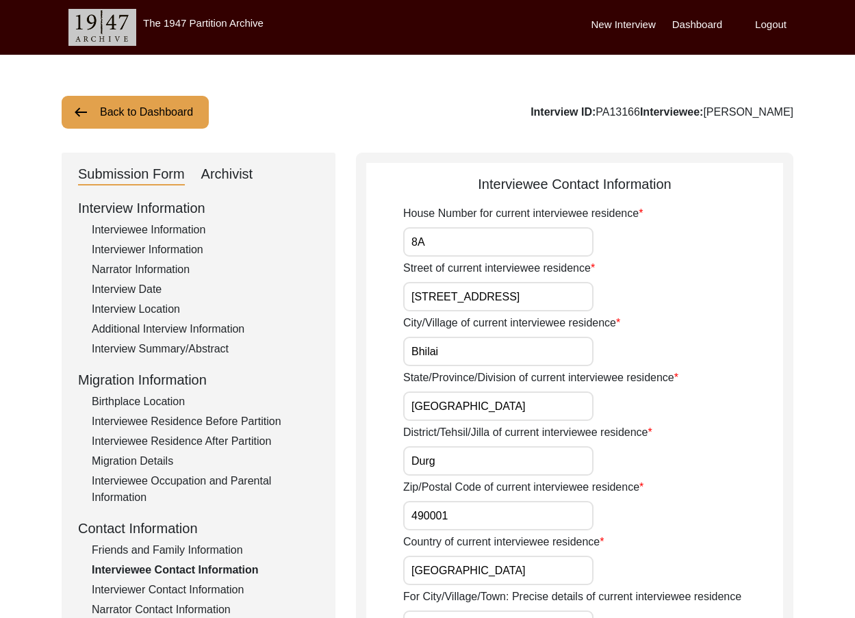
click at [491, 361] on input "Bhilai" at bounding box center [498, 351] width 190 height 29
click at [517, 456] on input "Durg" at bounding box center [498, 460] width 190 height 29
click at [518, 501] on input "490001" at bounding box center [498, 515] width 190 height 29
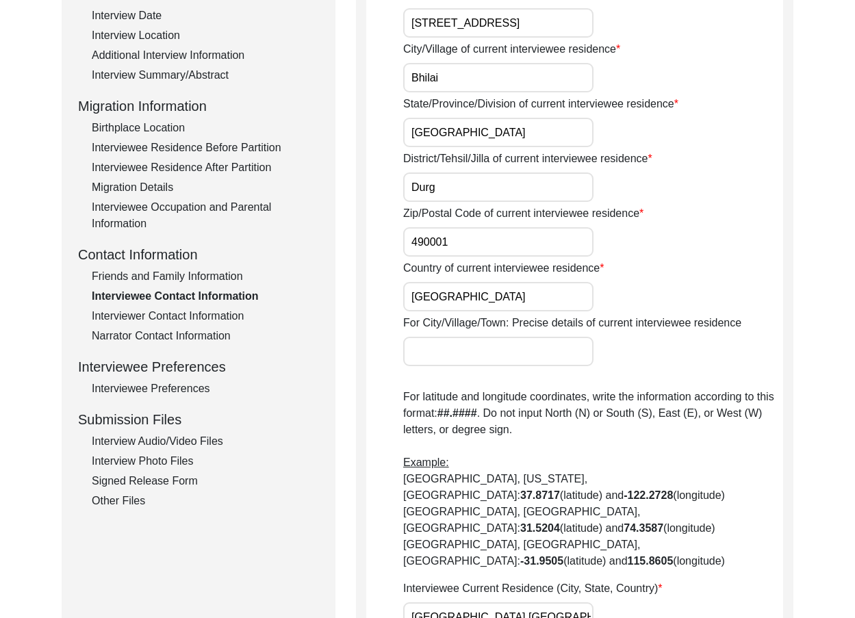
click at [477, 309] on input "[GEOGRAPHIC_DATA]" at bounding box center [498, 296] width 190 height 29
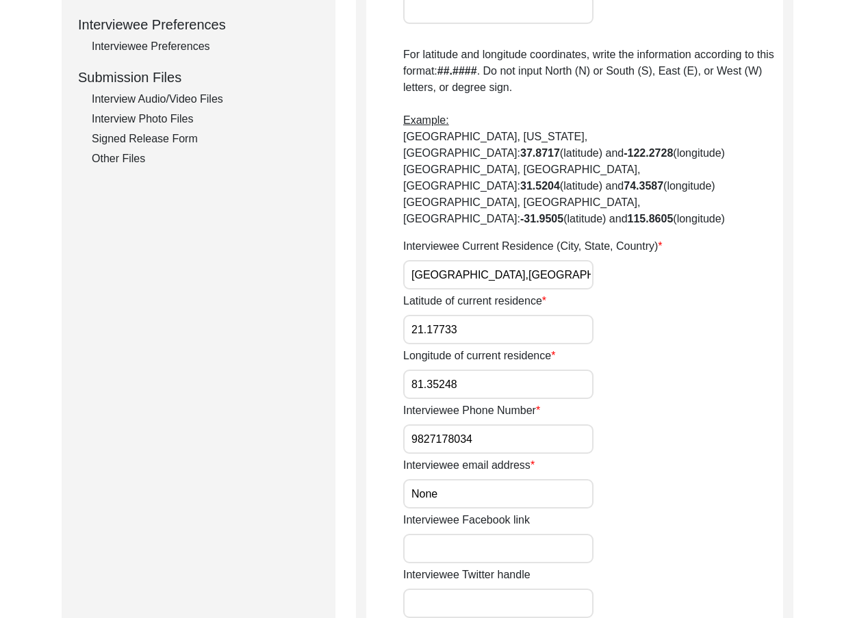
scroll to position [548, 0]
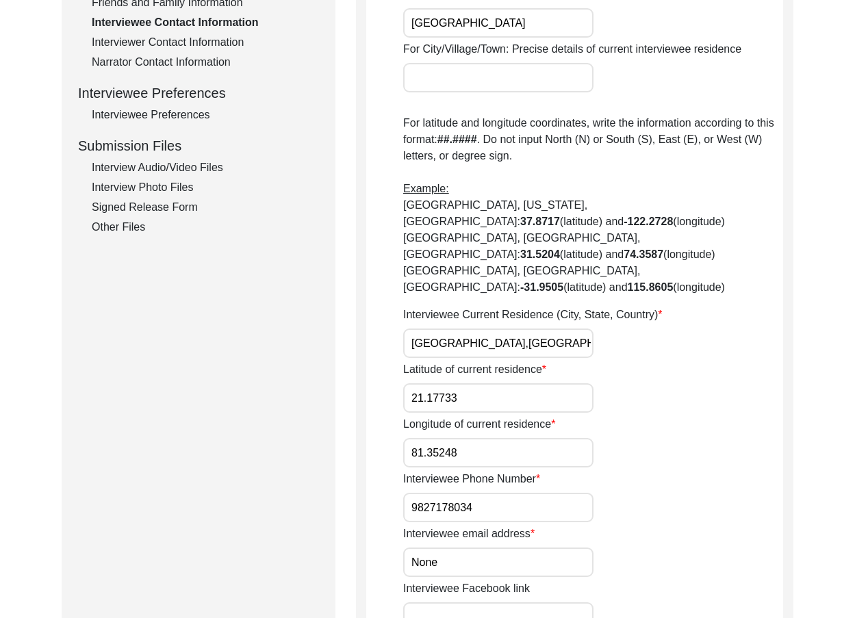
click at [495, 329] on input "[GEOGRAPHIC_DATA],[GEOGRAPHIC_DATA]" at bounding box center [498, 343] width 190 height 29
paste input "Bhilai, [GEOGRAPHIC_DATA], [GEOGRAPHIC_DATA],"
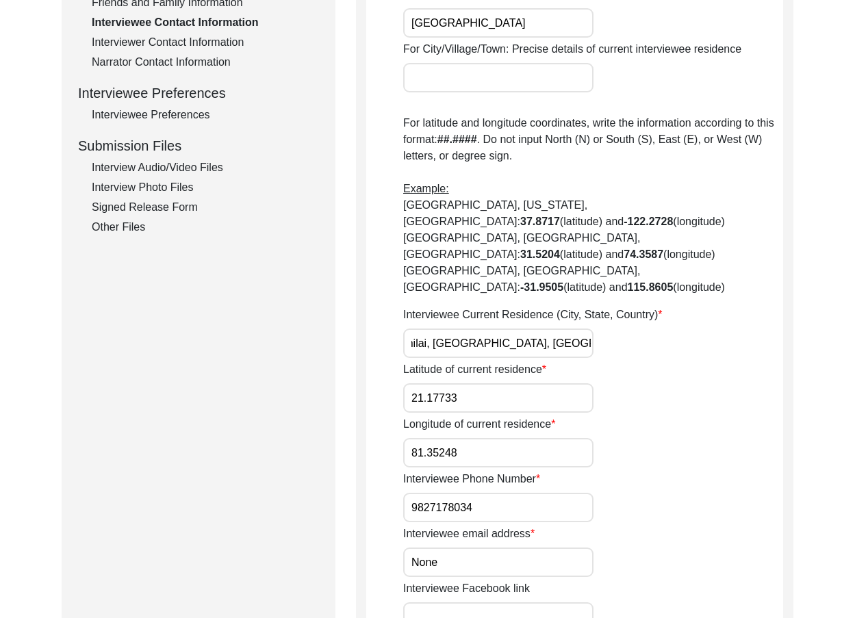
type input "Bhilai, [GEOGRAPHIC_DATA], [GEOGRAPHIC_DATA], [GEOGRAPHIC_DATA]"
click at [355, 323] on div "Submission Form Archivist Interview Information Interviewee Information Intervi…" at bounding box center [428, 333] width 732 height 1457
click at [591, 383] on input "21.17733" at bounding box center [498, 397] width 190 height 29
drag, startPoint x: 468, startPoint y: 370, endPoint x: 350, endPoint y: 370, distance: 117.1
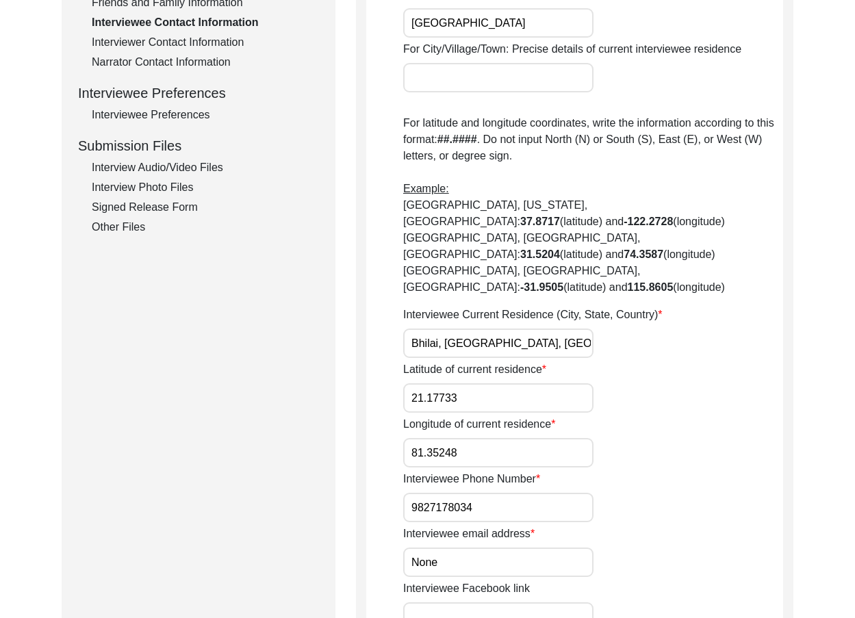
click at [350, 370] on div "Submission Form Archivist Interview Information Interviewee Information Intervi…" at bounding box center [428, 333] width 732 height 1457
drag, startPoint x: 459, startPoint y: 415, endPoint x: 344, endPoint y: 415, distance: 114.3
click at [344, 415] on div "Submission Form Archivist Interview Information Interviewee Information Intervi…" at bounding box center [428, 333] width 732 height 1457
click at [522, 438] on input "81.35248" at bounding box center [498, 452] width 190 height 29
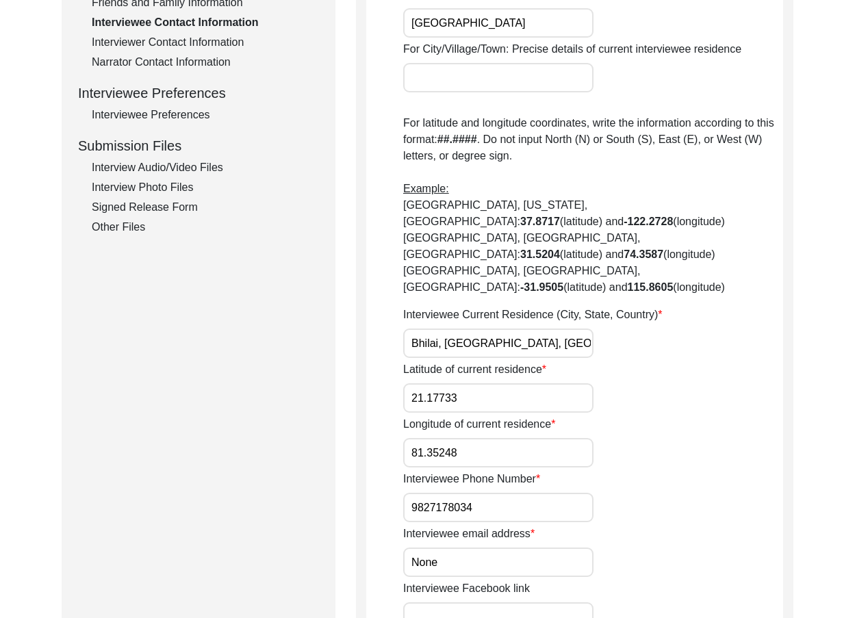
click at [522, 438] on input "81.35248" at bounding box center [498, 452] width 190 height 29
paste input "10"
type input "81.3510"
click at [508, 383] on input "21.17733" at bounding box center [498, 397] width 190 height 29
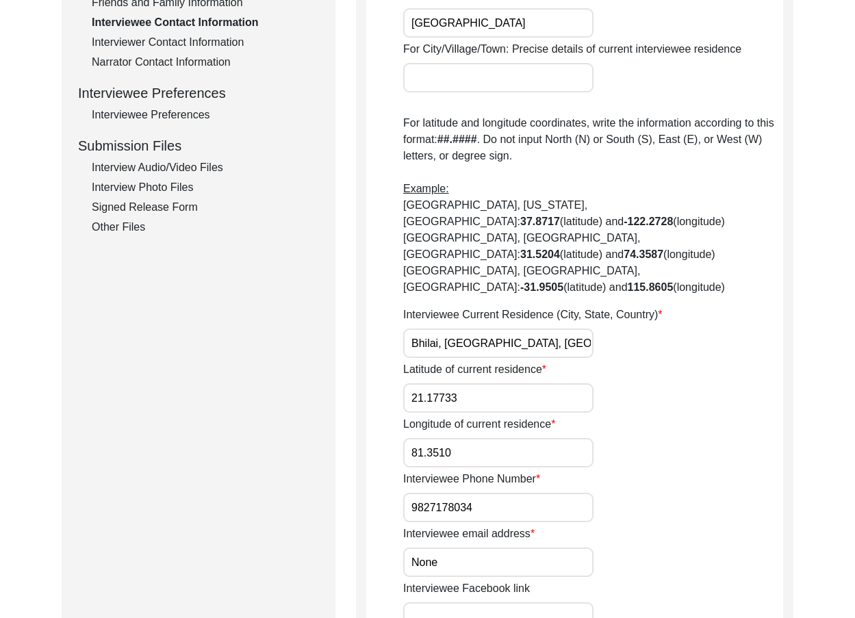
click at [508, 383] on input "21.17733" at bounding box center [498, 397] width 190 height 29
paste input "942"
type input "21.1942"
click at [810, 444] on div "Back to Dashboard Interview ID: PA13166 Interviewee: [PERSON_NAME] Submission F…" at bounding box center [427, 335] width 855 height 1657
click at [411, 493] on input "9827178034" at bounding box center [498, 507] width 190 height 29
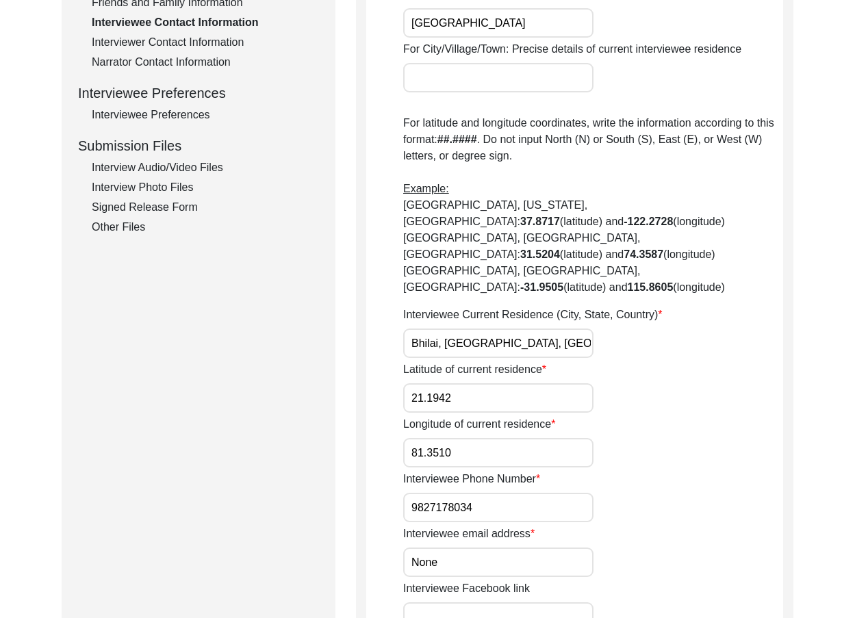
paste input "+91"
drag, startPoint x: 435, startPoint y: 476, endPoint x: 541, endPoint y: 492, distance: 108.0
click at [529, 493] on input "[PHONE_NUMBER]" at bounding box center [498, 507] width 190 height 29
type input "[PHONE_NUMBER]"
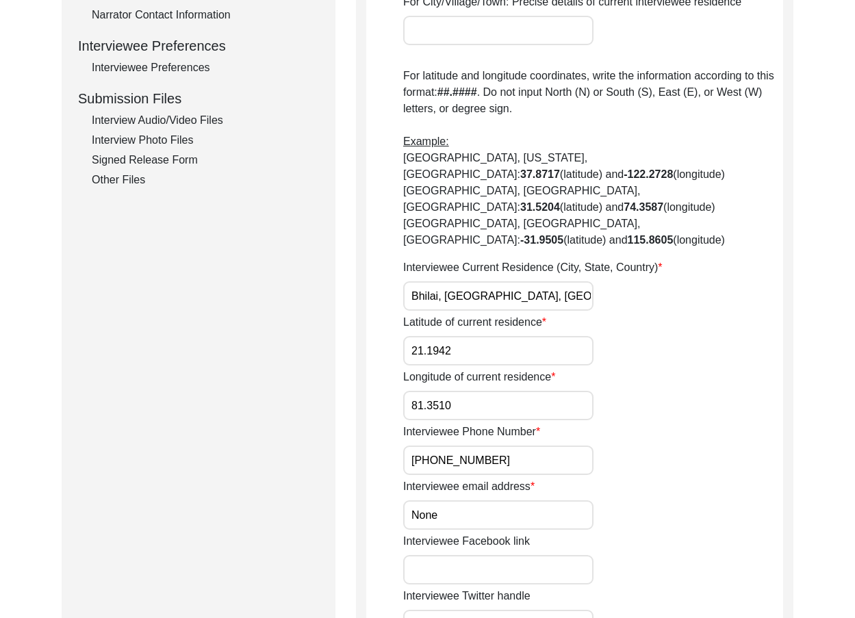
scroll to position [616, 0]
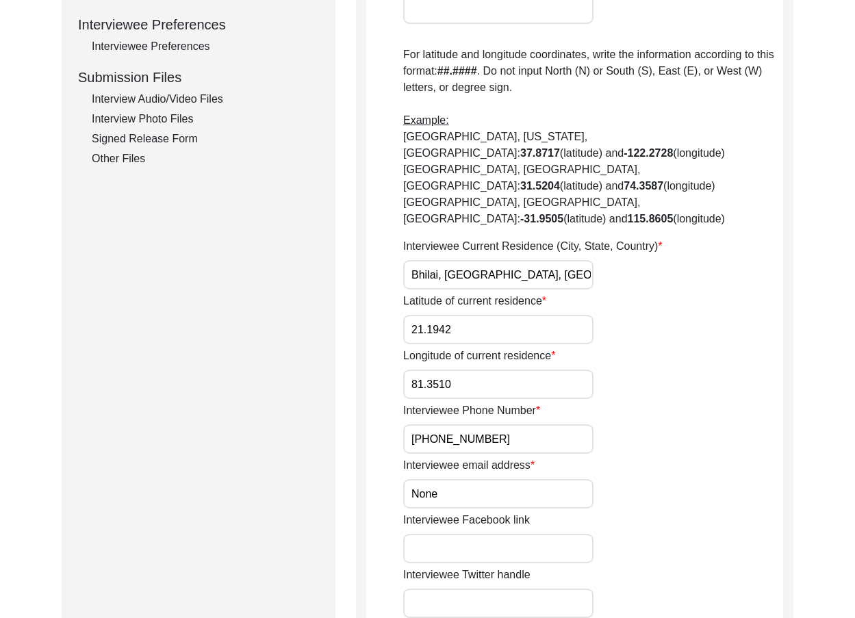
click at [472, 479] on input "None" at bounding box center [498, 493] width 190 height 29
paste input "/A"
type input "N/A"
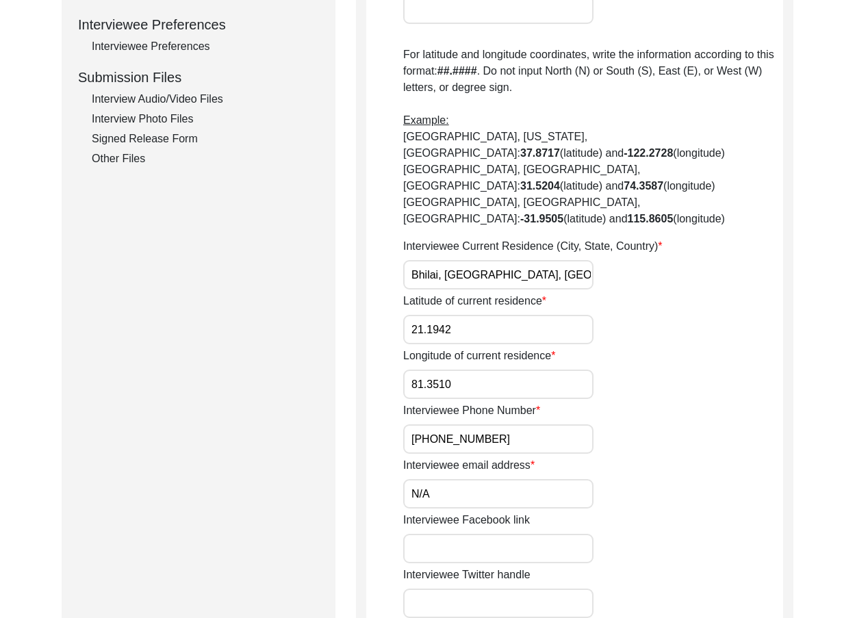
click at [360, 404] on div "Interviewee Contact Information House Number for current interviewee residence …" at bounding box center [574, 265] width 437 height 1457
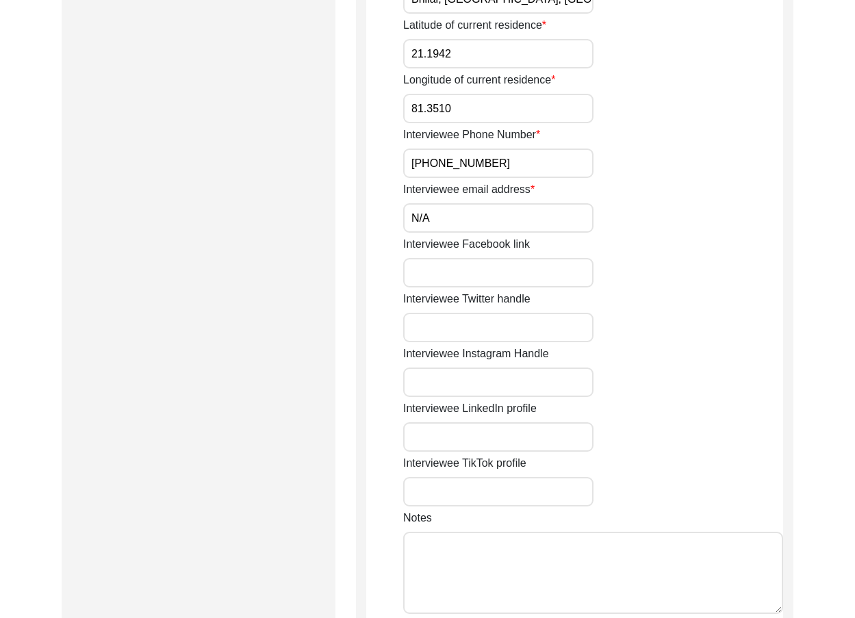
scroll to position [1095, 0]
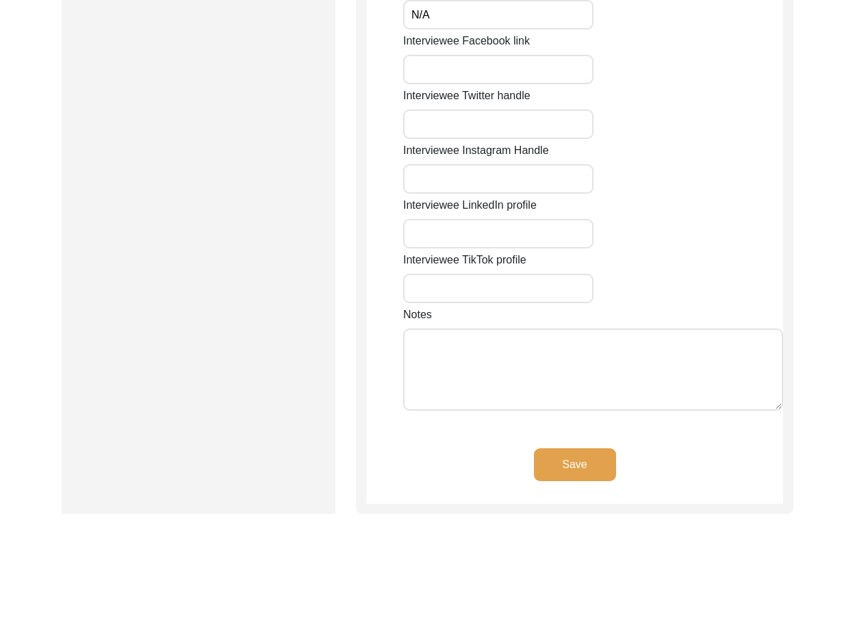
click at [539, 448] on button "Save" at bounding box center [575, 464] width 82 height 33
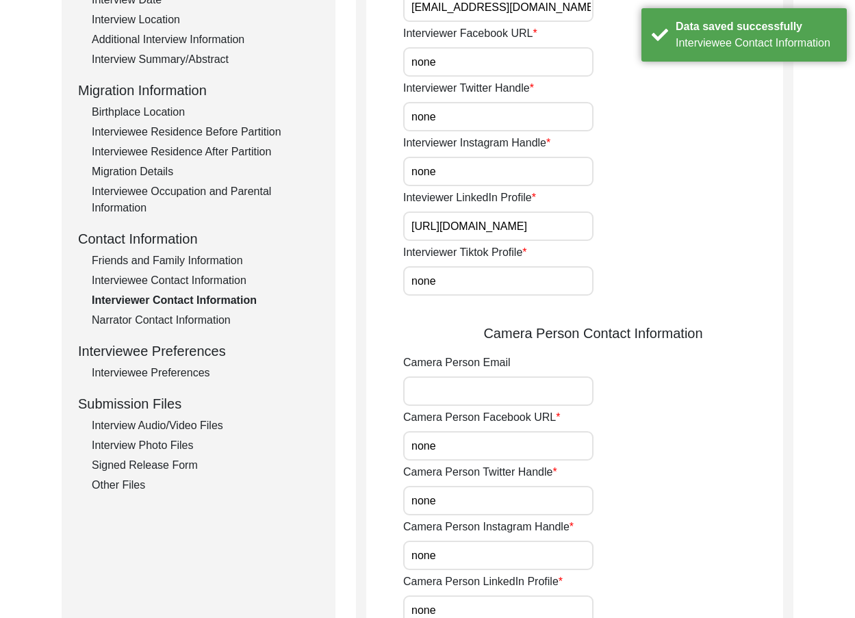
scroll to position [0, 0]
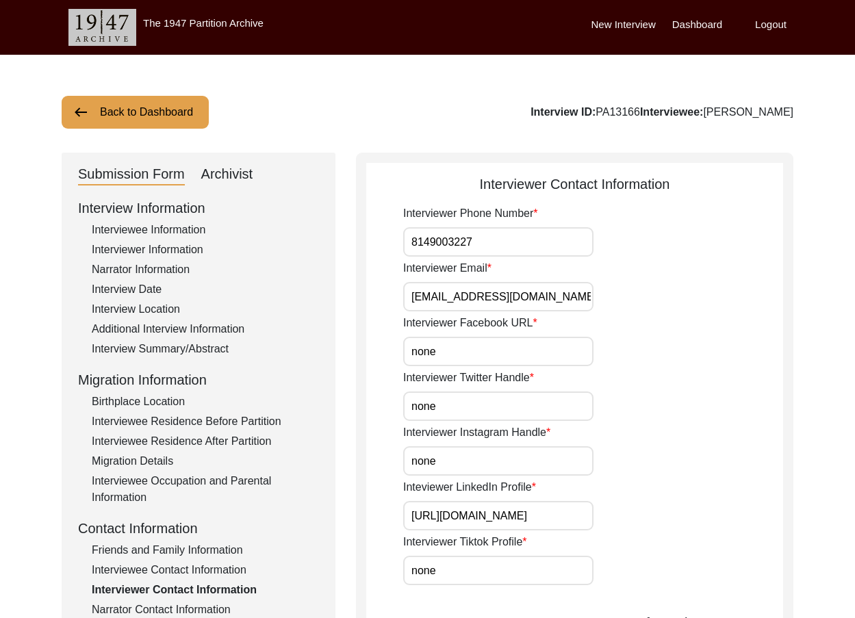
click at [417, 248] on input "8149003227" at bounding box center [498, 241] width 190 height 29
click at [413, 248] on input "8149003227" at bounding box center [498, 241] width 190 height 29
type input "[PHONE_NUMBER]"
drag, startPoint x: 478, startPoint y: 363, endPoint x: 345, endPoint y: 340, distance: 134.8
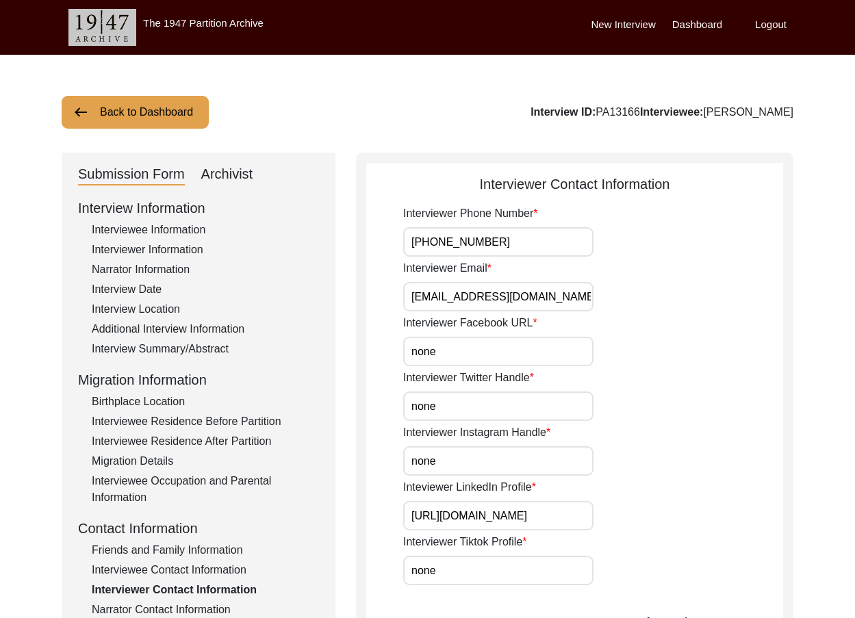
paste input "N/A"
type input "N/A"
click at [554, 309] on input "[EMAIL_ADDRESS][DOMAIN_NAME]" at bounding box center [498, 296] width 190 height 29
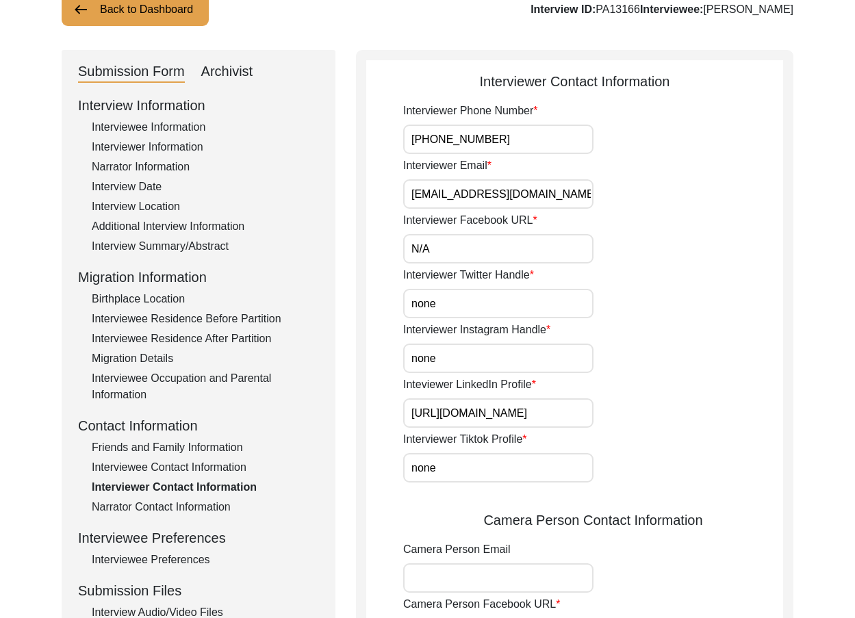
scroll to position [205, 0]
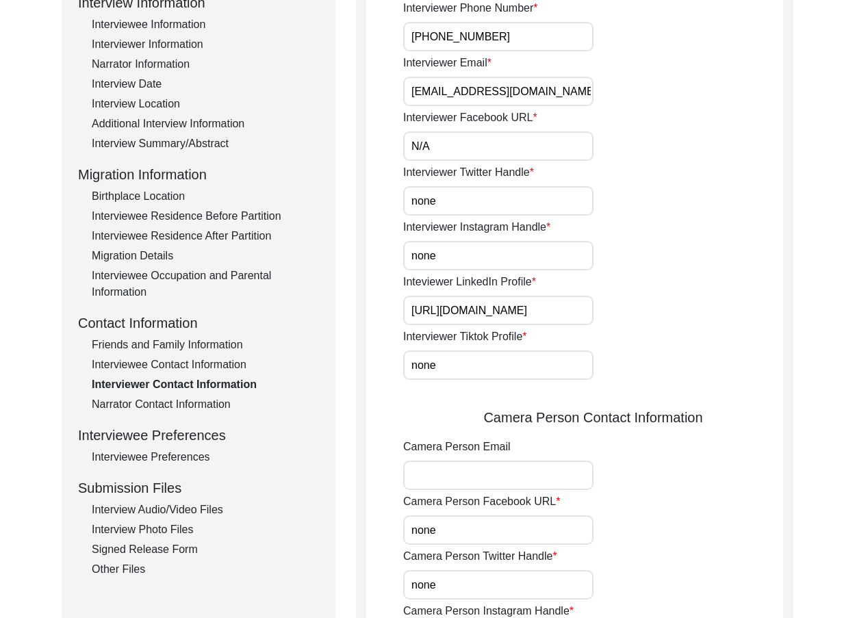
drag, startPoint x: 451, startPoint y: 207, endPoint x: 400, endPoint y: 221, distance: 53.3
click at [372, 205] on app-interviewer-contact-information "Interviewer Contact Information Interviewer Phone Number [PHONE_NUMBER] Intervi…" at bounding box center [574, 438] width 417 height 938
paste input "N/A"
type input "N/A"
drag, startPoint x: 459, startPoint y: 256, endPoint x: 359, endPoint y: 266, distance: 100.5
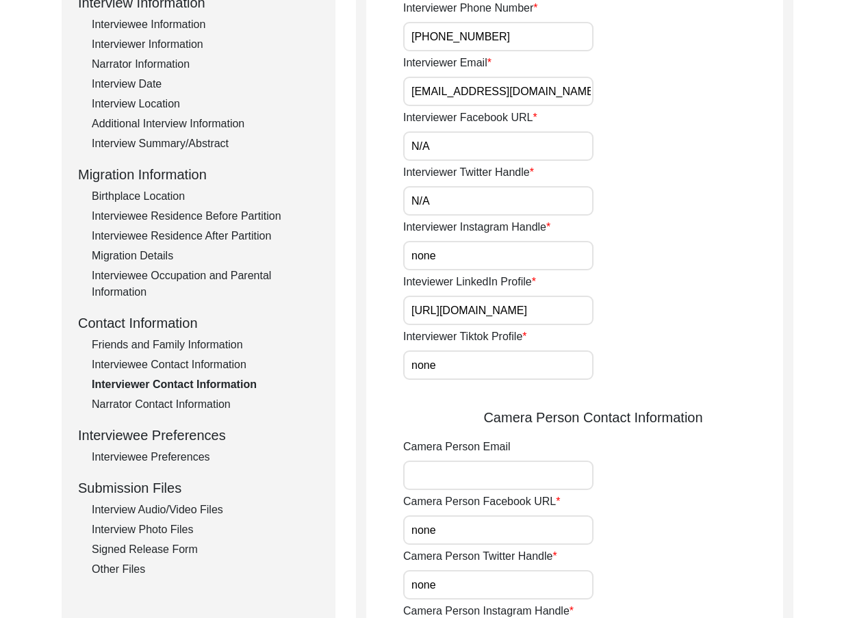
click at [306, 256] on div "Submission Form Archivist Interview Information Interviewee Information Intervi…" at bounding box center [428, 432] width 732 height 970
paste input "N/A"
type input "N/A"
click at [413, 306] on input "[URL][DOMAIN_NAME]" at bounding box center [498, 310] width 190 height 29
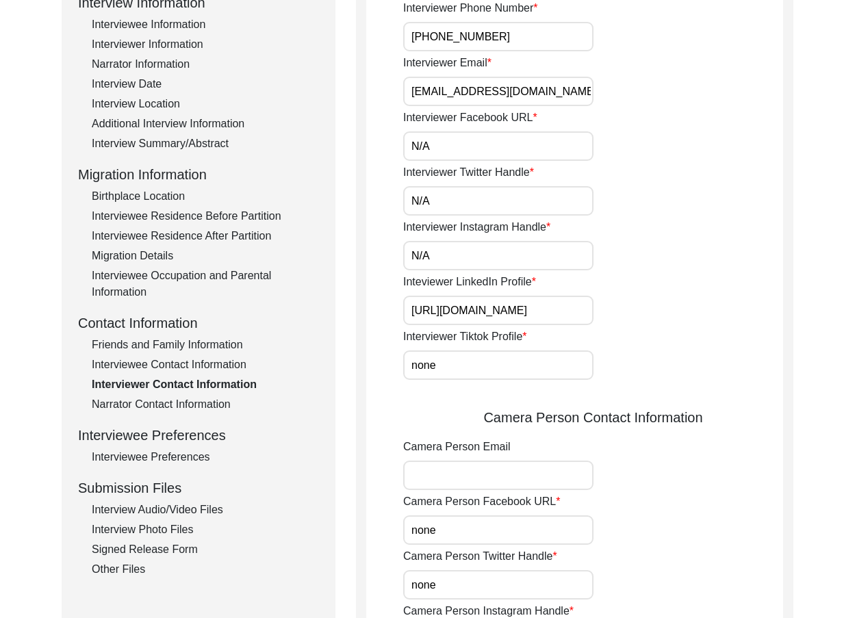
drag, startPoint x: 407, startPoint y: 306, endPoint x: 680, endPoint y: 326, distance: 273.2
click at [687, 321] on div "Inteviewer LinkedIn Profile [URL][DOMAIN_NAME]" at bounding box center [593, 299] width 380 height 51
drag, startPoint x: 499, startPoint y: 370, endPoint x: 324, endPoint y: 367, distance: 175.3
click at [315, 367] on div "Submission Form Archivist Interview Information Interviewee Information Intervi…" at bounding box center [428, 432] width 732 height 970
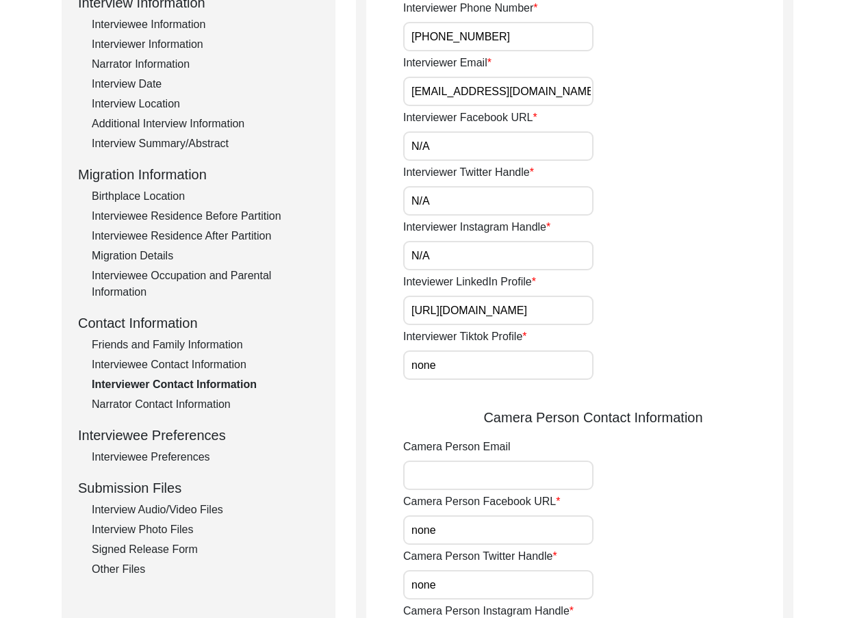
paste input "N/A"
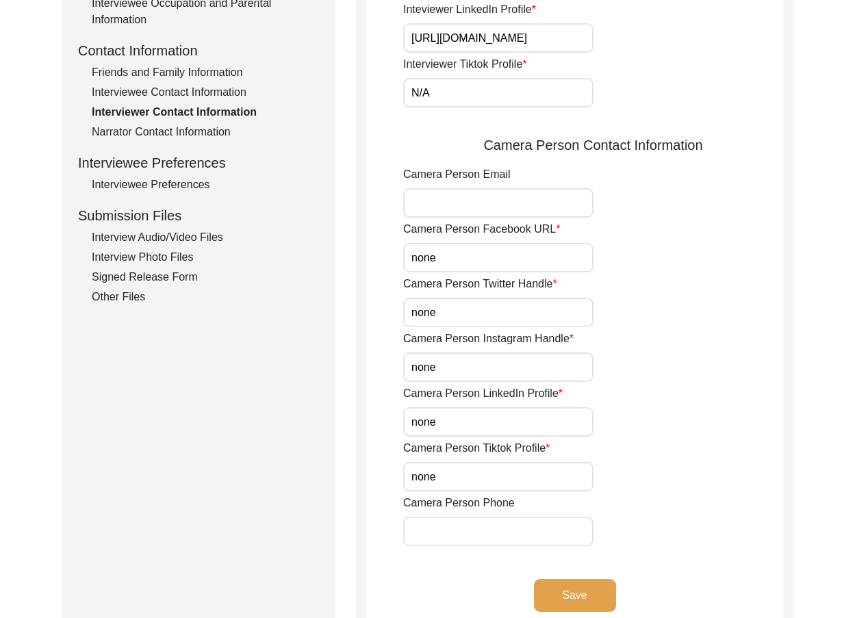
scroll to position [479, 0]
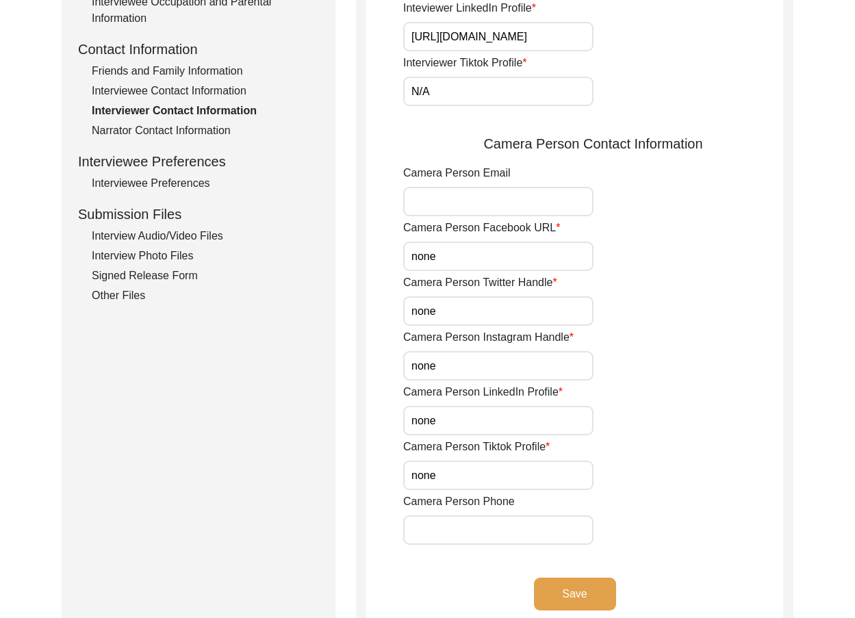
type input "N/A"
drag, startPoint x: 377, startPoint y: 265, endPoint x: 389, endPoint y: 271, distance: 13.8
click at [374, 265] on app-interviewer-contact-information "Interviewer Contact Information Interviewer Phone Number [PHONE_NUMBER] Intervi…" at bounding box center [574, 164] width 417 height 938
paste input "N/A"
type input "N/A"
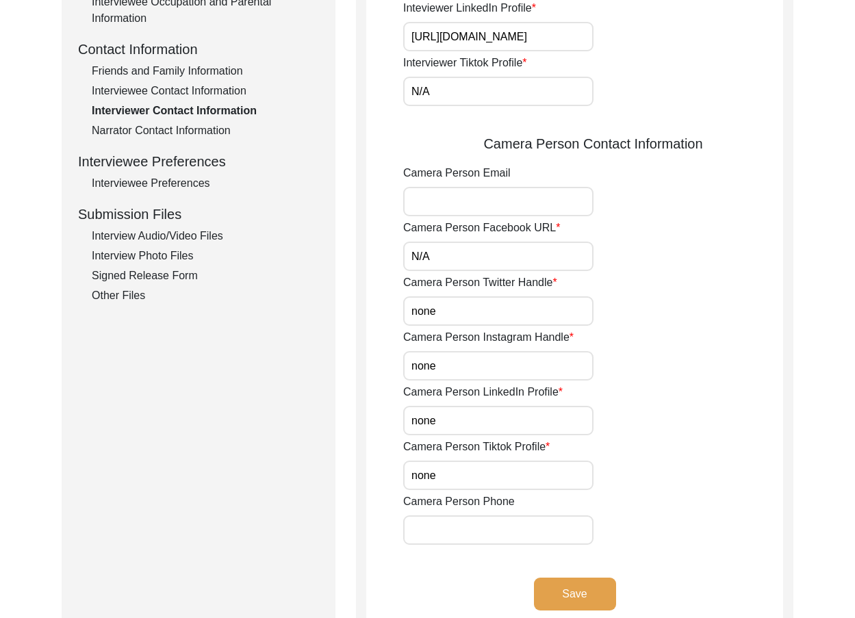
drag, startPoint x: 457, startPoint y: 310, endPoint x: 351, endPoint y: 308, distance: 105.4
click at [360, 308] on div "Interviewer Contact Information Interviewer Phone Number [PHONE_NUMBER] Intervi…" at bounding box center [574, 158] width 437 height 970
paste input "N/A"
type input "N/A"
drag, startPoint x: 461, startPoint y: 373, endPoint x: 315, endPoint y: 361, distance: 147.0
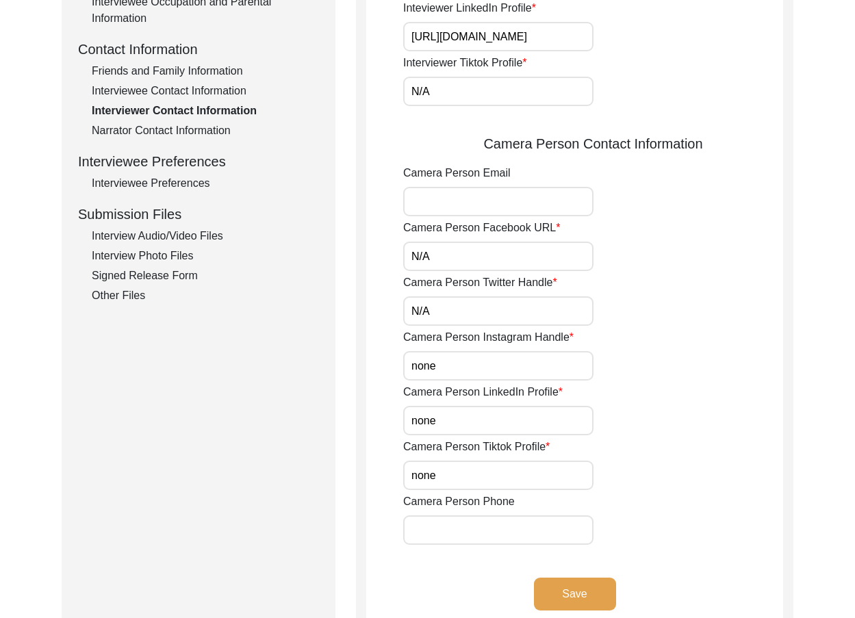
click at [315, 361] on div "Submission Form Archivist Interview Information Interviewee Information Intervi…" at bounding box center [428, 158] width 732 height 970
paste input "N/A"
type input "N/A"
paste input "N/A"
drag, startPoint x: 433, startPoint y: 422, endPoint x: 355, endPoint y: 415, distance: 77.7
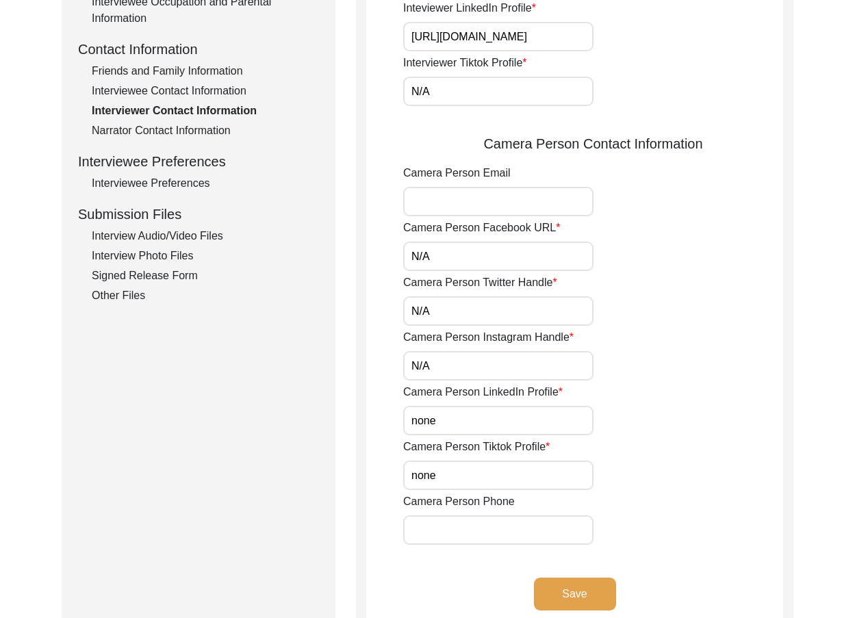
click at [357, 415] on div "Interviewer Contact Information Interviewer Phone Number [PHONE_NUMBER] Intervi…" at bounding box center [574, 158] width 437 height 970
type input "N/A"
paste input "N/A"
drag, startPoint x: 442, startPoint y: 468, endPoint x: 350, endPoint y: 469, distance: 92.4
click at [353, 468] on div "Submission Form Archivist Interview Information Interviewee Information Intervi…" at bounding box center [428, 158] width 732 height 970
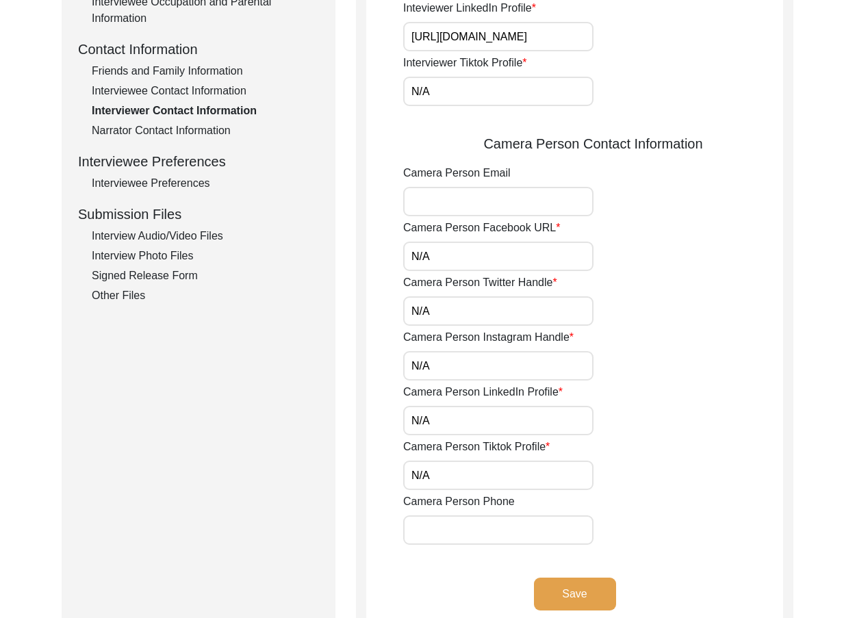
type input "N/A"
click at [352, 469] on div "Submission Form Archivist Interview Information Interviewee Information Intervi…" at bounding box center [428, 158] width 732 height 970
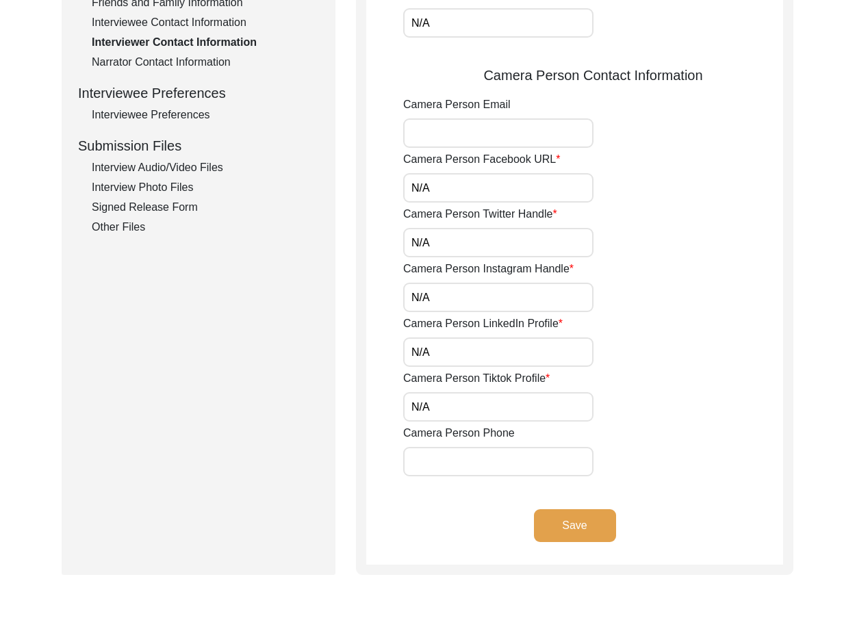
click at [549, 533] on button "Save" at bounding box center [575, 525] width 82 height 33
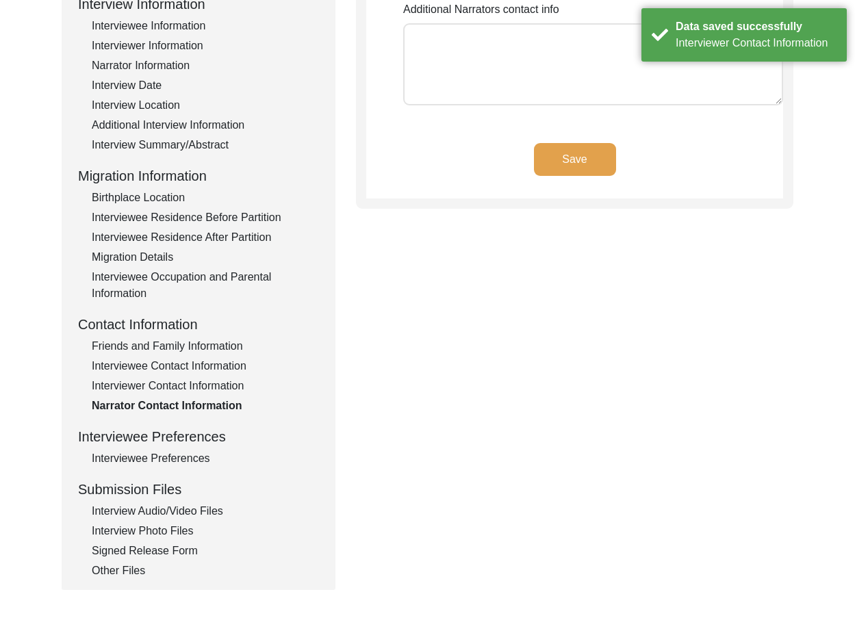
scroll to position [0, 0]
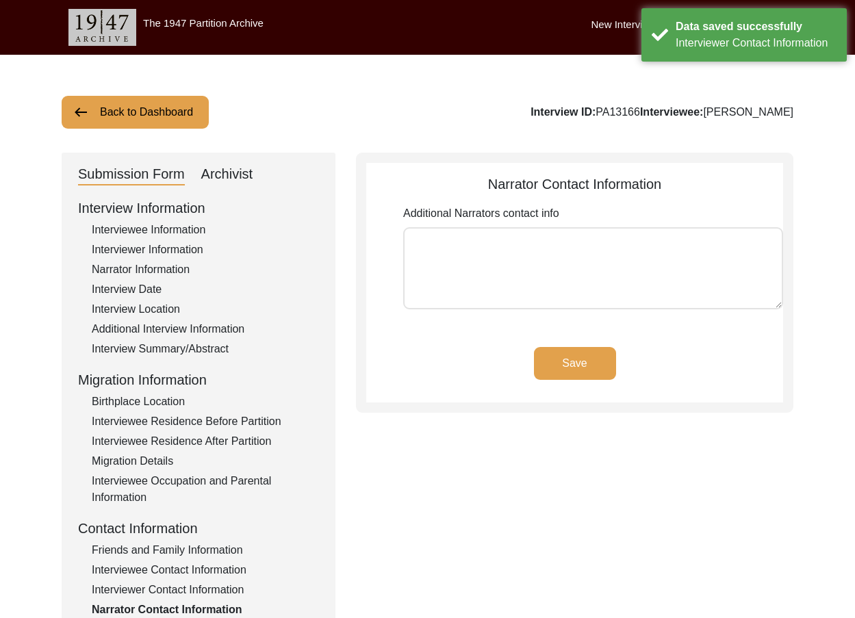
click at [522, 364] on div "Save" at bounding box center [574, 374] width 417 height 55
click at [541, 368] on button "Save" at bounding box center [575, 363] width 82 height 33
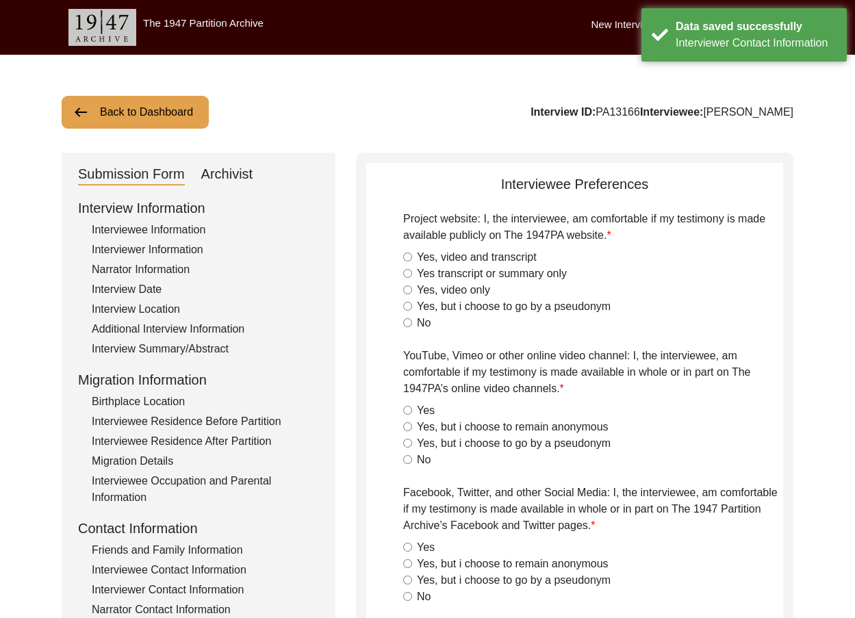
radio input "true"
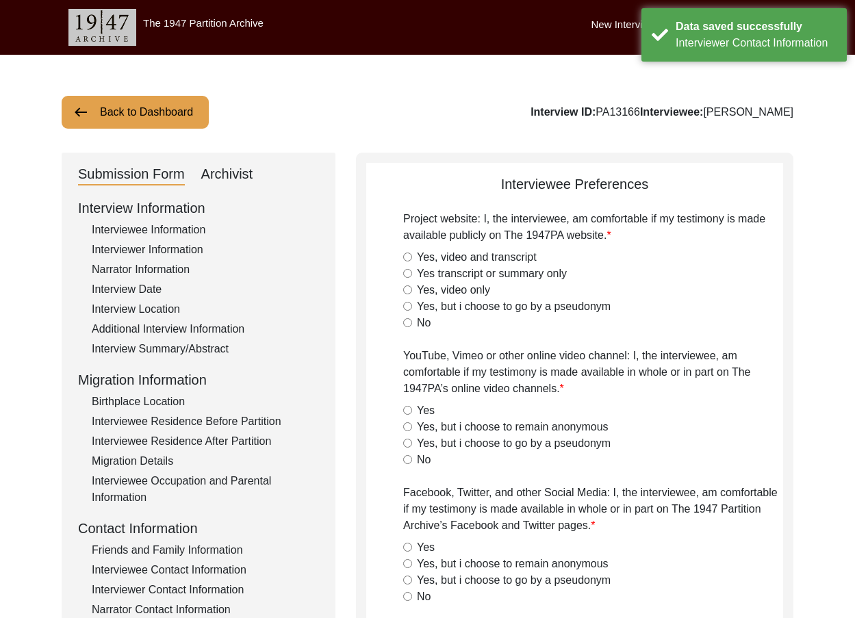
radio input "true"
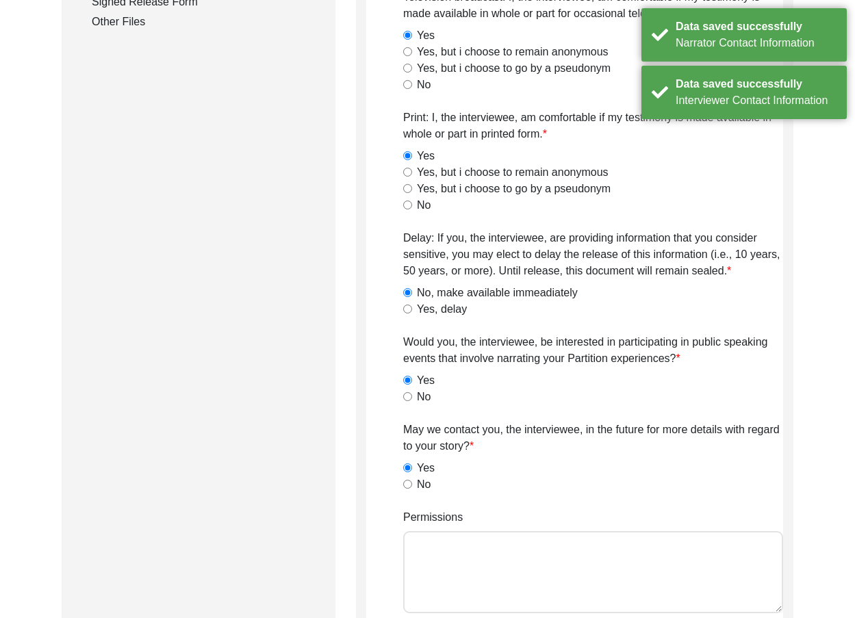
scroll to position [958, 0]
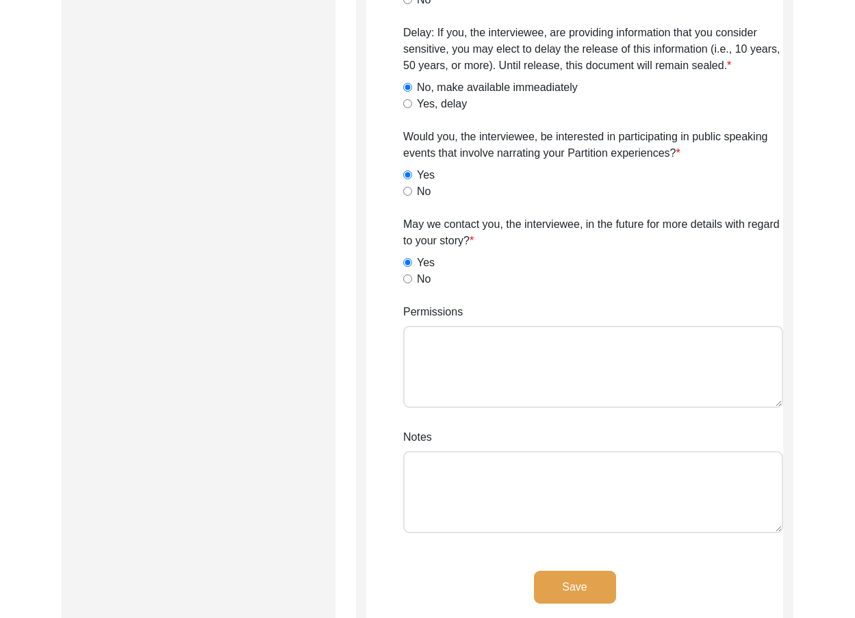
click at [434, 394] on textarea "Permissions" at bounding box center [593, 367] width 380 height 82
paste textarea "Prefers not to use middle name."
type textarea "Prefers not to use middle name."
click at [478, 471] on textarea "Notes" at bounding box center [593, 492] width 380 height 82
paste textarea "Prefers not to use middle name."
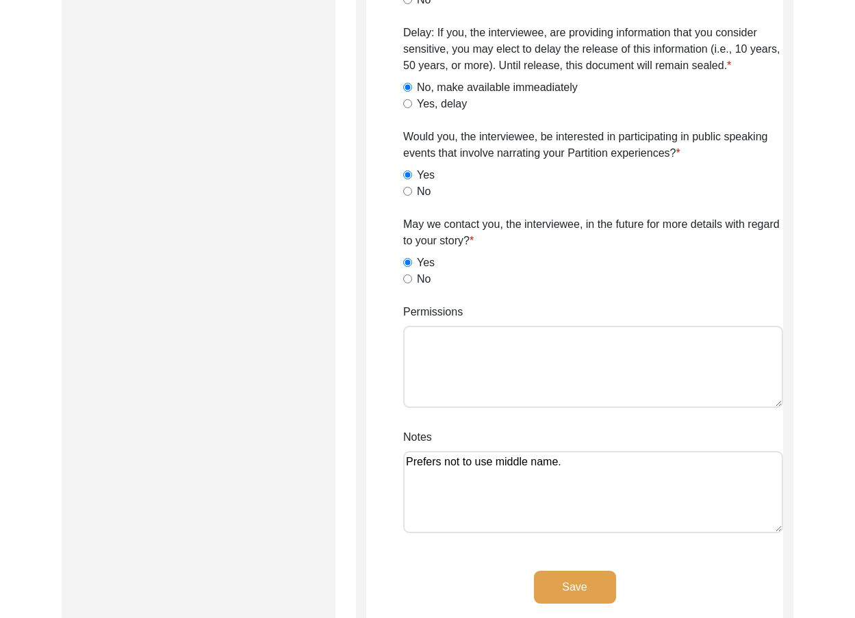
type textarea "Prefers not to use middle name."
click at [413, 446] on div "Notes Prefers not to use middle name." at bounding box center [593, 483] width 380 height 109
drag, startPoint x: 426, startPoint y: 414, endPoint x: 427, endPoint y: 405, distance: 8.9
click at [428, 403] on textarea "Permissions" at bounding box center [593, 367] width 380 height 82
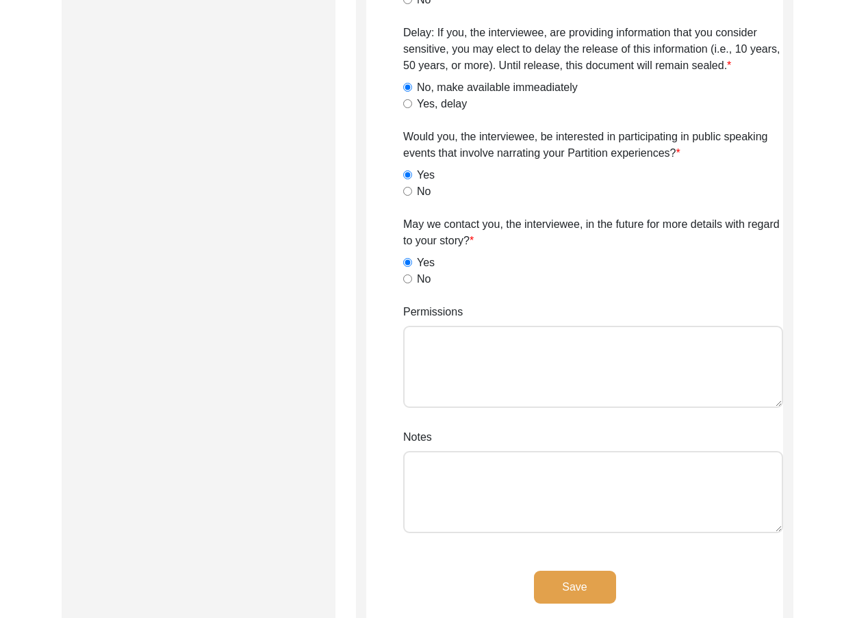
paste textarea "Prefers not to use middle name."
type textarea "Prefers not to use middle name."
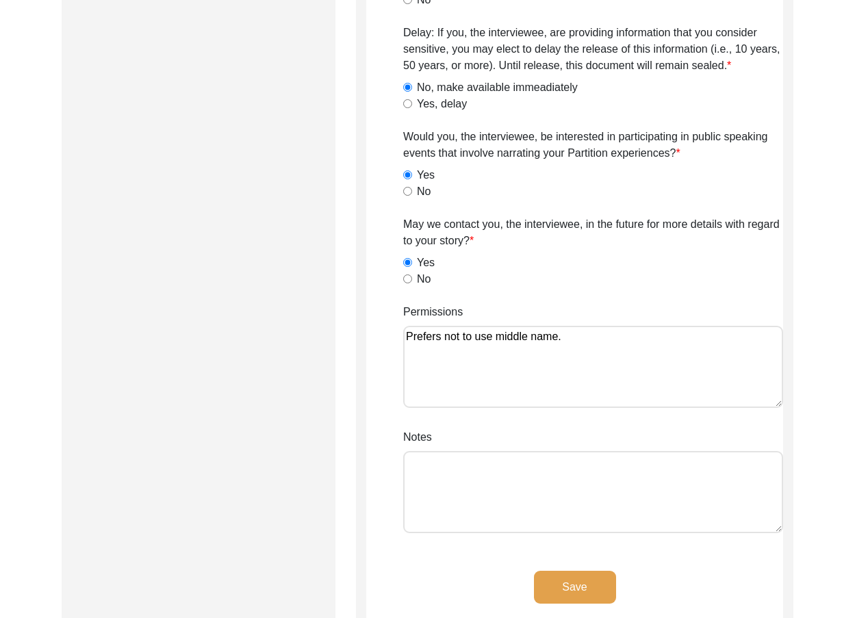
click at [554, 584] on button "Save" at bounding box center [575, 587] width 82 height 33
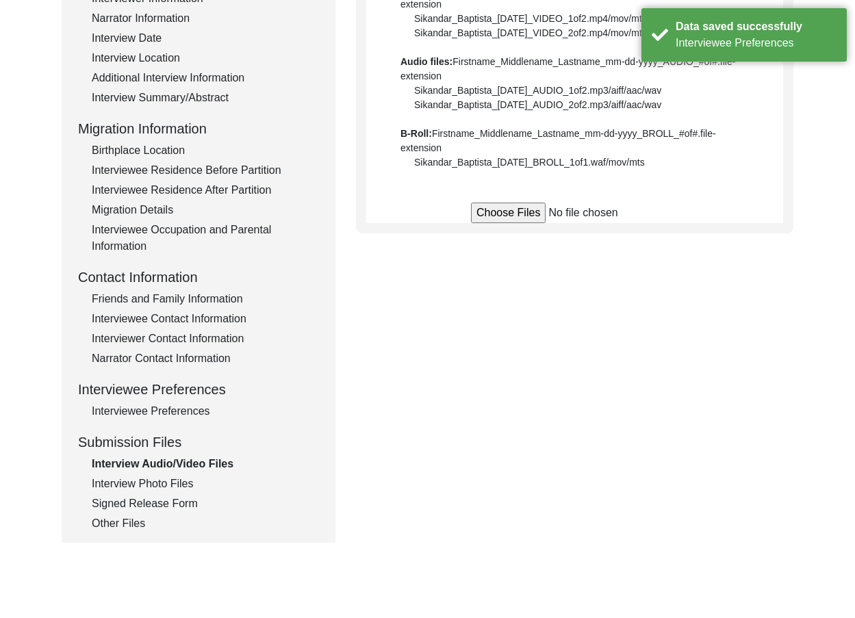
scroll to position [29, 0]
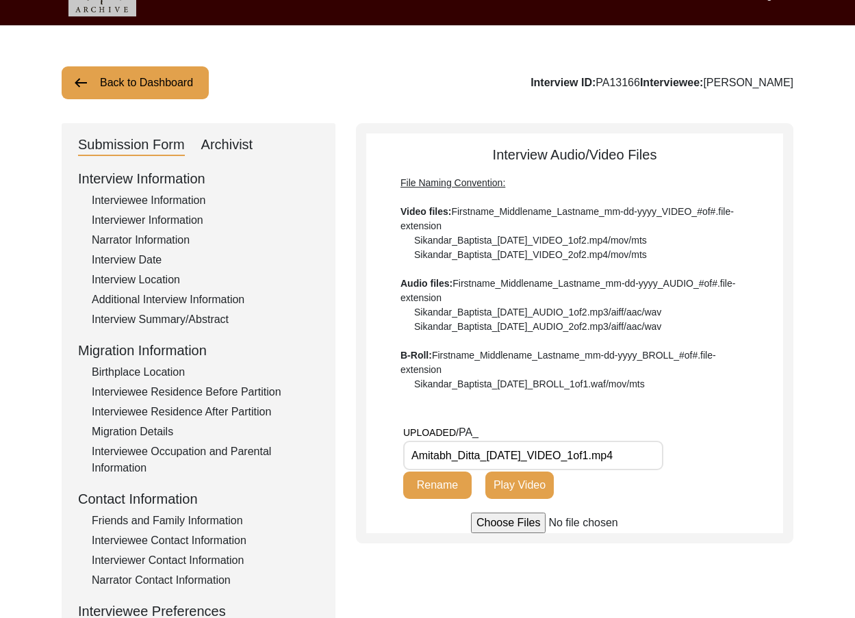
click at [549, 450] on input "Amitabh_Ditta_[DATE]_VIDEO_1of1.mp4" at bounding box center [533, 455] width 260 height 29
click at [495, 330] on div "File Naming Convention: Video files: Firstname_Middlename_Lastname_mm-dd-yyyy_V…" at bounding box center [574, 284] width 348 height 216
click at [142, 257] on div "Interview Date" at bounding box center [205, 260] width 227 height 16
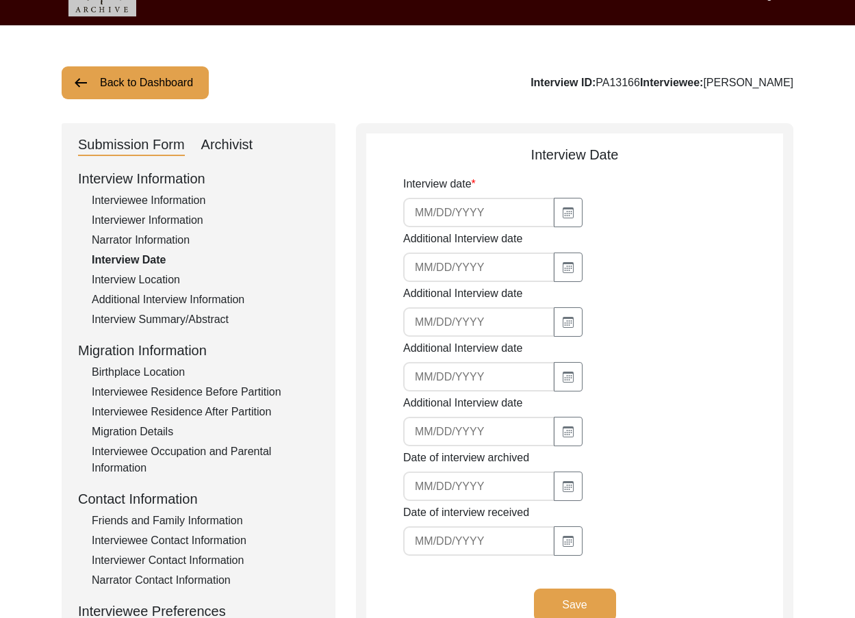
type input "[DATE]"
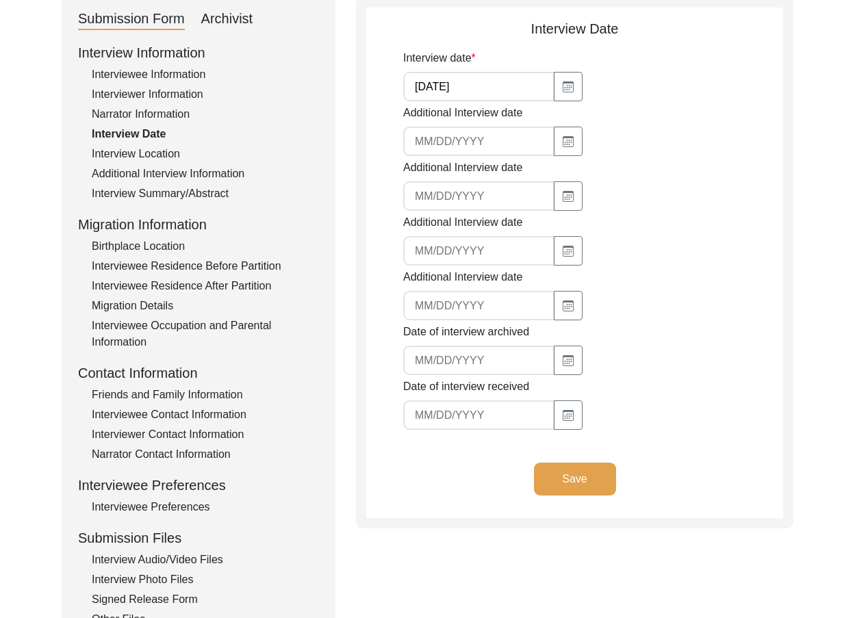
scroll to position [166, 0]
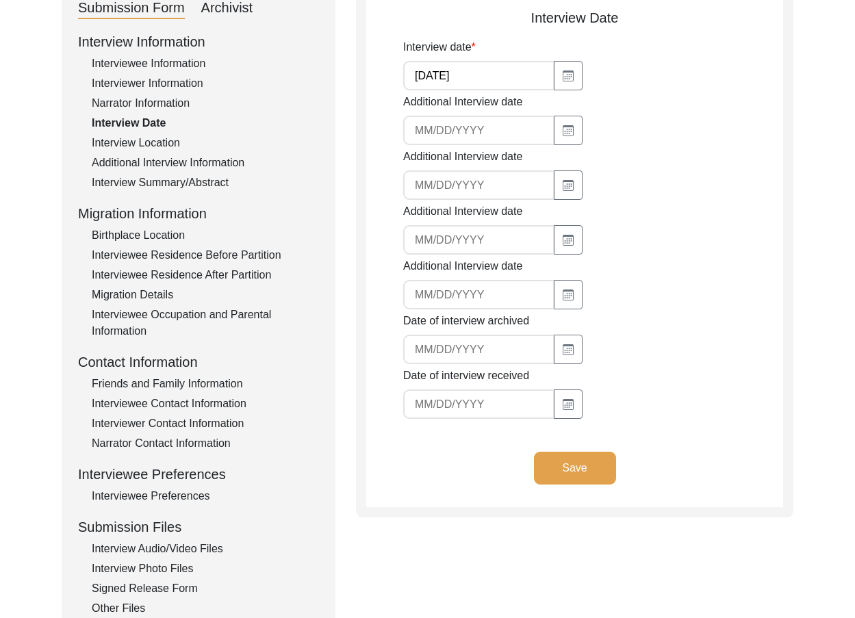
click at [118, 381] on div "Friends and Family Information" at bounding box center [205, 384] width 227 height 16
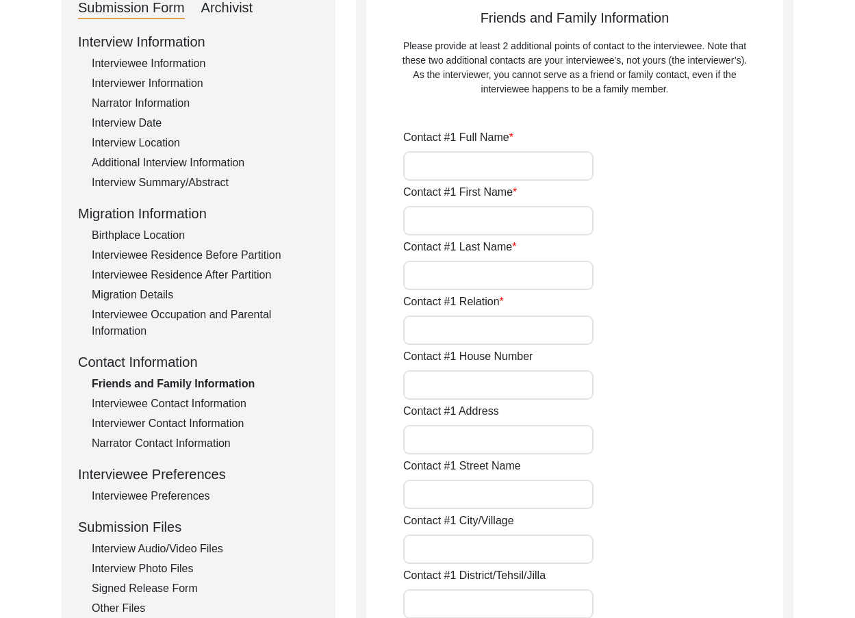
type input "[PERSON_NAME]"
type input "Friend"
type input "[GEOGRAPHIC_DATA]"
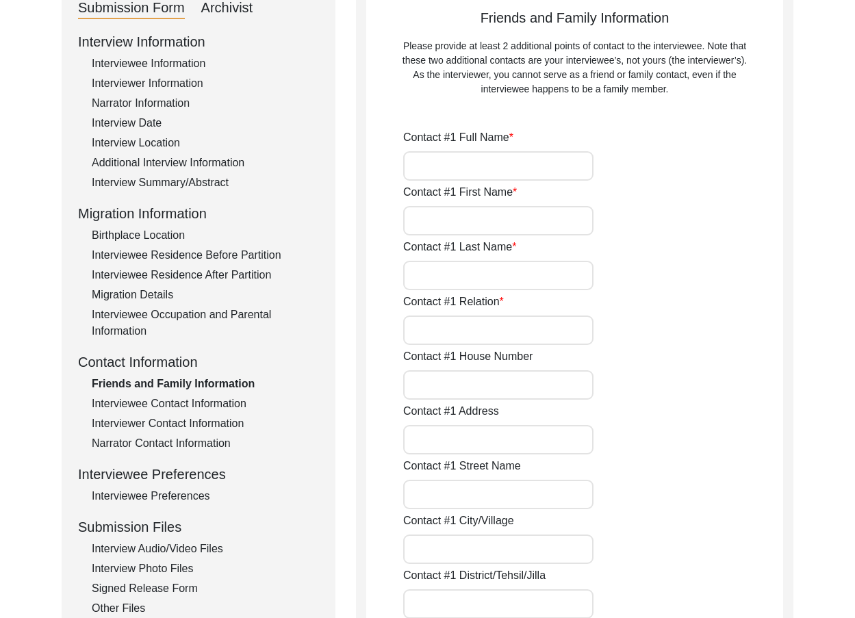
type input "[PHONE_NUMBER]"
type input "N/A"
type input "Preeti [PERSON_NAME]"
type input "Preeti"
type input "[PERSON_NAME]"
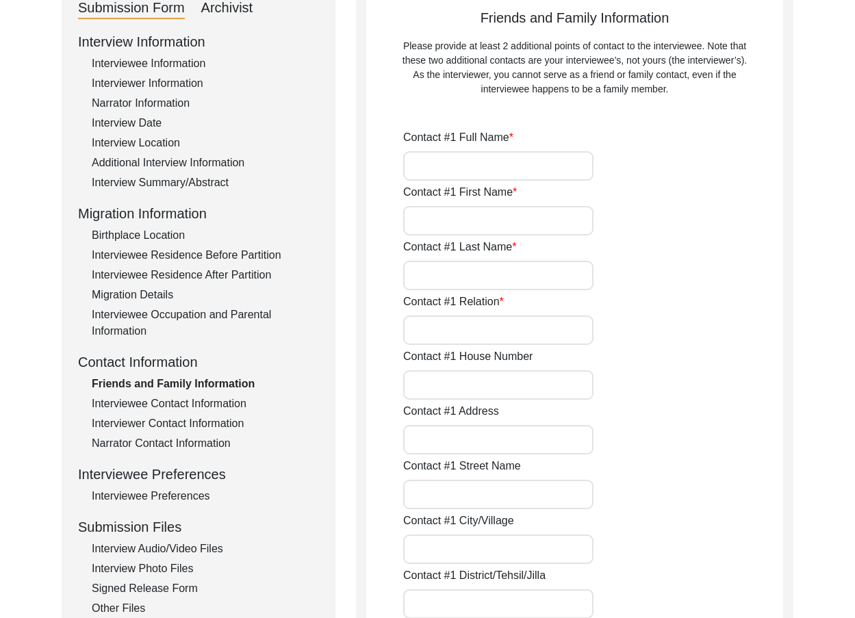
type input "Friend"
type input "[GEOGRAPHIC_DATA]"
type input "[PHONE_NUMBER]"
type input "N/A"
click at [167, 543] on div "Interview Audio/Video Files" at bounding box center [205, 549] width 227 height 16
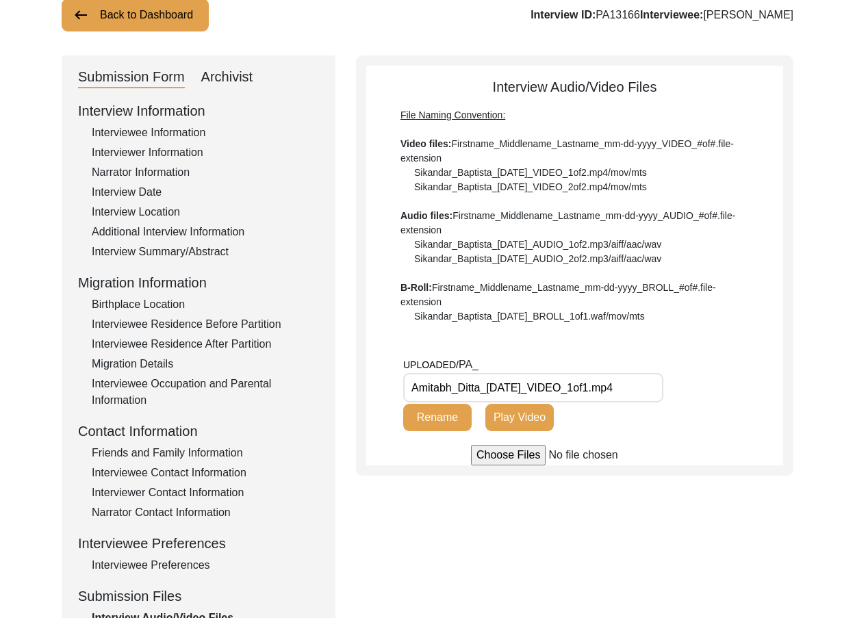
scroll to position [98, 0]
click at [446, 380] on input "Amitabh_Ditta_[DATE]_VIDEO_1of1.mp4" at bounding box center [533, 386] width 260 height 29
paste input "utta_[DATE]"
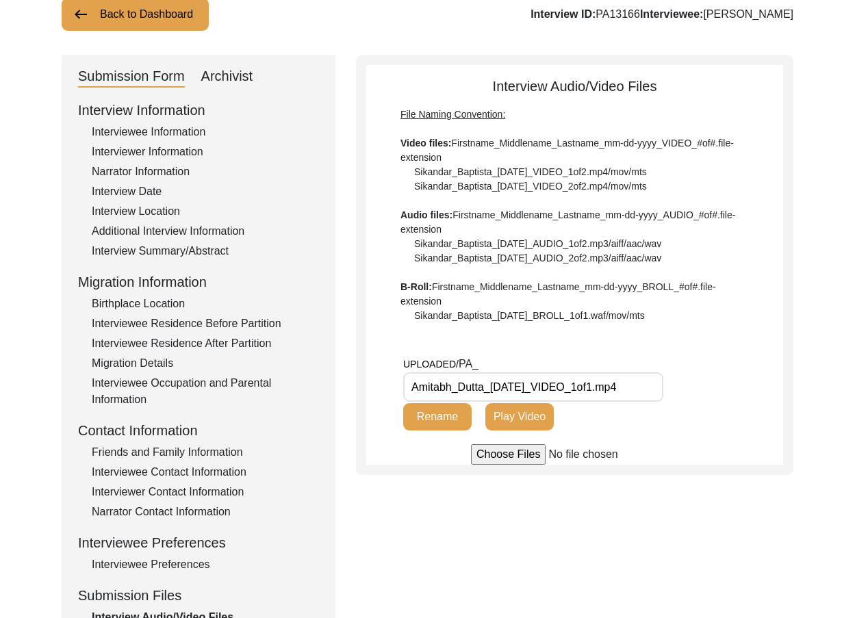
type input "Amitabh_Dutta_[DATE]_VIDEO_1of1.mp4"
click at [386, 368] on app-file-uploader "UPLOADED/ PA_ Amitabh_Dutta_[DATE]_VIDEO_1of1.mp4 Rename Play Video" at bounding box center [574, 410] width 417 height 109
click at [432, 416] on button "Rename" at bounding box center [437, 416] width 68 height 27
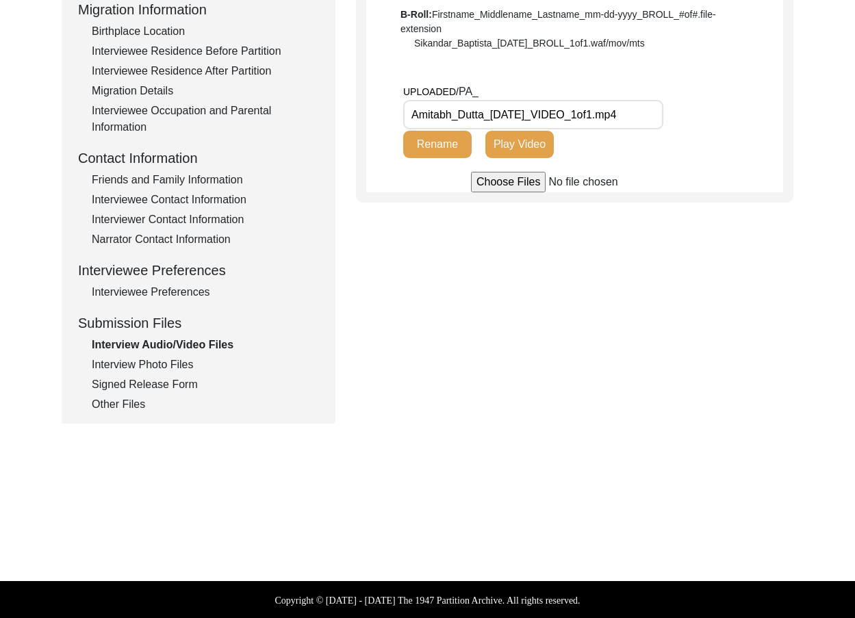
scroll to position [372, 0]
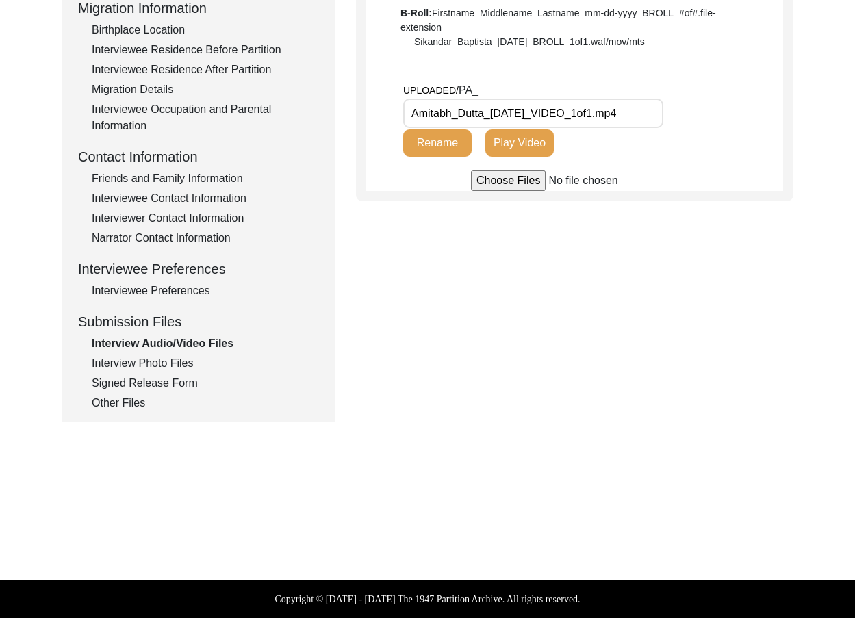
click at [135, 364] on div "Interview Photo Files" at bounding box center [205, 363] width 227 height 16
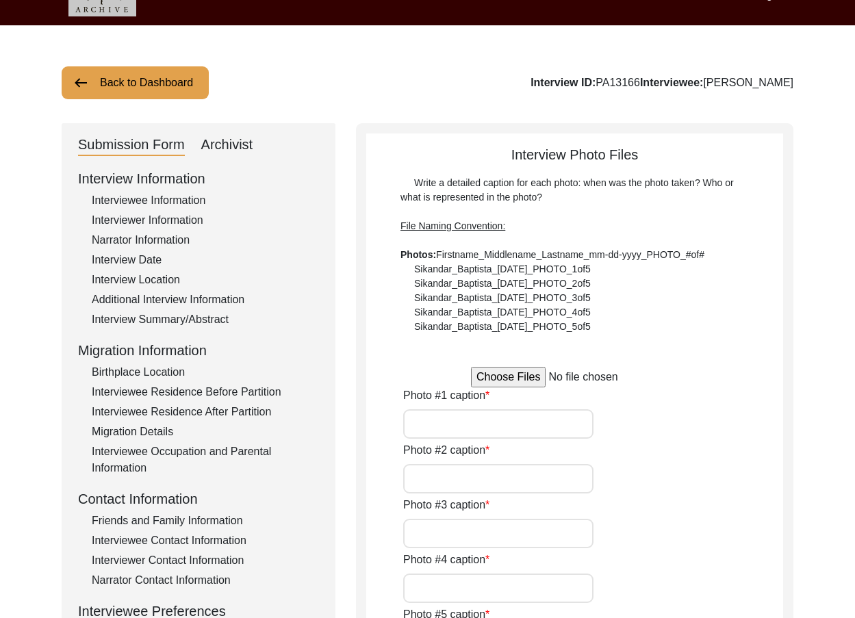
type input "[PERSON_NAME] in is cheerful and ever youthful form."
type input "[PERSON_NAME] explaining the olden days."
type input "[PERSON_NAME] is a serious expression."
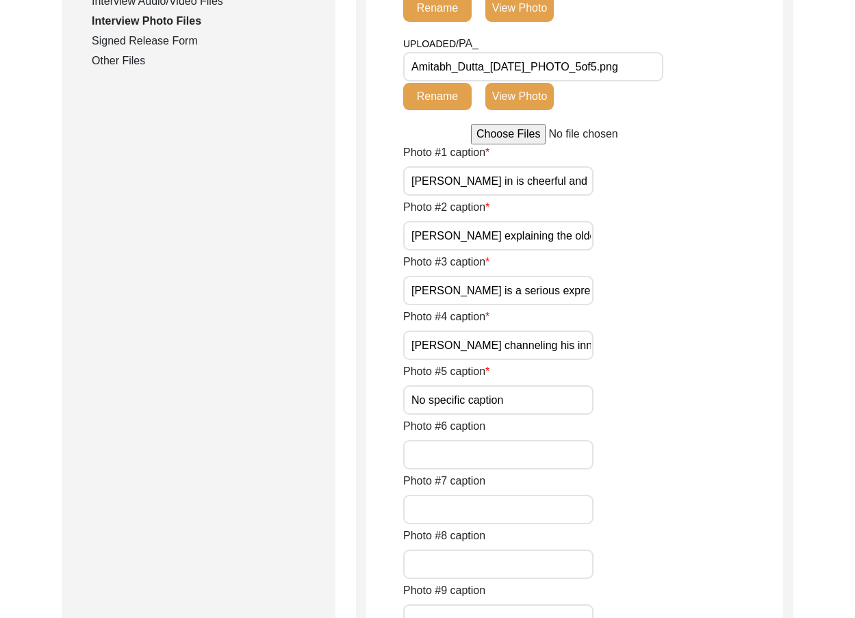
scroll to position [0, 41]
drag, startPoint x: 529, startPoint y: 185, endPoint x: 647, endPoint y: 191, distance: 117.9
click at [647, 191] on div "Photo #1 caption [PERSON_NAME] in is cheerful and ever youthful form." at bounding box center [593, 169] width 380 height 51
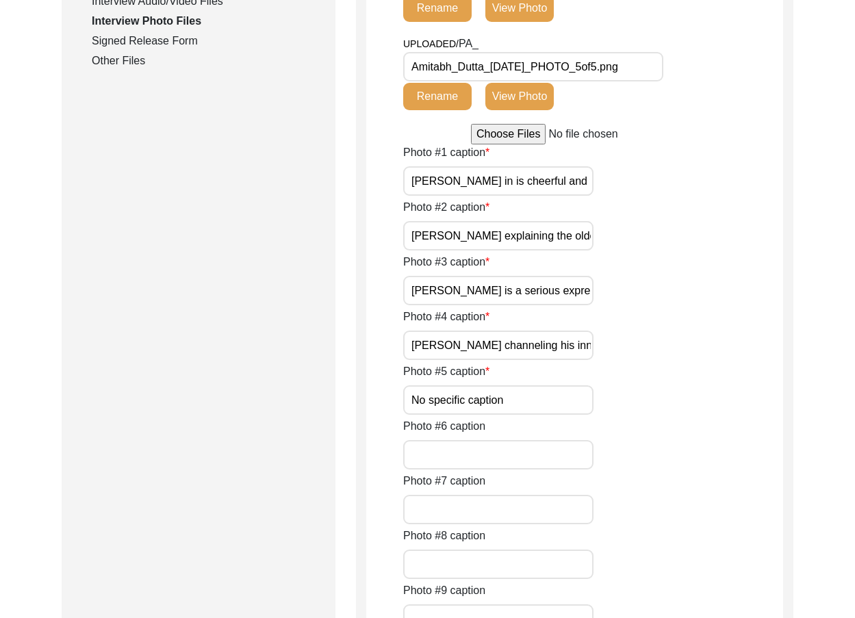
drag, startPoint x: 561, startPoint y: 236, endPoint x: 639, endPoint y: 253, distance: 79.7
click at [639, 251] on div "Photo #1 caption [PERSON_NAME] in is cheerful and ever youthful form. Photo #2 …" at bounding box center [593, 554] width 380 height 821
click at [578, 303] on input "[PERSON_NAME] is a serious expression." at bounding box center [498, 290] width 190 height 29
drag, startPoint x: 563, startPoint y: 342, endPoint x: 668, endPoint y: 340, distance: 104.7
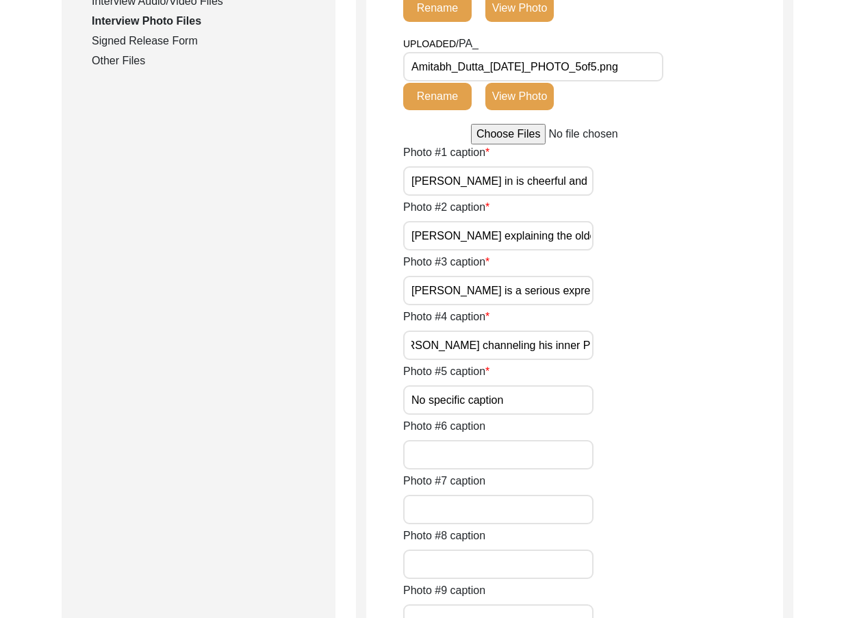
click at [668, 340] on div "Photo #4 caption [PERSON_NAME] channeling his inner Professor." at bounding box center [593, 334] width 380 height 51
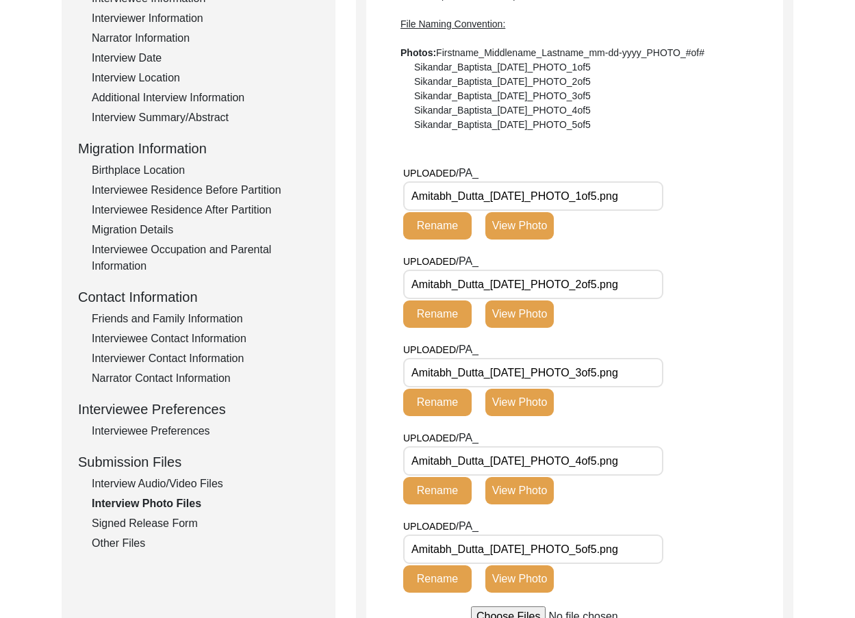
scroll to position [235, 0]
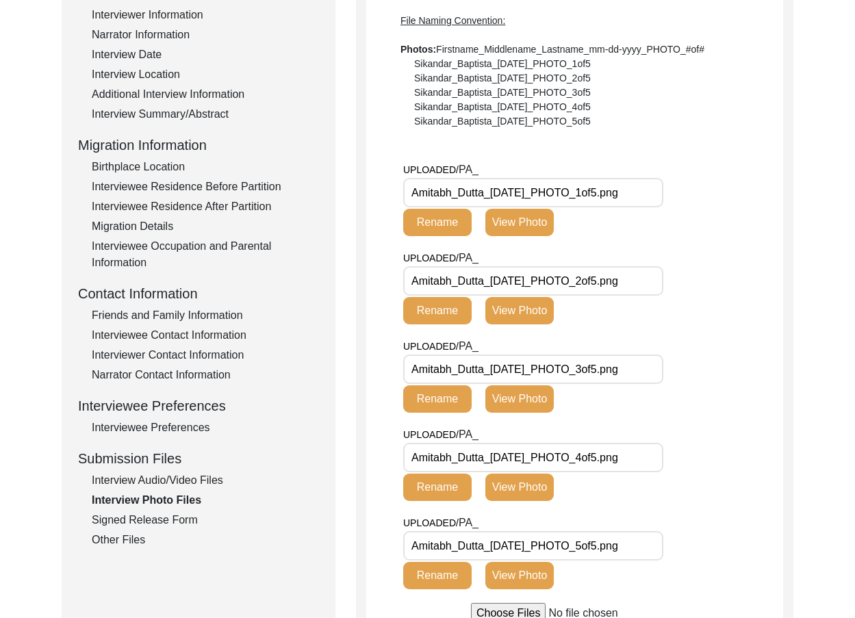
drag, startPoint x: 640, startPoint y: 208, endPoint x: 744, endPoint y: 217, distance: 104.4
click at [744, 217] on div "UPLOADED/ PA_ Amitabh_Dutta_[DATE]_PHOTO_1of5.png Rename View Photo" at bounding box center [593, 206] width 380 height 88
drag, startPoint x: 565, startPoint y: 281, endPoint x: 672, endPoint y: 329, distance: 116.8
click at [708, 306] on div "UPLOADED/ PA_ Amitabh_Dutta_[DATE]_PHOTO_2of5.png Rename View Photo" at bounding box center [593, 294] width 380 height 88
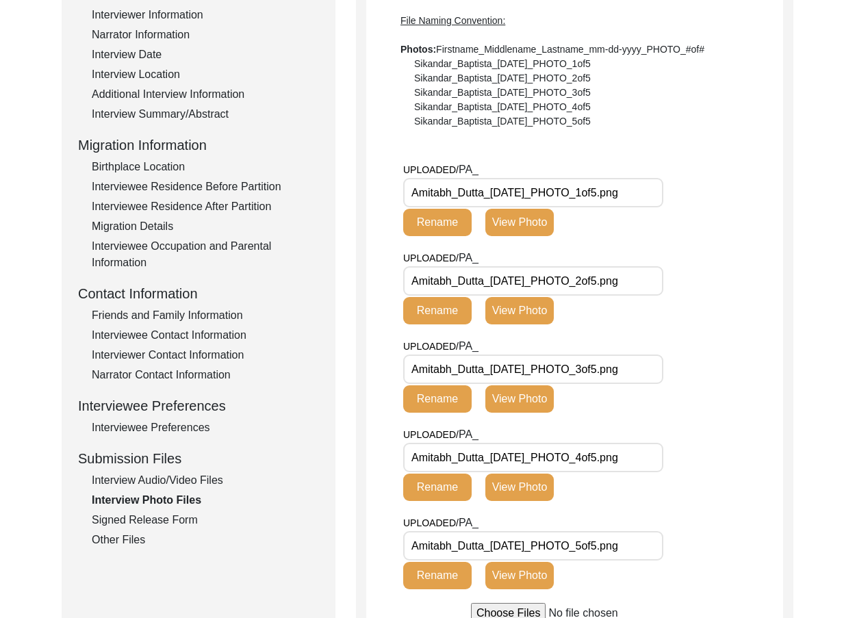
drag, startPoint x: 584, startPoint y: 360, endPoint x: 652, endPoint y: 436, distance: 102.3
click at [689, 388] on div "UPLOADED/ PA_ Amitabh_Dutta_[DATE]_PHOTO_3of5.png Rename View Photo" at bounding box center [593, 382] width 380 height 88
click at [643, 473] on div "UPLOADED/ PA_ Amitabh_Dutta_[DATE]_PHOTO_4of5.png Rename View Photo" at bounding box center [536, 463] width 266 height 75
drag, startPoint x: 610, startPoint y: 541, endPoint x: 691, endPoint y: 539, distance: 80.8
click at [675, 546] on div "UPLOADED/ PA_ Amitabh_Dutta_[DATE]_PHOTO_5of5.png Rename View Photo" at bounding box center [593, 559] width 380 height 88
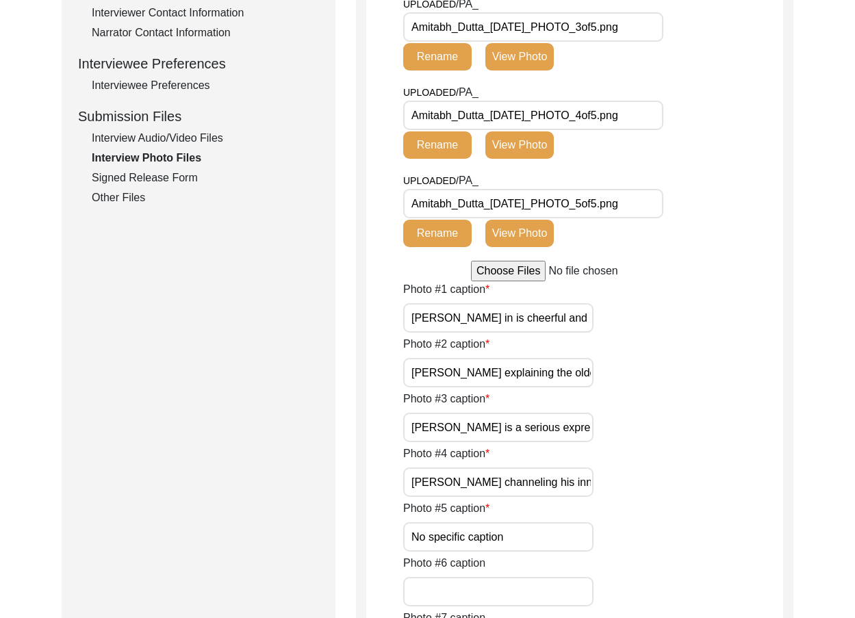
scroll to position [0, 41]
drag, startPoint x: 428, startPoint y: 307, endPoint x: 617, endPoint y: 309, distance: 188.9
click at [617, 309] on div "Photo #1 caption [PERSON_NAME] in is cheerful and ever youthful form." at bounding box center [593, 306] width 380 height 51
drag, startPoint x: 488, startPoint y: 376, endPoint x: 663, endPoint y: 378, distance: 174.6
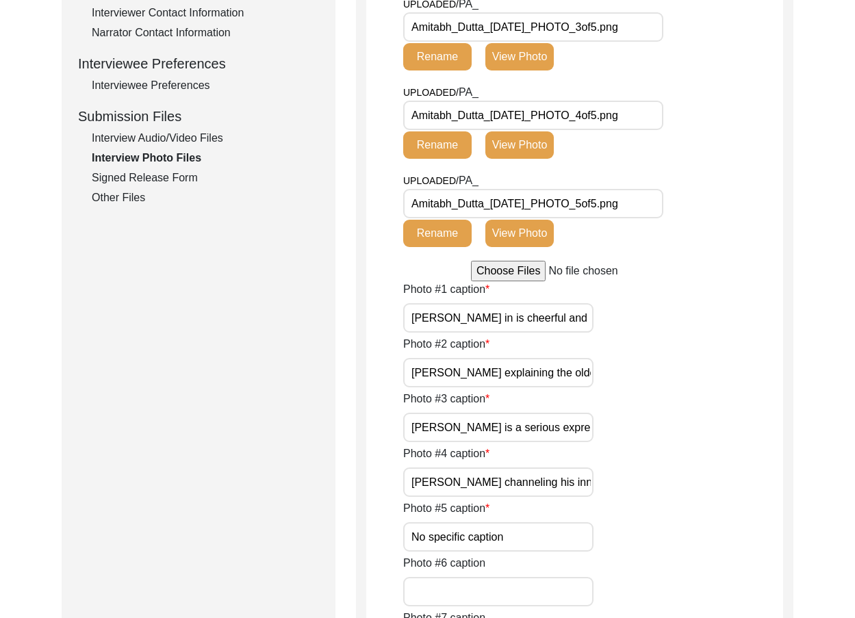
click at [665, 376] on div "Photo #2 caption [PERSON_NAME] explaining the olden days." at bounding box center [593, 361] width 380 height 51
click at [547, 426] on input "[PERSON_NAME] is a serious expression." at bounding box center [498, 427] width 190 height 29
drag, startPoint x: 487, startPoint y: 484, endPoint x: 637, endPoint y: 485, distance: 149.9
click at [637, 485] on div "Photo #4 caption [PERSON_NAME] channeling his inner Professor." at bounding box center [593, 471] width 380 height 51
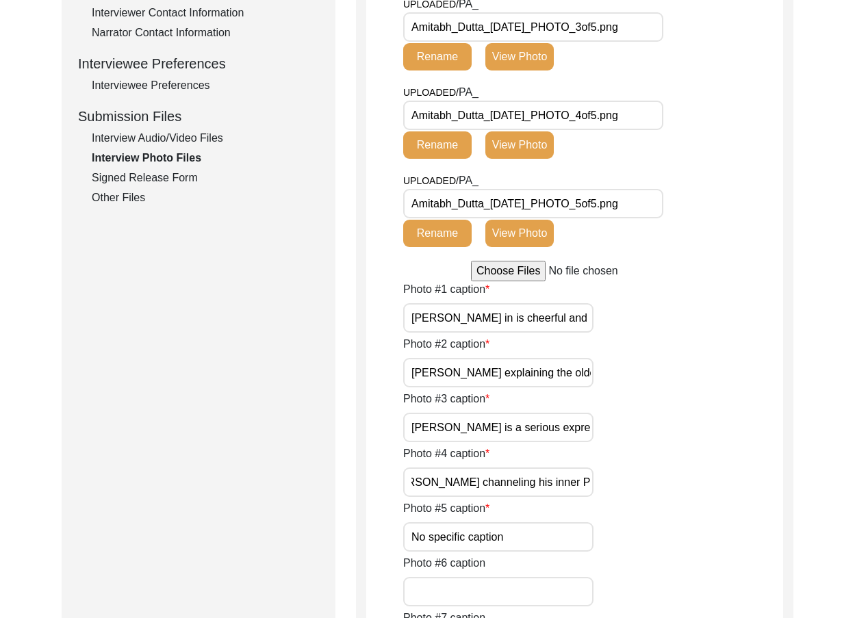
scroll to position [0, 0]
click at [637, 485] on div "Photo #4 caption [PERSON_NAME] channeling his inner Professor." at bounding box center [593, 471] width 380 height 51
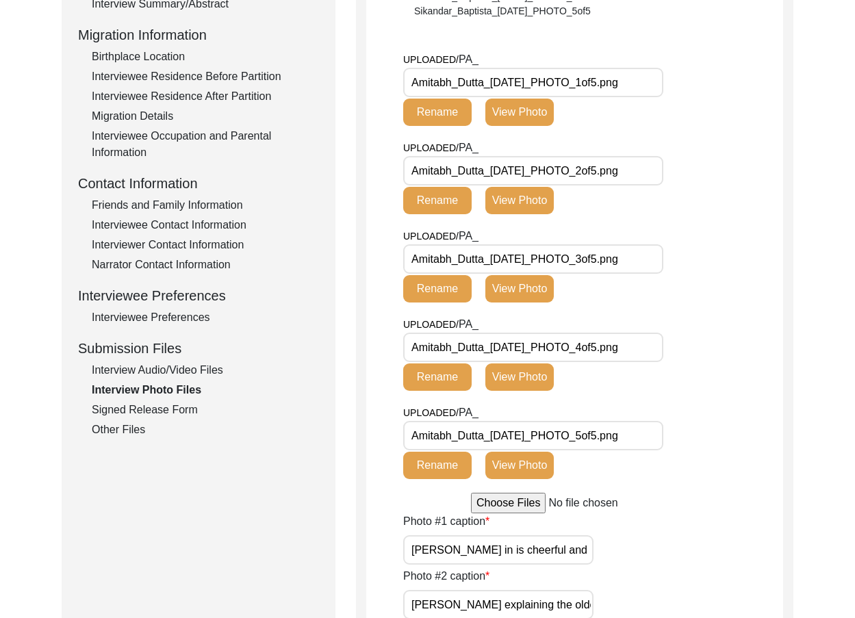
scroll to position [235, 0]
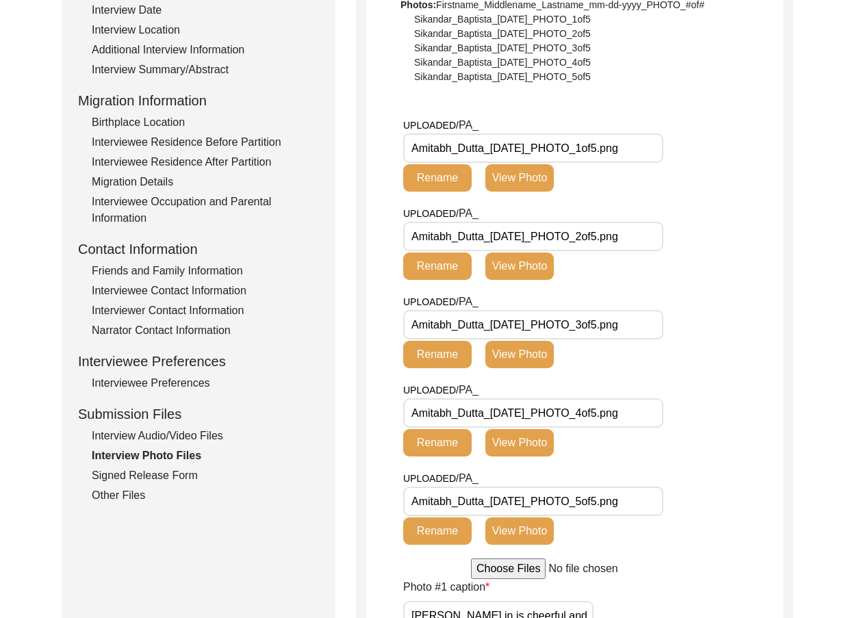
scroll to position [303, 0]
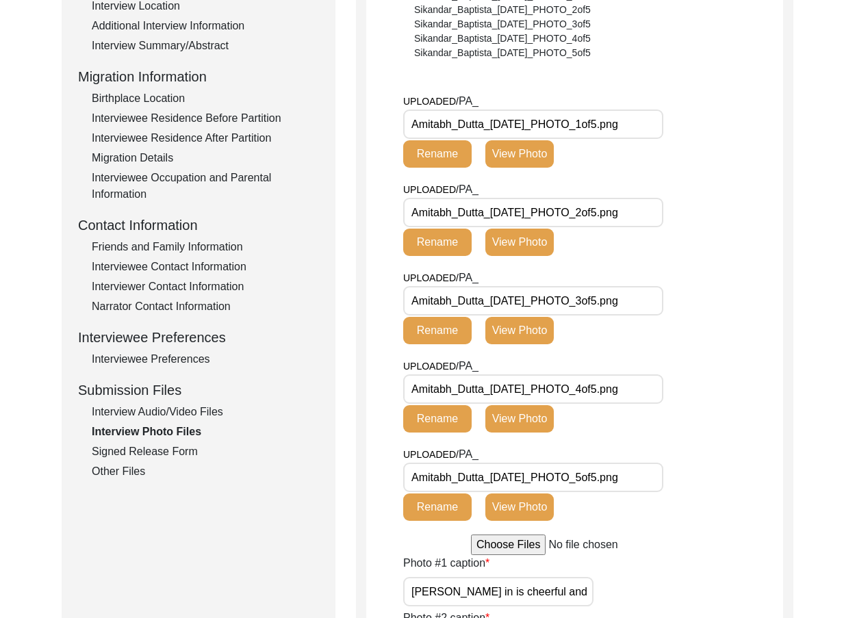
click at [541, 158] on button "View Photo" at bounding box center [519, 153] width 68 height 27
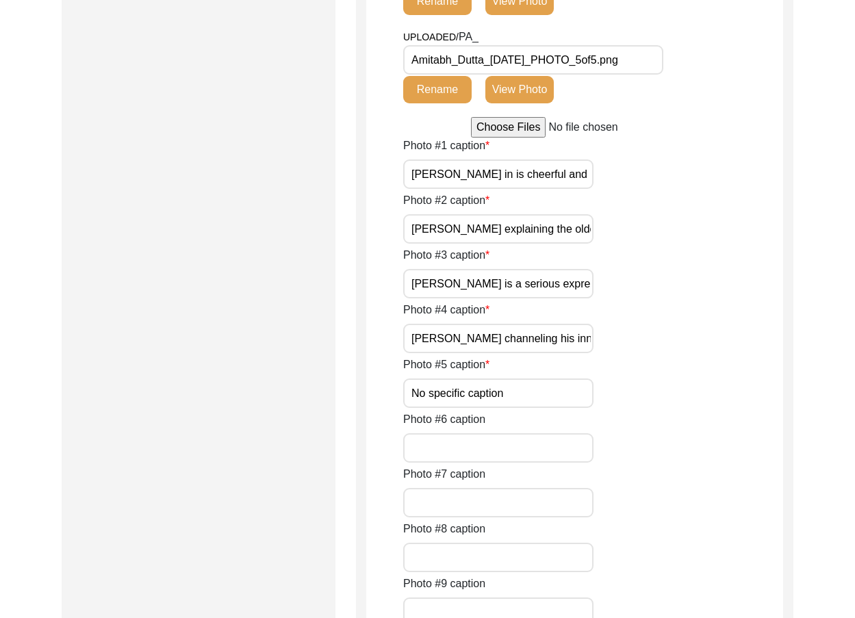
scroll to position [0, 41]
drag, startPoint x: 559, startPoint y: 259, endPoint x: 637, endPoint y: 261, distance: 77.4
click at [627, 189] on div "Photo #1 caption [PERSON_NAME] in is cheerful and ever youthful form." at bounding box center [593, 163] width 380 height 51
click at [637, 189] on div "Photo #1 caption [PERSON_NAME] in is cheerful and ever youthful form." at bounding box center [593, 163] width 380 height 51
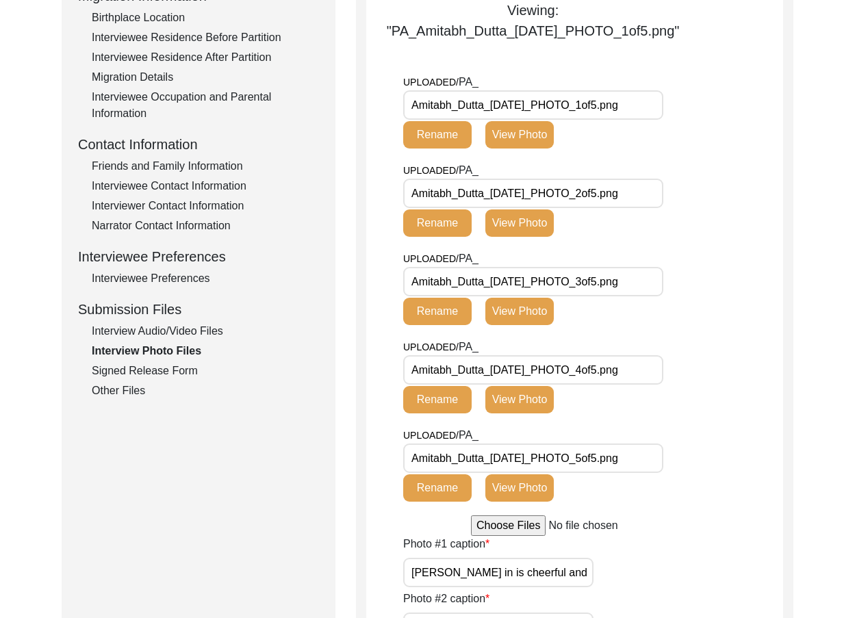
scroll to position [440, 0]
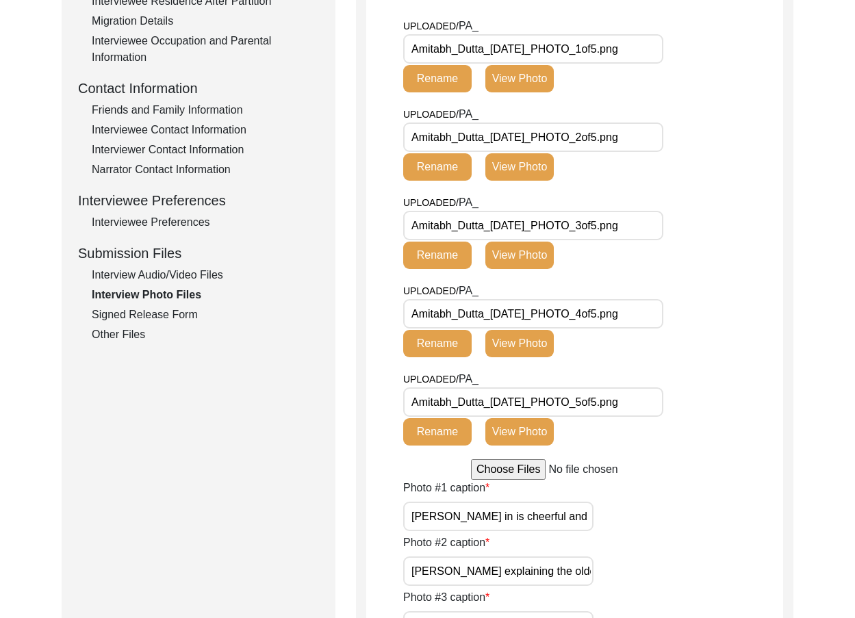
click at [543, 181] on button "View Photo" at bounding box center [519, 166] width 68 height 27
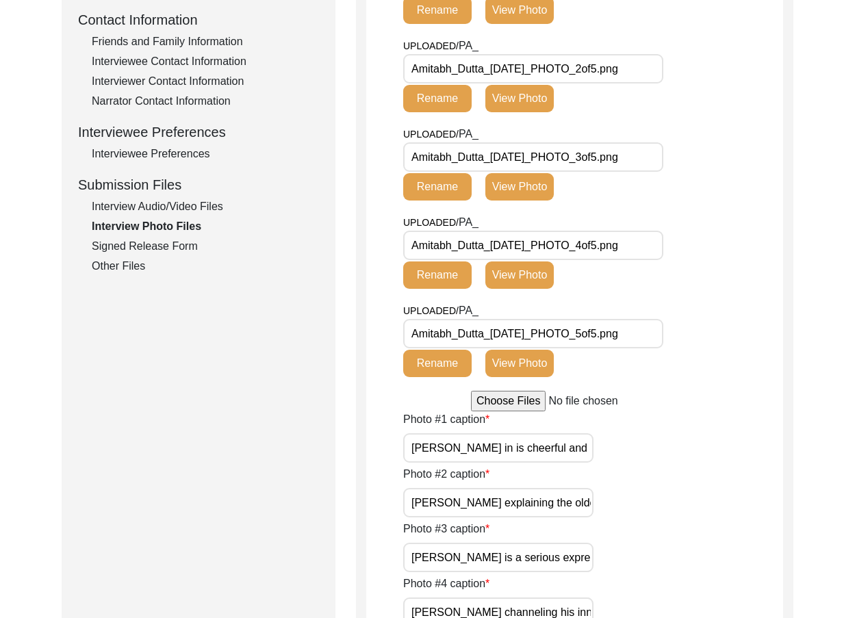
click at [517, 188] on button "View Photo" at bounding box center [519, 186] width 68 height 27
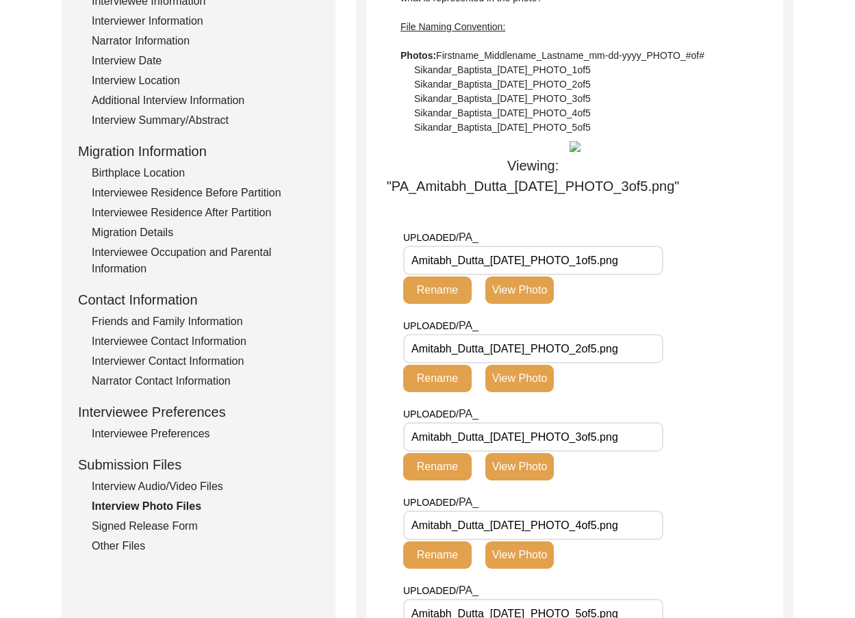
scroll to position [303, 0]
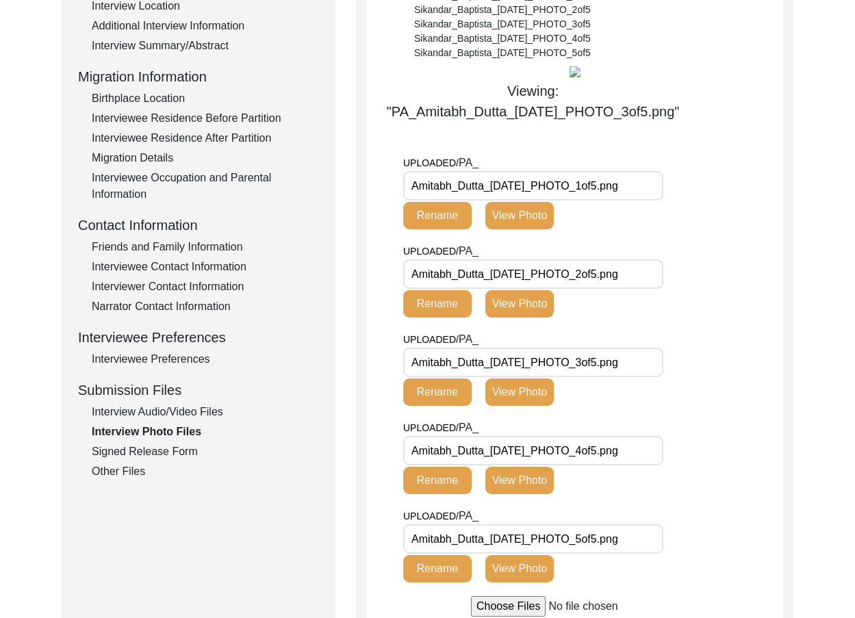
click at [175, 420] on div "Interview Audio/Video Files" at bounding box center [205, 412] width 227 height 16
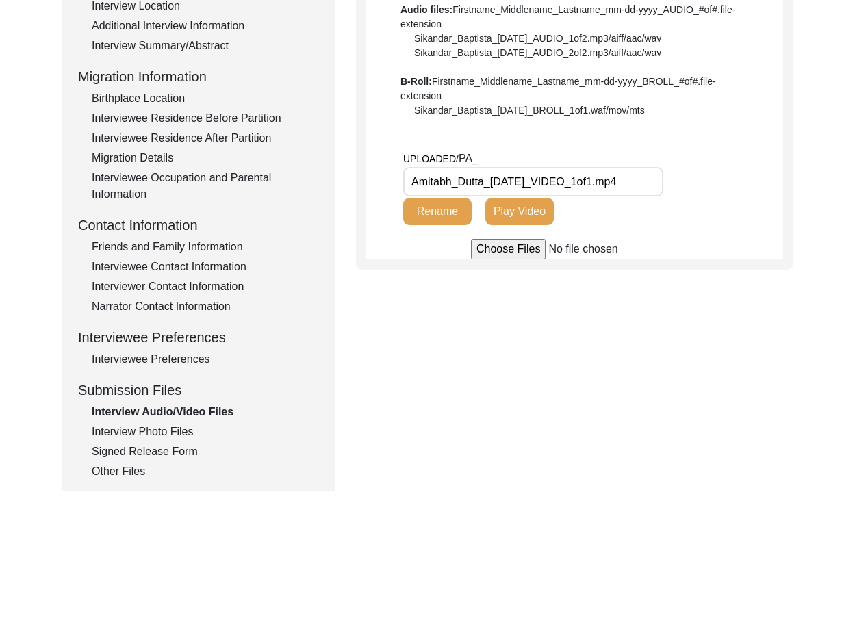
click at [175, 430] on div "Interview Photo Files" at bounding box center [205, 432] width 227 height 16
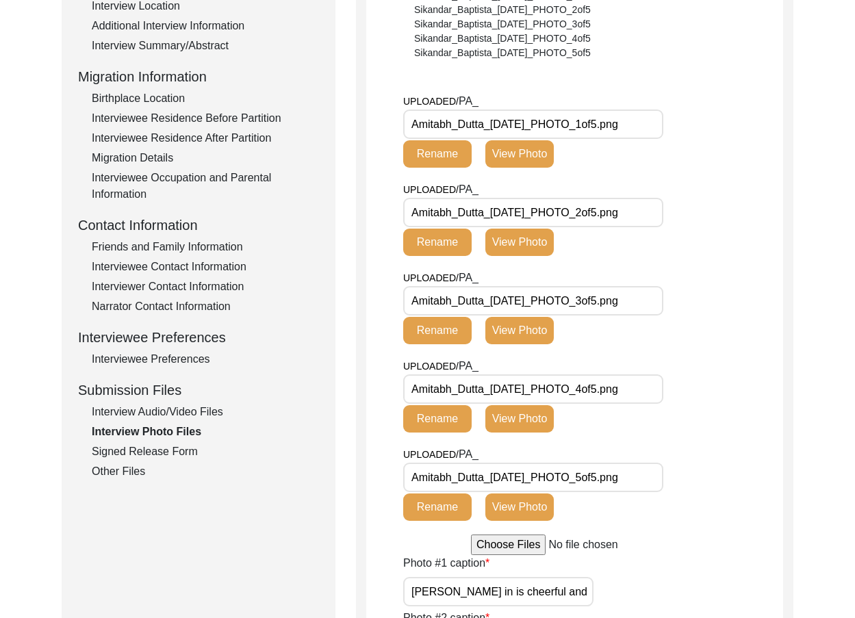
click at [525, 340] on button "View Photo" at bounding box center [519, 330] width 68 height 27
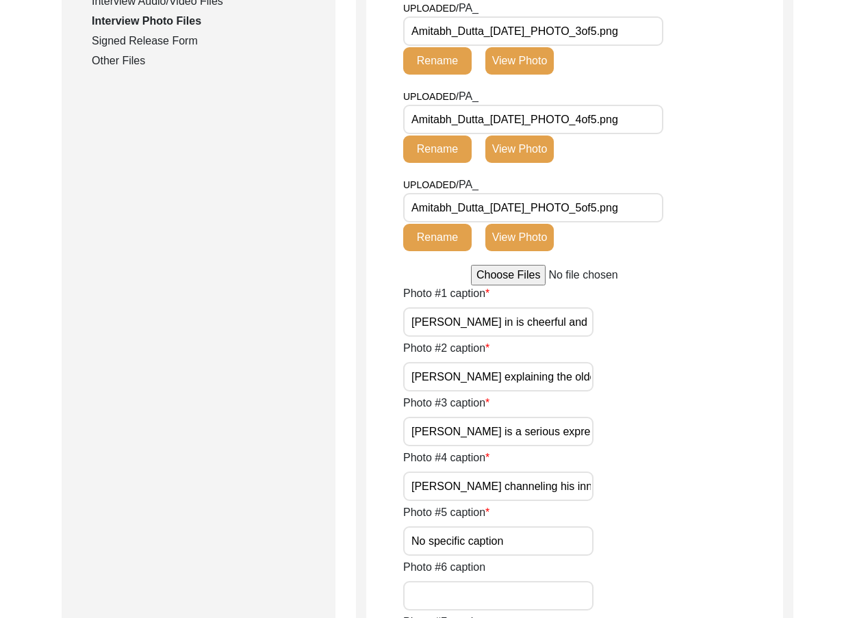
scroll to position [509, 0]
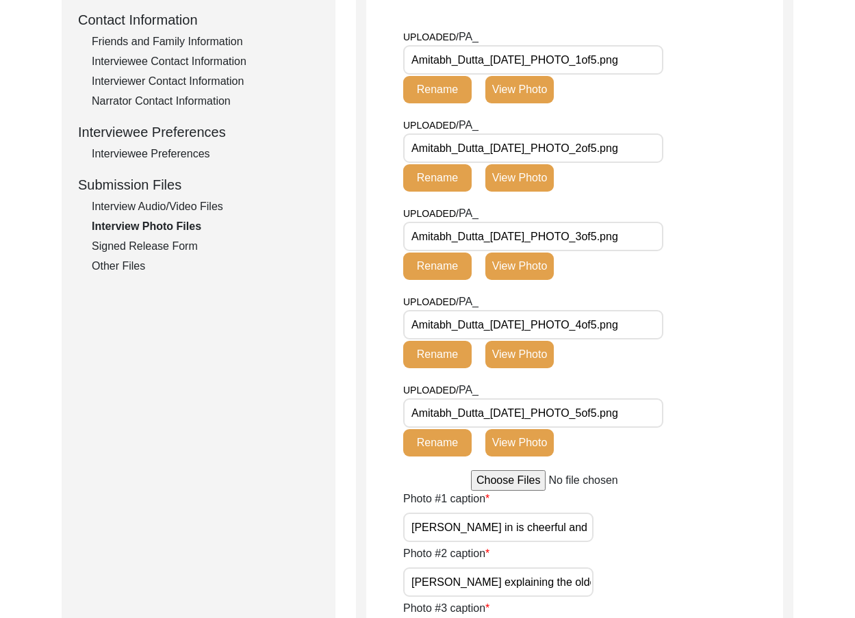
click at [525, 267] on button "View Photo" at bounding box center [519, 266] width 68 height 27
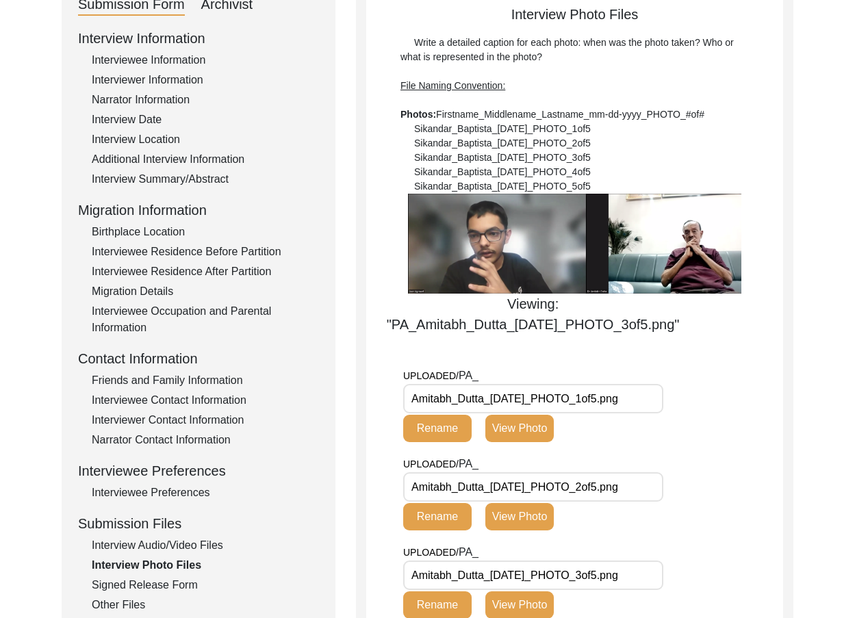
scroll to position [303, 0]
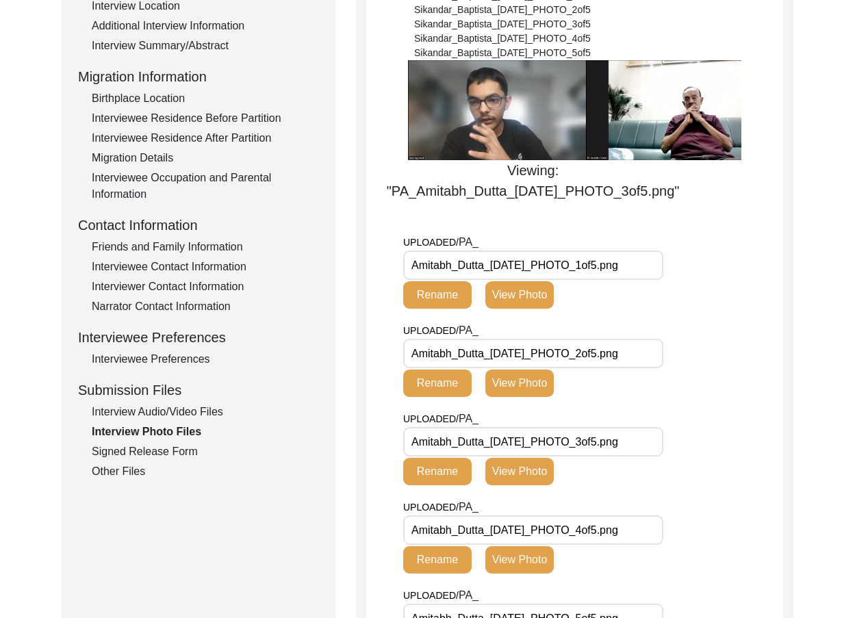
click at [531, 369] on div "UPLOADED/ PA_ Amitabh_Dutta_[DATE]_PHOTO_2of5.png Rename View Photo" at bounding box center [536, 359] width 266 height 75
click at [532, 379] on button "View Photo" at bounding box center [519, 383] width 68 height 27
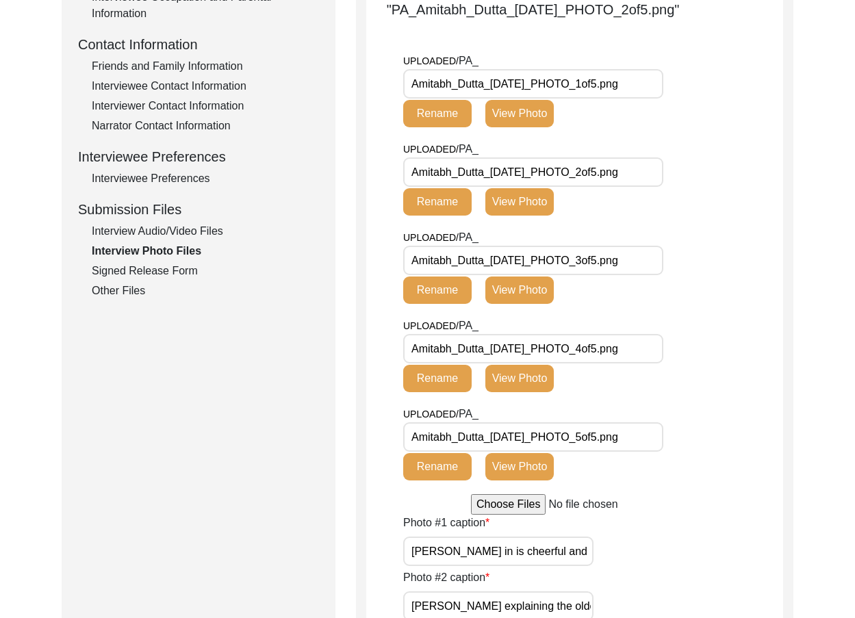
scroll to position [509, 0]
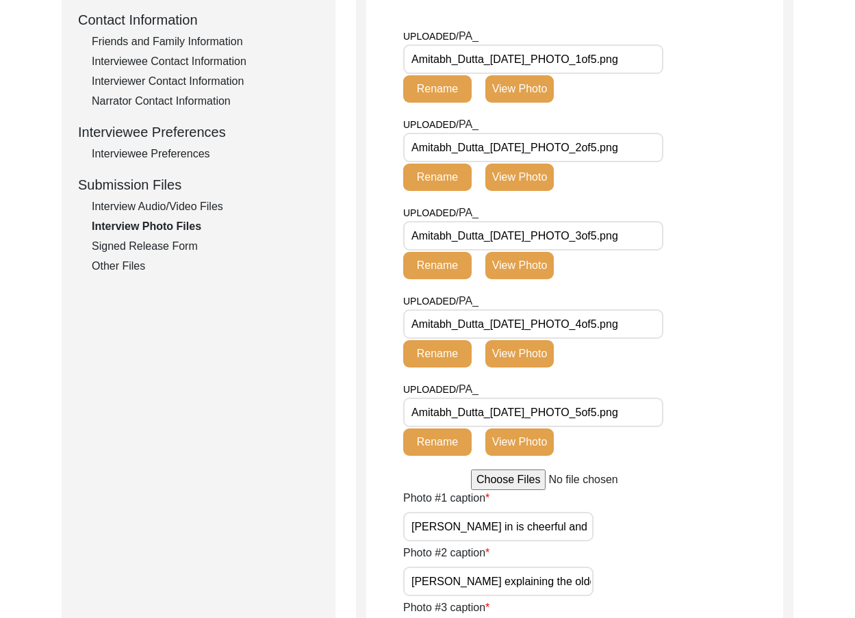
click at [531, 343] on button "View Photo" at bounding box center [519, 353] width 68 height 27
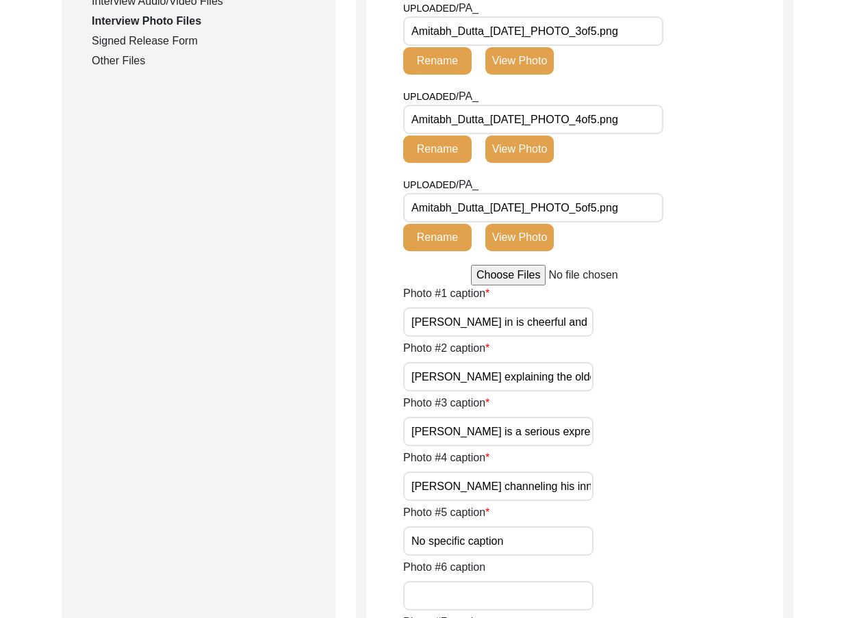
scroll to position [0, 22]
drag, startPoint x: 543, startPoint y: 496, endPoint x: 654, endPoint y: 482, distance: 112.4
click at [654, 482] on div "Photo #4 caption [PERSON_NAME] channeling his inner Professor." at bounding box center [593, 475] width 380 height 51
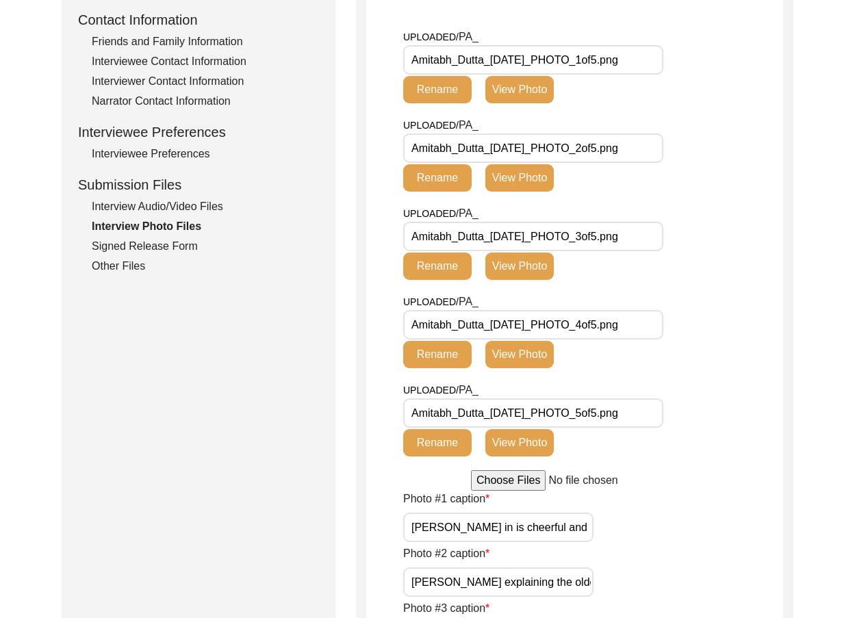
click at [520, 450] on button "View Photo" at bounding box center [519, 442] width 68 height 27
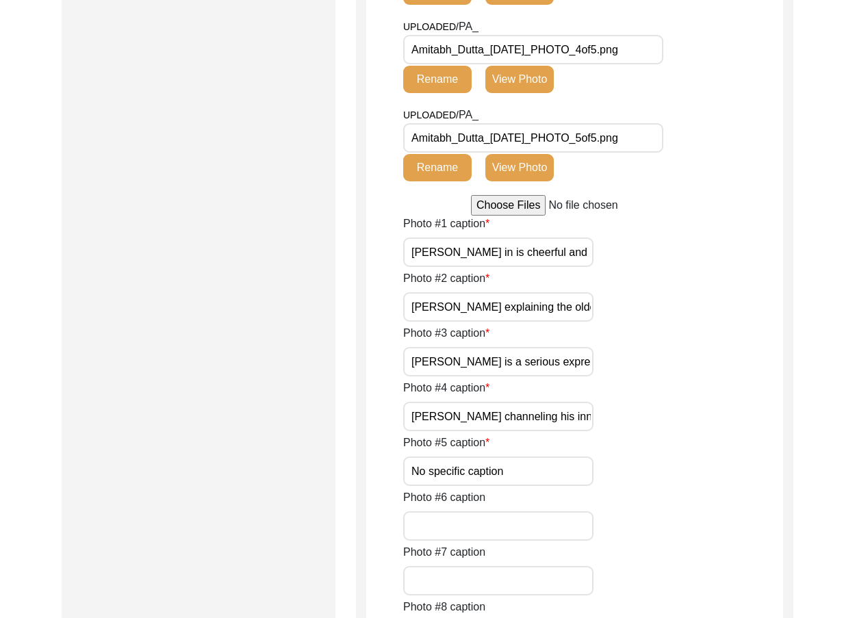
scroll to position [714, 0]
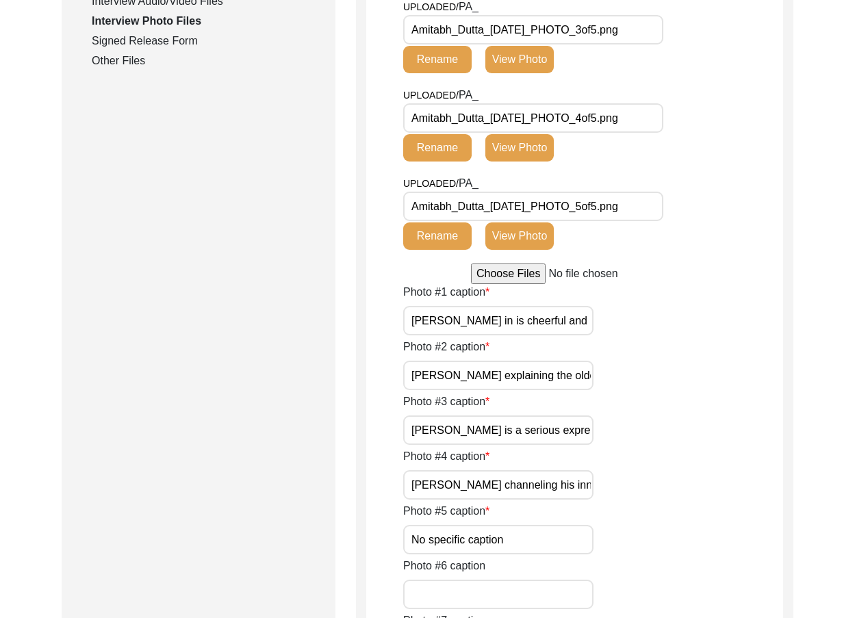
click at [485, 313] on input "[PERSON_NAME] in is cheerful and ever youthful form." at bounding box center [498, 320] width 190 height 29
click at [495, 420] on input "[PERSON_NAME] is a serious expression." at bounding box center [498, 430] width 190 height 29
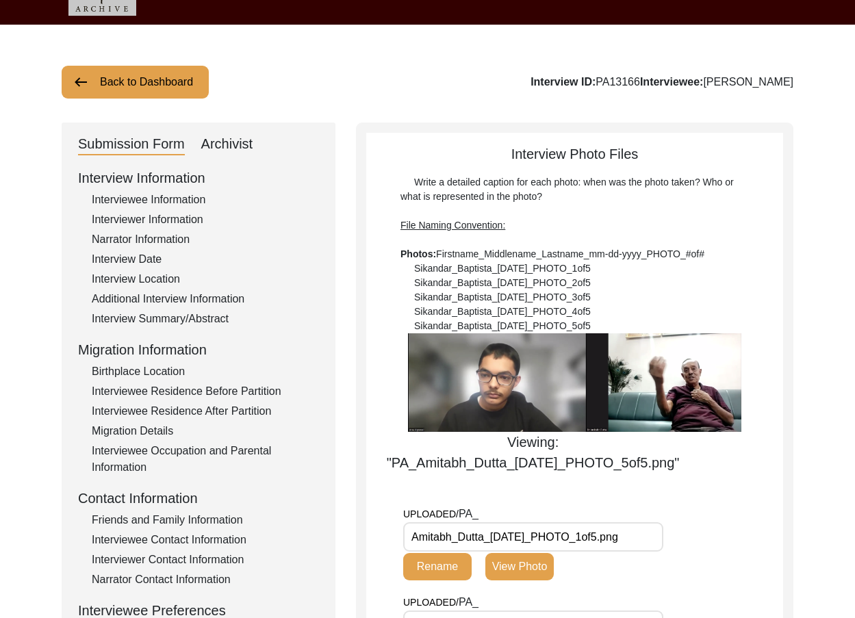
scroll to position [29, 0]
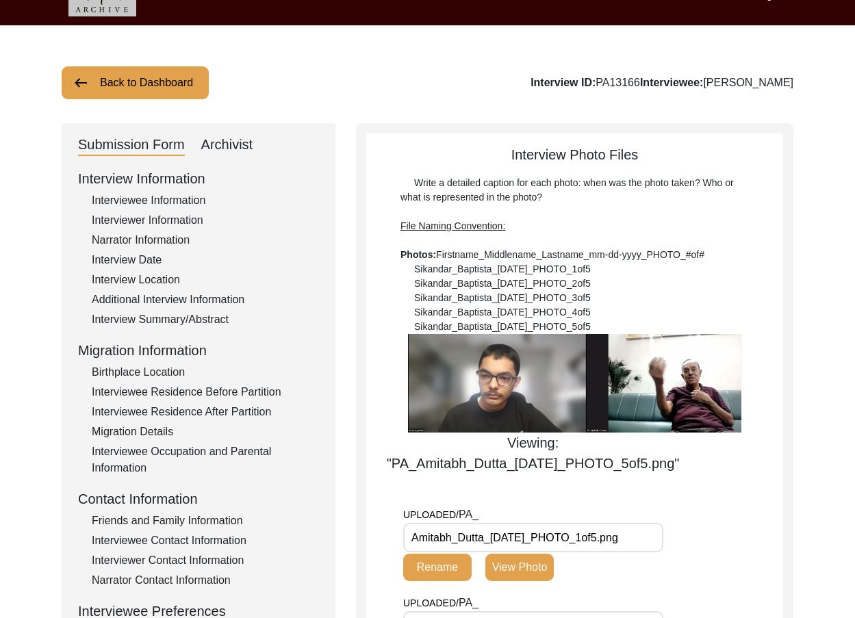
click at [726, 378] on img at bounding box center [574, 383] width 333 height 99
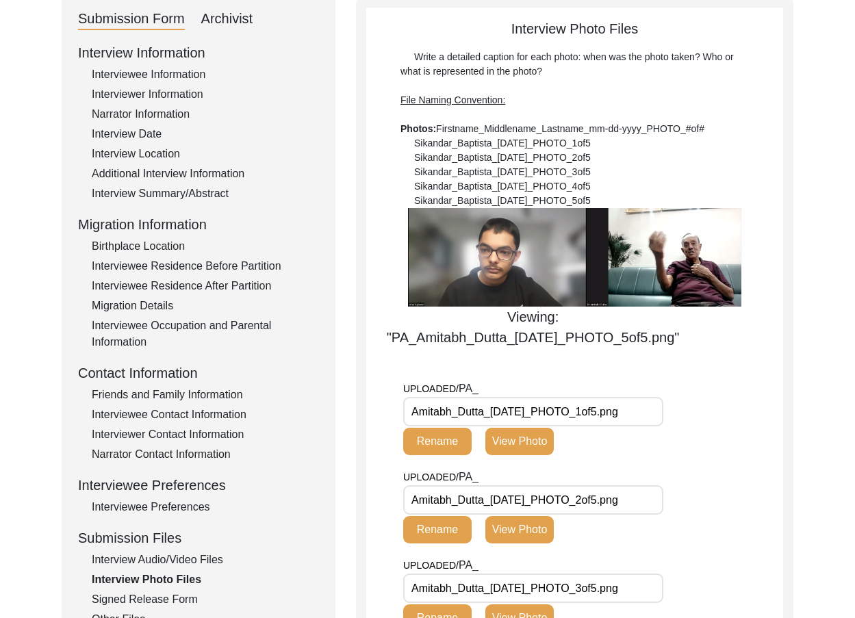
scroll to position [166, 0]
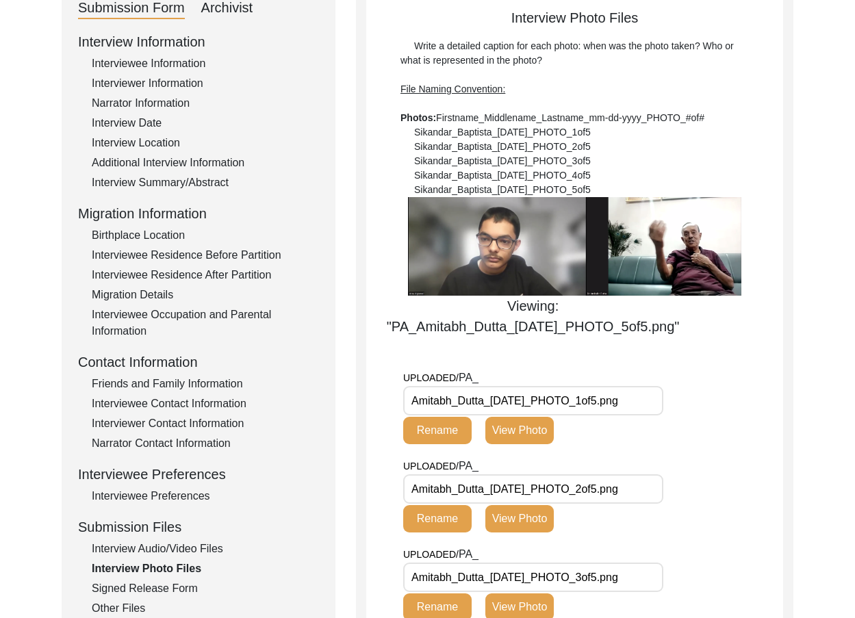
click at [548, 429] on button "View Photo" at bounding box center [519, 430] width 68 height 27
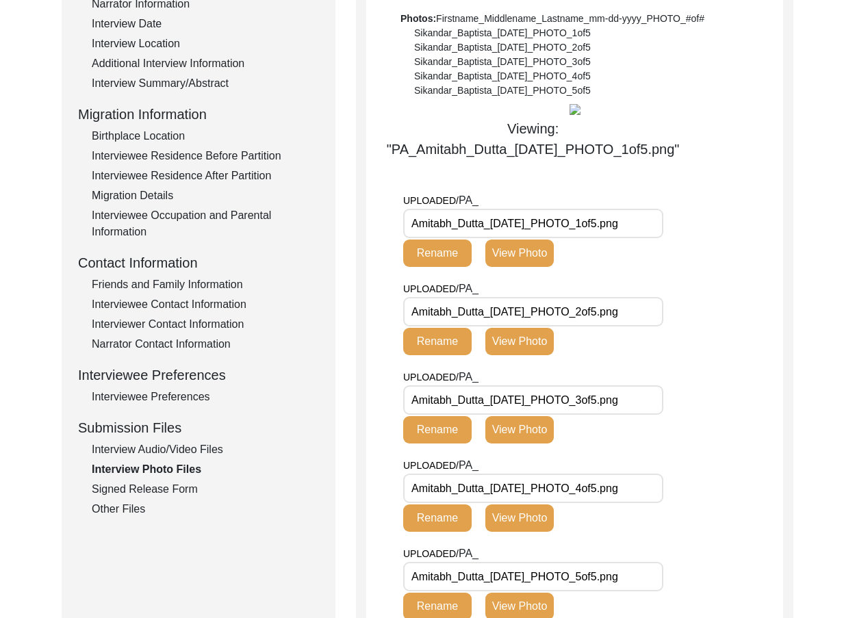
scroll to position [509, 0]
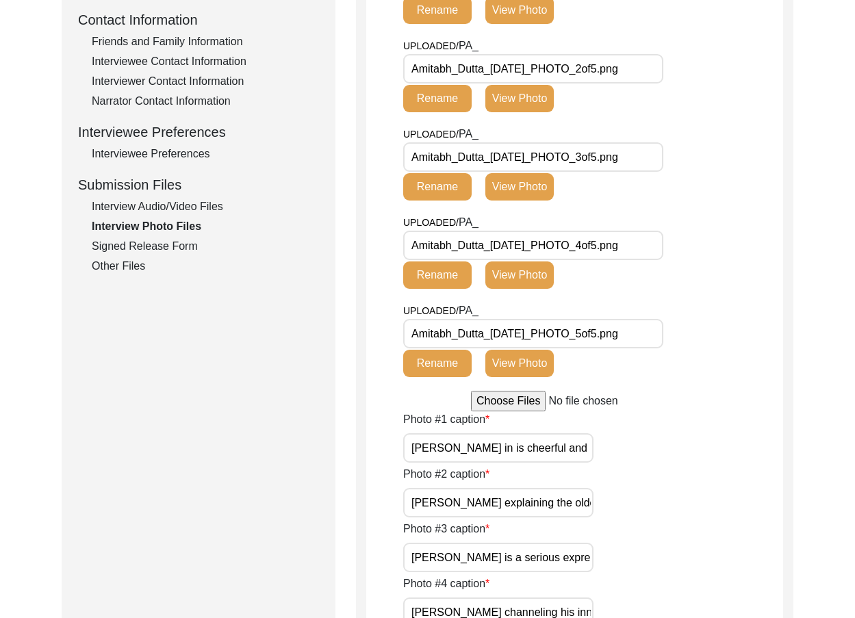
click at [417, 463] on input "[PERSON_NAME] in is cheerful and ever youthful form." at bounding box center [498, 447] width 190 height 29
paste input "A cheerful [PERSON_NAME]"
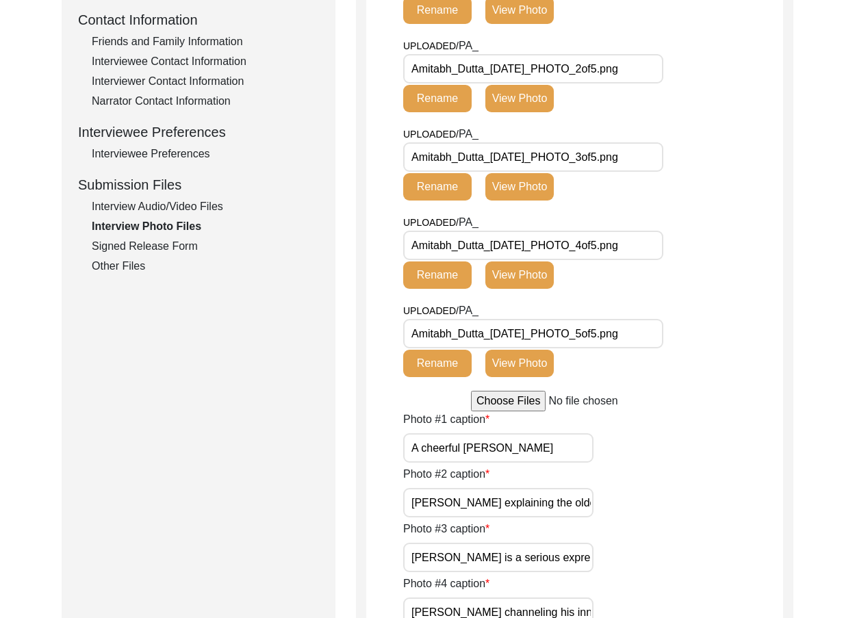
click at [415, 428] on label "Photo #1 caption" at bounding box center [446, 419] width 86 height 16
click at [415, 463] on input "A cheerful [PERSON_NAME]" at bounding box center [498, 447] width 190 height 29
click at [408, 463] on input "A cheerful [PERSON_NAME]" at bounding box center [498, 447] width 190 height 29
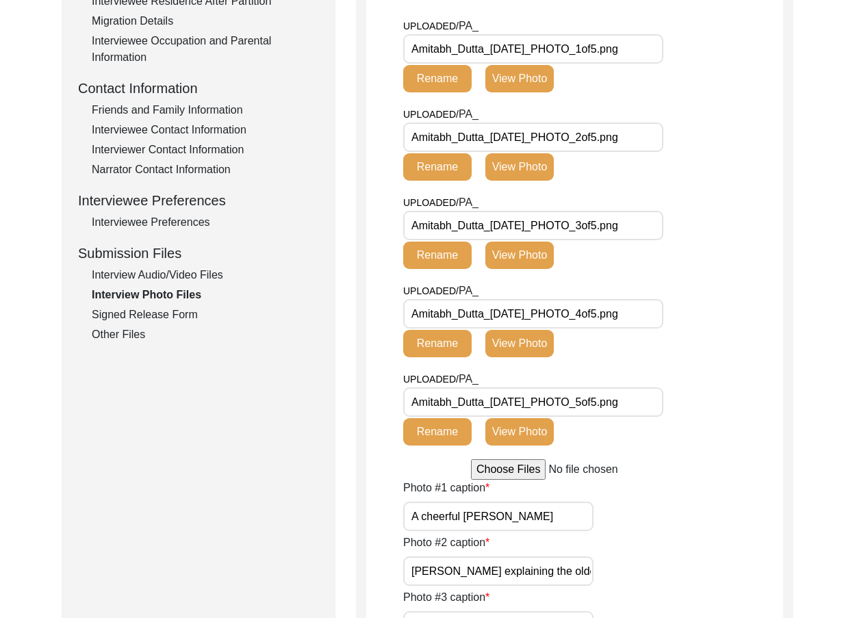
click at [522, 181] on button "View Photo" at bounding box center [519, 166] width 68 height 27
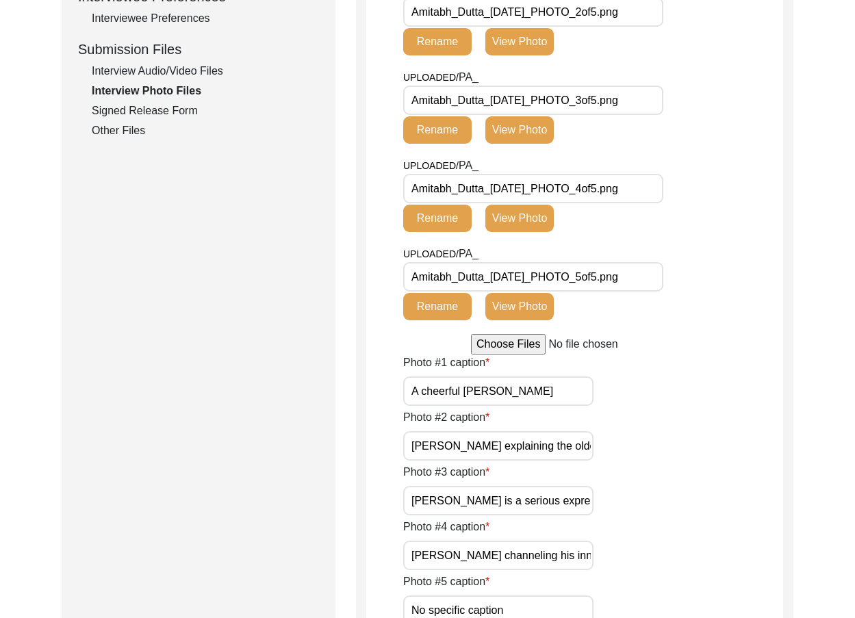
scroll to position [646, 0]
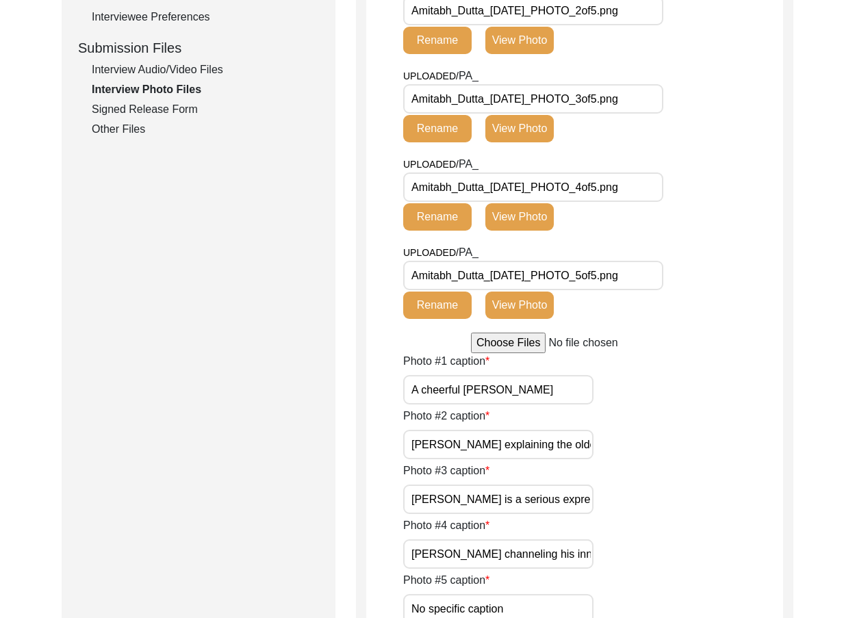
click at [511, 450] on input "[PERSON_NAME] explaining the olden days." at bounding box center [498, 444] width 190 height 29
click at [455, 448] on input "[PERSON_NAME] explaining the olden days." at bounding box center [498, 444] width 190 height 29
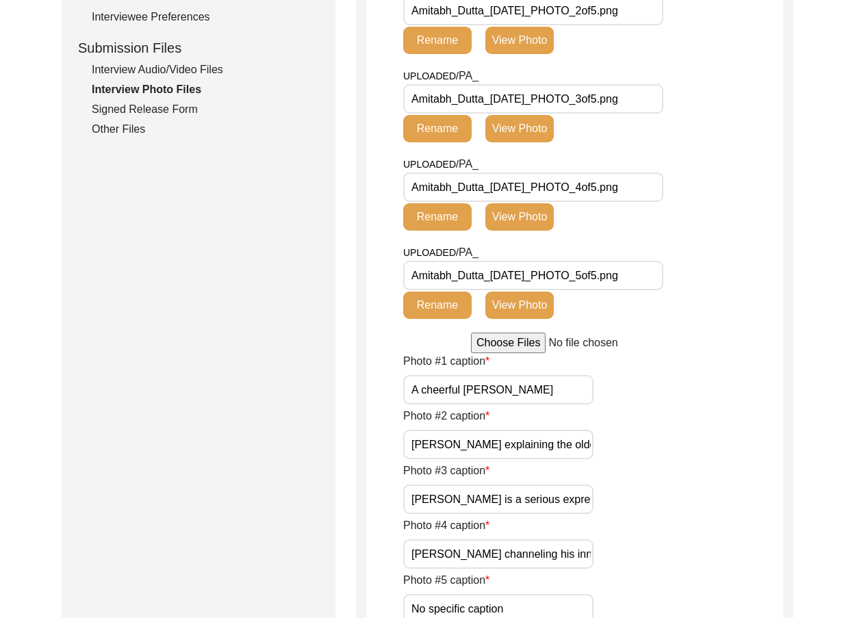
click at [455, 448] on input "[PERSON_NAME] explaining the olden days." at bounding box center [498, 444] width 190 height 29
paste input ". [PERSON_NAME] explaining his youth"
click at [633, 450] on div "Photo #2 caption [PERSON_NAME] explaining his youth" at bounding box center [593, 433] width 380 height 51
click at [565, 498] on input "[PERSON_NAME] is a serious expression." at bounding box center [498, 499] width 190 height 29
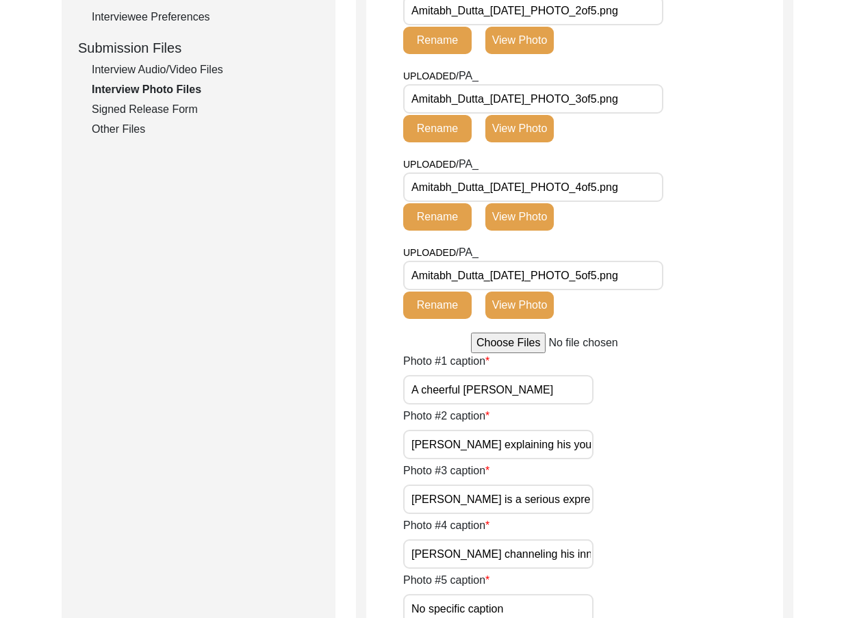
click at [565, 498] on input "[PERSON_NAME] is a serious expression." at bounding box center [498, 499] width 190 height 29
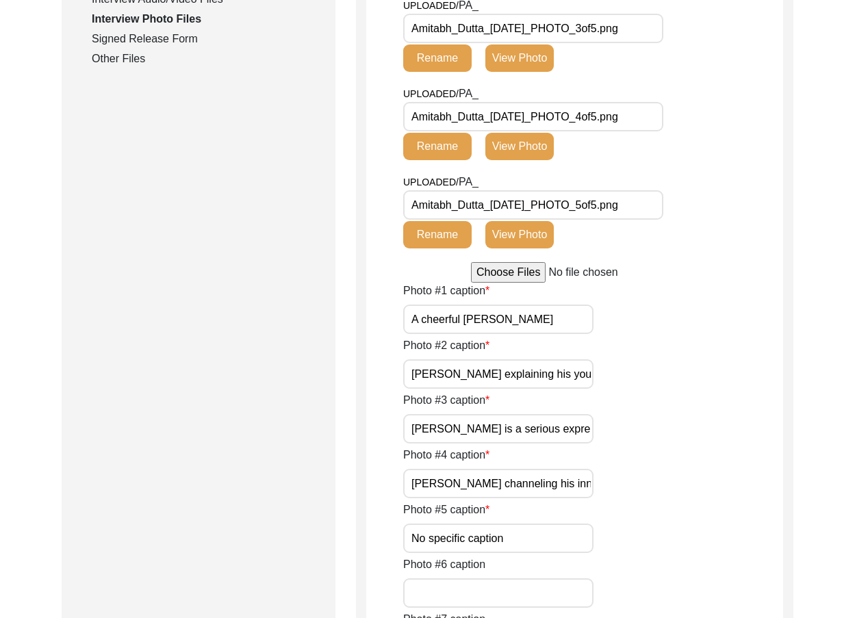
scroll to position [782, 0]
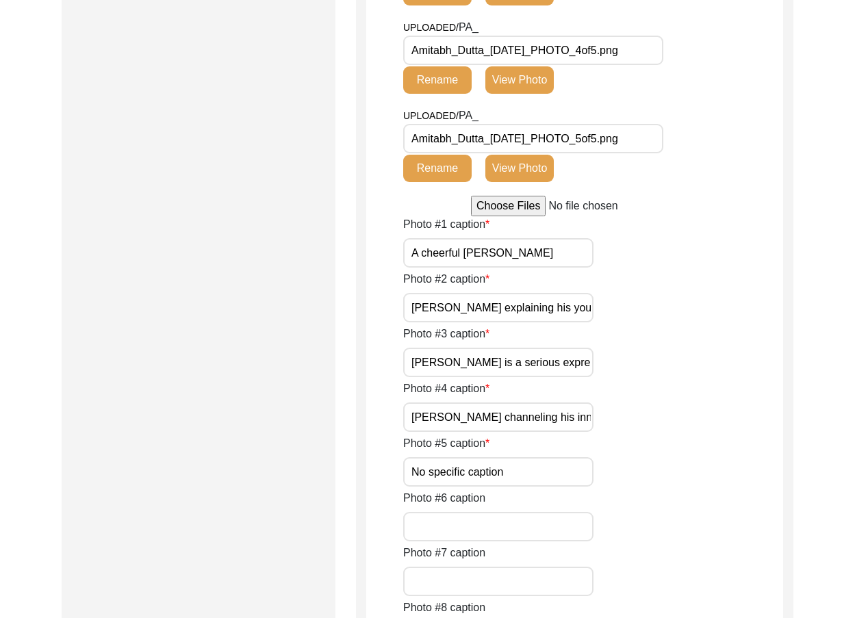
click at [430, 422] on input "[PERSON_NAME] channeling his inner Professor." at bounding box center [498, 417] width 190 height 29
click at [457, 375] on input "[PERSON_NAME] is a serious expression." at bounding box center [498, 362] width 190 height 29
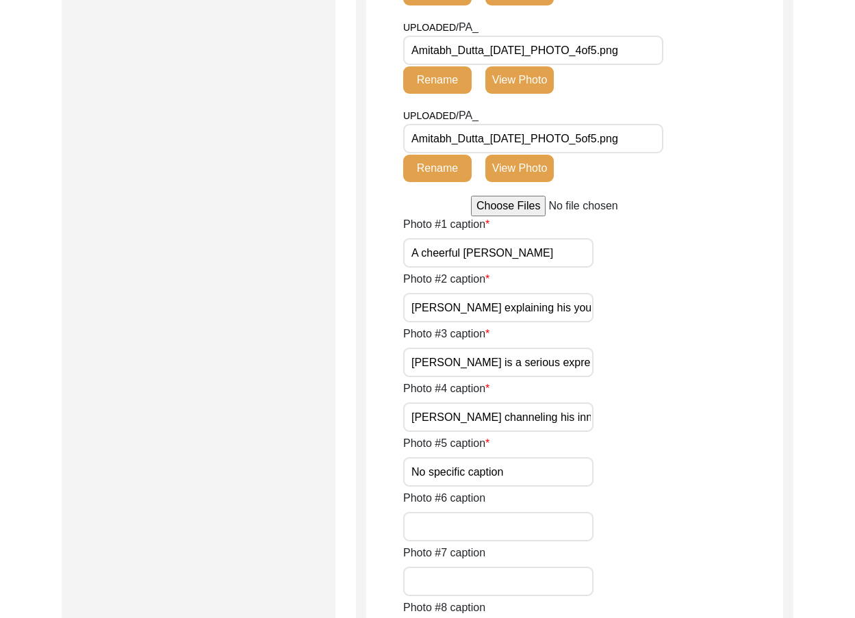
paste input ". Dutta with a serious expression"
click at [483, 420] on input "[PERSON_NAME] channeling his inner Professor." at bounding box center [498, 417] width 190 height 29
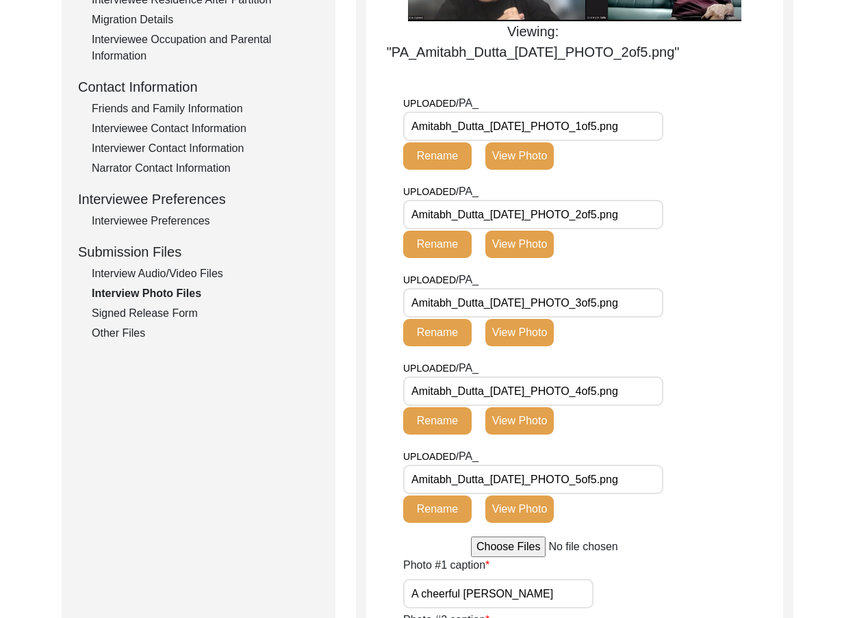
scroll to position [440, 0]
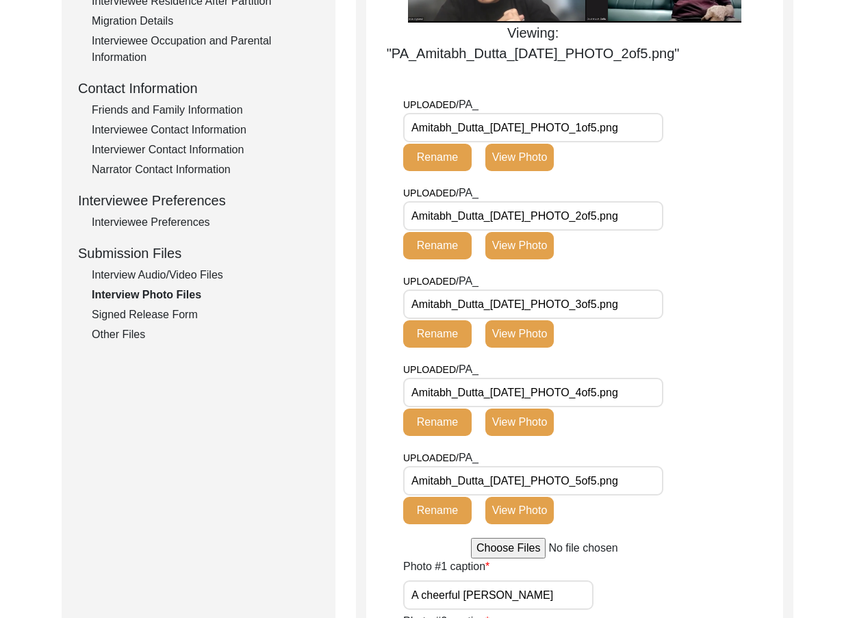
click at [536, 270] on div "UPLOADED/ PA_ Amitabh_Dutta_[DATE]_PHOTO_2of5.png Rename View Photo" at bounding box center [536, 227] width 266 height 85
click at [537, 428] on button "View Photo" at bounding box center [519, 422] width 68 height 27
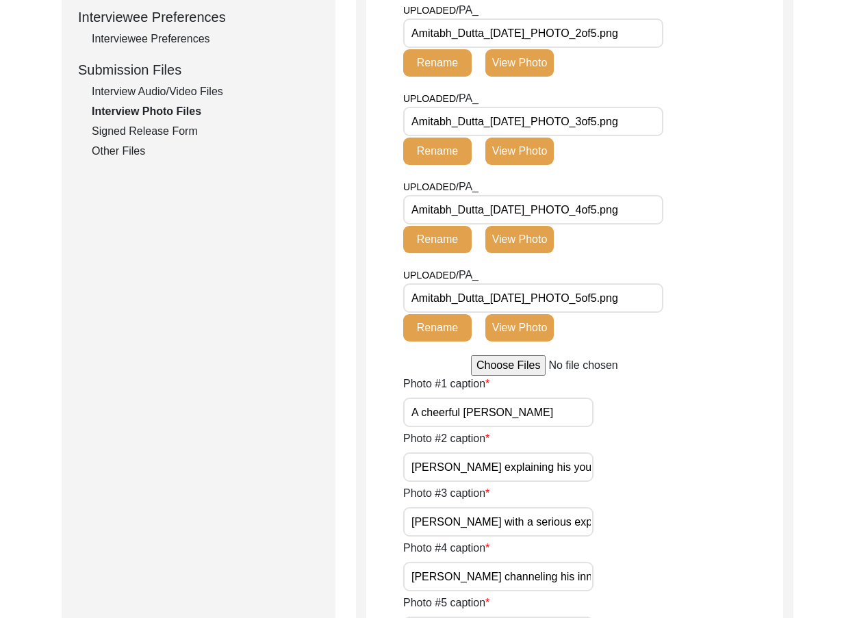
scroll to position [753, 0]
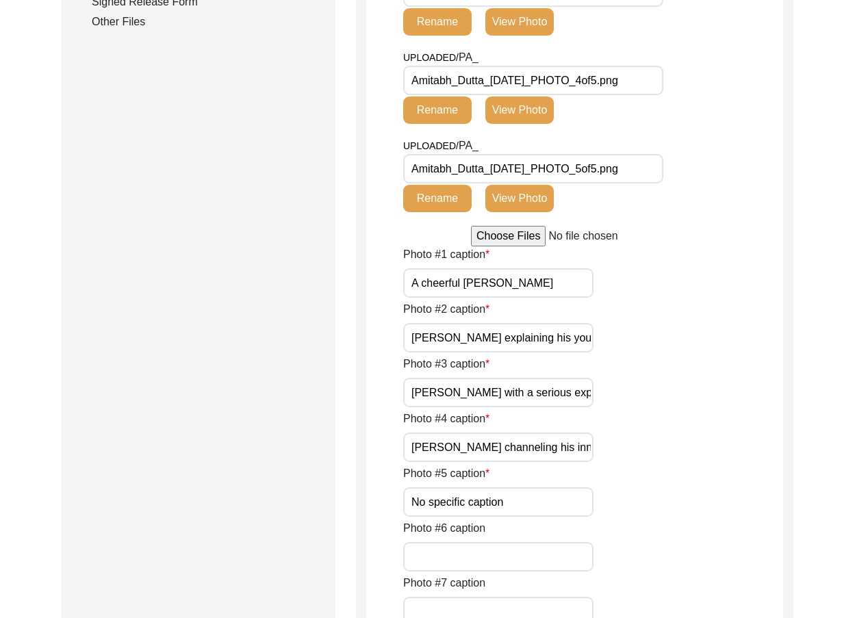
click at [483, 452] on input "[PERSON_NAME] channeling his inner Professor." at bounding box center [498, 447] width 190 height 29
paste input ". [PERSON_NAME] channeling his inner professor"
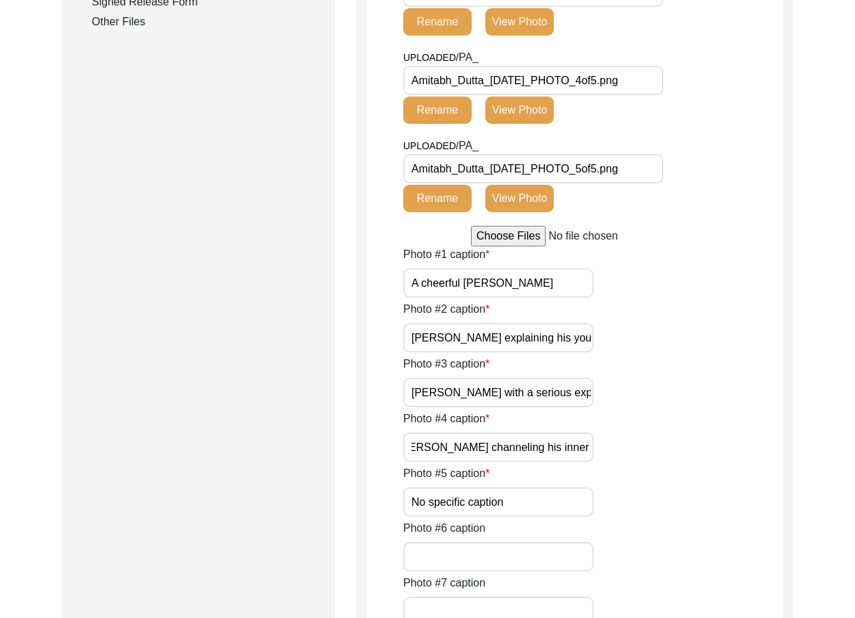
click at [657, 467] on div "Photo #5 caption No specific caption" at bounding box center [593, 490] width 380 height 51
click at [576, 488] on input "No specific caption" at bounding box center [498, 501] width 190 height 29
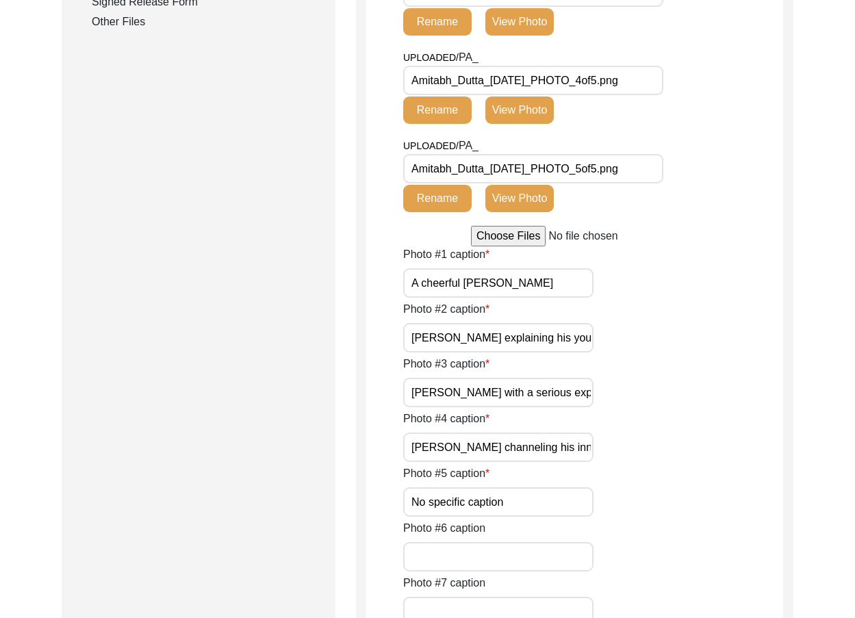
click at [546, 192] on button "View Photo" at bounding box center [519, 198] width 68 height 27
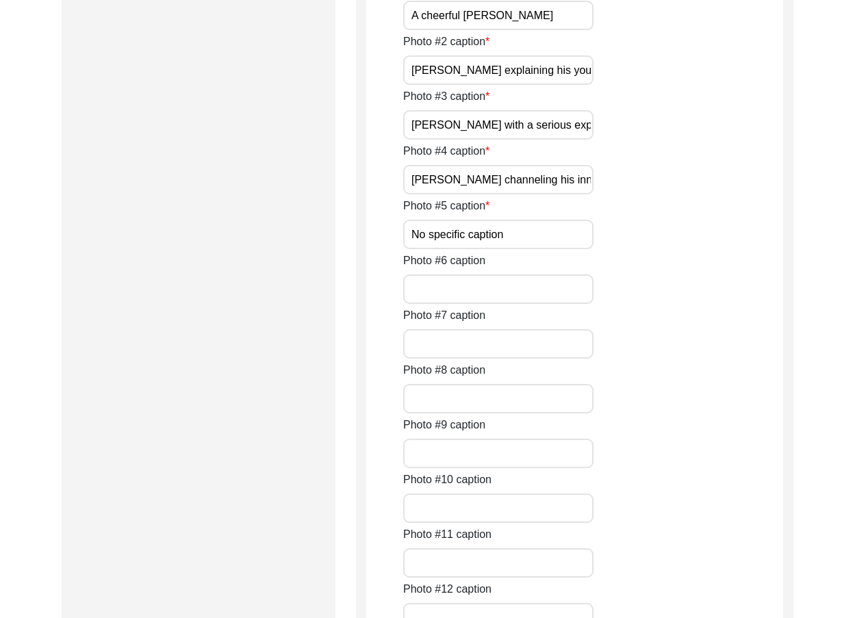
scroll to position [1027, 0]
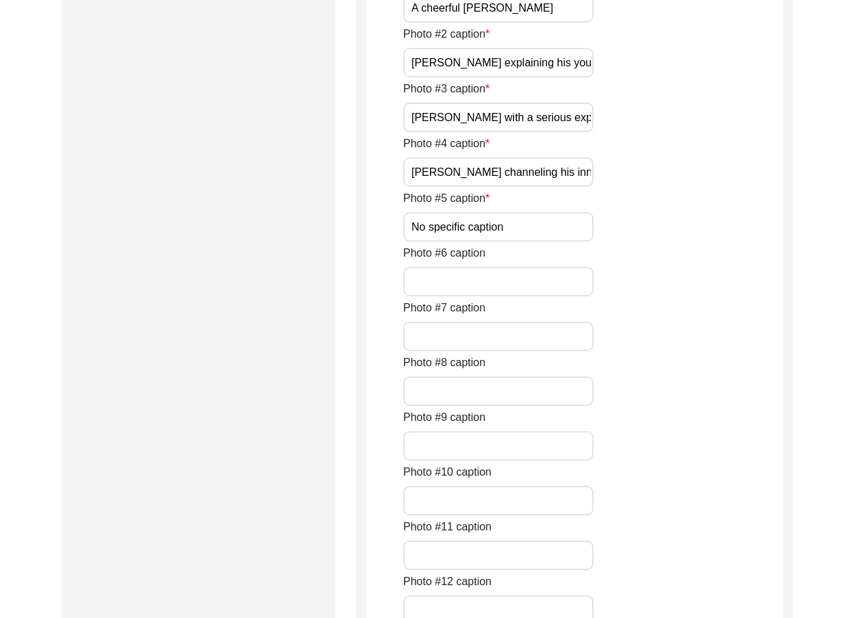
click at [474, 216] on input "No specific caption" at bounding box center [498, 226] width 190 height 29
paste input "[PERSON_NAME] during the interview"
click at [602, 225] on div "Photo #5 caption [PERSON_NAME] during the interview" at bounding box center [593, 215] width 380 height 51
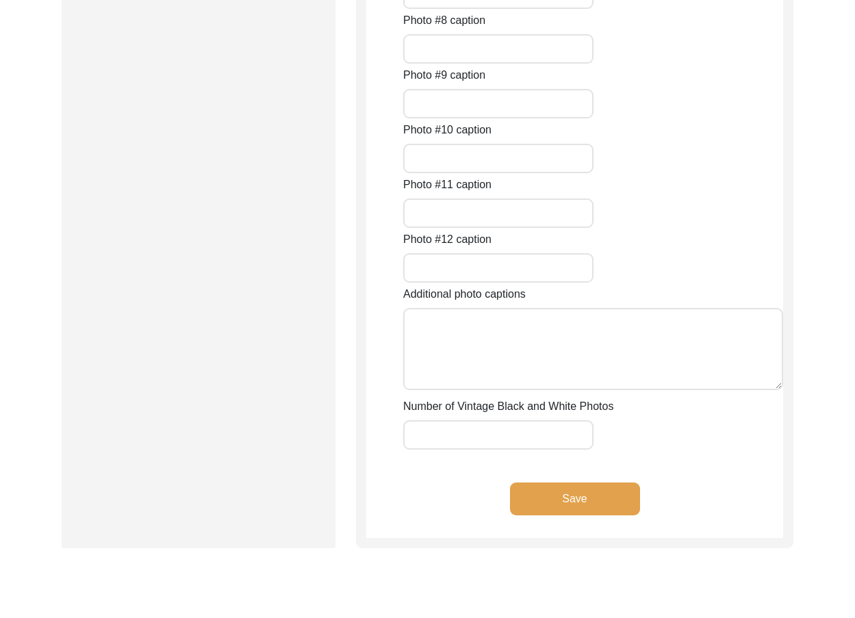
click at [579, 483] on button "Save" at bounding box center [575, 499] width 130 height 33
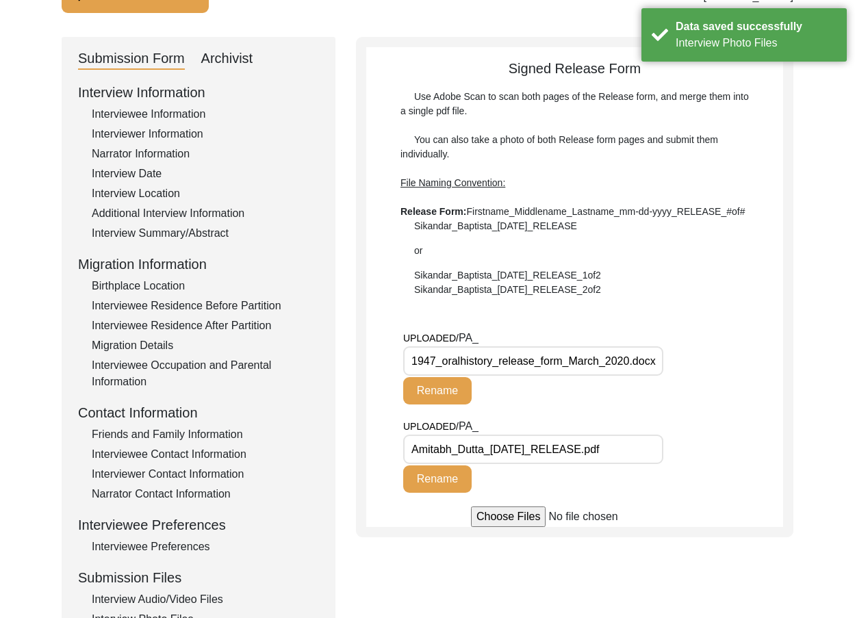
scroll to position [137, 0]
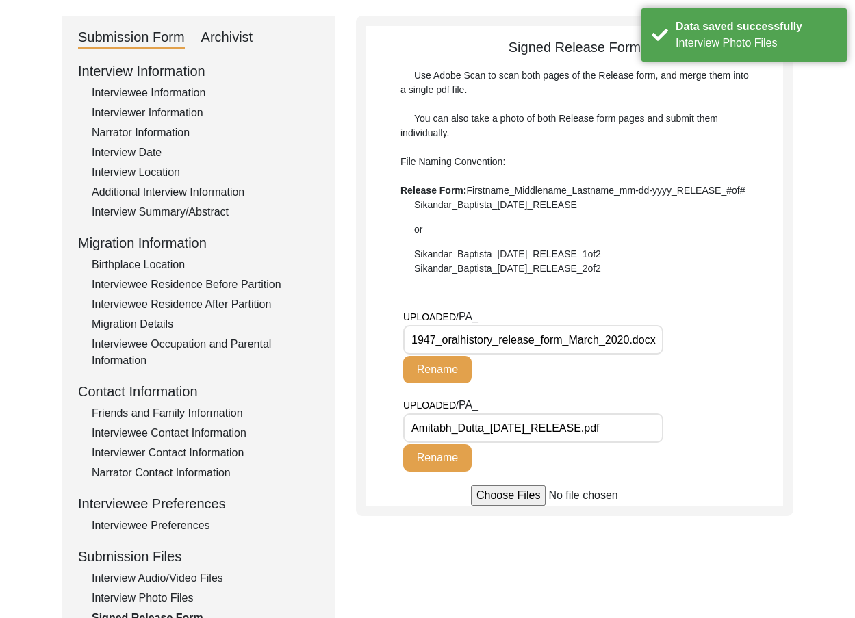
drag, startPoint x: 448, startPoint y: 335, endPoint x: 712, endPoint y: 335, distance: 263.5
click at [712, 335] on div "UPLOADED/ PA_ 1947_oralhistory_release_form_March_2020.docx Rename" at bounding box center [593, 353] width 380 height 88
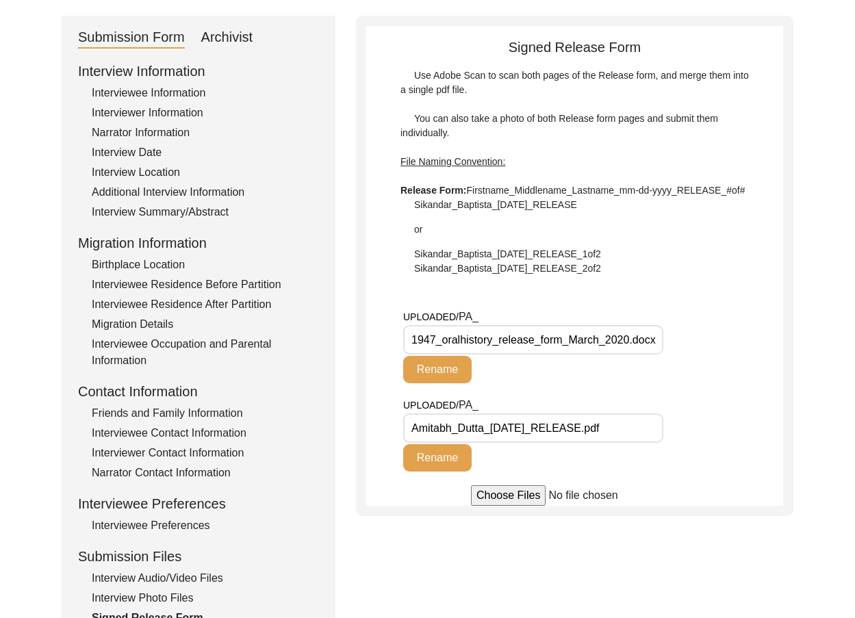
click at [712, 335] on div "UPLOADED/ PA_ 1947_oralhistory_release_form_March_2020.docx Rename" at bounding box center [593, 353] width 380 height 88
drag, startPoint x: 553, startPoint y: 246, endPoint x: 554, endPoint y: 292, distance: 45.2
click at [553, 247] on div "Use Adobe Scan to scan both pages of the Release form, and merge them into a si…" at bounding box center [574, 171] width 348 height 207
click at [551, 324] on div "UPLOADED/ PA_ 1947_oralhistory_release_form_March_2020.docx Rename" at bounding box center [536, 346] width 266 height 75
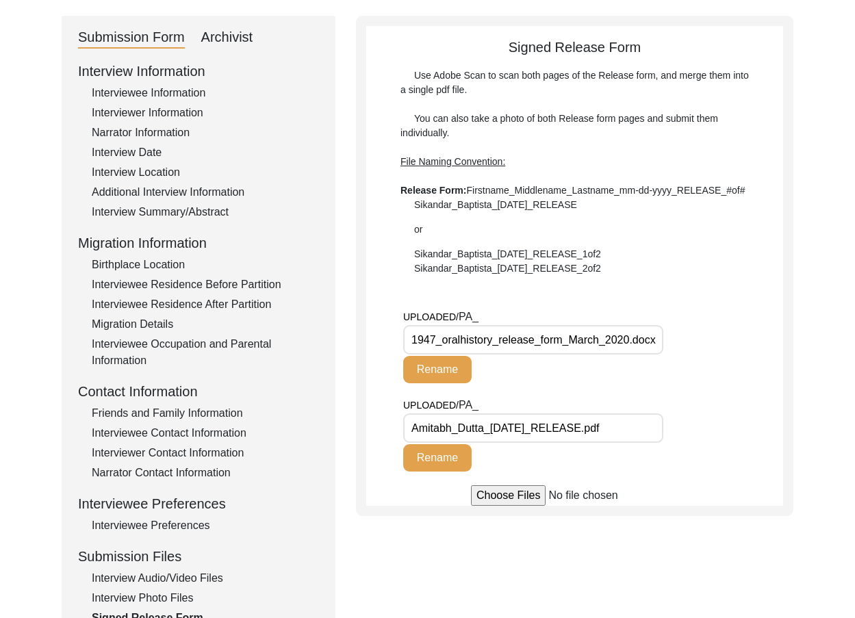
click at [553, 333] on input "1947_oralhistory_release_form_March_2020.docx" at bounding box center [533, 339] width 260 height 29
click at [548, 279] on div "Signed Release Form Use Adobe Scan to scan both pages of the Release form, and …" at bounding box center [574, 271] width 417 height 469
click at [565, 332] on input "1947_oralhistory_release_form_March_2020.docx" at bounding box center [533, 339] width 260 height 29
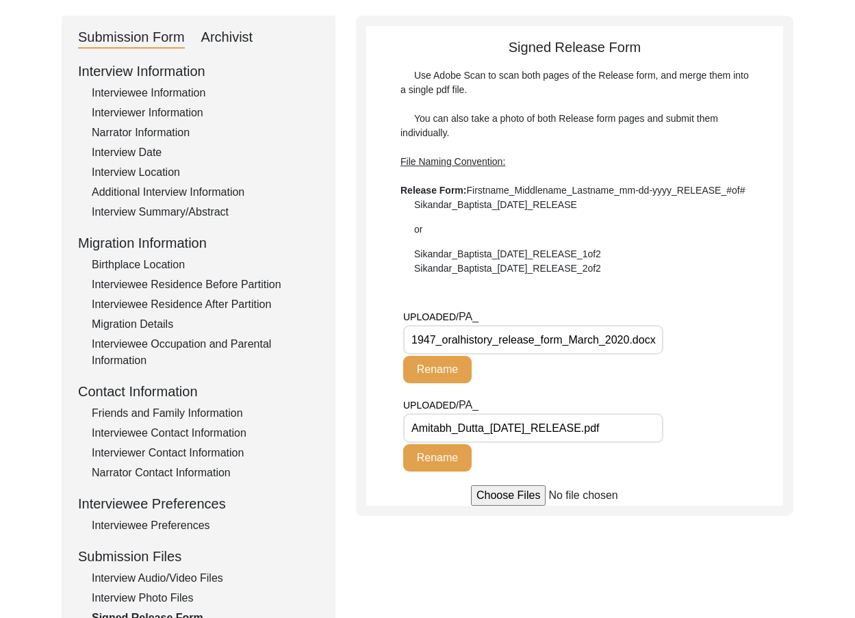
click at [565, 332] on input "1947_oralhistory_release_form_March_2020.docx" at bounding box center [533, 339] width 260 height 29
paste input "Amitabh_Dutta_[DATE]_RELEASE1of2"
click at [565, 320] on div "UPLOADED/ PA_ Amitabh_Dutta_[DATE]_RELEASE1of2.docx Rename" at bounding box center [536, 346] width 266 height 75
click at [460, 371] on button "Rename" at bounding box center [437, 369] width 68 height 27
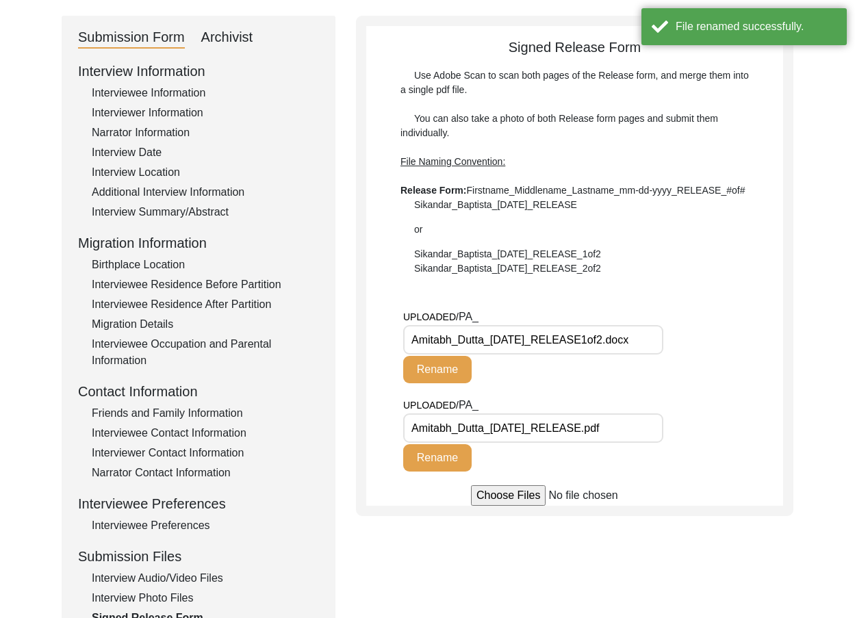
click at [691, 351] on div "UPLOADED/ PA_ Amitabh_Dutta_[DATE]_RELEASE1of2.docx Rename" at bounding box center [593, 353] width 380 height 88
click at [639, 437] on input "Amitabh_Dutta_[DATE]_RELEASE.pdf" at bounding box center [533, 427] width 260 height 29
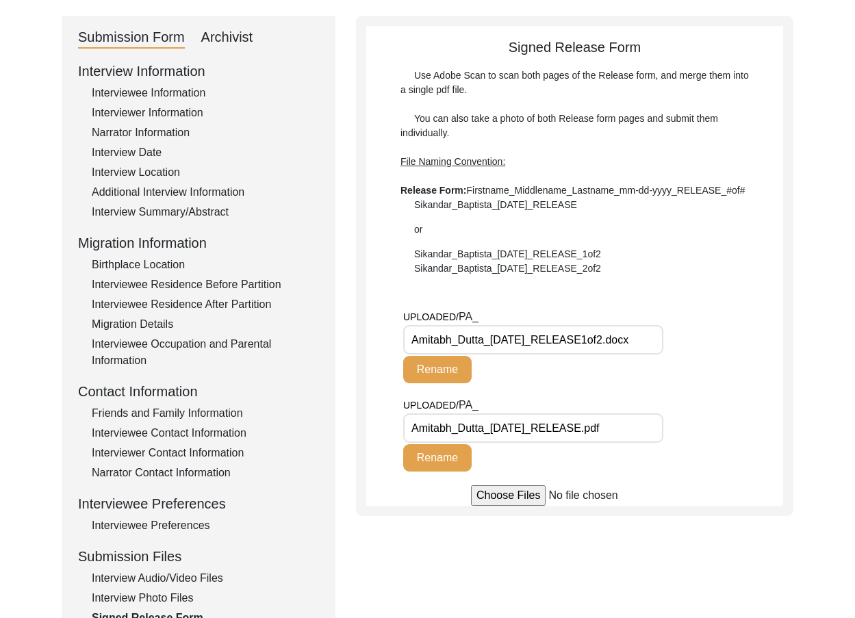
click at [593, 426] on input "Amitabh_Dutta_[DATE]_RELEASE.pdf" at bounding box center [533, 427] width 260 height 29
paste input "2of2"
click at [605, 340] on input "Amitabh_Dutta_[DATE]_RELEASE1of2.docx" at bounding box center [533, 339] width 260 height 29
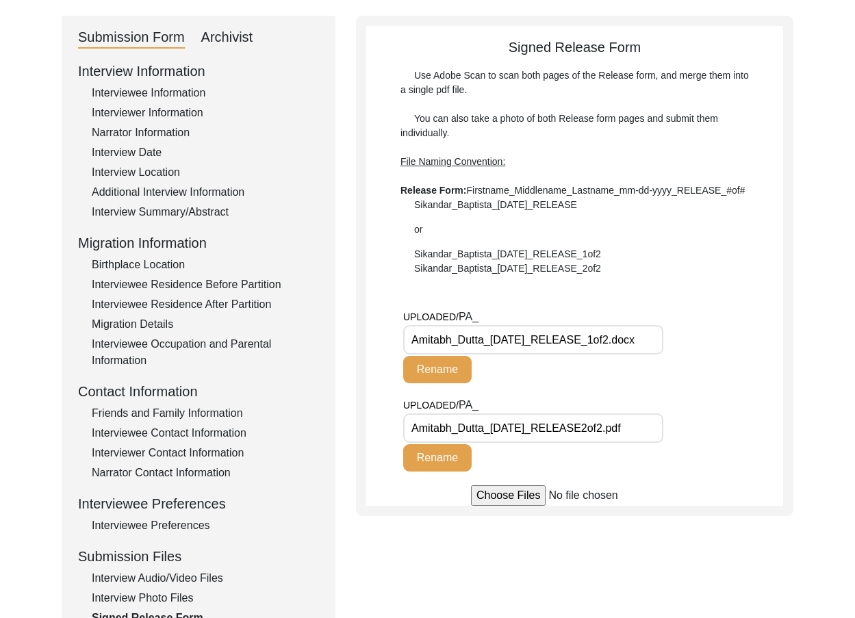
click at [465, 366] on button "Rename" at bounding box center [437, 369] width 68 height 27
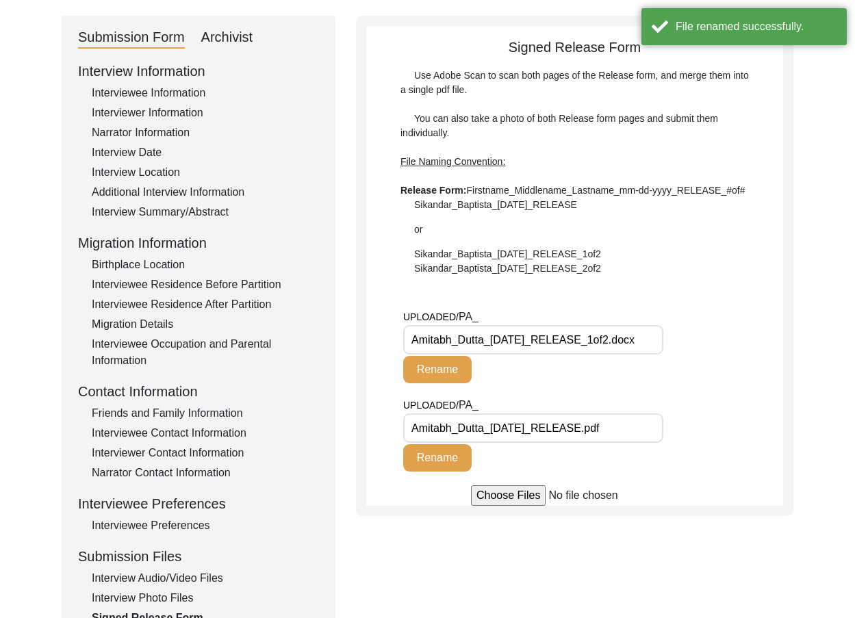
click at [537, 457] on div "UPLOADED/ PA_ Amitabh_Dutta_[DATE]_RELEASE.pdf Rename" at bounding box center [536, 434] width 266 height 75
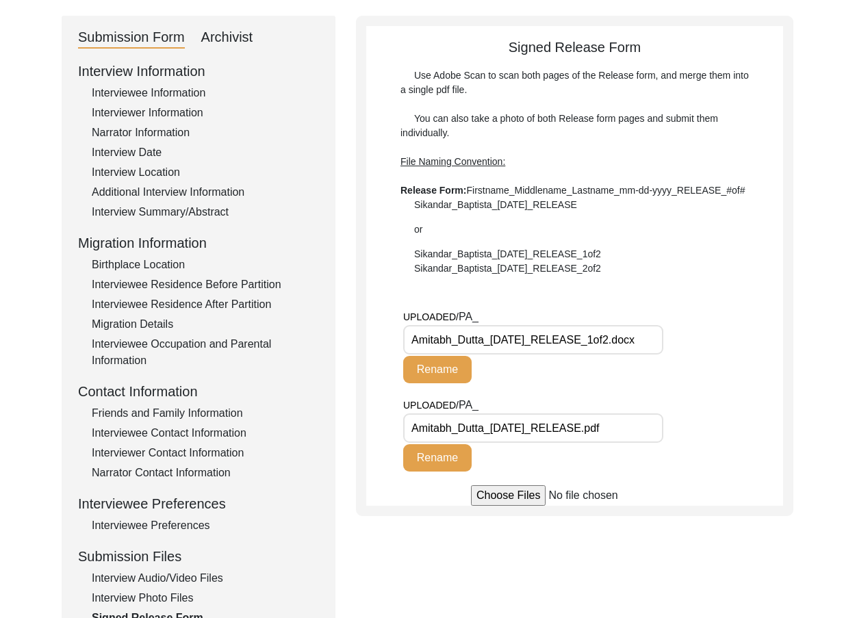
click at [592, 433] on input "Amitabh_Dutta_[DATE]_RELEASE.pdf" at bounding box center [533, 427] width 260 height 29
paste input "_2of2"
click at [706, 420] on div "UPLOADED/ PA_ Amitabh_Dutta_[DATE]_RELEASE_2of2.pdf Rename" at bounding box center [593, 441] width 380 height 88
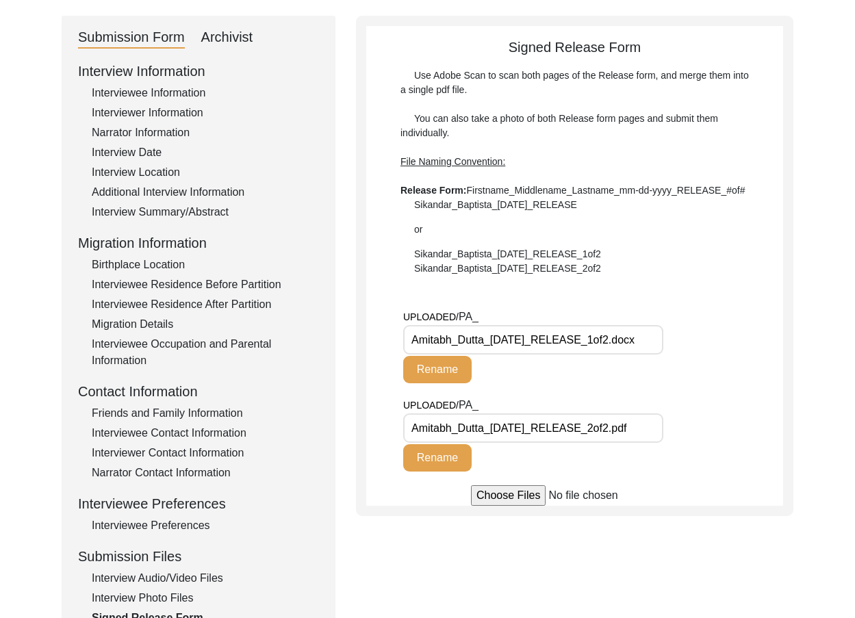
click at [711, 413] on div "UPLOADED/ PA_ Amitabh_Dutta_[DATE]_RELEASE_2of2.pdf Rename" at bounding box center [593, 441] width 380 height 88
drag, startPoint x: 430, startPoint y: 466, endPoint x: 425, endPoint y: 478, distance: 13.2
click at [430, 465] on button "Rename" at bounding box center [437, 457] width 68 height 27
click at [423, 502] on div at bounding box center [574, 495] width 417 height 21
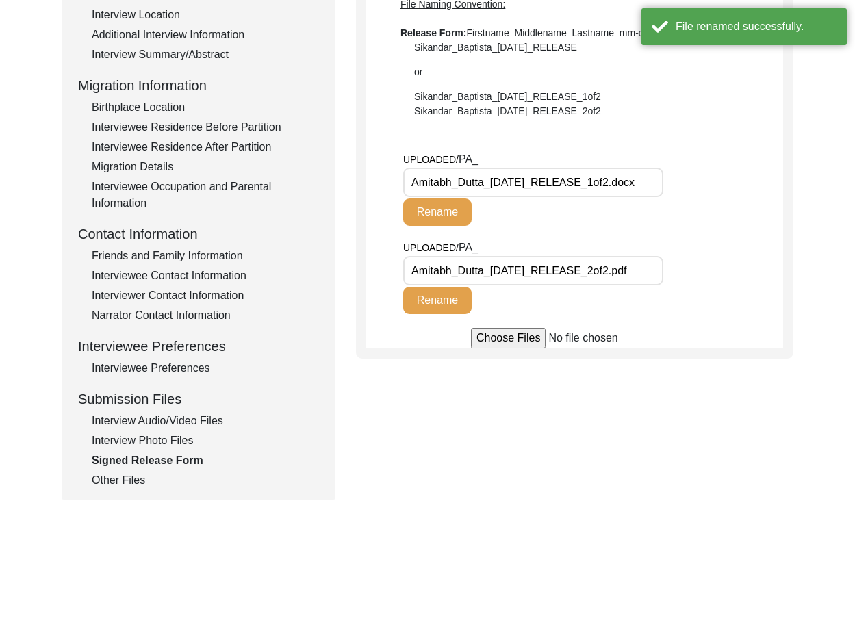
scroll to position [342, 0]
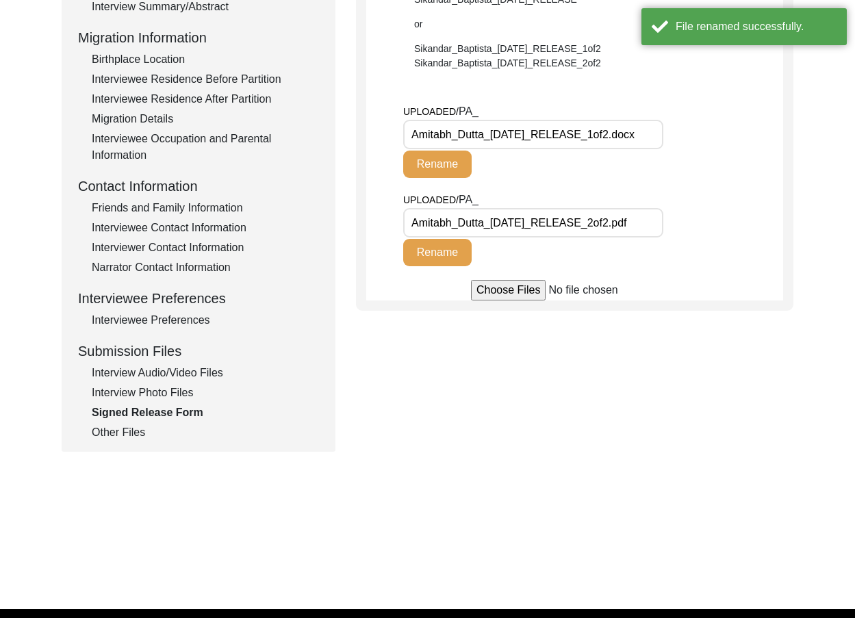
click at [101, 431] on div "Other Files" at bounding box center [205, 432] width 227 height 16
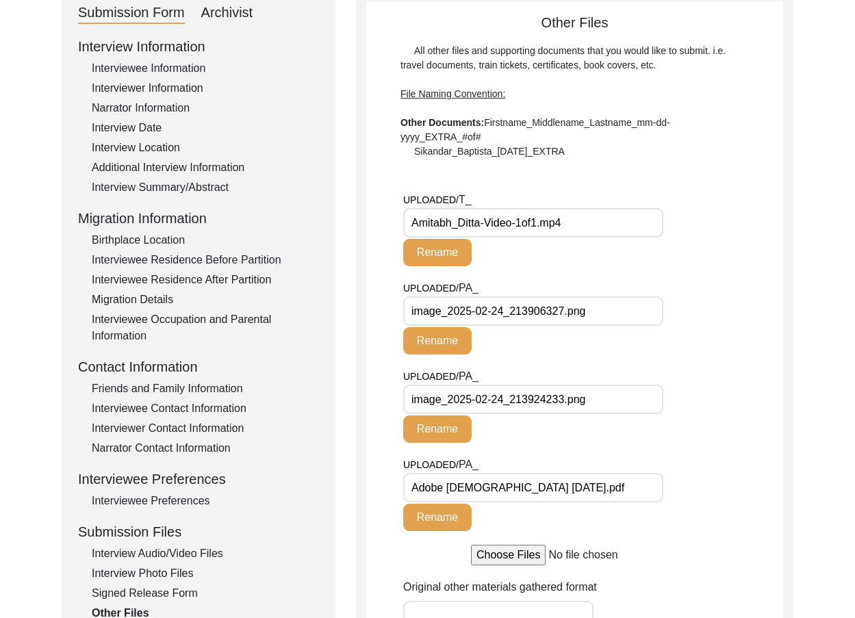
scroll to position [137, 0]
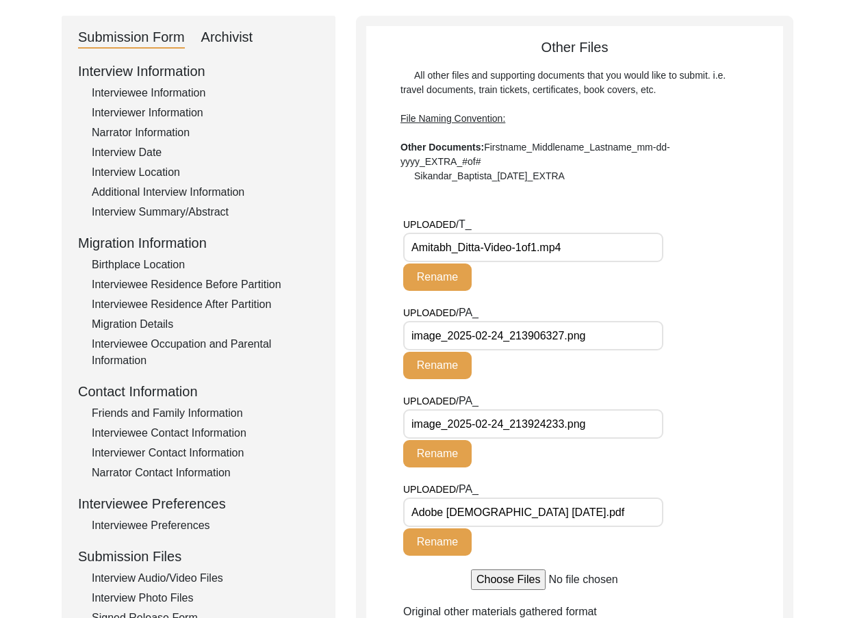
click at [535, 344] on input "image_2025-02-24_213906327.png" at bounding box center [533, 335] width 260 height 29
click at [516, 253] on input "Amitabh_Ditta-Video-1of1.mp4" at bounding box center [533, 247] width 260 height 29
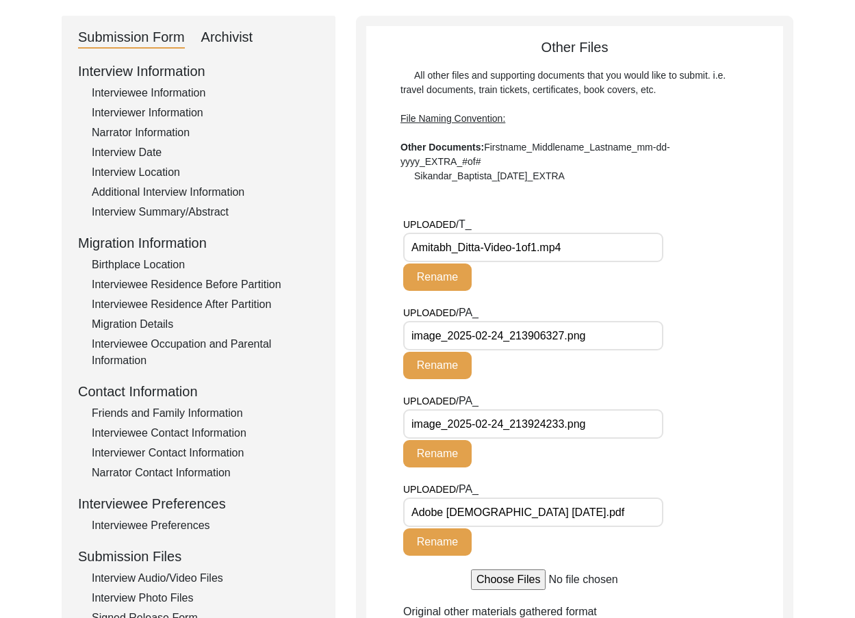
click at [516, 253] on input "Amitabh_Ditta-Video-1of1.mp4" at bounding box center [533, 247] width 260 height 29
click at [496, 252] on input "Amitabh_Ditta-Video-1of1.mp4" at bounding box center [533, 247] width 260 height 29
paste input "utta_[DATE]_EXTRA_1of4"
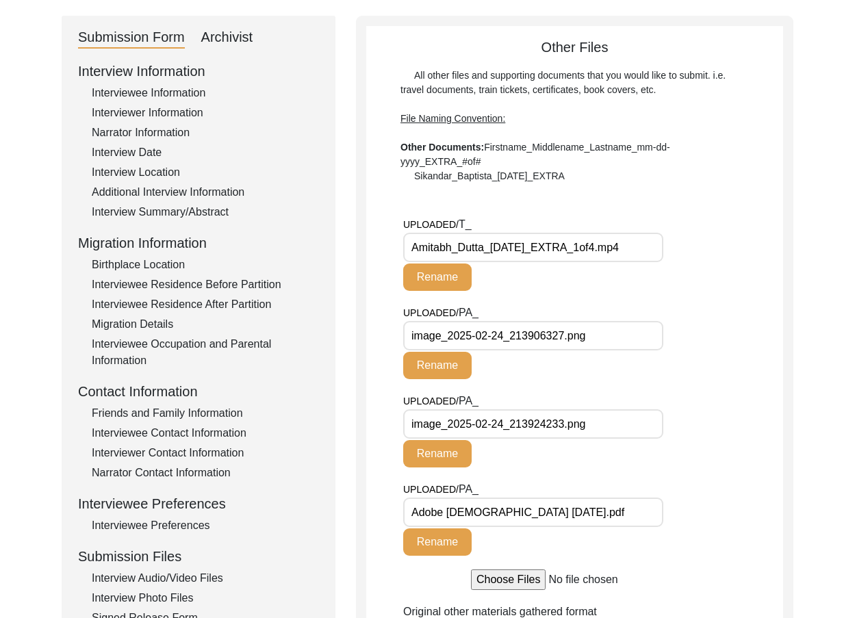
click at [431, 281] on button "Rename" at bounding box center [437, 277] width 68 height 27
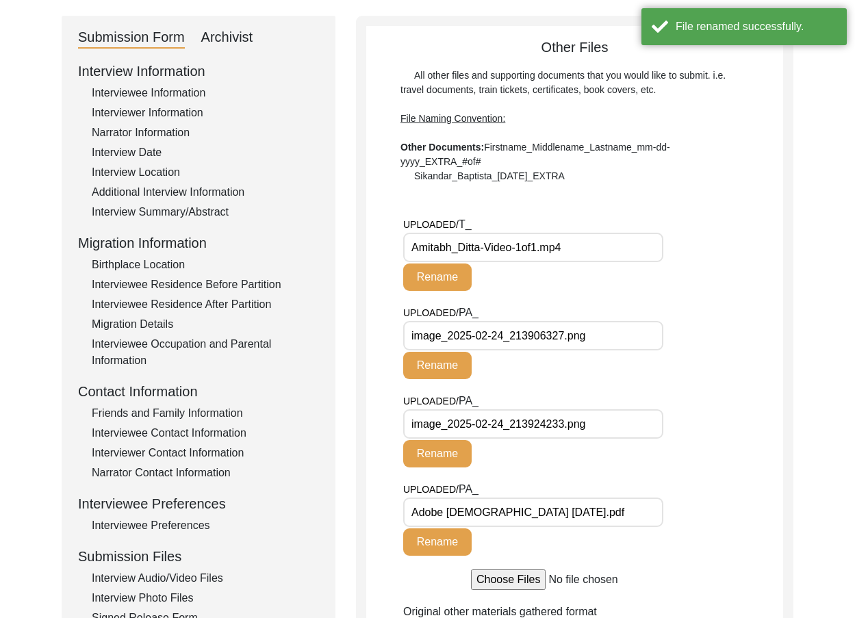
click at [627, 281] on div "UPLOADED/ T_ Amitabh_Ditta-Video-1of1.mp4 Rename" at bounding box center [536, 253] width 266 height 75
click at [628, 281] on div "UPLOADED/ T_ Amitabh_Ditta-Video-1of1.mp4 Rename" at bounding box center [536, 253] width 266 height 75
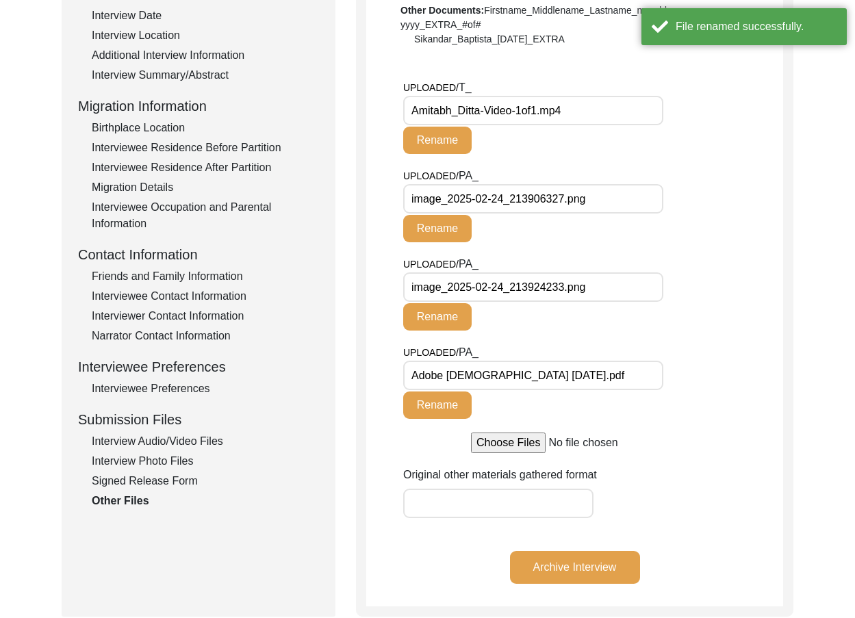
click at [726, 366] on div "UPLOADED/ PA_ Adobe Scan [DATE].pdf Rename" at bounding box center [593, 388] width 380 height 88
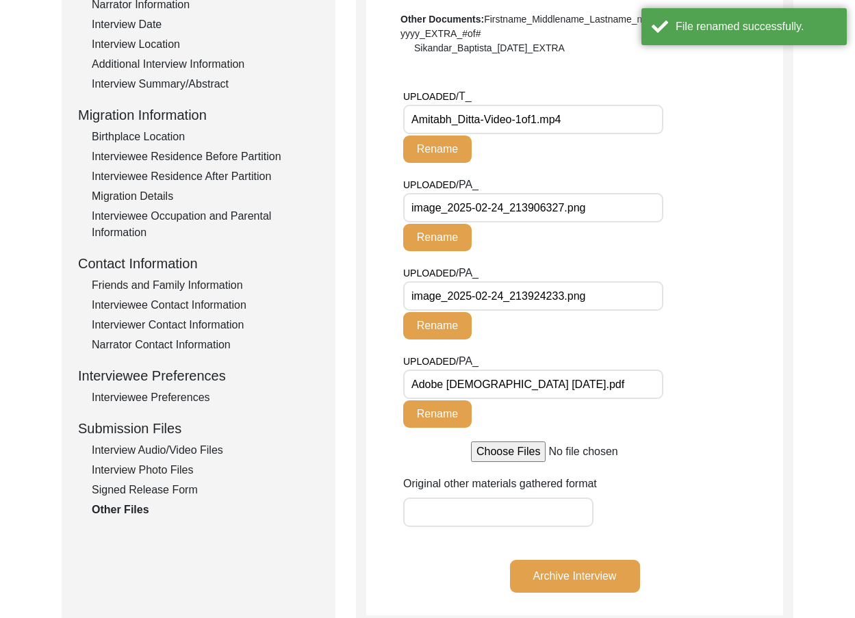
scroll to position [205, 0]
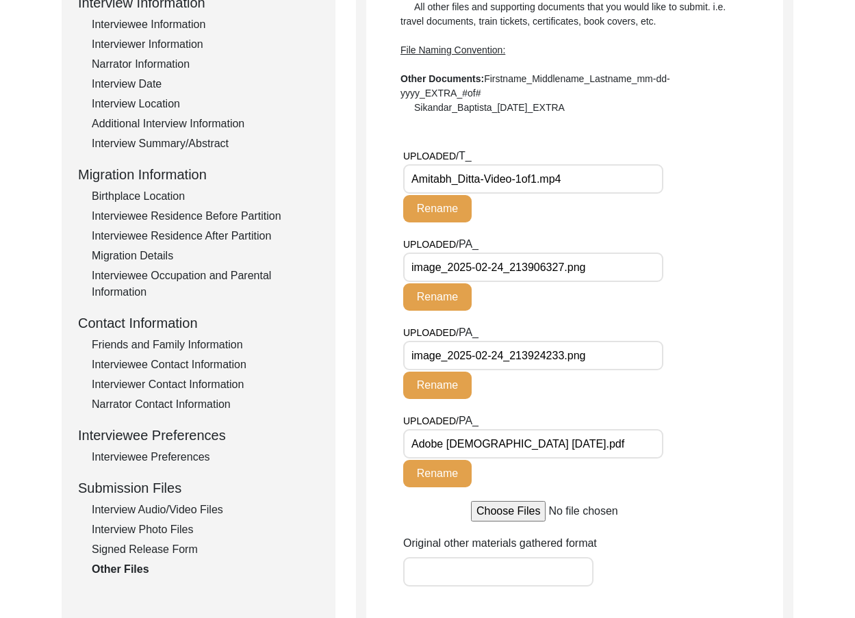
click at [528, 272] on input "image_2025-02-24_213906327.png" at bounding box center [533, 267] width 260 height 29
paste input "Amitabh_Dutta_[DATE]_EXTRA_1of3"
click at [532, 300] on div "UPLOADED/ PA_ Amitabh_Dutta_[DATE]_EXTRA_1of3.png Rename" at bounding box center [536, 273] width 266 height 75
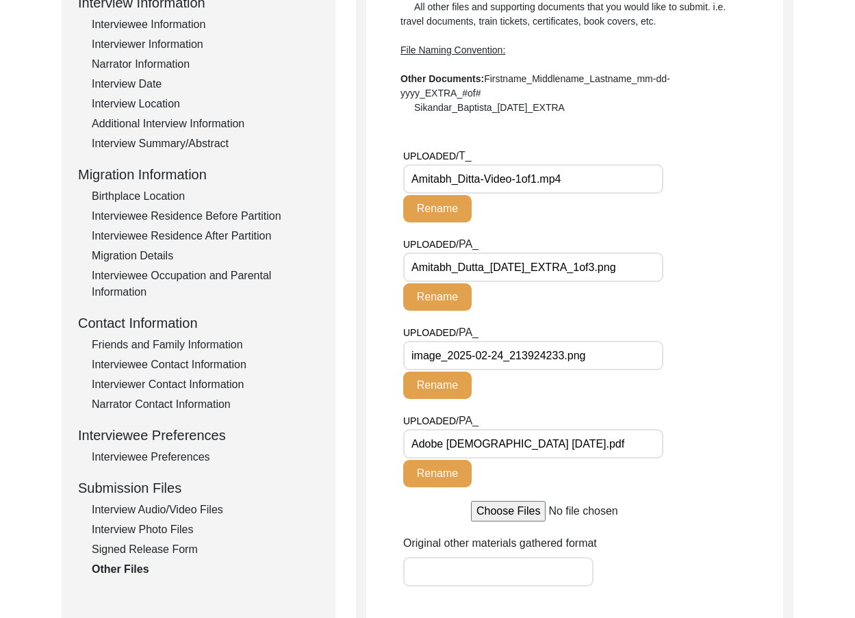
click at [439, 305] on button "Rename" at bounding box center [437, 296] width 68 height 27
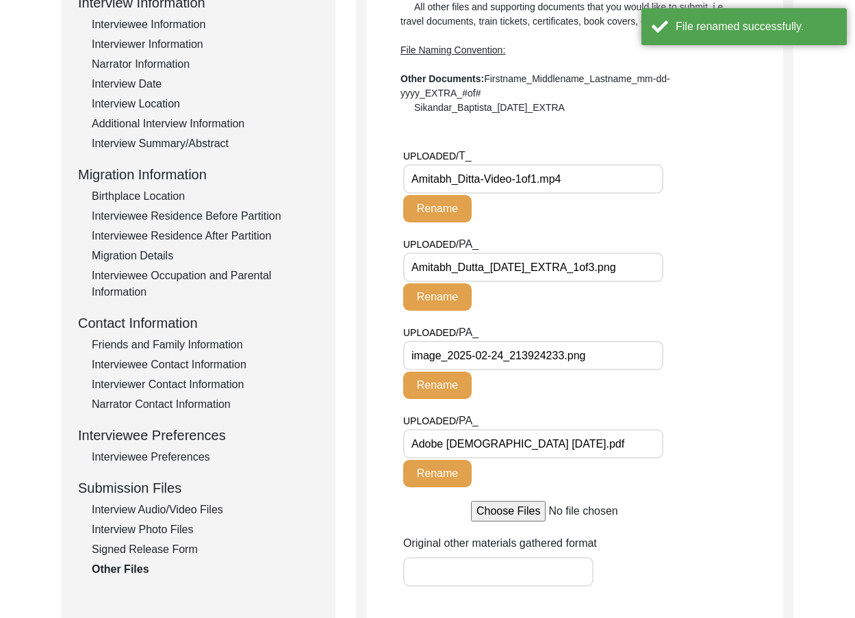
click at [626, 329] on div "UPLOADED/ PA_ image_2025-02-24_213924233.png Rename" at bounding box center [536, 361] width 266 height 75
click at [627, 354] on input "image_2025-02-24_213924233.png" at bounding box center [533, 355] width 260 height 29
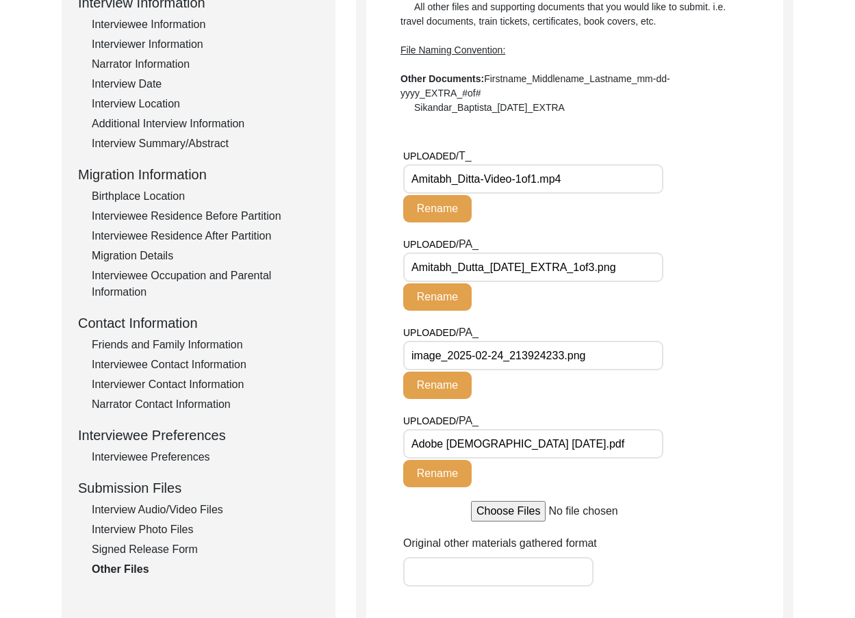
click at [480, 344] on input "image_2025-02-24_213924233.png" at bounding box center [533, 355] width 260 height 29
paste input "Amitabh_Dutta_[DATE]_EXTRA_2of"
click at [468, 383] on button "Rename" at bounding box center [437, 385] width 68 height 27
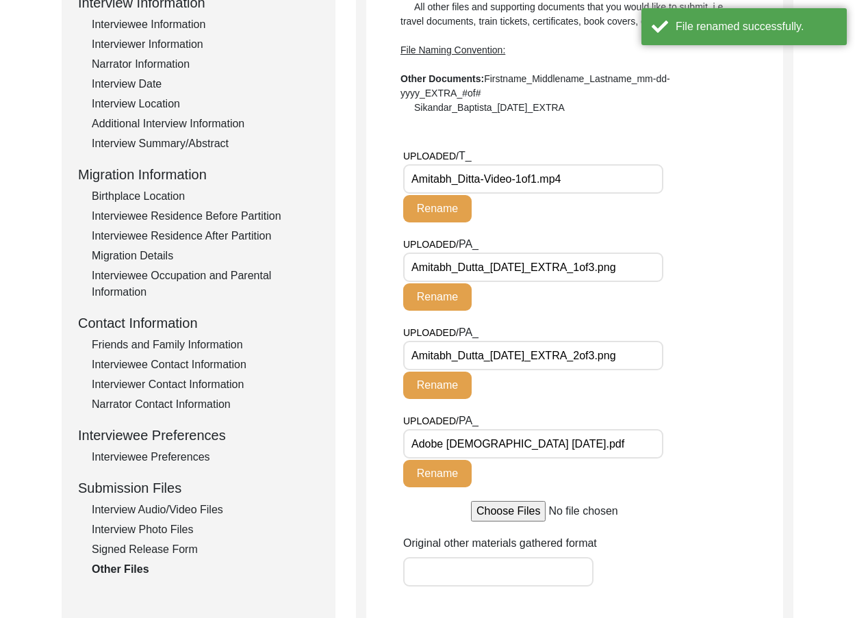
click at [734, 384] on div "UPLOADED/ PA_ Amitabh_Dutta_[DATE]_EXTRA_2of3.png Rename" at bounding box center [593, 368] width 380 height 88
click at [706, 424] on div "UPLOADED/ PA_ Adobe Scan [DATE].pdf Rename" at bounding box center [593, 457] width 380 height 88
click at [633, 437] on 2025\ "Adobe [DEMOGRAPHIC_DATA] [DATE].pdf" at bounding box center [533, 443] width 260 height 29
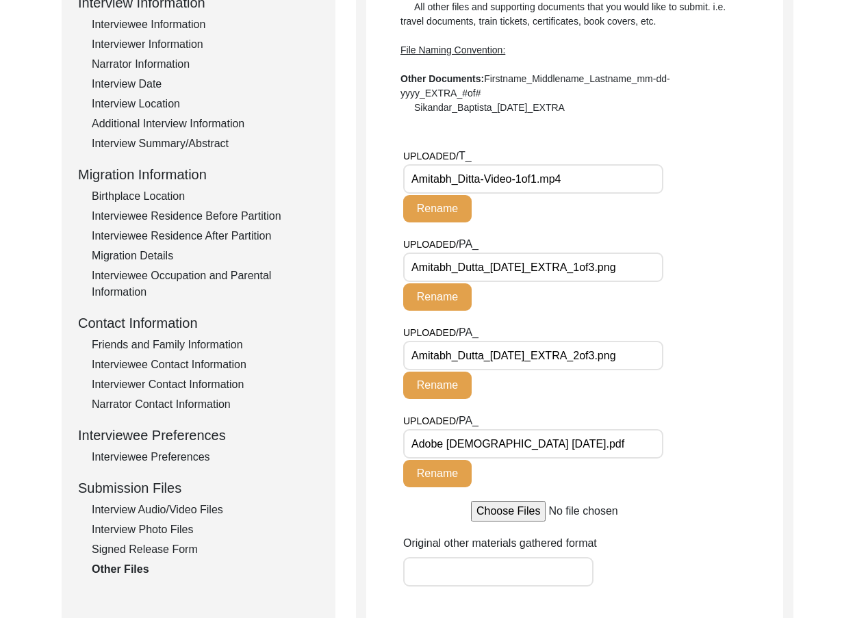
click at [576, 438] on 2025\ "Adobe [DEMOGRAPHIC_DATA] [DATE].pdf" at bounding box center [533, 443] width 260 height 29
paste 2025\ "mitabh_Dutta_[DATE]_EXTRA_3of3"
click at [591, 436] on 2025\ "Amitabh_Dutta_[DATE]_EXTRA_3of3.pdf" at bounding box center [533, 443] width 260 height 29
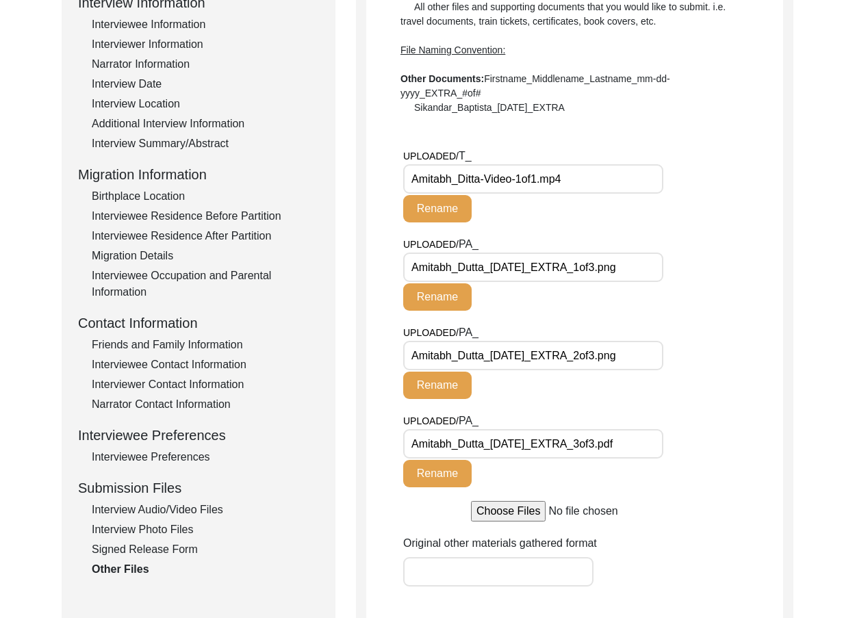
click at [444, 474] on button "Rename" at bounding box center [437, 473] width 68 height 27
click at [676, 464] on div "UPLOADED/ PA_ Amitabh_Dutta_[DATE]_EXTRA_3of3.pdf Rename" at bounding box center [593, 457] width 380 height 88
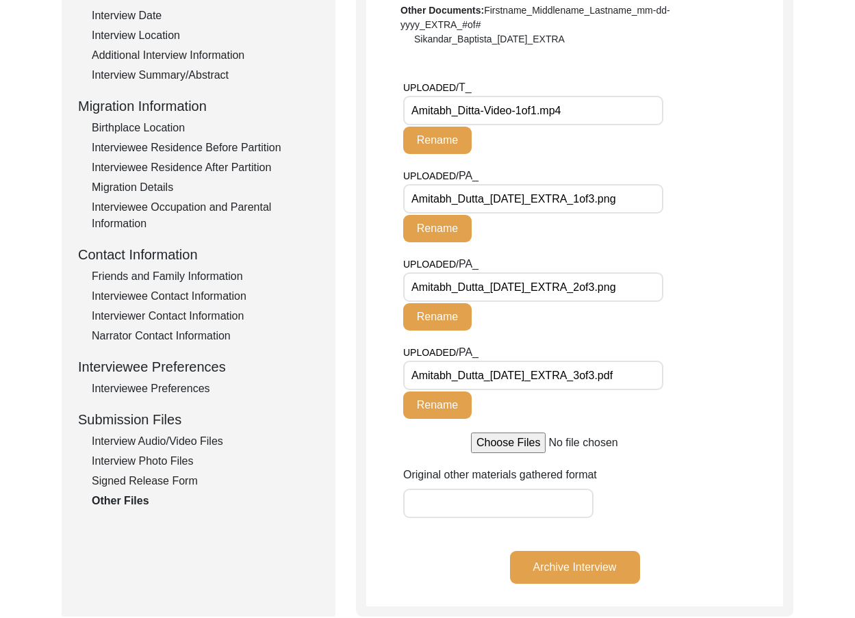
scroll to position [0, 0]
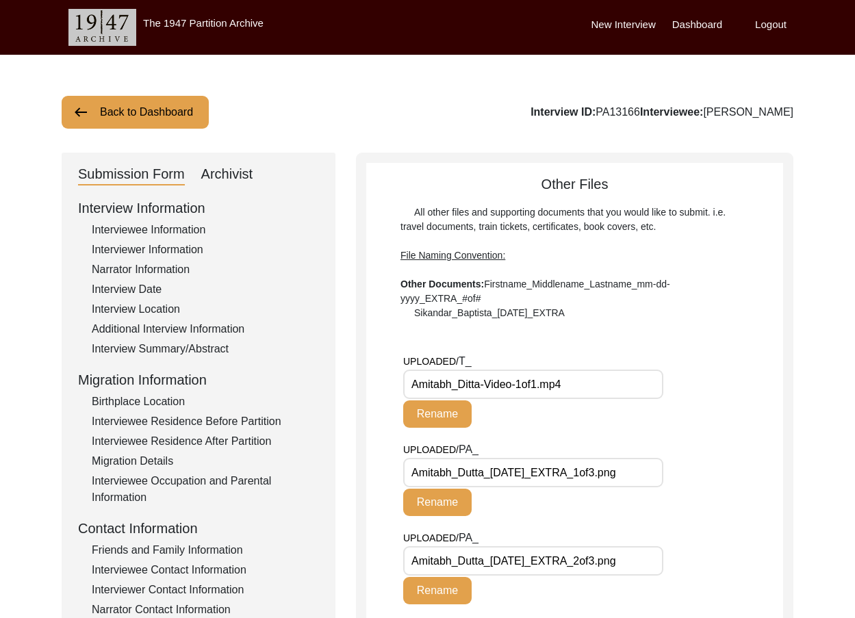
click at [222, 179] on div "Archivist" at bounding box center [227, 175] width 52 height 22
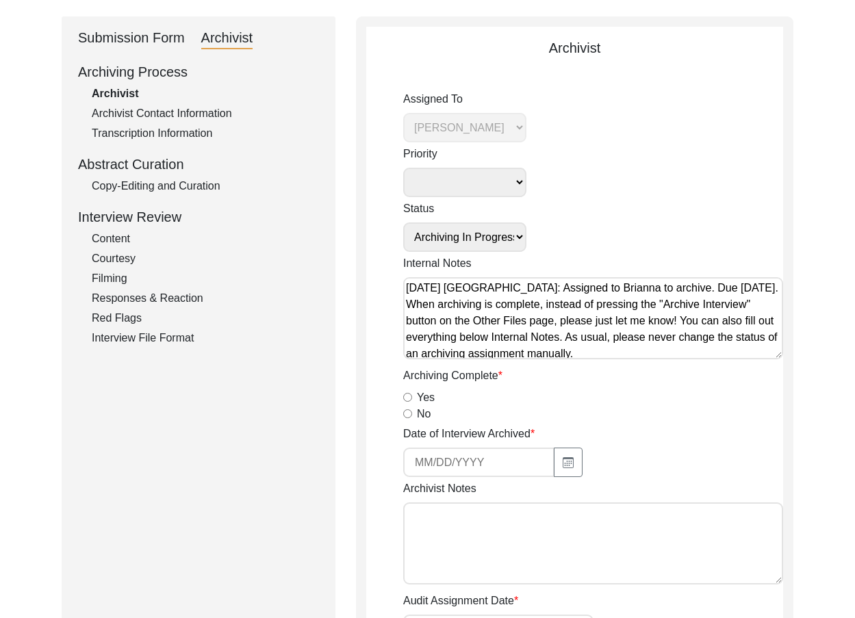
scroll to position [137, 0]
click at [414, 392] on div "Yes" at bounding box center [593, 397] width 380 height 16
click at [409, 396] on input "Yes" at bounding box center [407, 396] width 9 height 9
click at [611, 482] on div "Archivist Notes" at bounding box center [593, 534] width 380 height 109
click at [584, 468] on div at bounding box center [498, 461] width 190 height 29
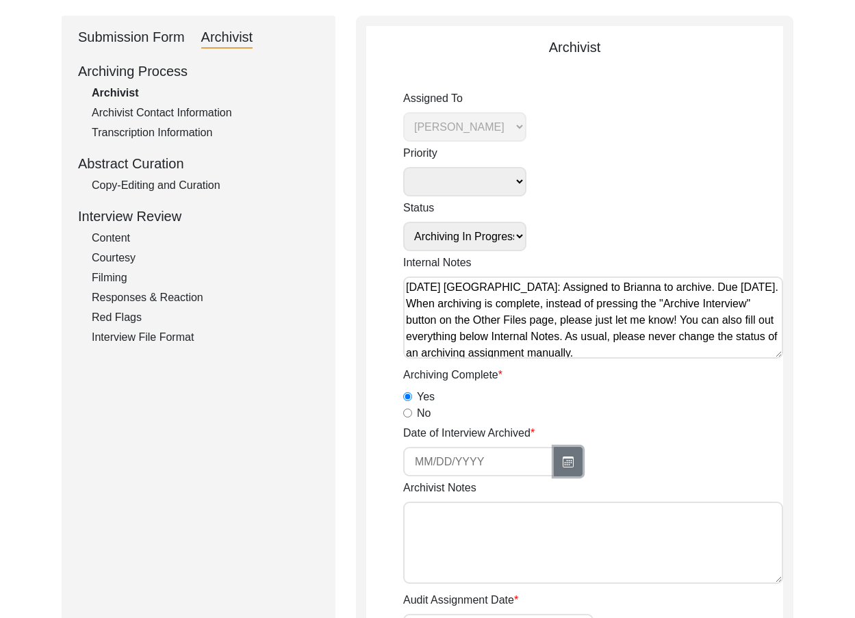
click at [571, 463] on button "button" at bounding box center [568, 461] width 29 height 29
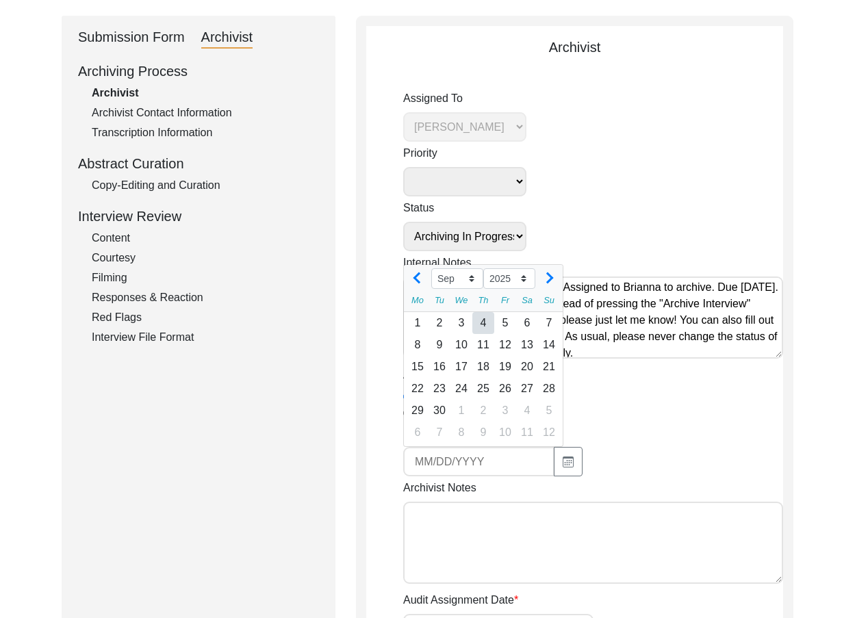
click at [481, 329] on div "4" at bounding box center [483, 323] width 22 height 22
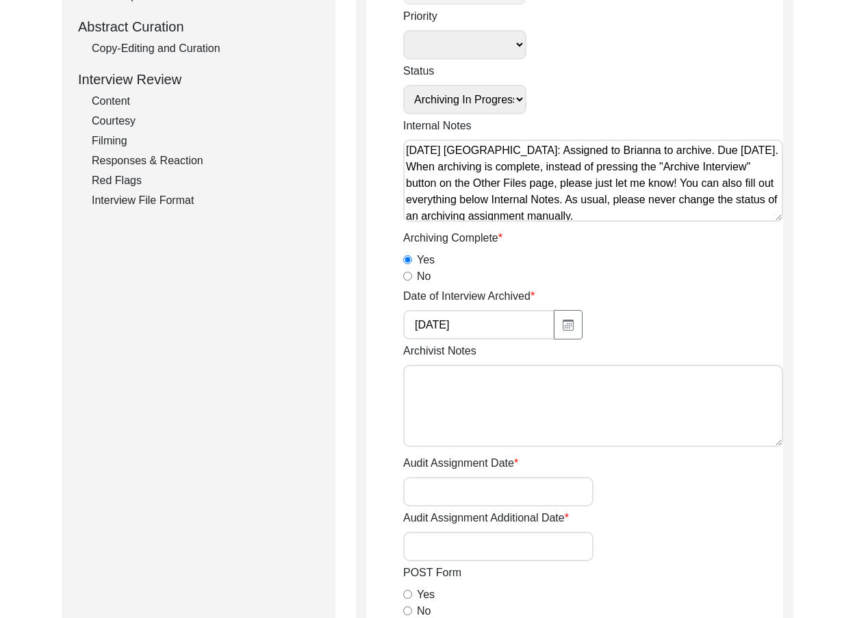
click at [526, 419] on textarea "Archivist Notes" at bounding box center [593, 406] width 380 height 82
click at [519, 411] on textarea "Archivist Notes" at bounding box center [593, 406] width 380 height 82
drag, startPoint x: 492, startPoint y: 421, endPoint x: 502, endPoint y: 420, distance: 10.3
click at [493, 422] on textarea "[DATE] [PERSON_NAME]: Archived. Meta-data edits below." at bounding box center [593, 406] width 380 height 82
click at [729, 379] on textarea "[DATE] [PERSON_NAME]: Archived. Meta-data edits below." at bounding box center [593, 406] width 380 height 82
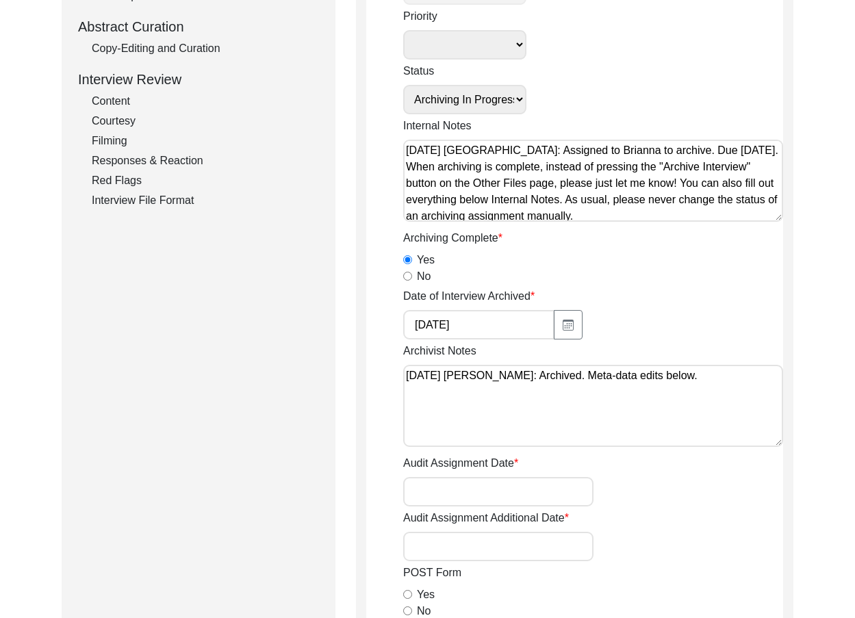
paste textarea "Loremipsumd Sitam: Conse a elitse doeiu Te. Incididuntu Labore Etdo: Magnaal ‘E…"
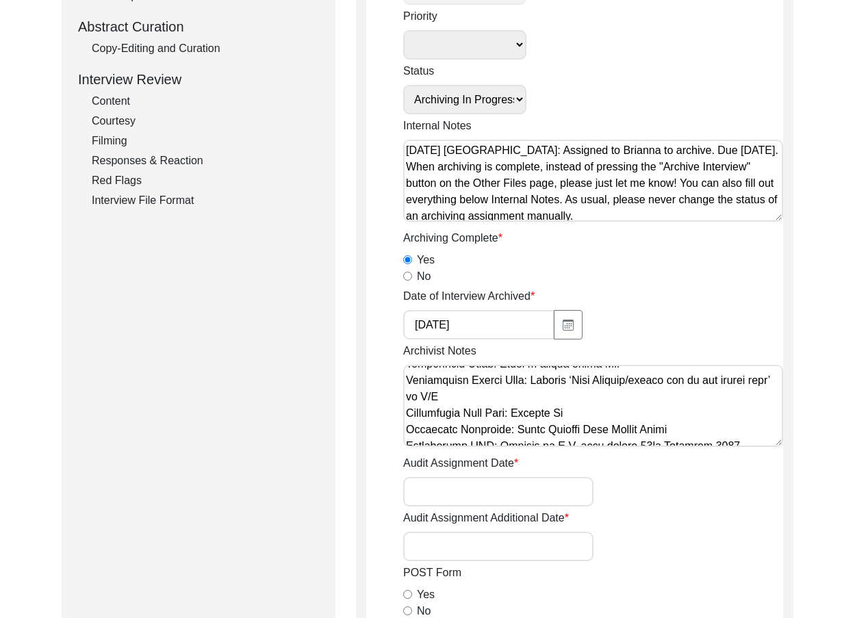
scroll to position [68, 0]
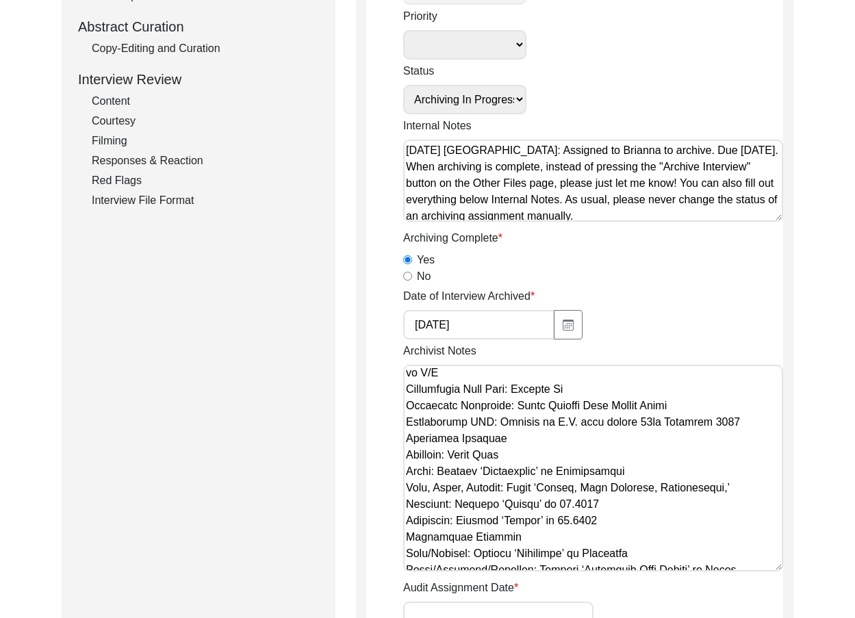
drag, startPoint x: 777, startPoint y: 439, endPoint x: 751, endPoint y: 513, distance: 78.4
click at [778, 565] on textarea "Archivist Notes" at bounding box center [593, 468] width 380 height 207
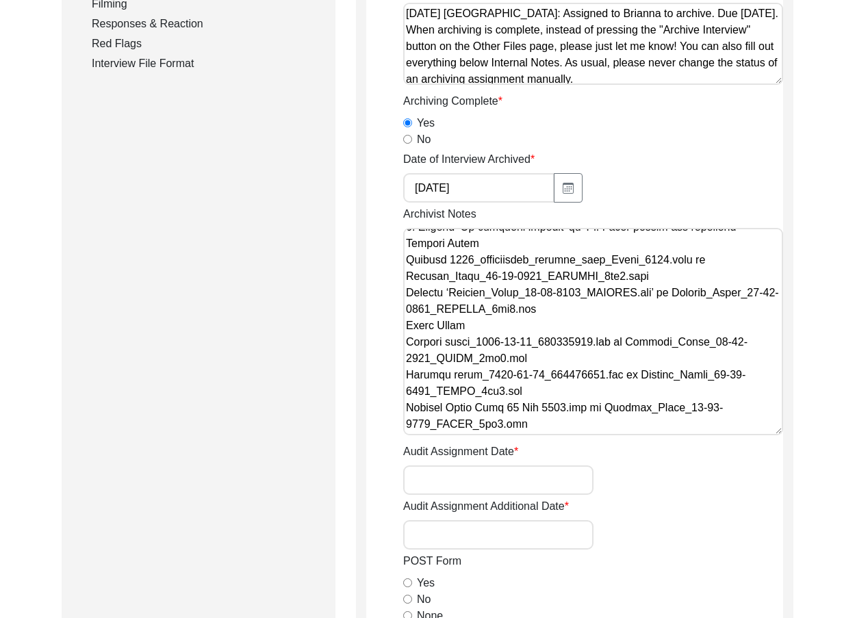
scroll to position [1080, 0]
click at [630, 427] on textarea "Archivist Notes" at bounding box center [593, 331] width 380 height 207
click at [652, 317] on textarea "Archivist Notes" at bounding box center [593, 331] width 380 height 207
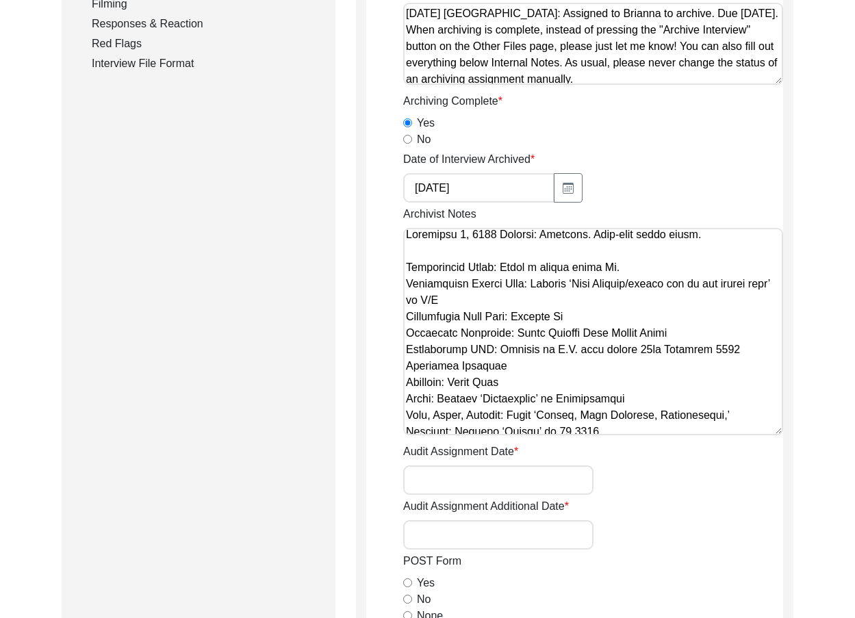
scroll to position [0, 0]
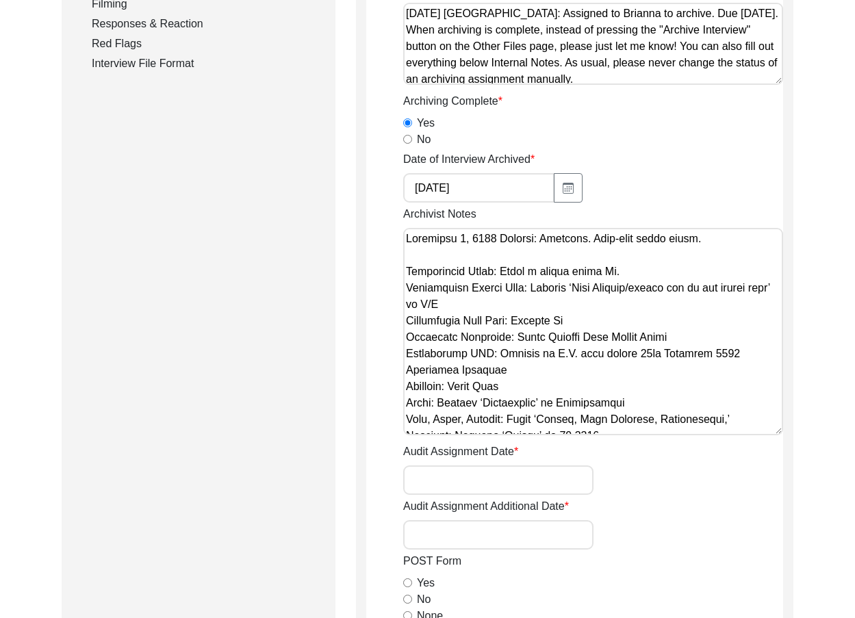
click at [726, 348] on textarea "Archivist Notes" at bounding box center [593, 331] width 380 height 207
click at [732, 356] on textarea "Archivist Notes" at bounding box center [593, 331] width 380 height 207
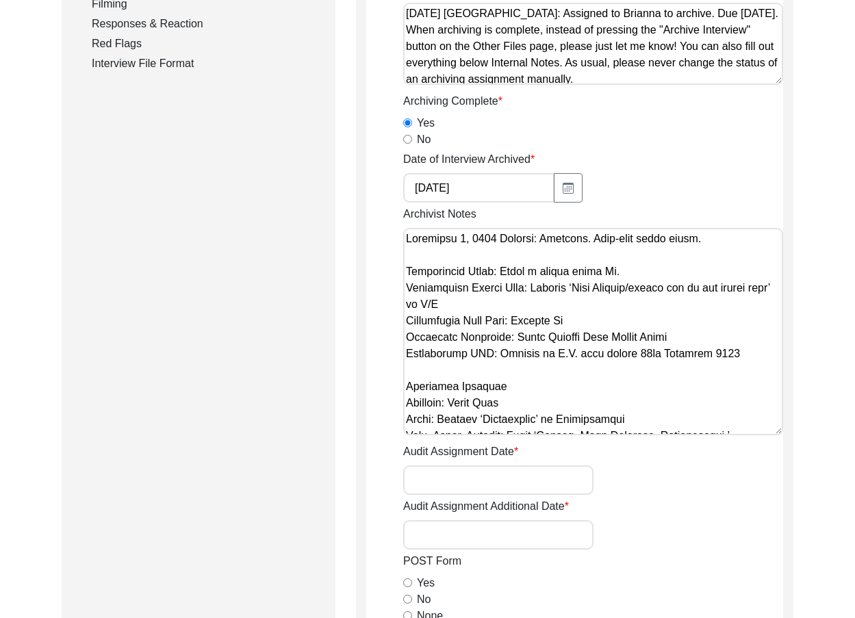
scroll to position [68, 0]
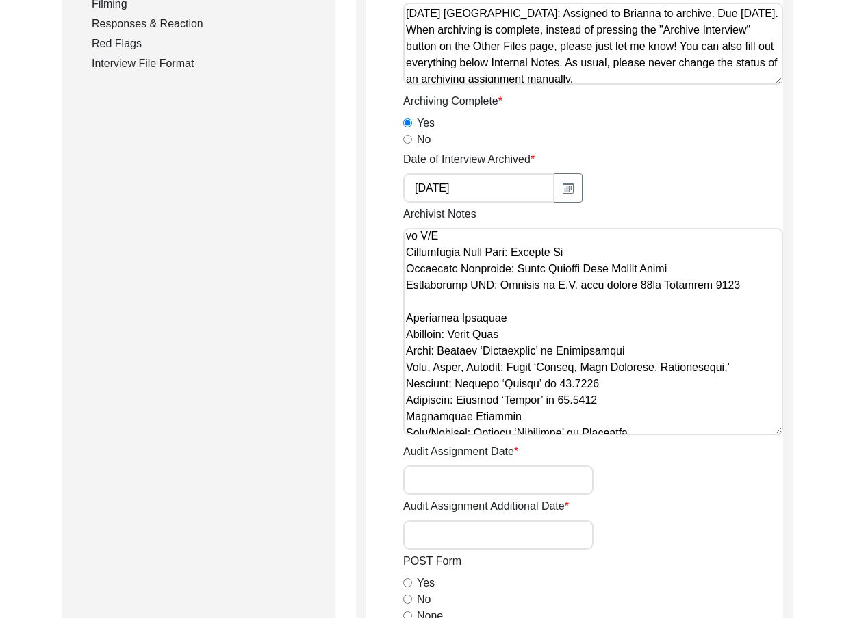
click at [665, 403] on textarea "Archivist Notes" at bounding box center [593, 331] width 380 height 207
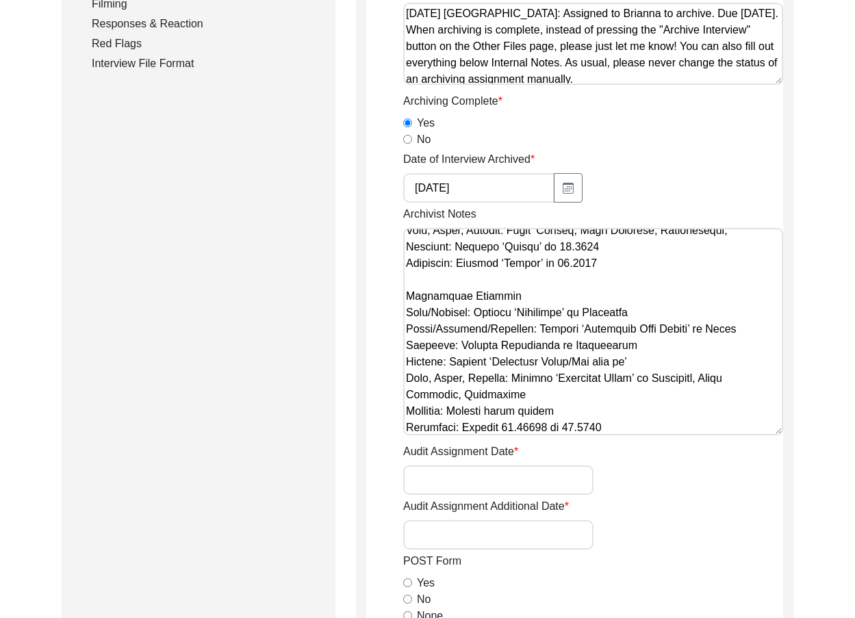
scroll to position [274, 0]
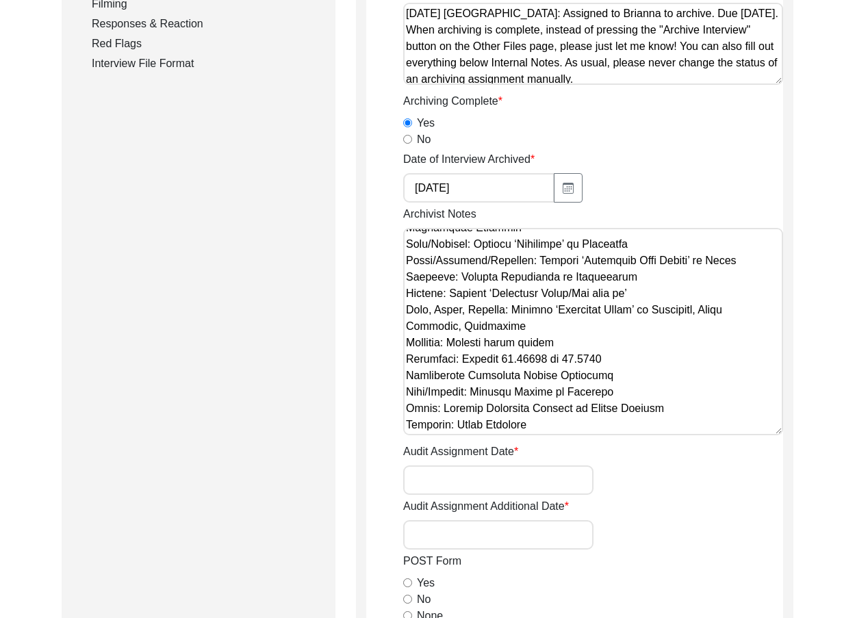
click at [625, 366] on textarea "Archivist Notes" at bounding box center [593, 331] width 380 height 207
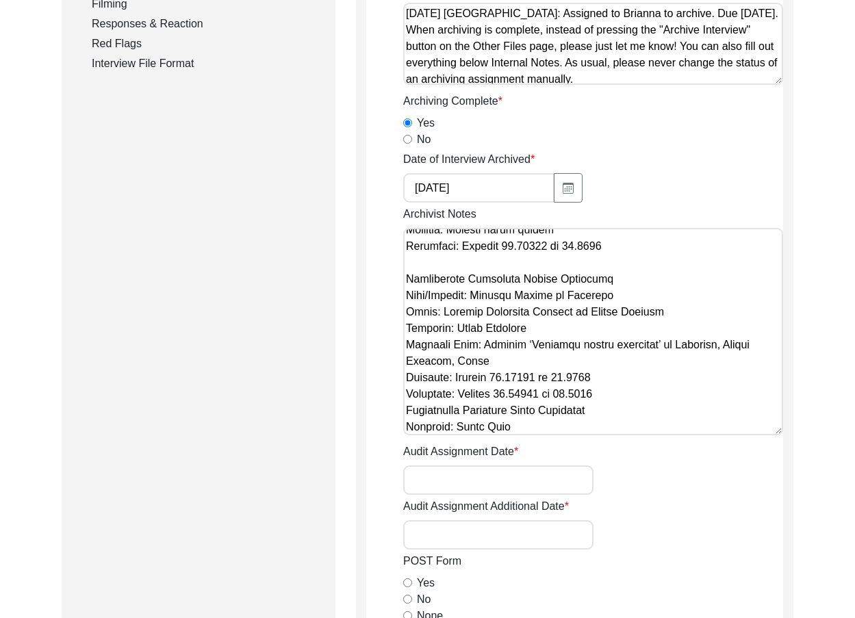
scroll to position [411, 0]
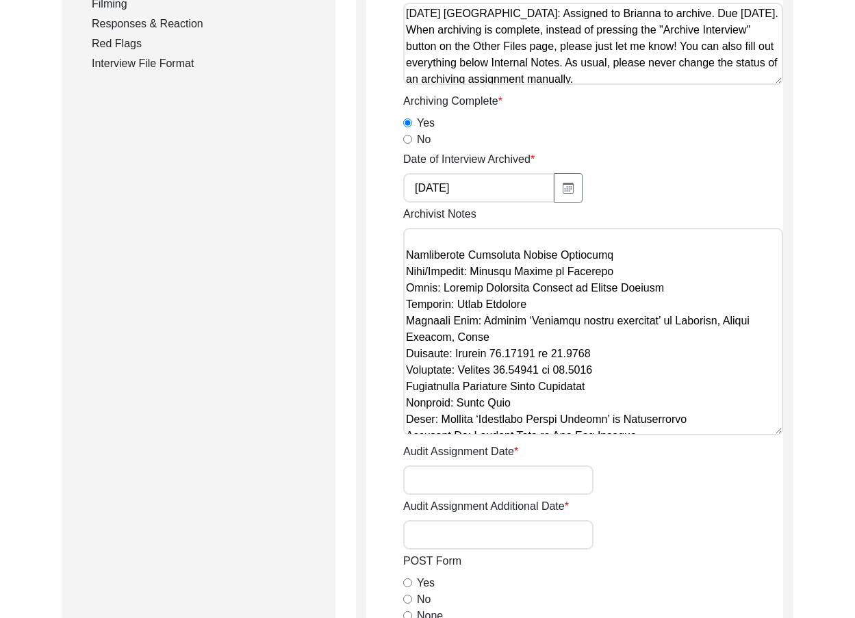
click at [635, 378] on textarea "Archivist Notes" at bounding box center [593, 331] width 380 height 207
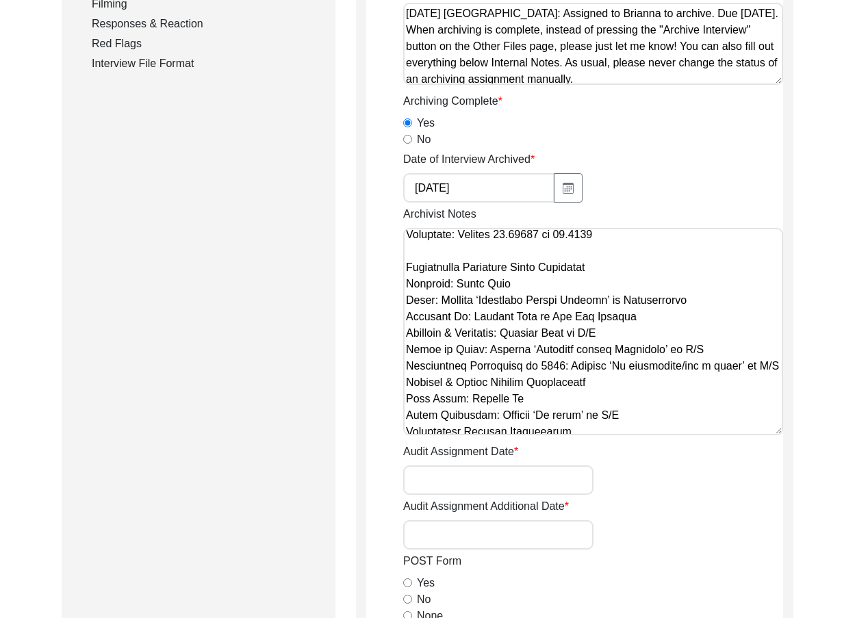
scroll to position [548, 0]
click at [659, 338] on textarea "Archivist Notes" at bounding box center [593, 331] width 380 height 207
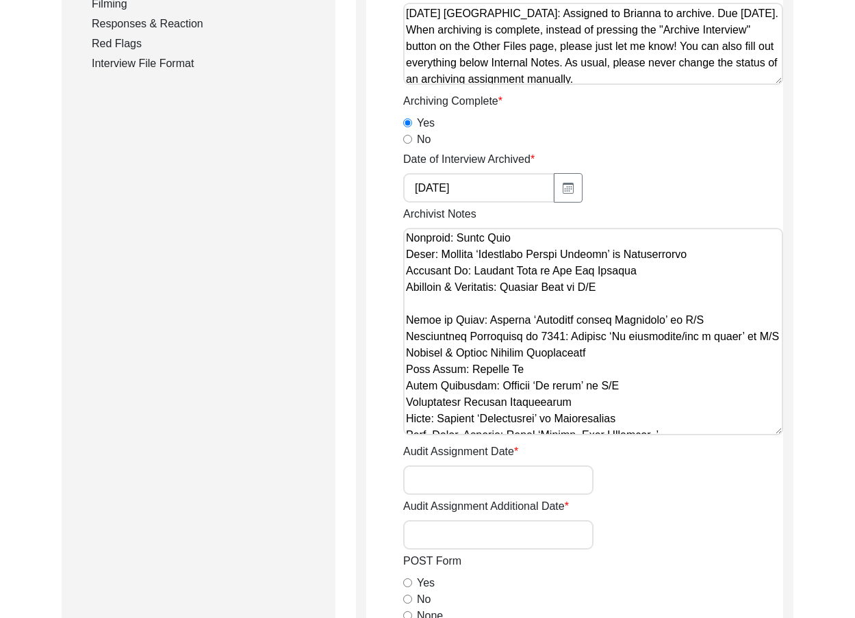
scroll to position [616, 0]
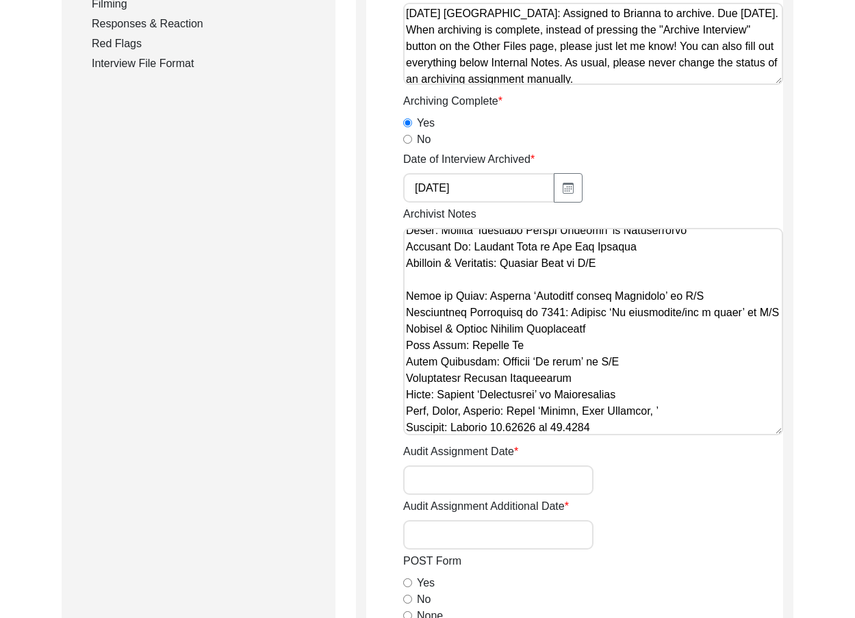
click at [445, 335] on textarea "Archivist Notes" at bounding box center [593, 331] width 380 height 207
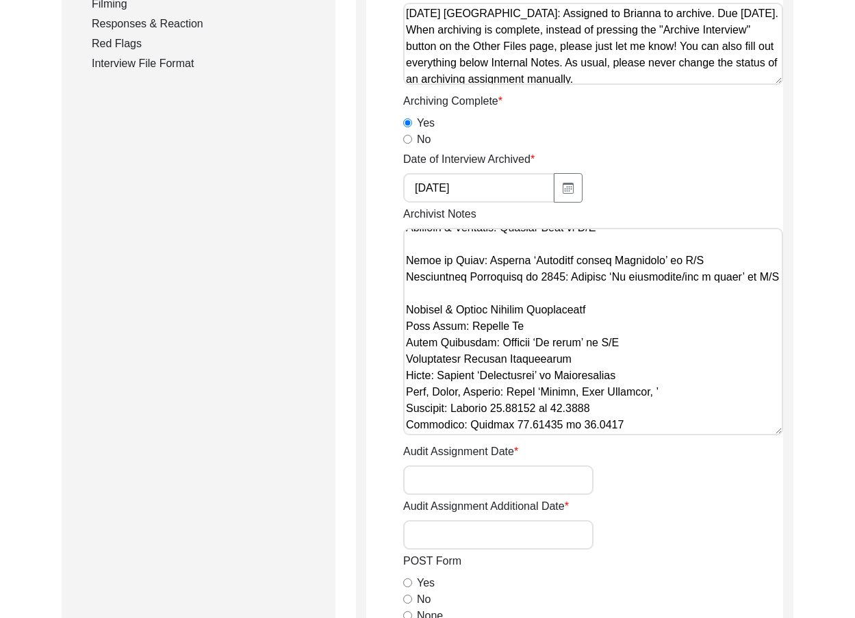
scroll to position [685, 0]
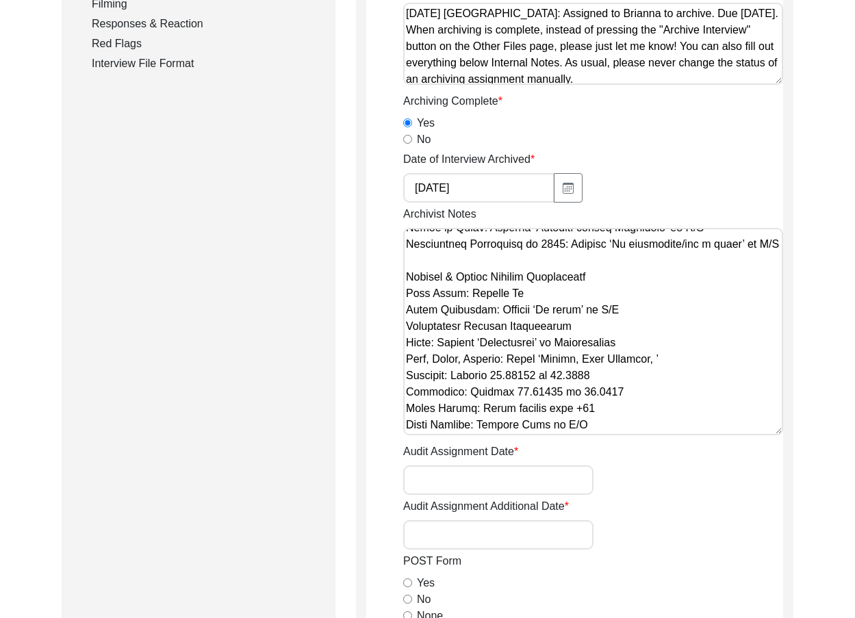
click at [642, 333] on textarea "Archivist Notes" at bounding box center [593, 331] width 380 height 207
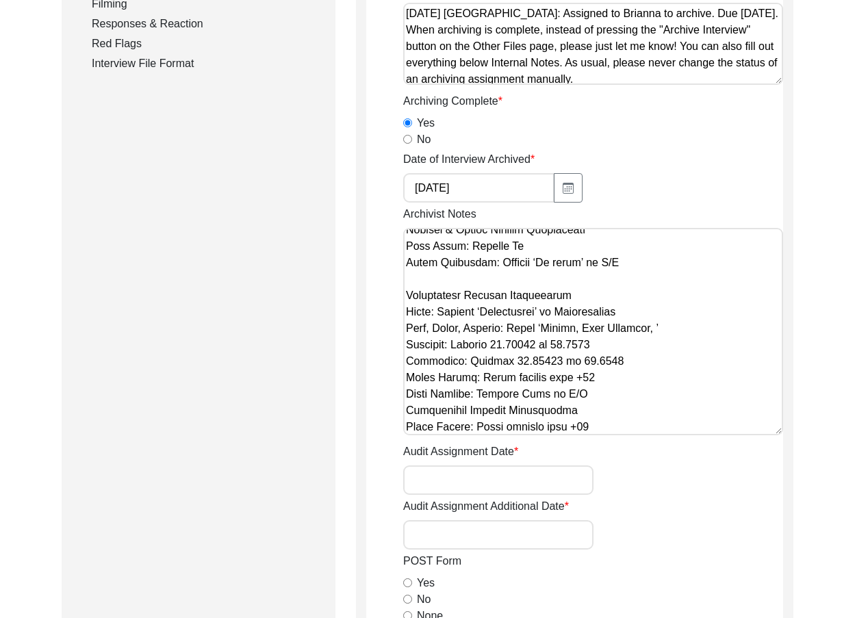
scroll to position [753, 0]
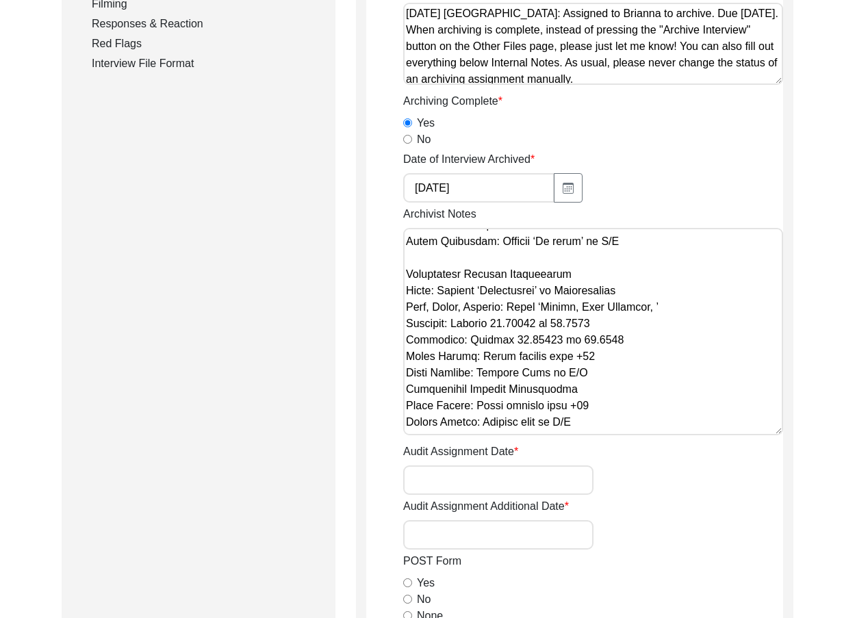
click at [611, 393] on textarea "Archivist Notes" at bounding box center [593, 331] width 380 height 207
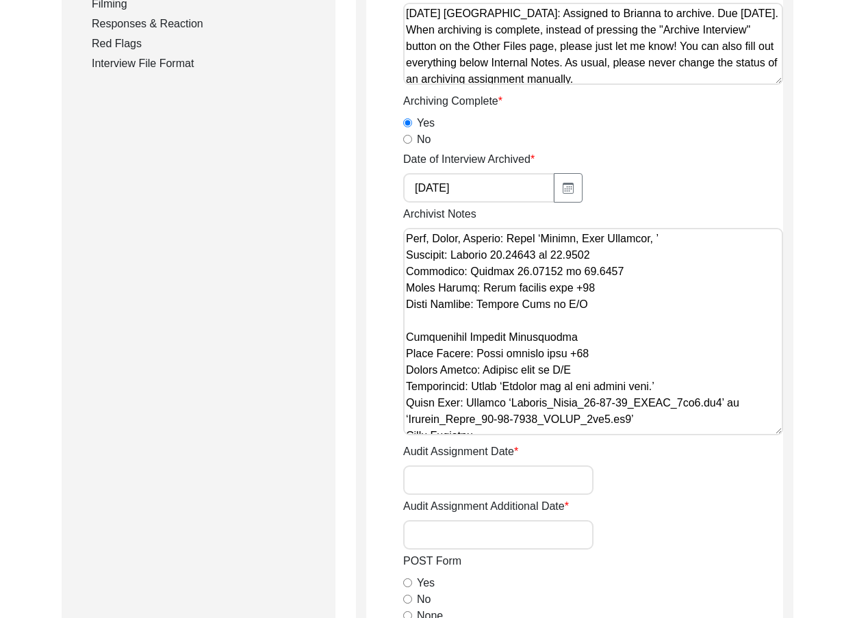
scroll to position [890, 0]
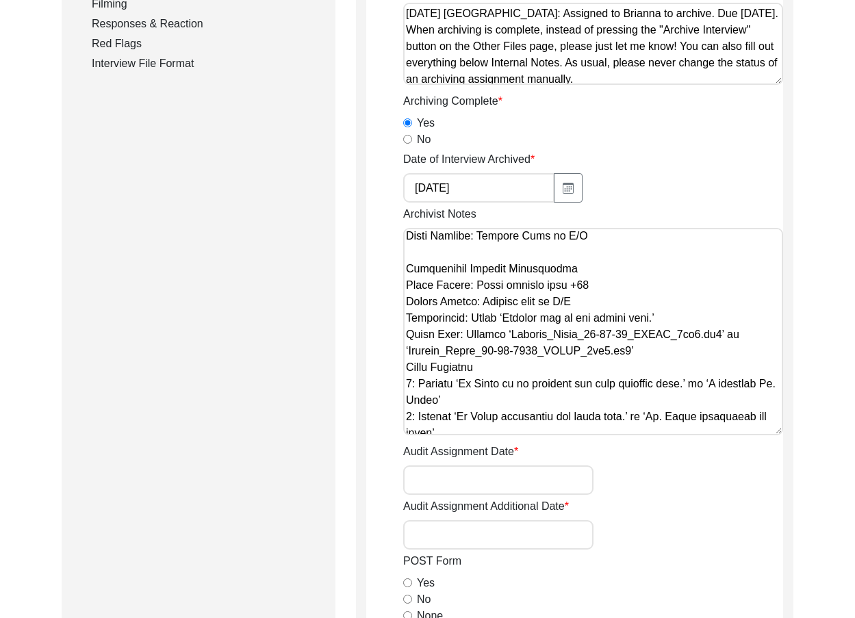
click at [624, 320] on textarea "Archivist Notes" at bounding box center [593, 331] width 380 height 207
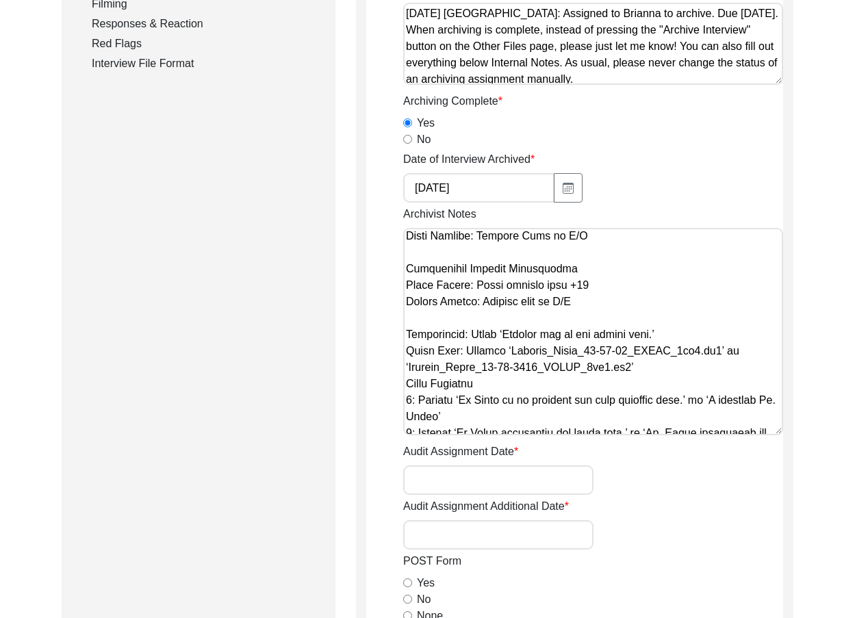
click at [688, 356] on textarea "Archivist Notes" at bounding box center [593, 331] width 380 height 207
click at [656, 386] on textarea "Archivist Notes" at bounding box center [593, 331] width 380 height 207
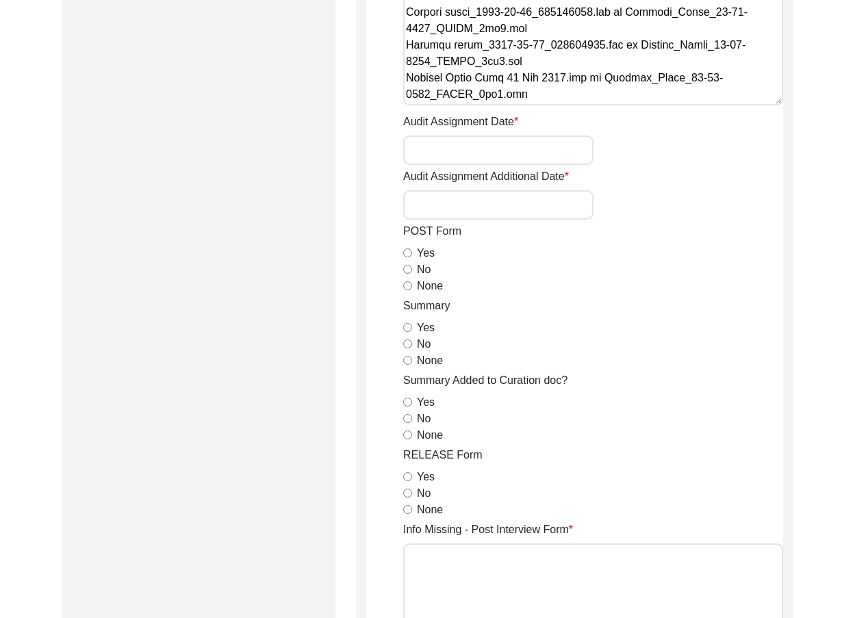
scroll to position [753, 0]
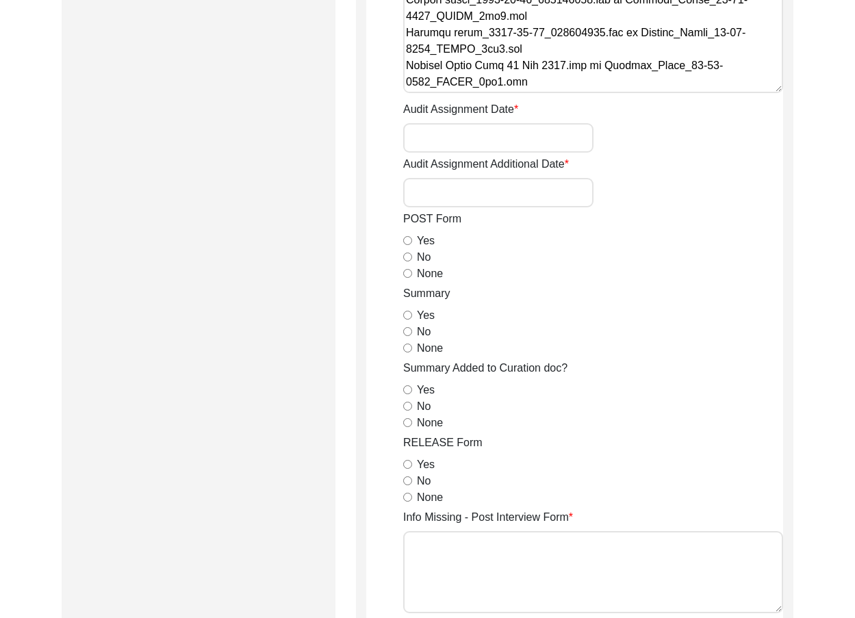
click at [405, 271] on input "None" at bounding box center [407, 273] width 9 height 9
click at [405, 315] on input "Yes" at bounding box center [407, 315] width 9 height 9
click at [409, 426] on input "None" at bounding box center [407, 422] width 9 height 9
click at [410, 466] on input "Yes" at bounding box center [407, 464] width 9 height 9
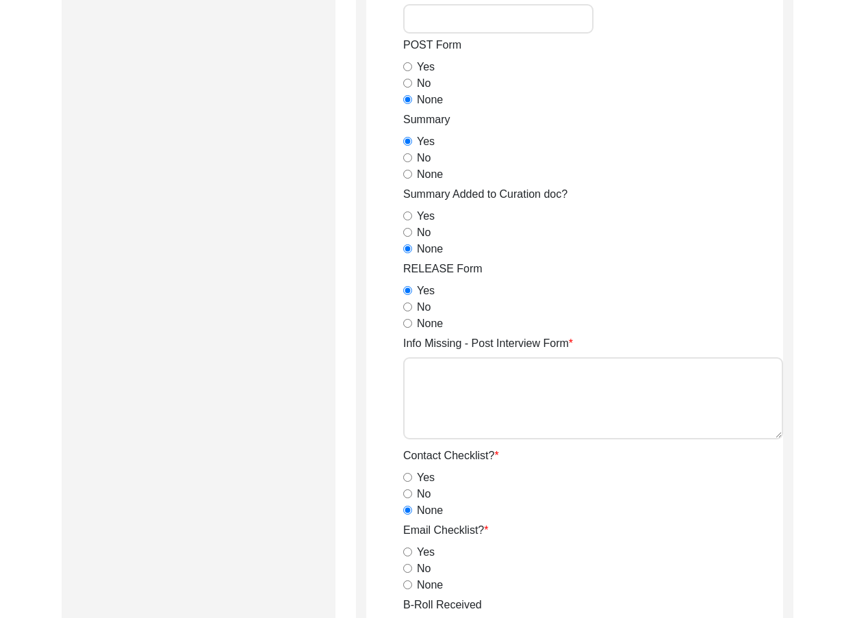
scroll to position [1164, 0]
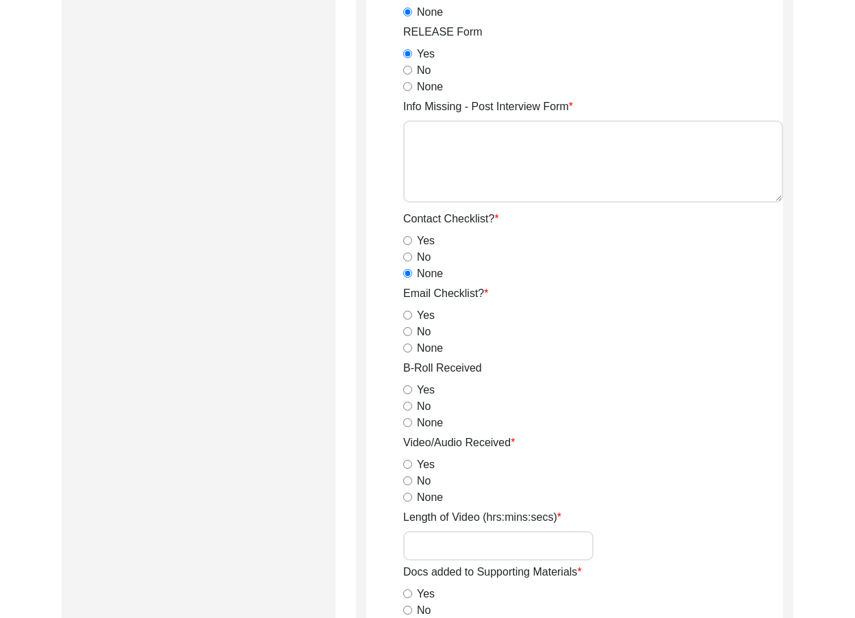
click at [409, 409] on input "No" at bounding box center [407, 406] width 9 height 9
drag, startPoint x: 383, startPoint y: 398, endPoint x: 383, endPoint y: 391, distance: 6.9
click at [382, 398] on app-archivist-form "Archivist Assigned To [PERSON_NAME] [PERSON_NAME] archivist [PERSON_NAME] [PERS…" at bounding box center [574, 235] width 417 height 2451
click at [408, 314] on input "Yes" at bounding box center [407, 315] width 9 height 9
click at [406, 350] on input "None" at bounding box center [407, 348] width 9 height 9
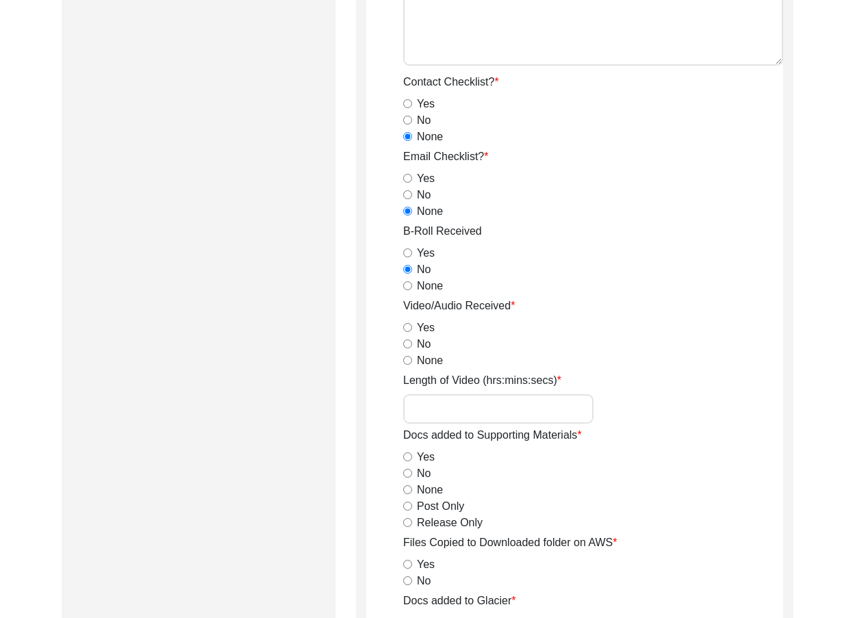
click at [407, 327] on input "Yes" at bounding box center [407, 327] width 9 height 9
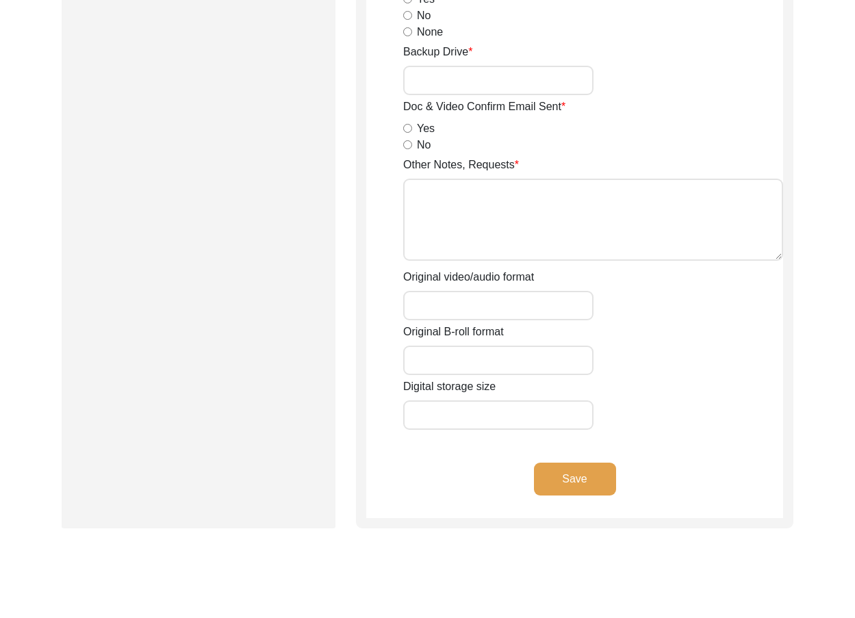
scroll to position [2122, 0]
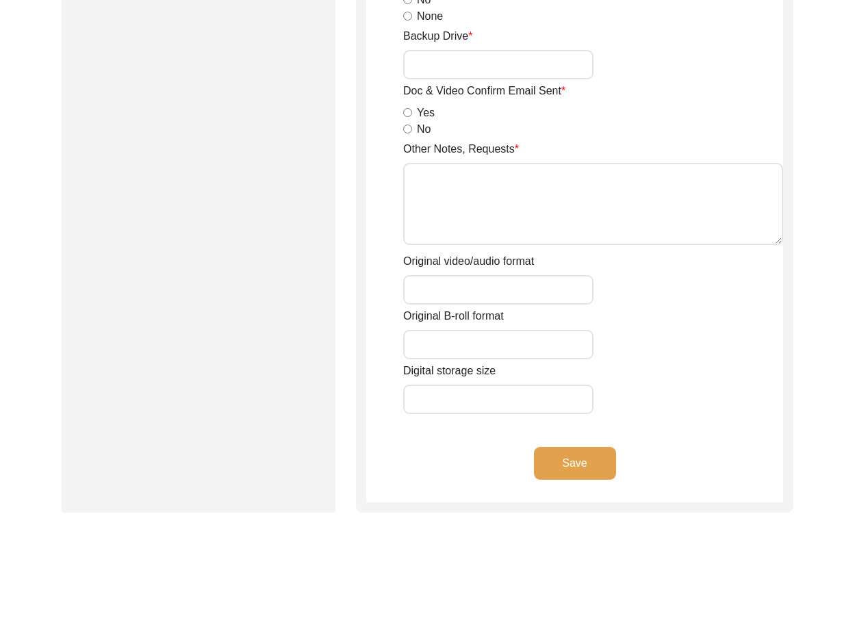
click at [529, 465] on div "Save" at bounding box center [574, 474] width 417 height 55
click at [535, 468] on button "Save" at bounding box center [575, 463] width 82 height 33
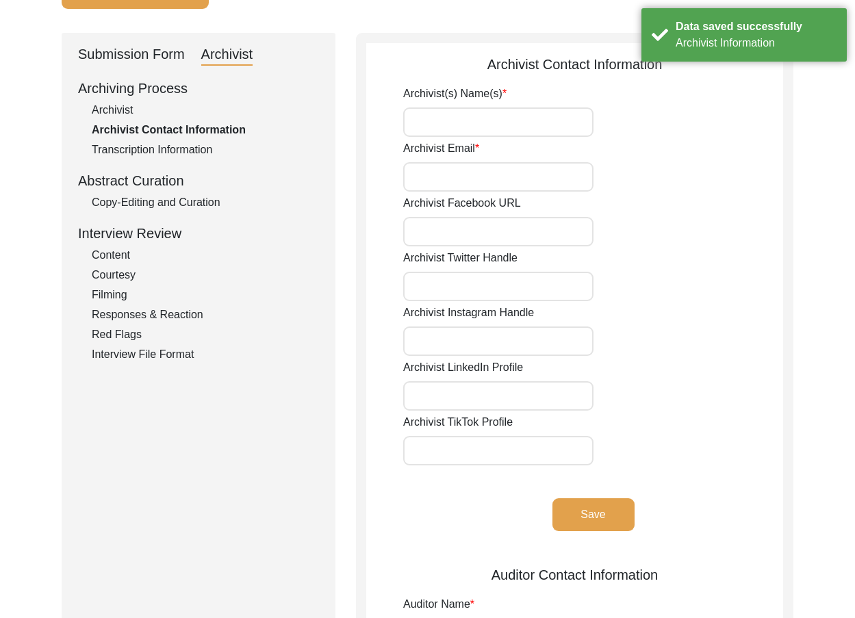
scroll to position [36, 0]
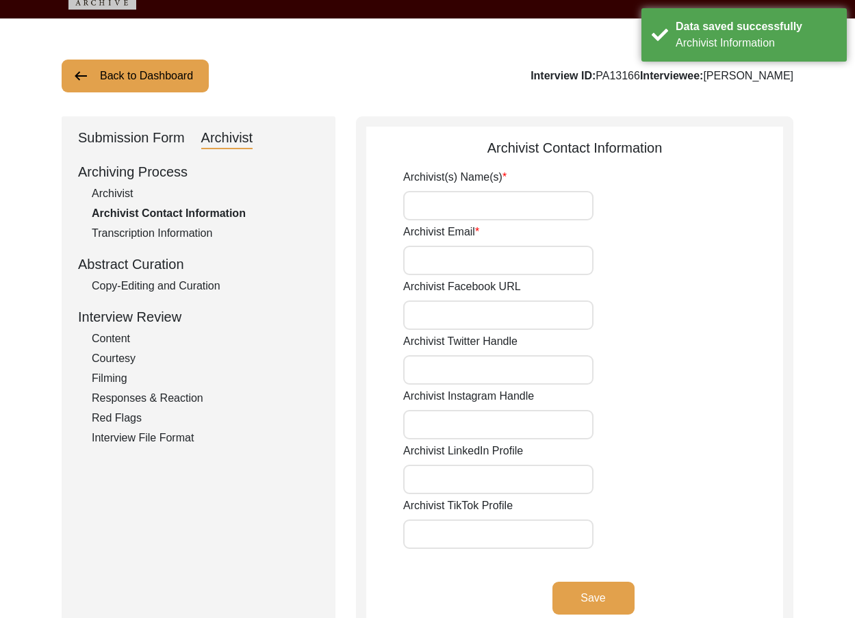
drag, startPoint x: 427, startPoint y: 218, endPoint x: 434, endPoint y: 223, distance: 8.8
click at [427, 218] on input "Archivist(s) Name(s)" at bounding box center [498, 205] width 190 height 29
click at [593, 598] on button "Save" at bounding box center [593, 598] width 82 height 33
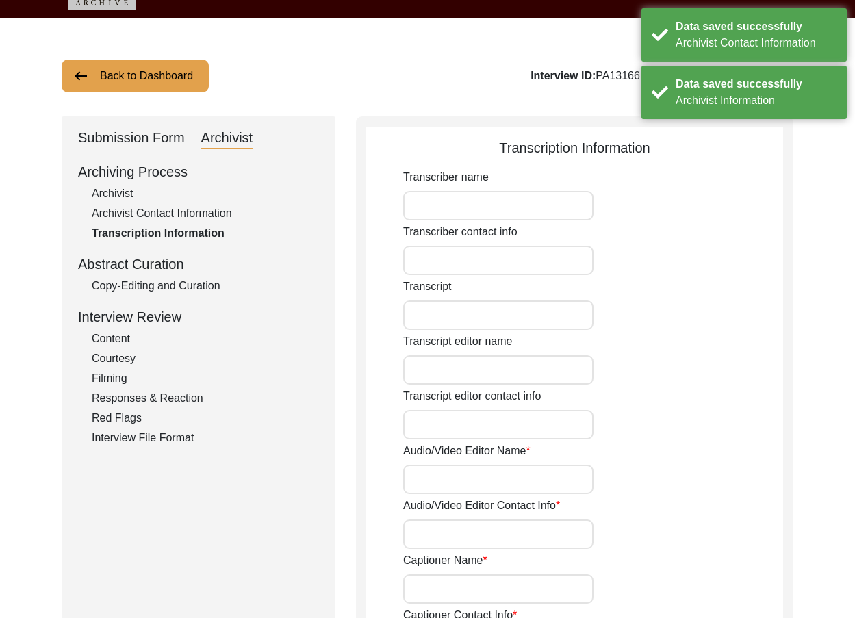
click at [180, 279] on div "Copy-Editing and Curation" at bounding box center [205, 286] width 227 height 16
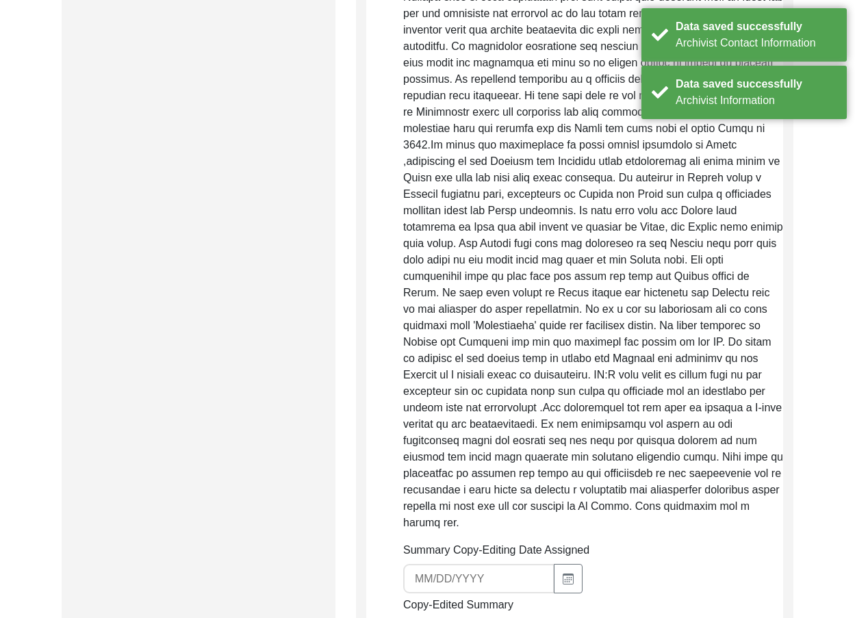
scroll to position [721, 0]
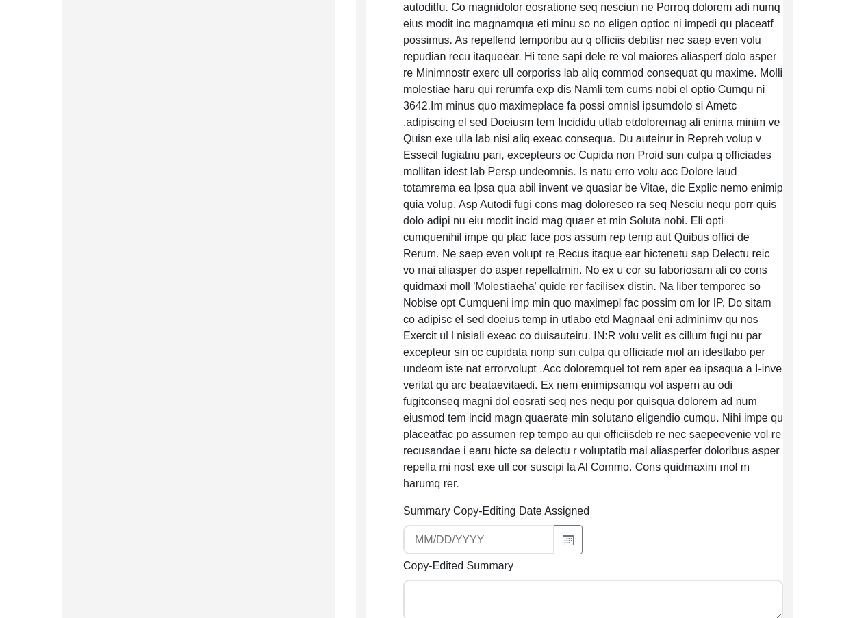
click at [60, 214] on div "Back to Dashboard Interview ID: PA13166 Interviewee: [PERSON_NAME] Submission F…" at bounding box center [427, 329] width 855 height 1991
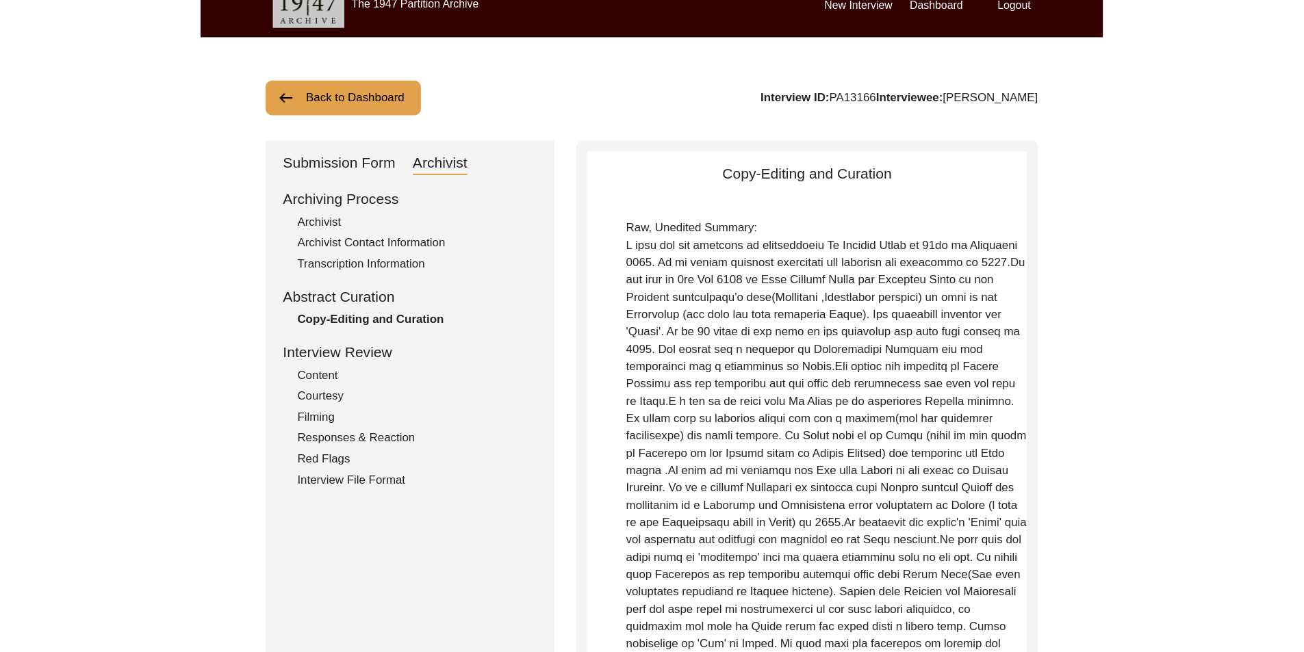
scroll to position [0, 0]
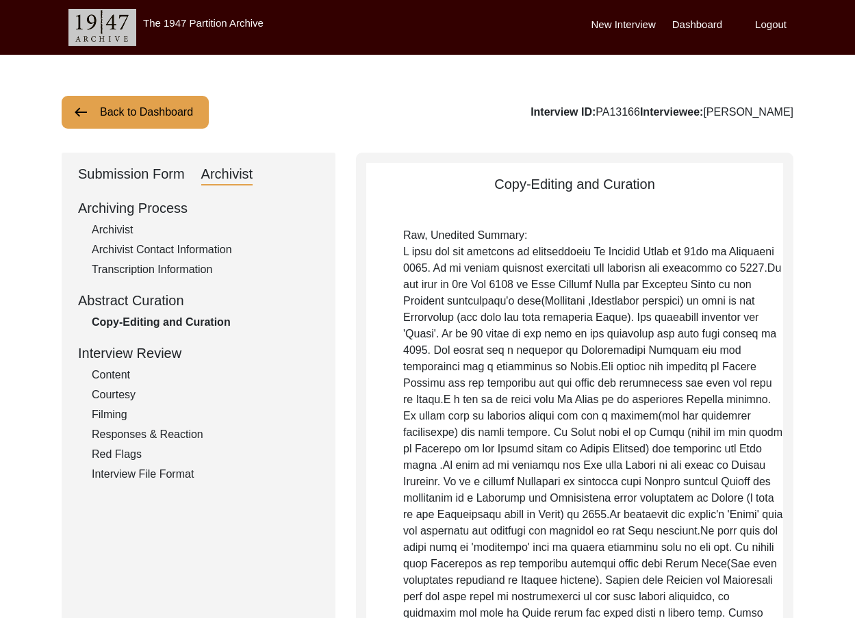
click at [114, 179] on div "Submission Form" at bounding box center [131, 175] width 107 height 22
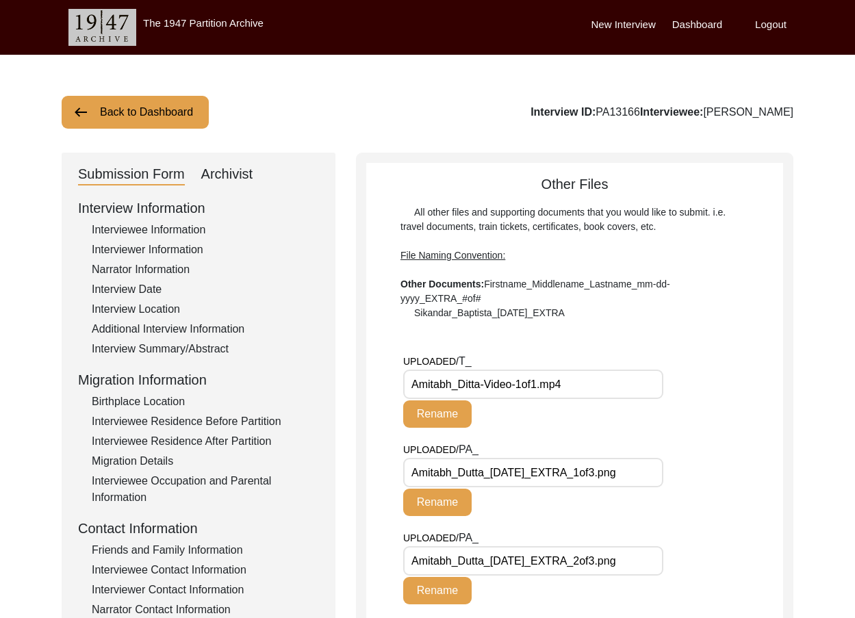
click at [148, 246] on div "Interviewer Information" at bounding box center [205, 250] width 227 height 16
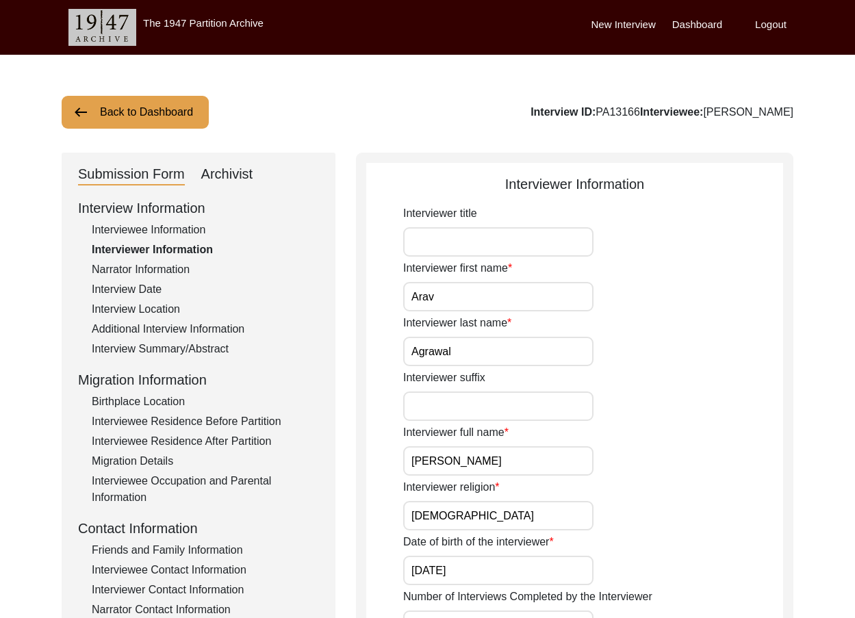
click at [236, 175] on div "Archivist" at bounding box center [227, 175] width 52 height 22
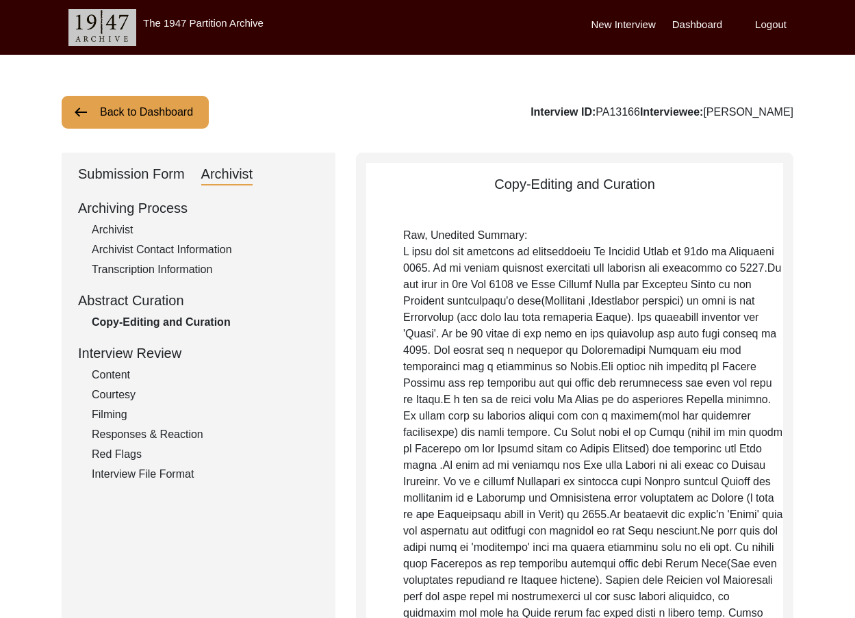
click at [138, 183] on div "Submission Form" at bounding box center [131, 175] width 107 height 22
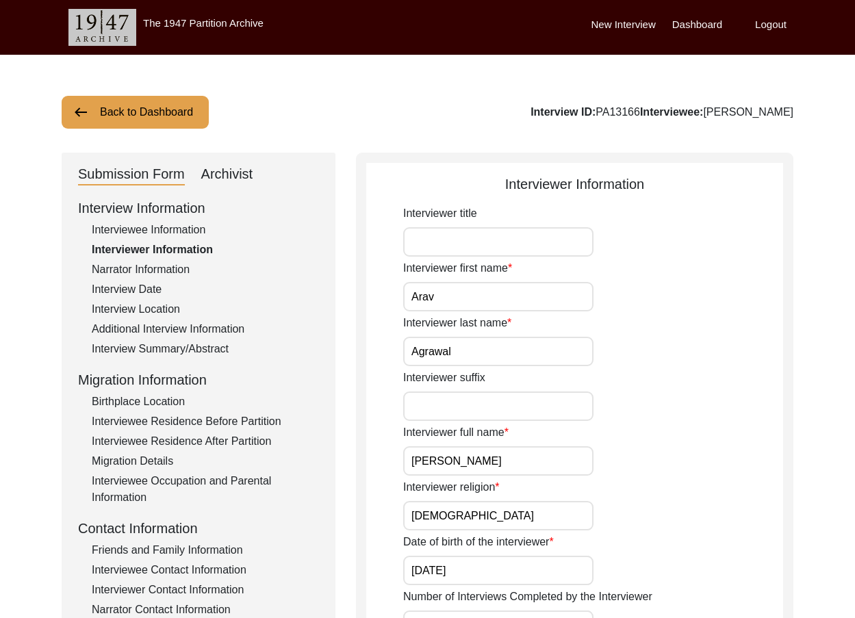
click at [135, 351] on div "Interview Summary/Abstract" at bounding box center [205, 349] width 227 height 16
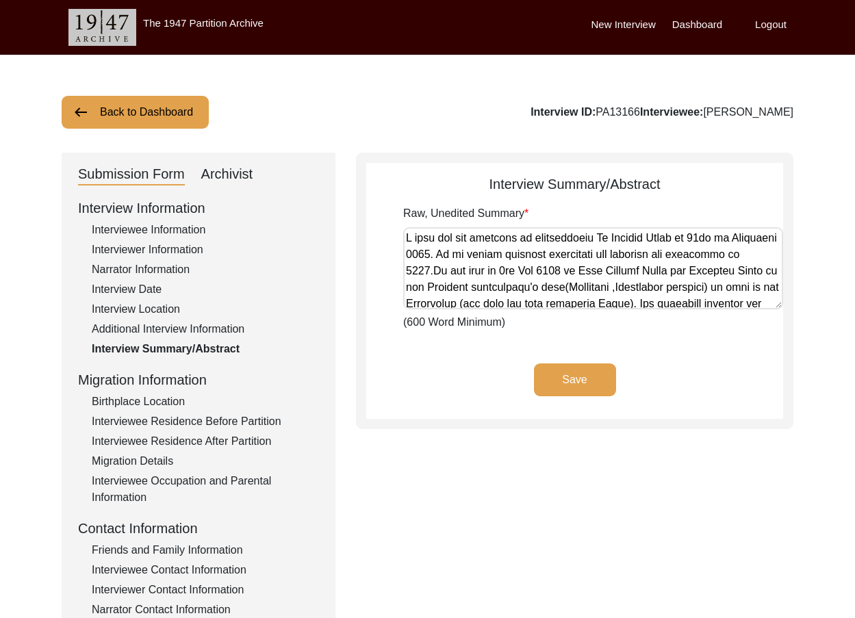
click at [488, 276] on textarea "Raw, Unedited Summary" at bounding box center [593, 268] width 380 height 82
click at [439, 387] on div "Save" at bounding box center [574, 390] width 417 height 55
click at [511, 175] on div "Interview Summary/Abstract" at bounding box center [574, 184] width 417 height 21
click at [552, 103] on div "Back to Dashboard Interview ID: PA13166 Interviewee: [PERSON_NAME]" at bounding box center [428, 112] width 732 height 33
click at [448, 131] on div "Back to Dashboard Interview ID: PA13166 Interviewee: [PERSON_NAME] Submission F…" at bounding box center [427, 476] width 855 height 842
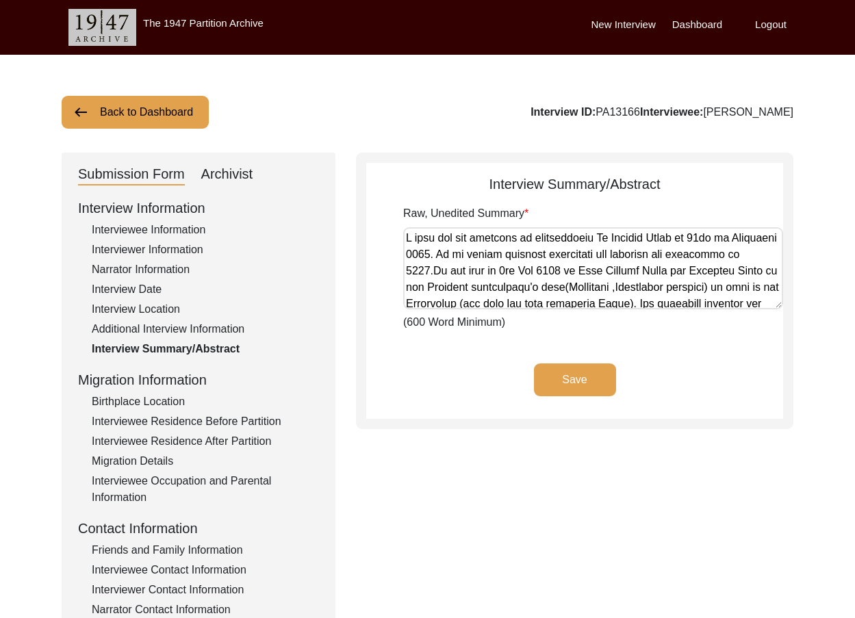
click at [296, 98] on div "Back to Dashboard Interview ID: PA13166 Interviewee: [PERSON_NAME]" at bounding box center [428, 112] width 732 height 33
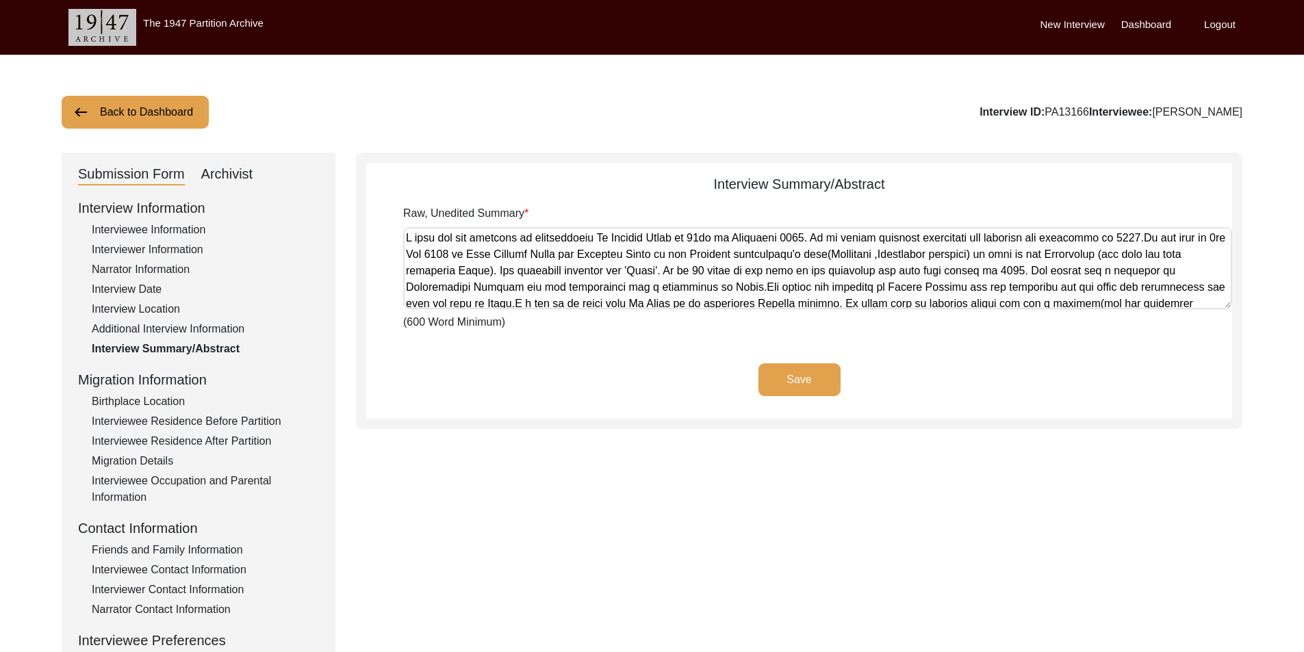
click at [248, 175] on div "Archivist" at bounding box center [227, 175] width 52 height 22
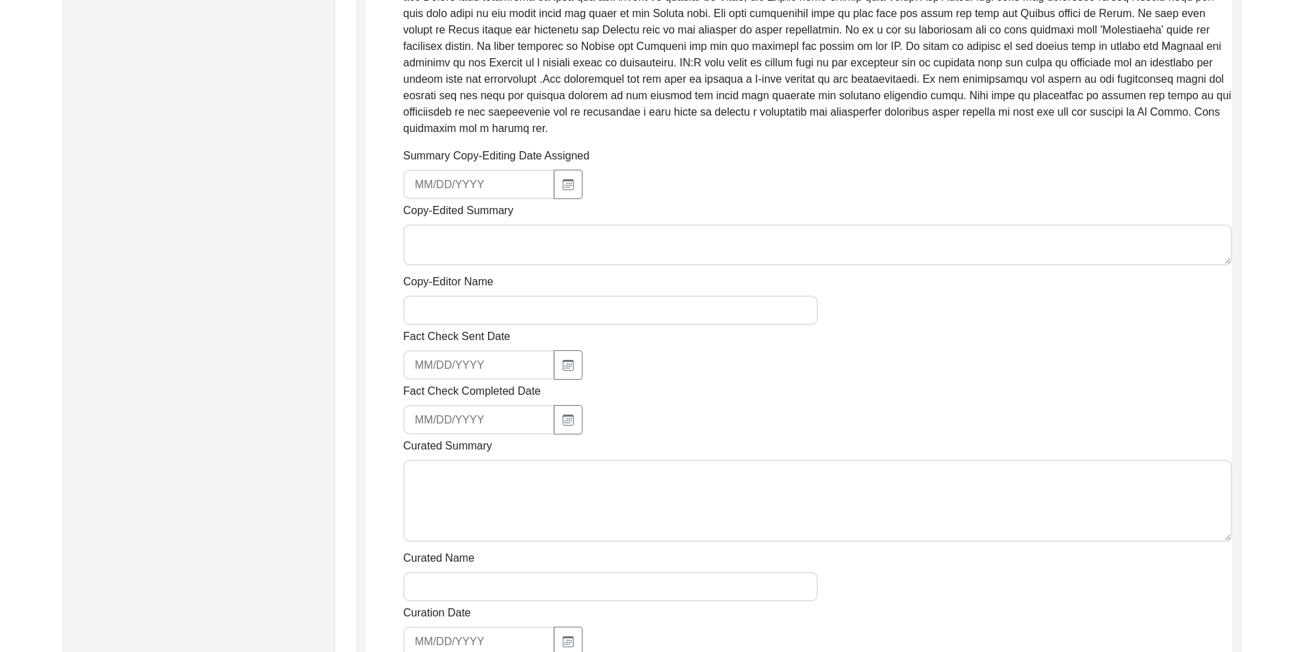
scroll to position [465, 0]
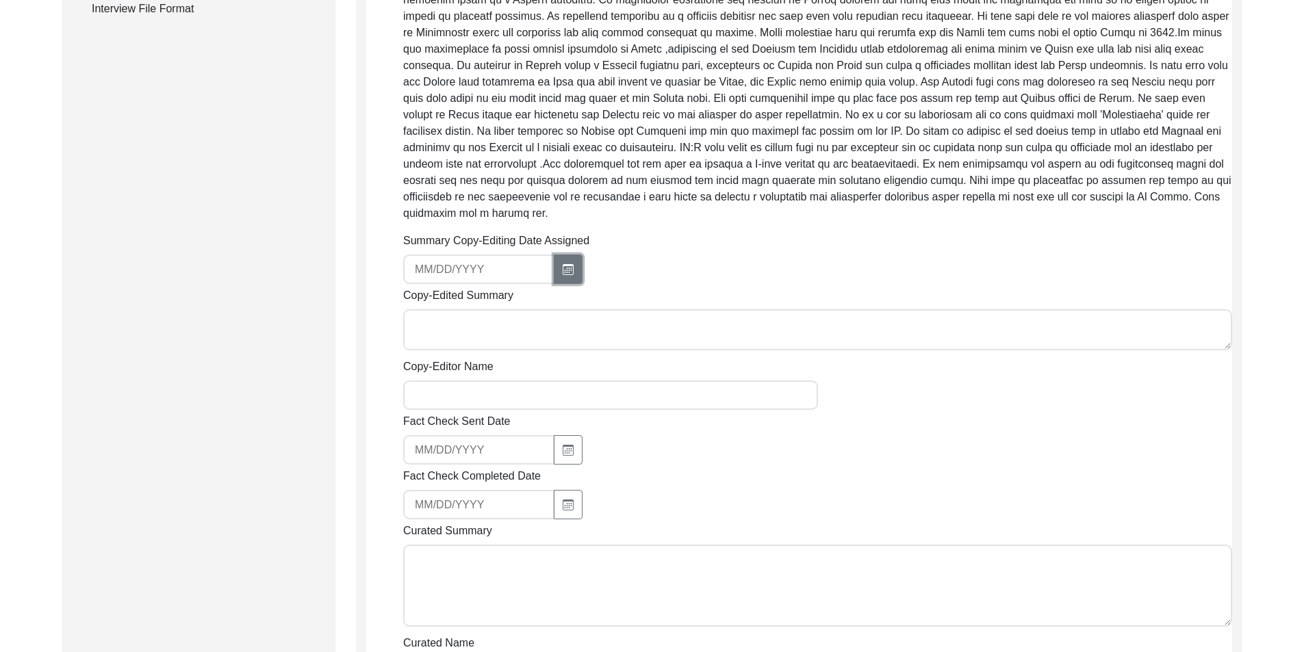
click at [555, 255] on button "button" at bounding box center [568, 269] width 29 height 29
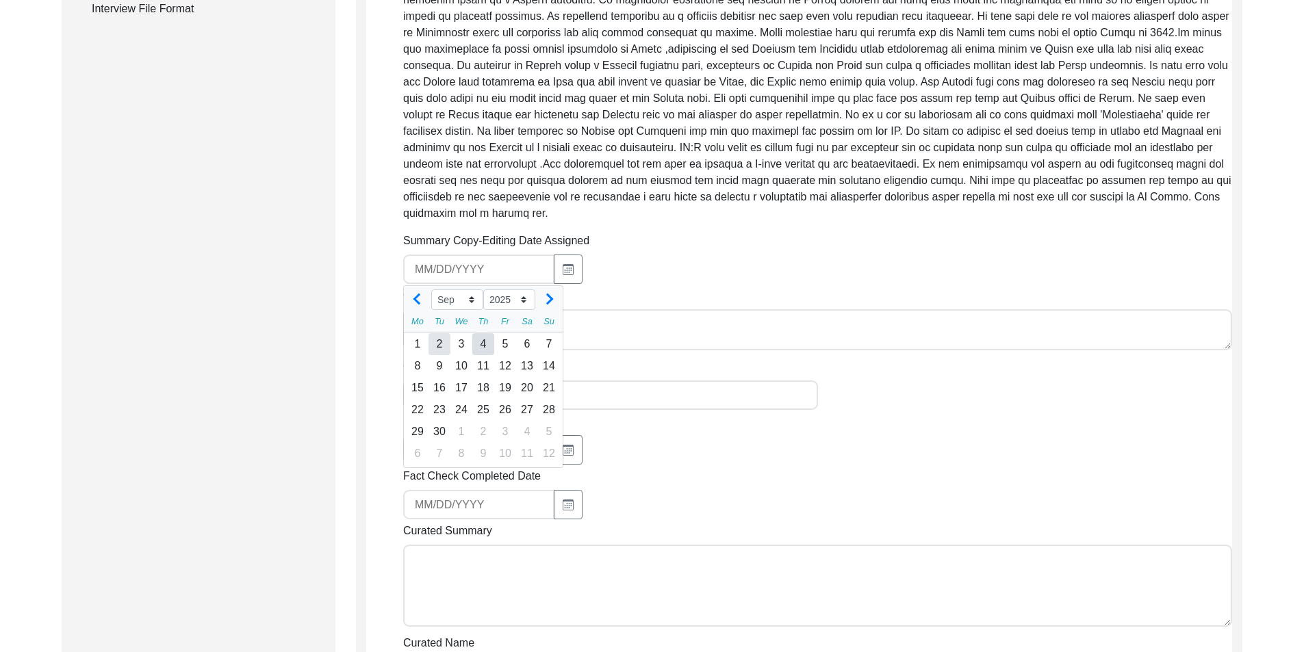
click at [433, 333] on div "2" at bounding box center [440, 344] width 22 height 22
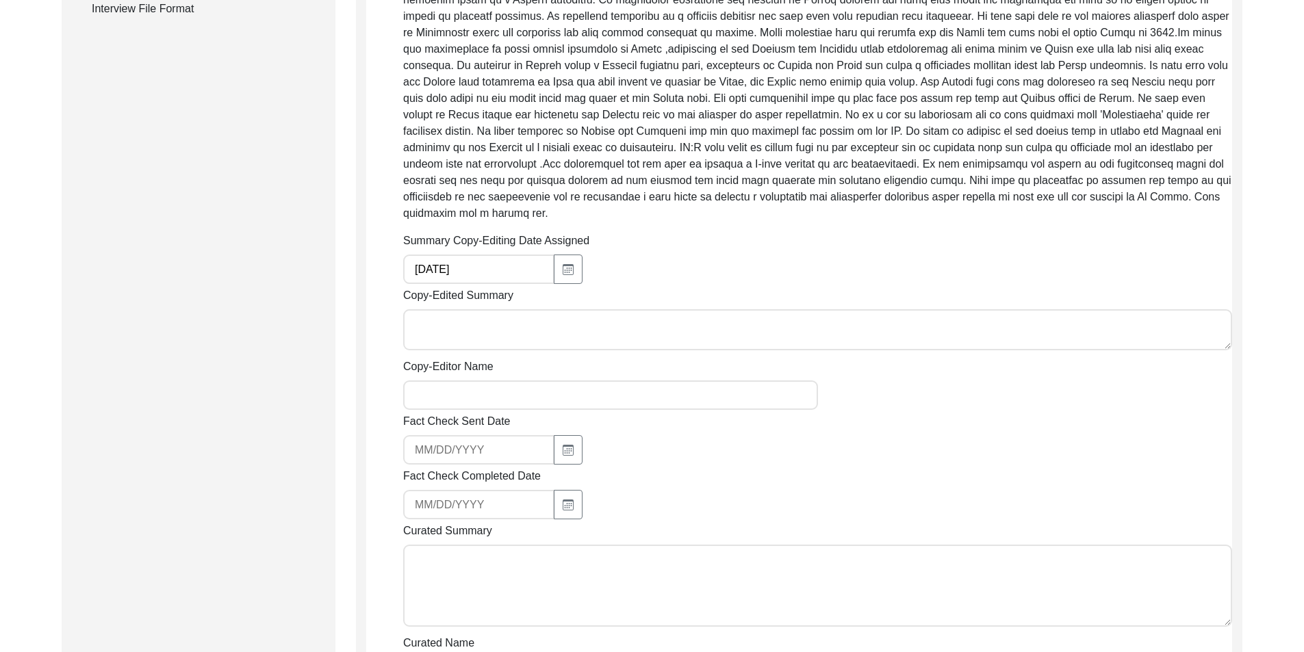
click at [615, 288] on div "Copy-Edited Summary" at bounding box center [817, 322] width 829 height 68
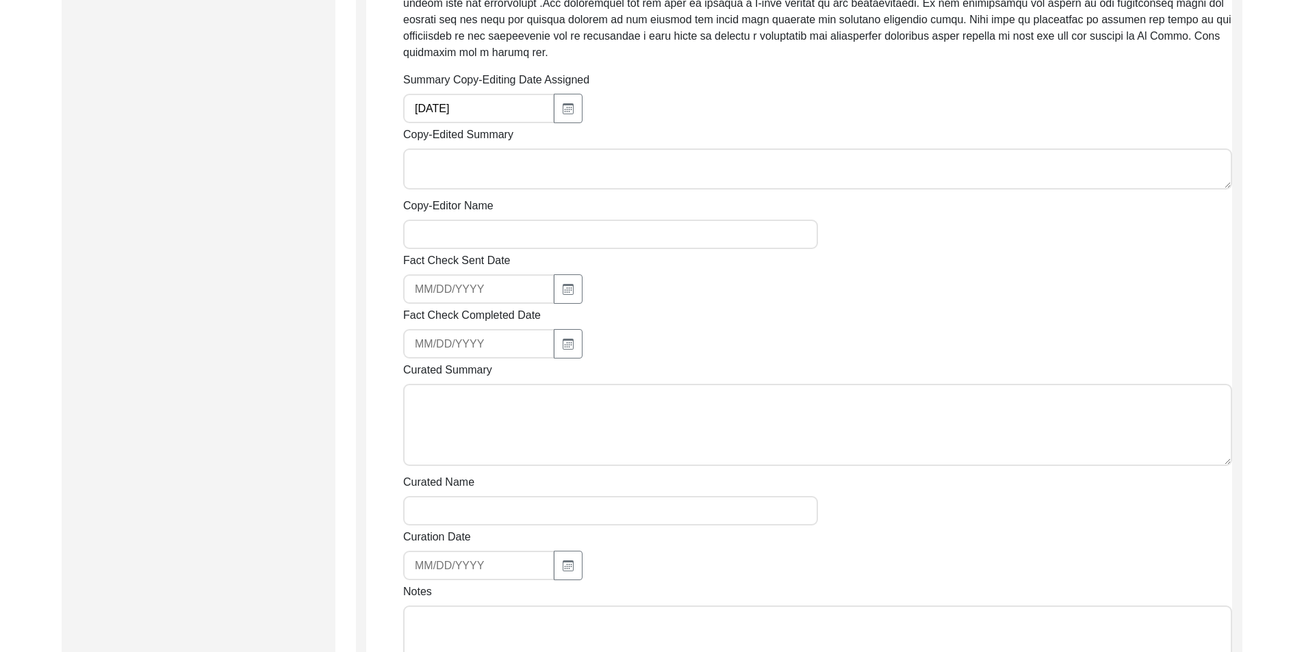
scroll to position [602, 0]
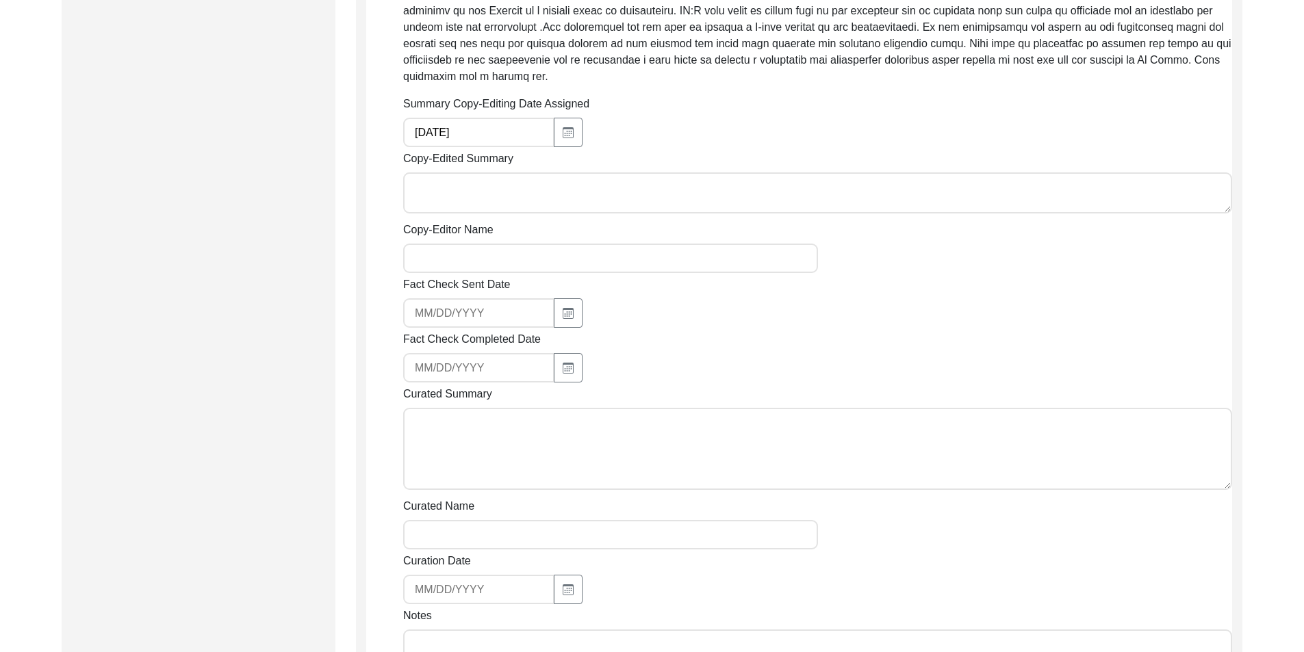
click at [450, 251] on input "Copy-Editor Name" at bounding box center [610, 258] width 415 height 29
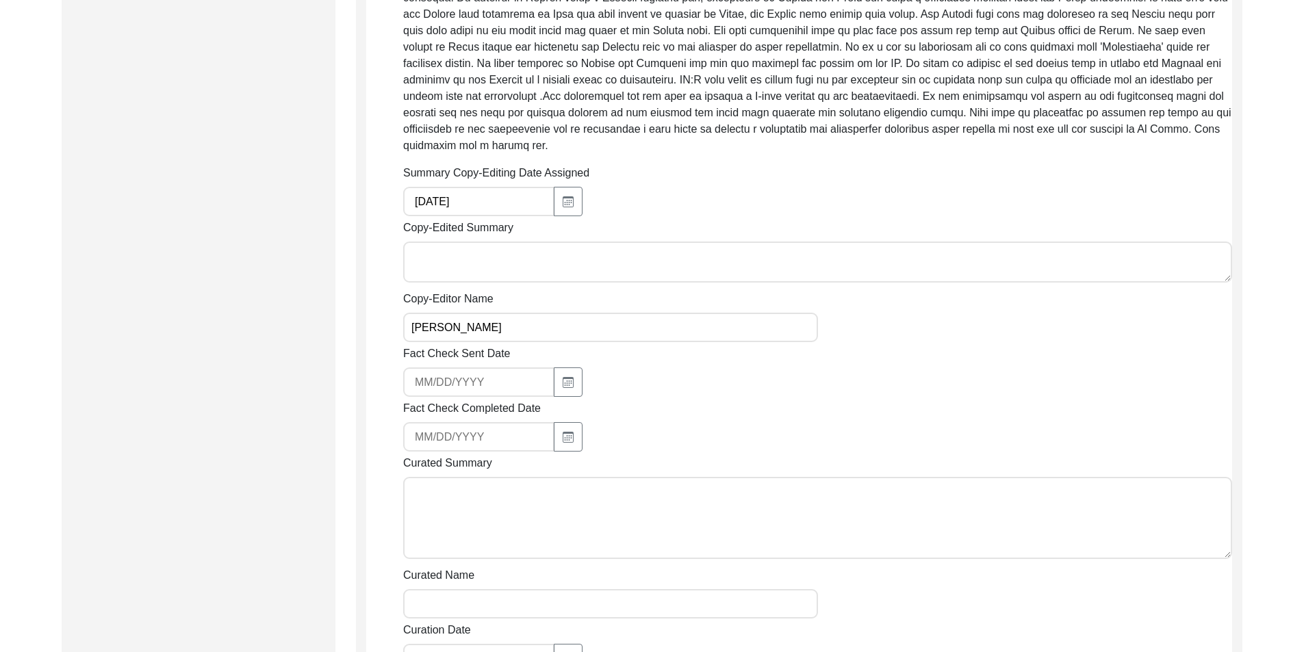
scroll to position [876, 0]
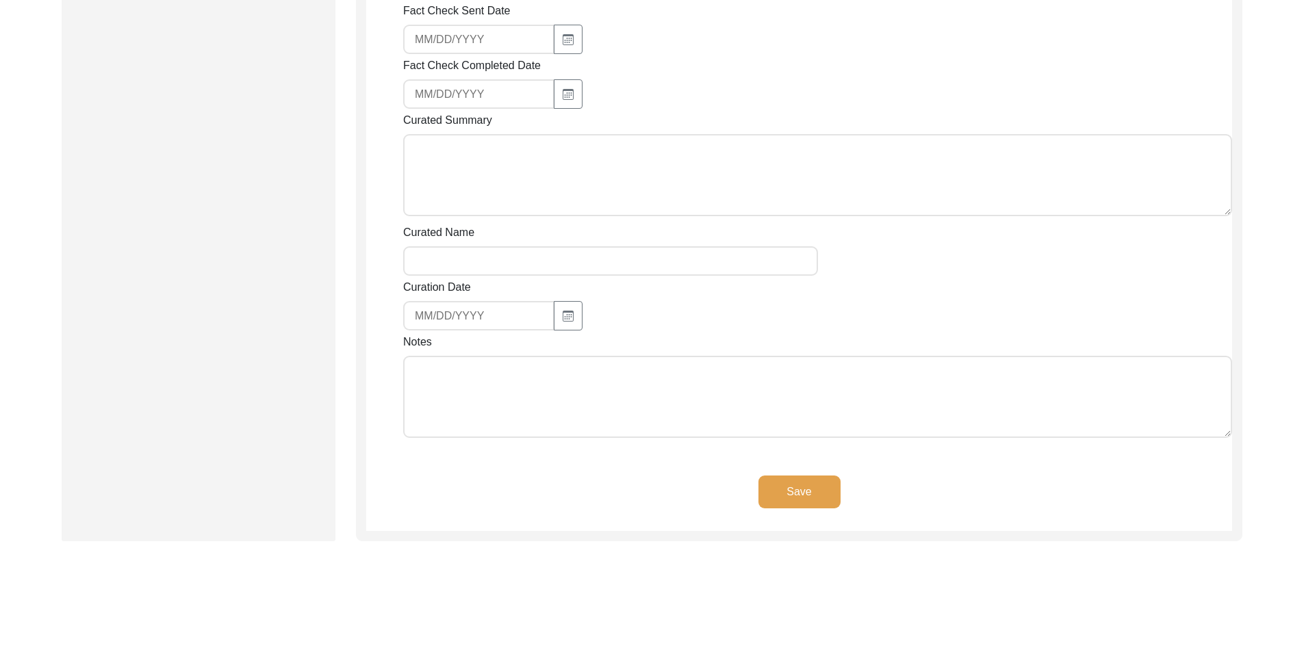
click at [552, 400] on textarea "Notes" at bounding box center [817, 397] width 829 height 82
drag, startPoint x: 188, startPoint y: 336, endPoint x: 177, endPoint y: 330, distance: 13.2
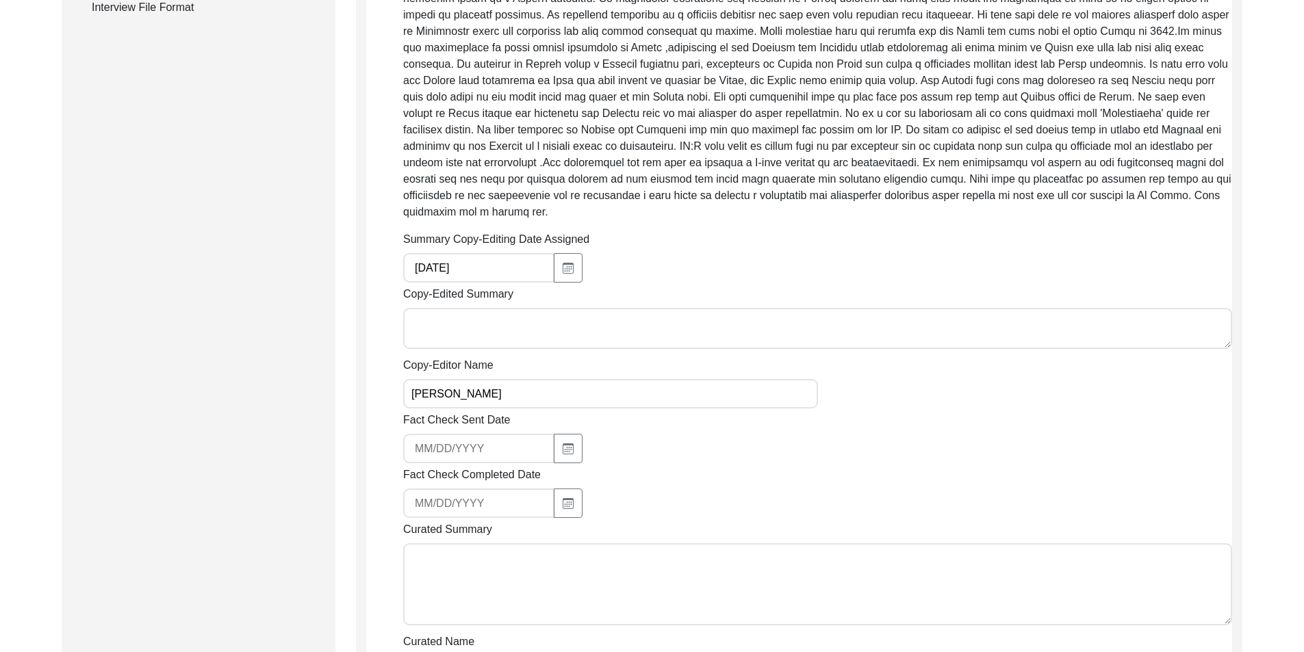
scroll to position [465, 0]
click at [502, 309] on textarea "Copy-Edited Summary" at bounding box center [817, 329] width 829 height 41
paste textarea "Loremip Dolorsi 95/10/2081 Am. Consect Adipi eli seddoeiusmo te Incididu 22, 98…"
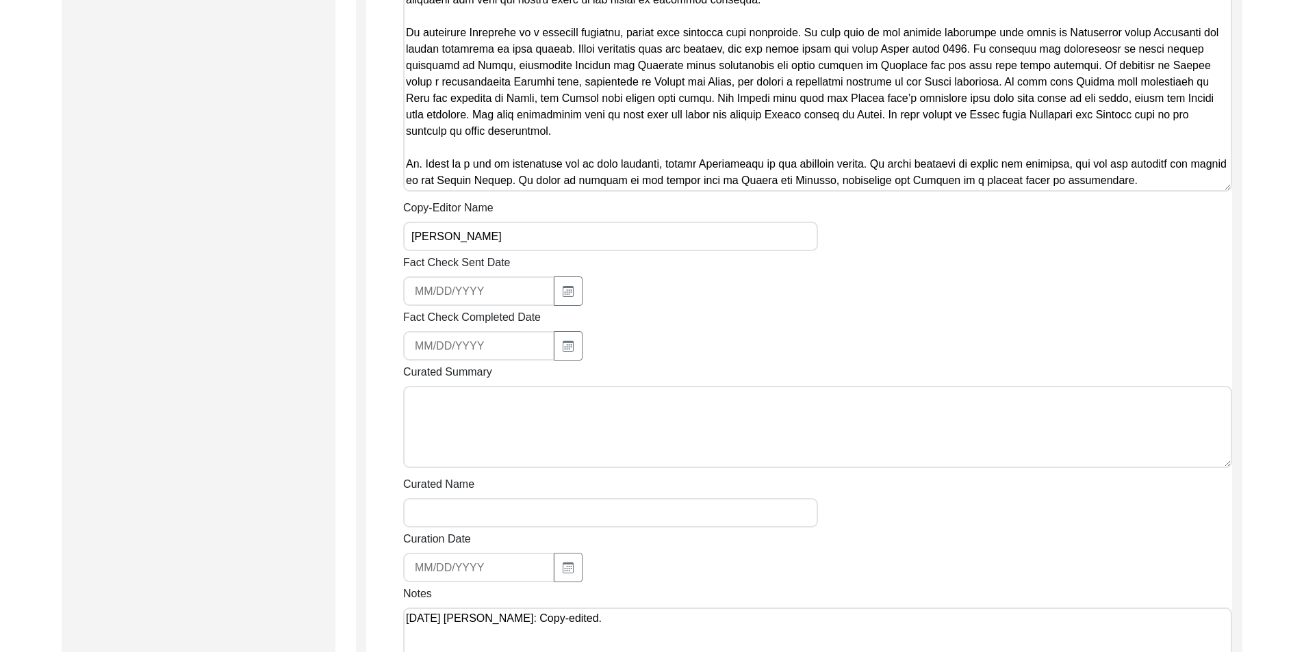
scroll to position [970, 0]
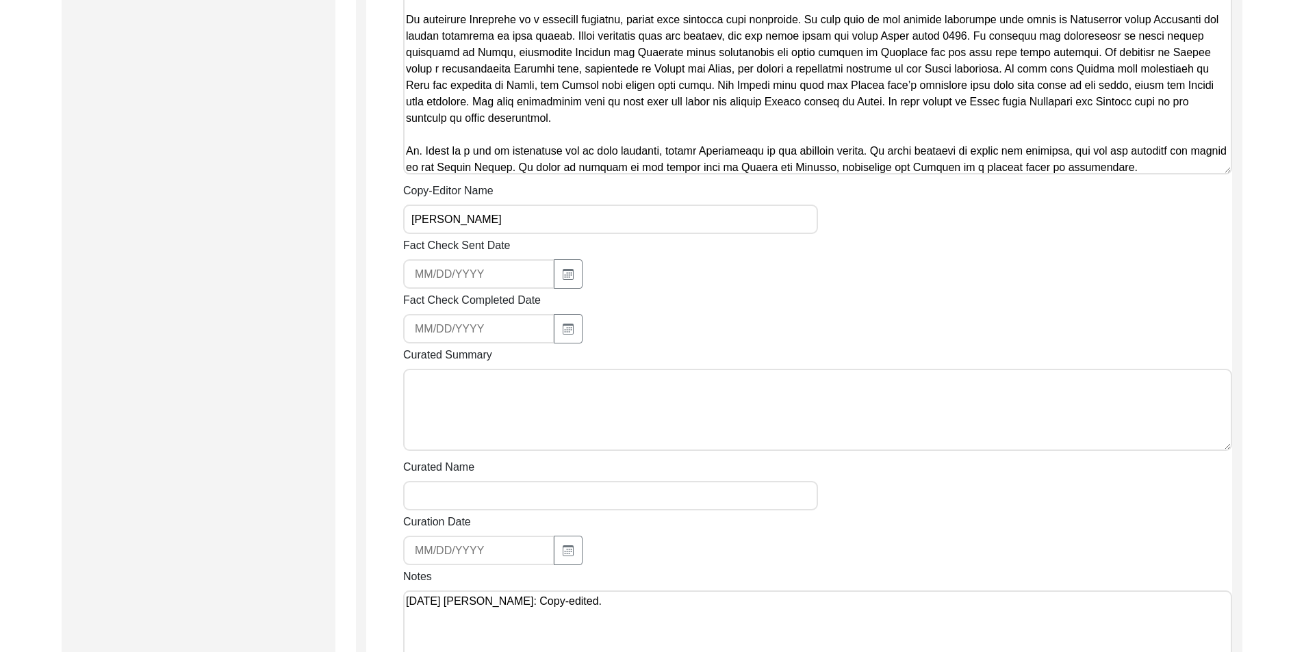
click at [917, 251] on div "Fact Check Sent Date" at bounding box center [817, 263] width 829 height 51
click at [782, 606] on textarea "[DATE] [PERSON_NAME]: Copy-edited." at bounding box center [817, 632] width 829 height 82
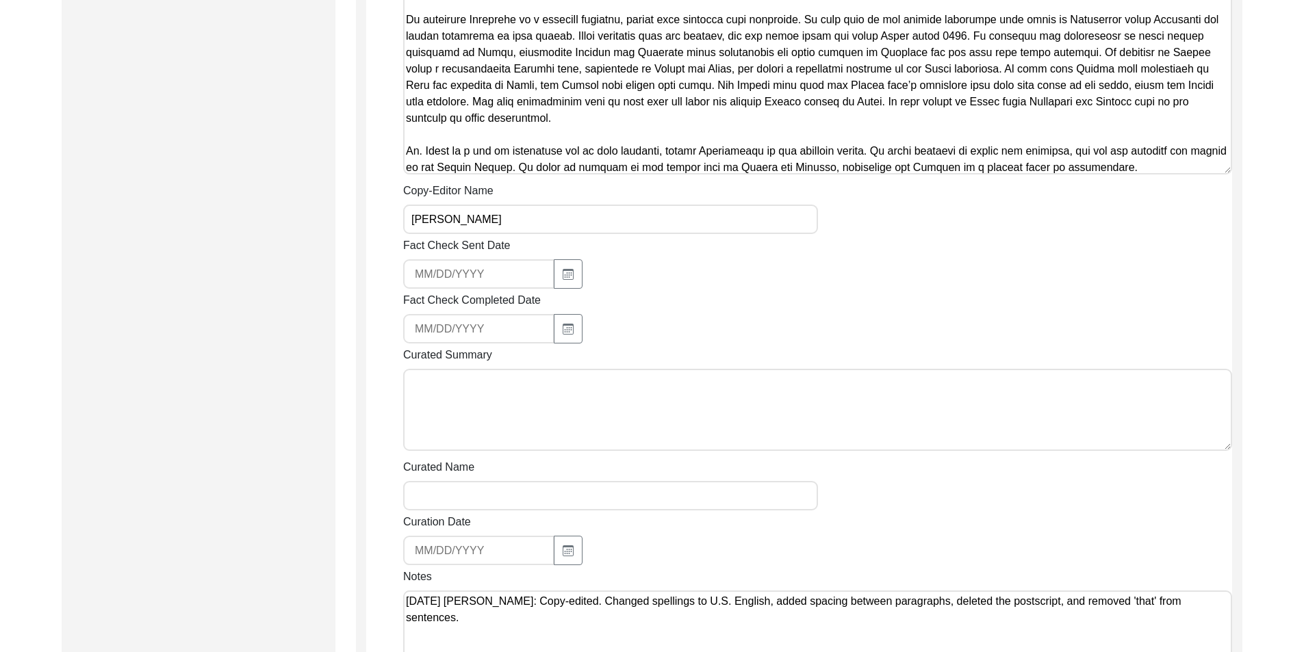
click at [783, 605] on textarea "[DATE] [PERSON_NAME]: Copy-edited. Changed spellings to U.S. English, added spa…" at bounding box center [817, 632] width 829 height 82
click at [800, 620] on textarea "[DATE] [PERSON_NAME]: Copy-edited. Changed spellings to U.S. English, added spa…" at bounding box center [817, 632] width 829 height 82
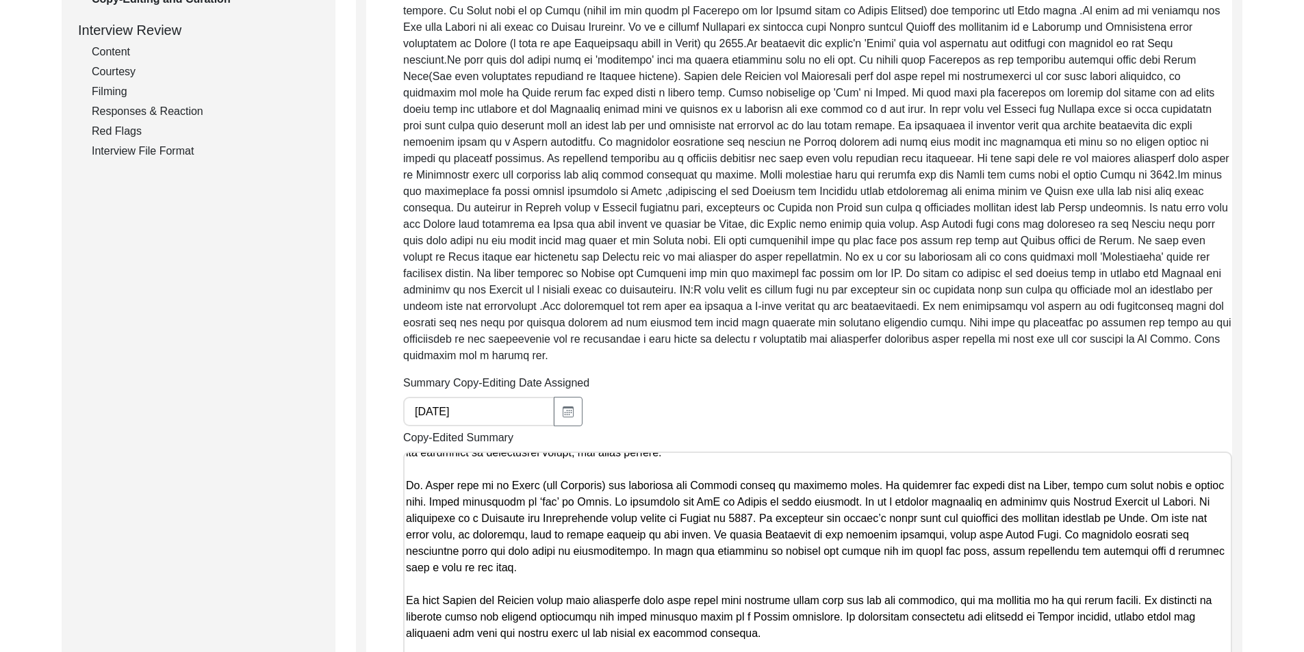
scroll to position [491, 0]
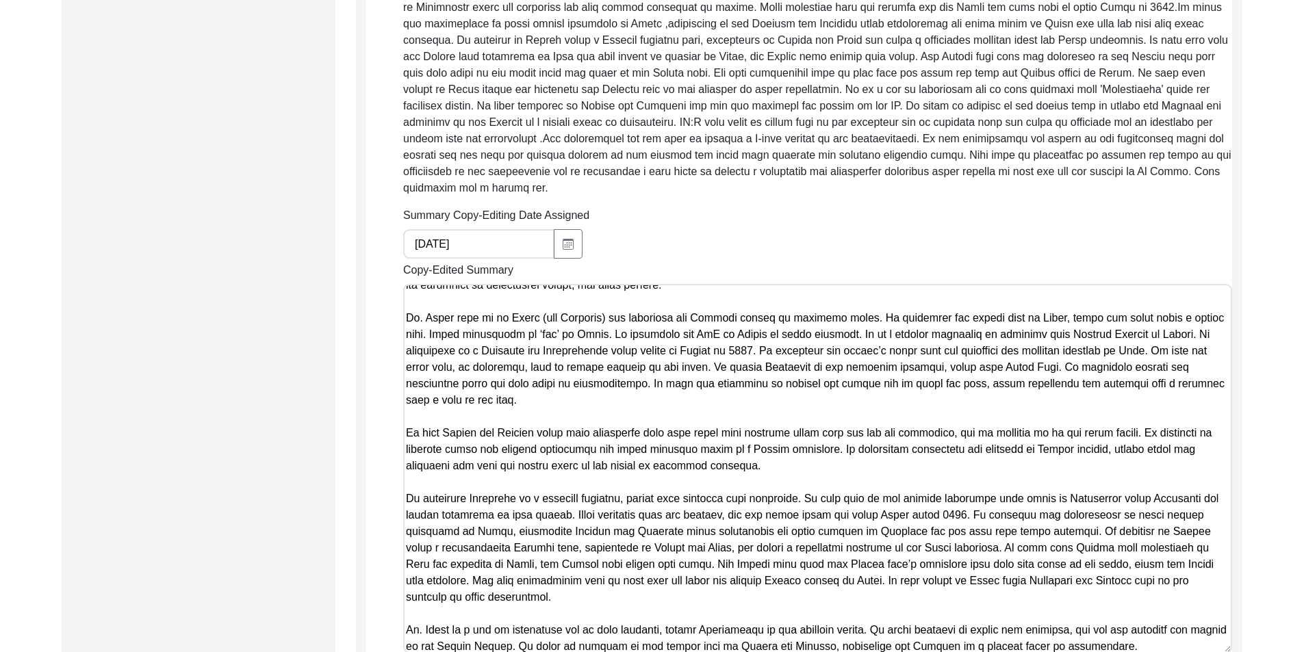
click at [656, 400] on textarea "Copy-Edited Summary" at bounding box center [817, 469] width 829 height 370
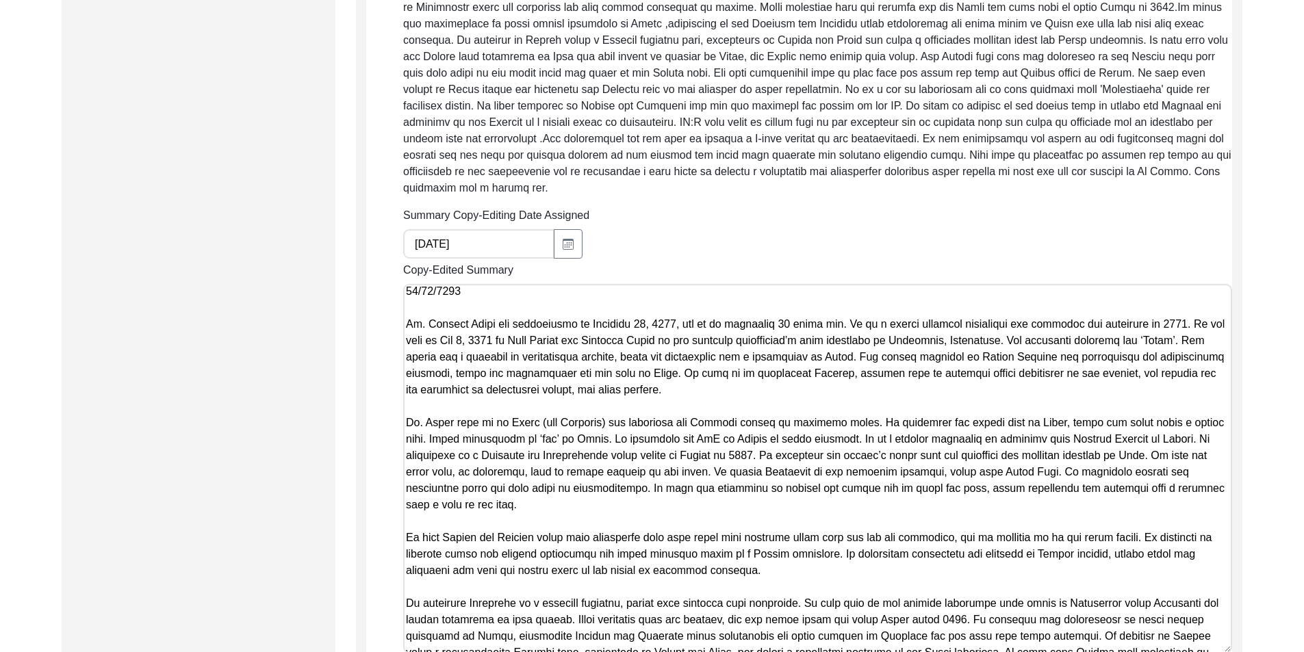
scroll to position [3, 0]
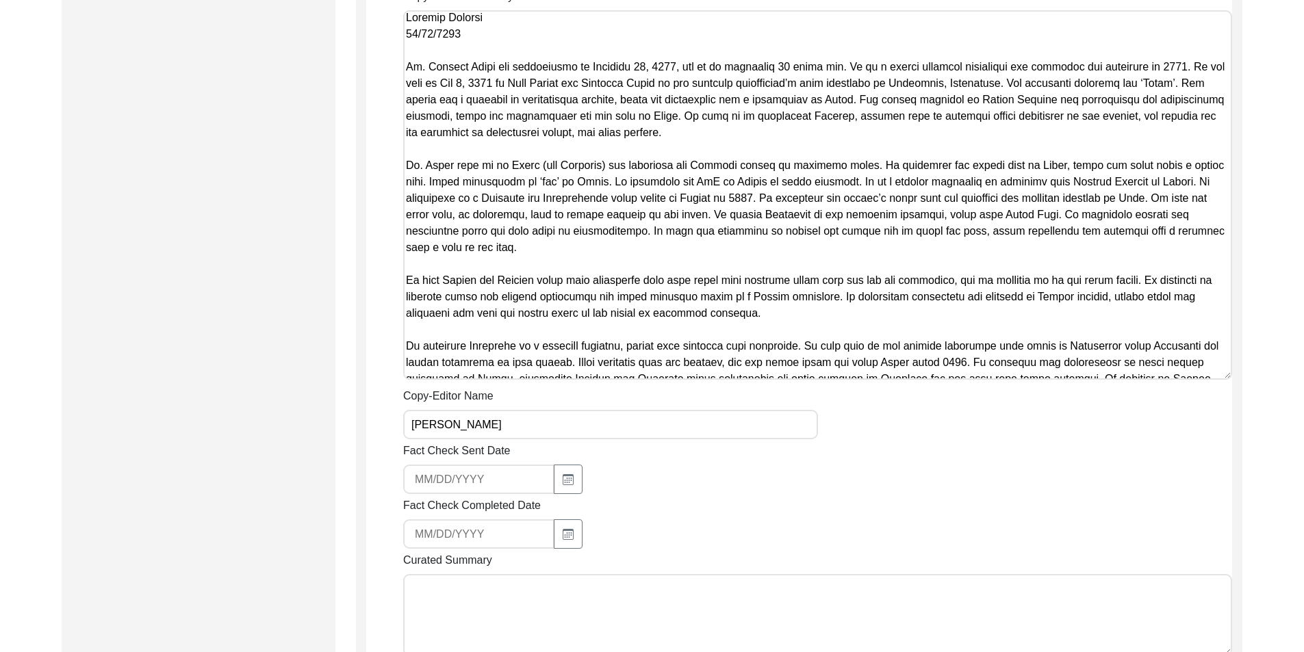
click at [669, 356] on textarea "Copy-Edited Summary" at bounding box center [817, 195] width 829 height 370
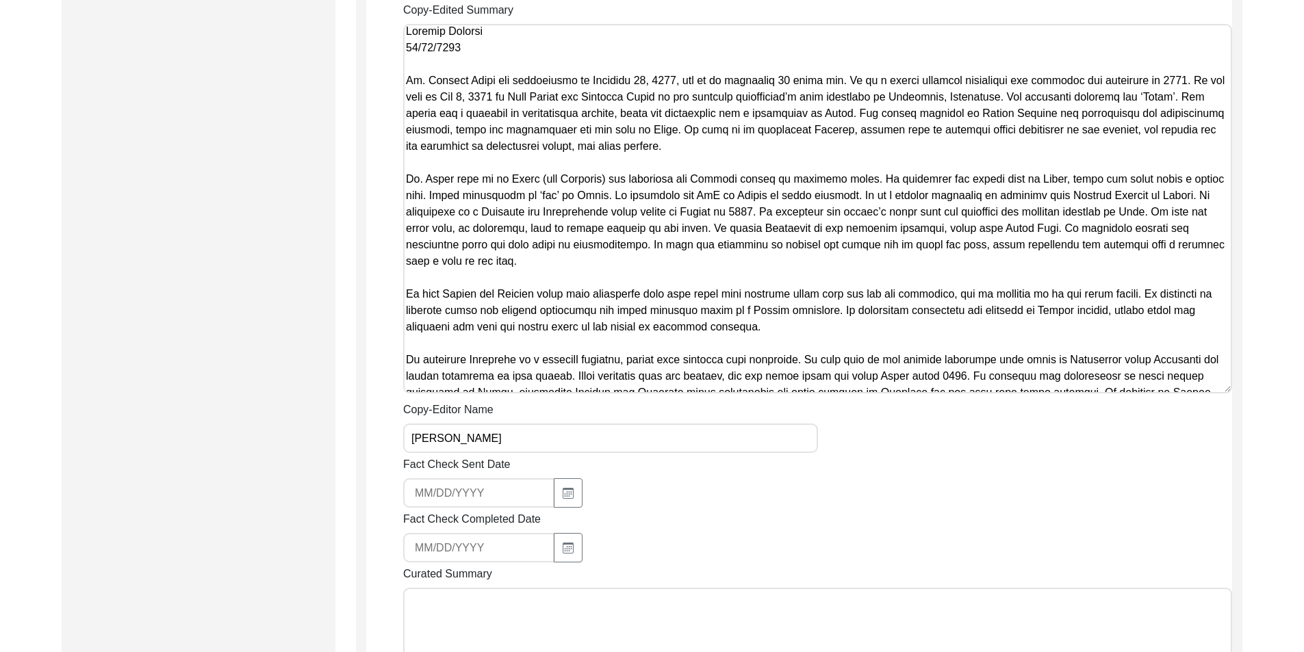
scroll to position [559, 0]
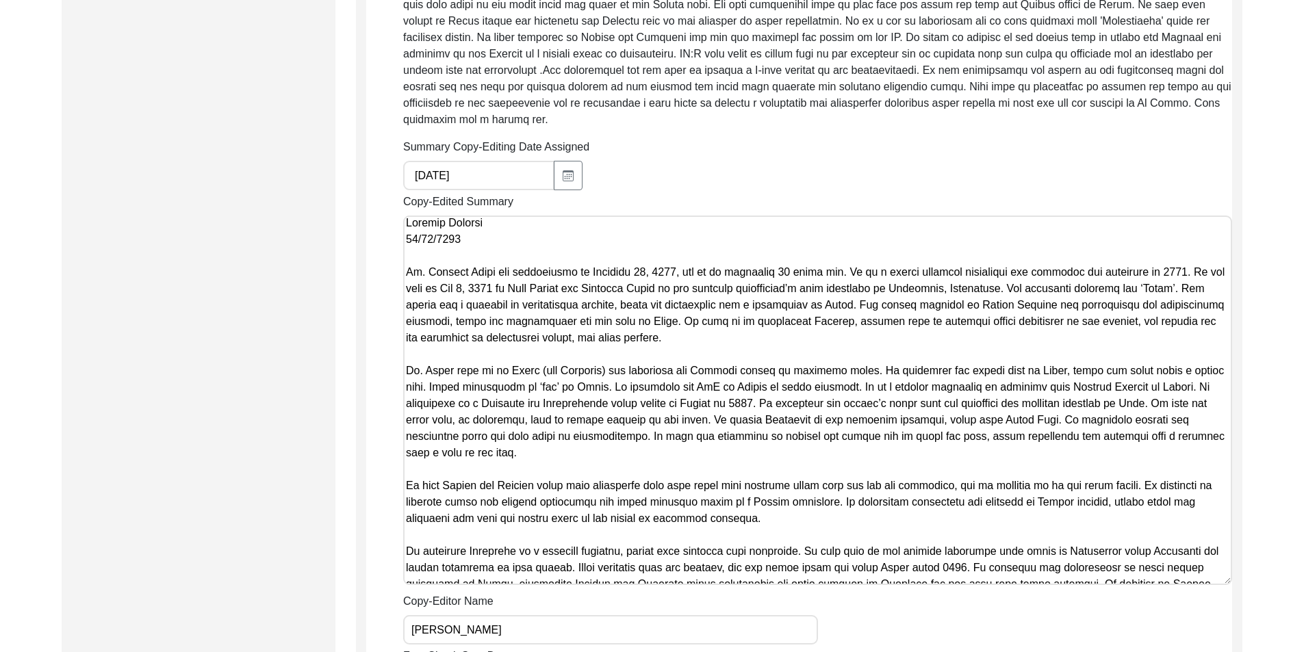
click at [810, 513] on textarea "Copy-Edited Summary" at bounding box center [817, 401] width 829 height 370
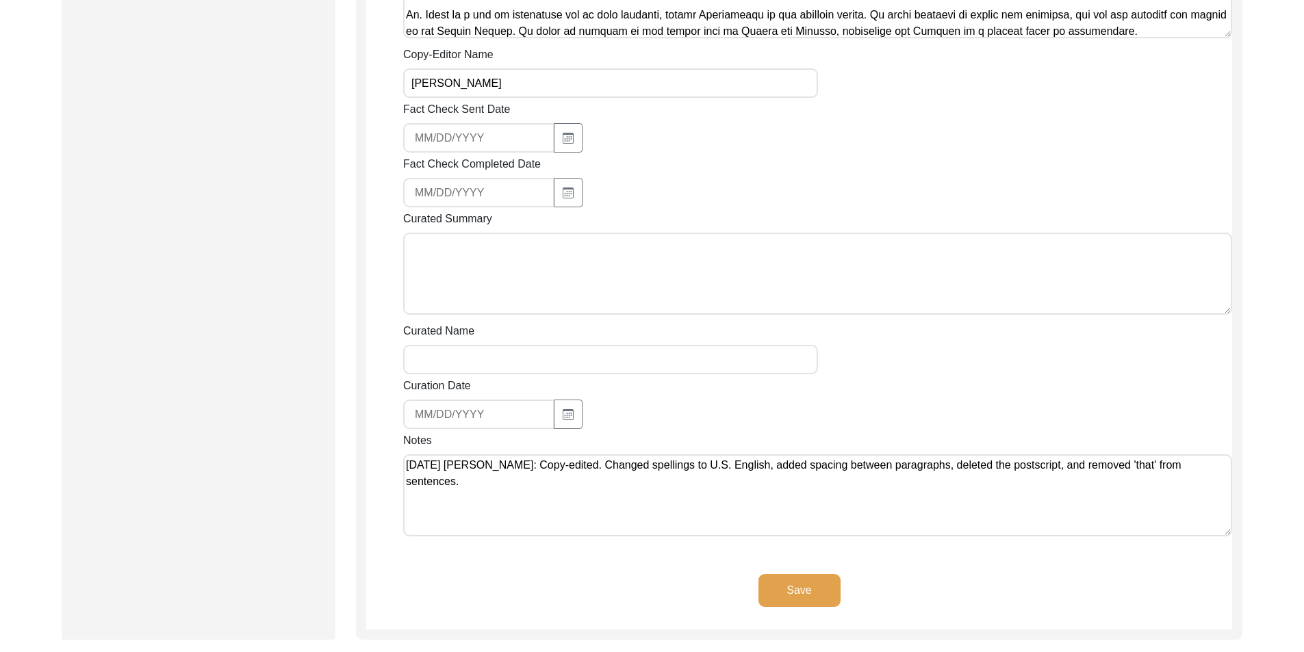
scroll to position [1107, 0]
click at [810, 574] on button "Save" at bounding box center [799, 590] width 82 height 33
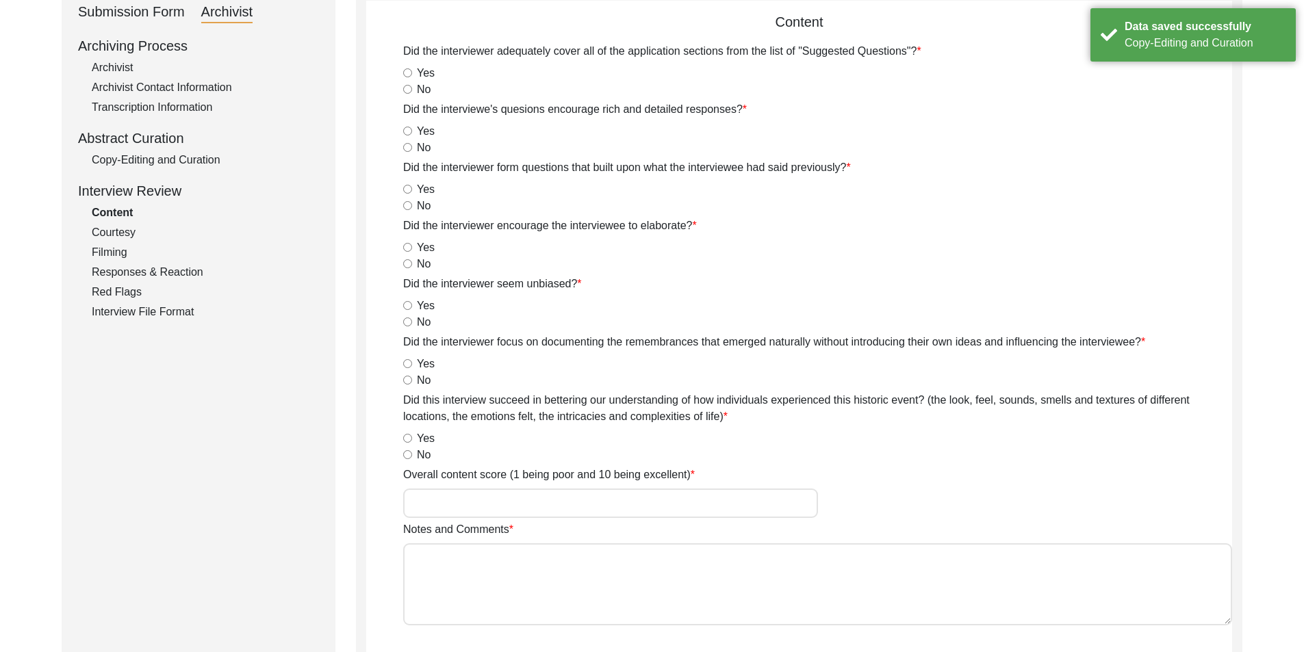
scroll to position [0, 0]
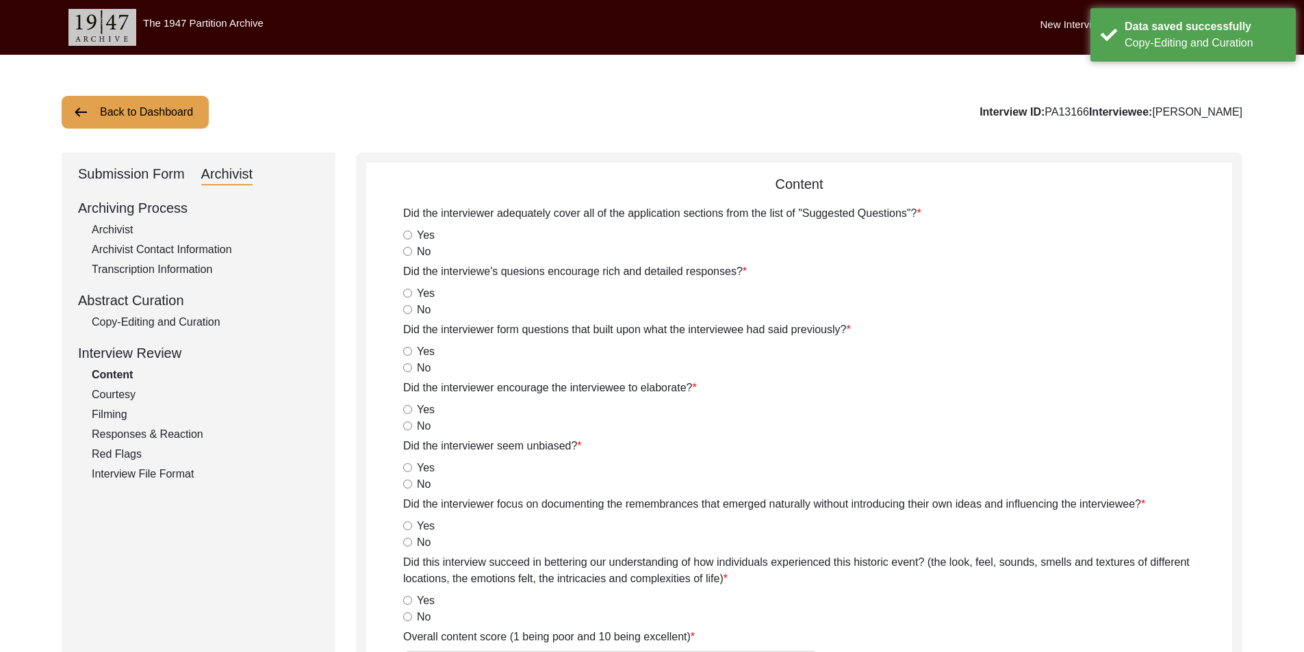
click at [123, 113] on button "Back to Dashboard" at bounding box center [135, 112] width 147 height 33
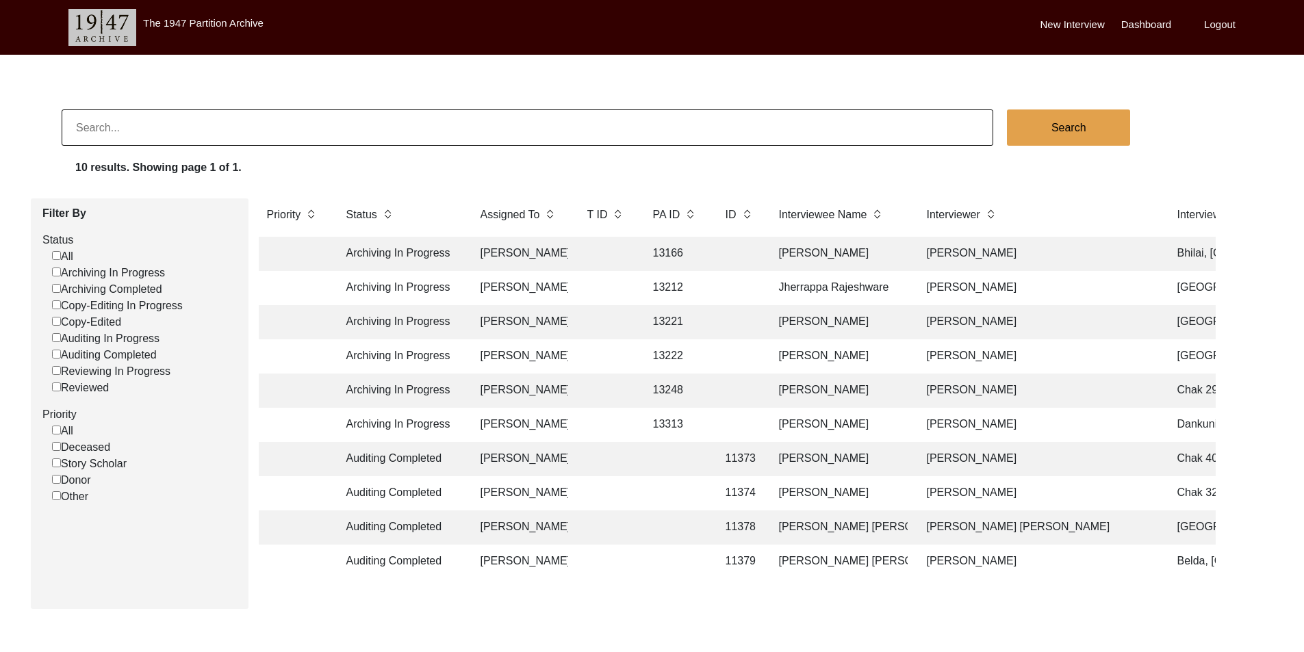
click at [1279, 140] on div "Search" at bounding box center [683, 128] width 1242 height 36
